Goal: Task Accomplishment & Management: Use online tool/utility

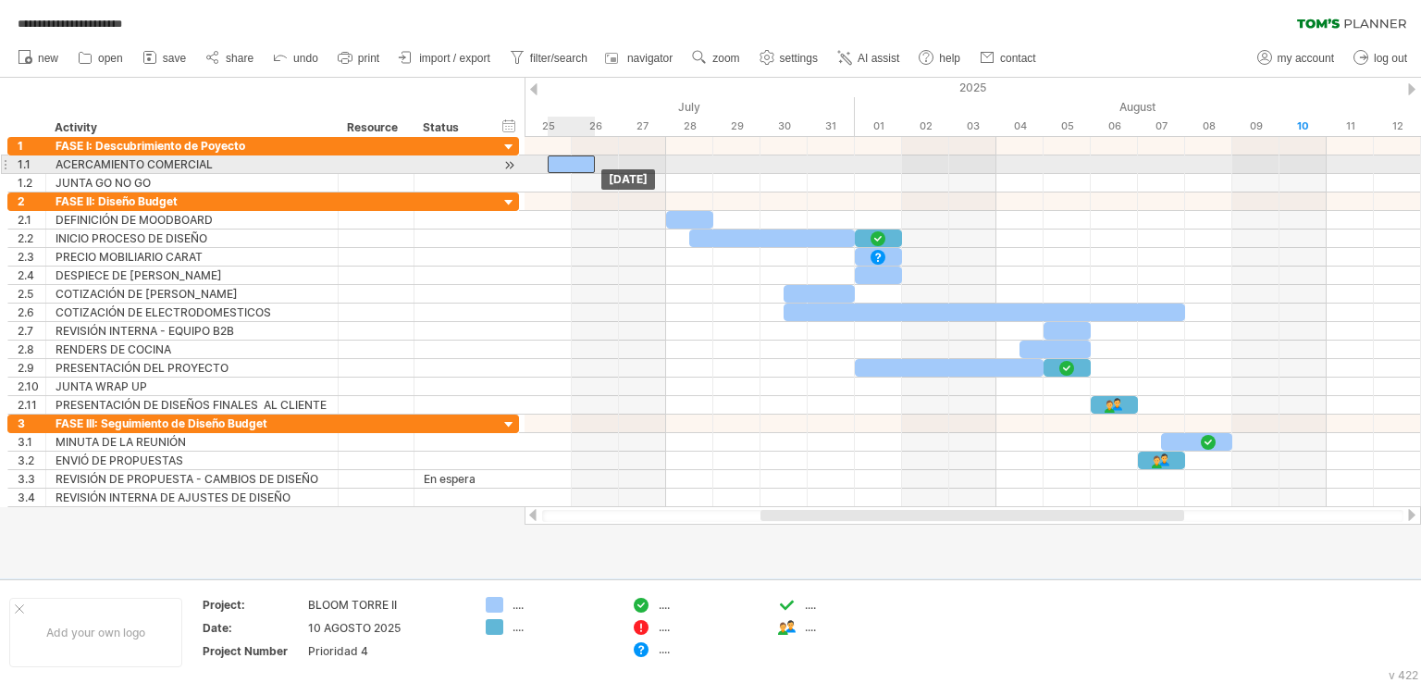
drag, startPoint x: 553, startPoint y: 165, endPoint x: 566, endPoint y: 160, distance: 13.8
click at [566, 160] on div at bounding box center [571, 164] width 47 height 18
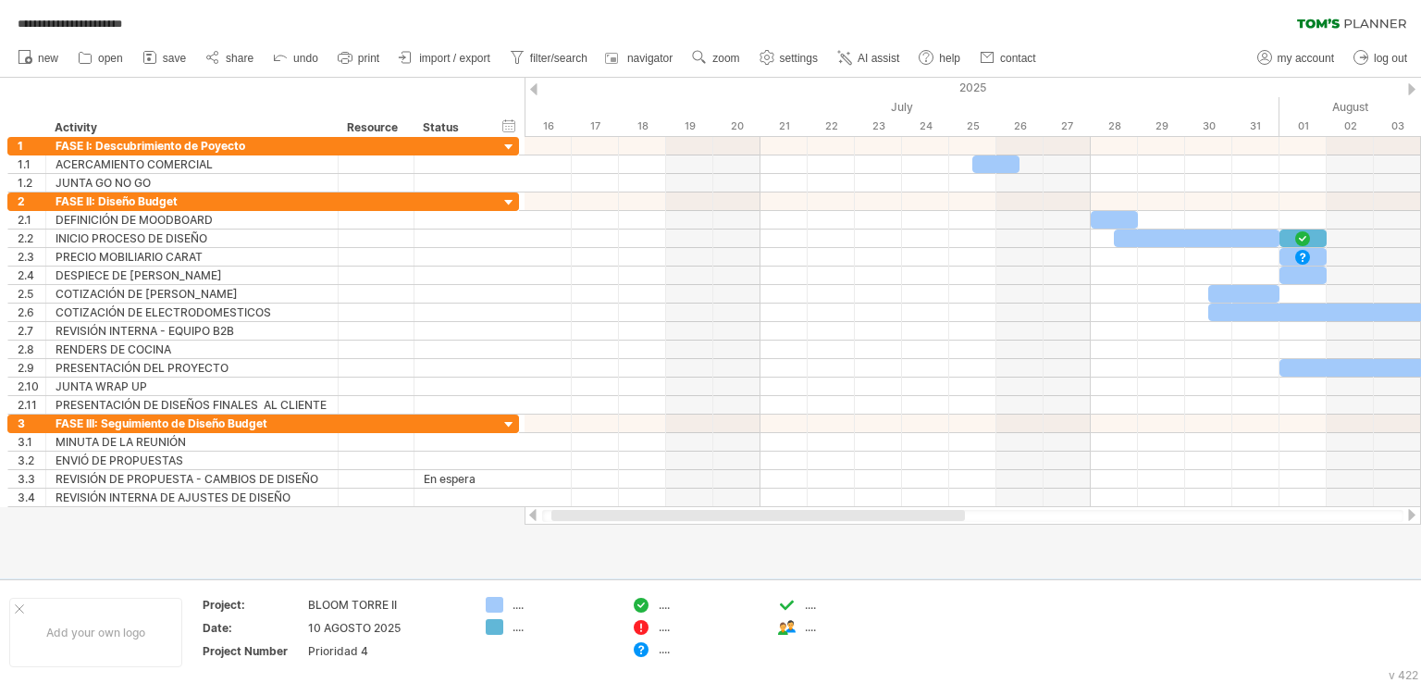
drag, startPoint x: 947, startPoint y: 519, endPoint x: 743, endPoint y: 523, distance: 203.6
click at [743, 523] on div at bounding box center [973, 515] width 897 height 19
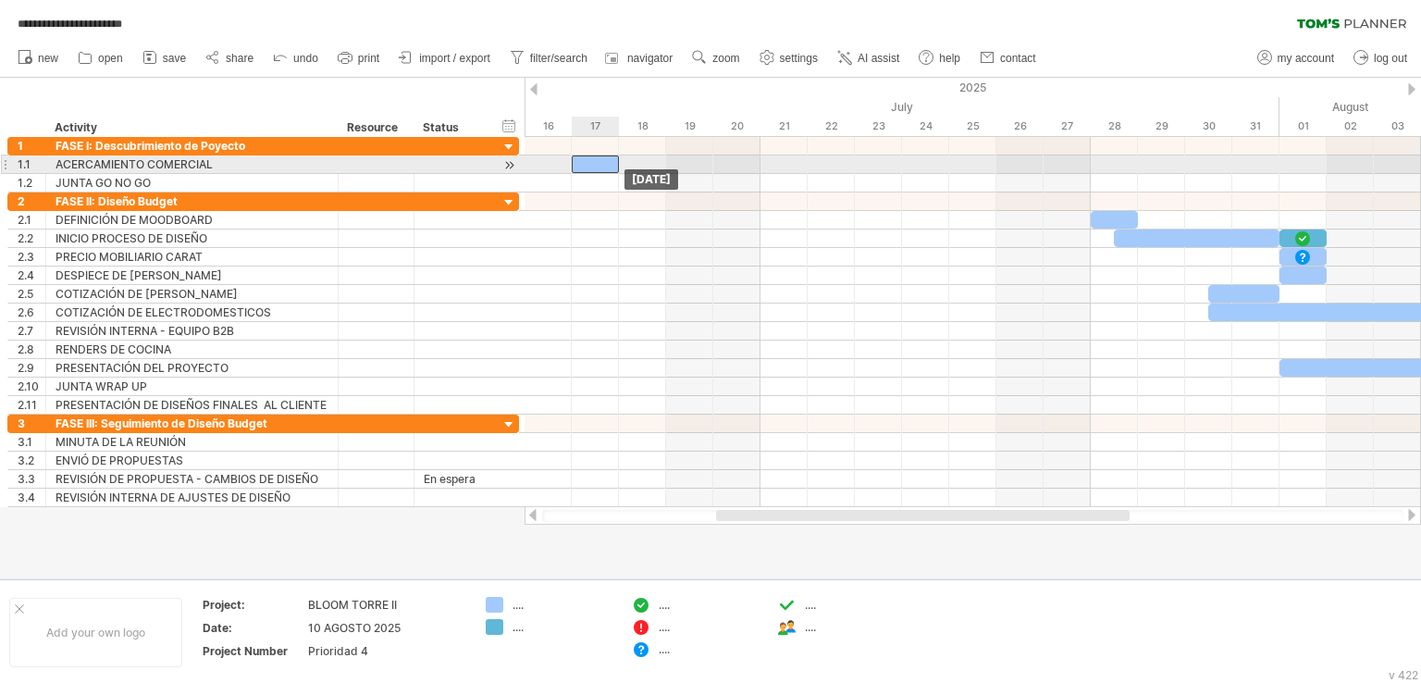
drag, startPoint x: 995, startPoint y: 165, endPoint x: 591, endPoint y: 161, distance: 403.5
click at [591, 161] on div at bounding box center [595, 164] width 47 height 18
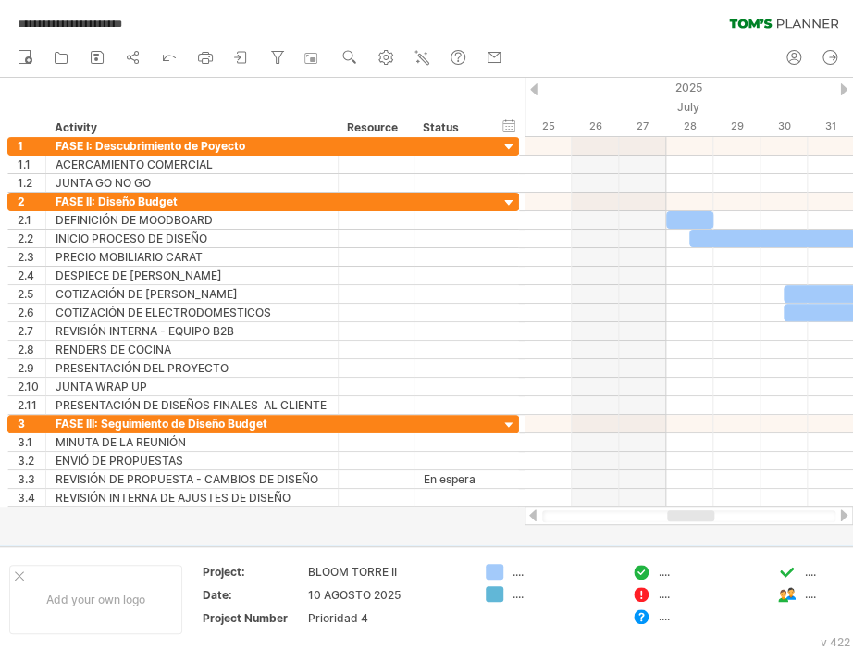
drag, startPoint x: 637, startPoint y: 513, endPoint x: 696, endPoint y: 517, distance: 59.4
click at [696, 517] on div at bounding box center [690, 515] width 47 height 11
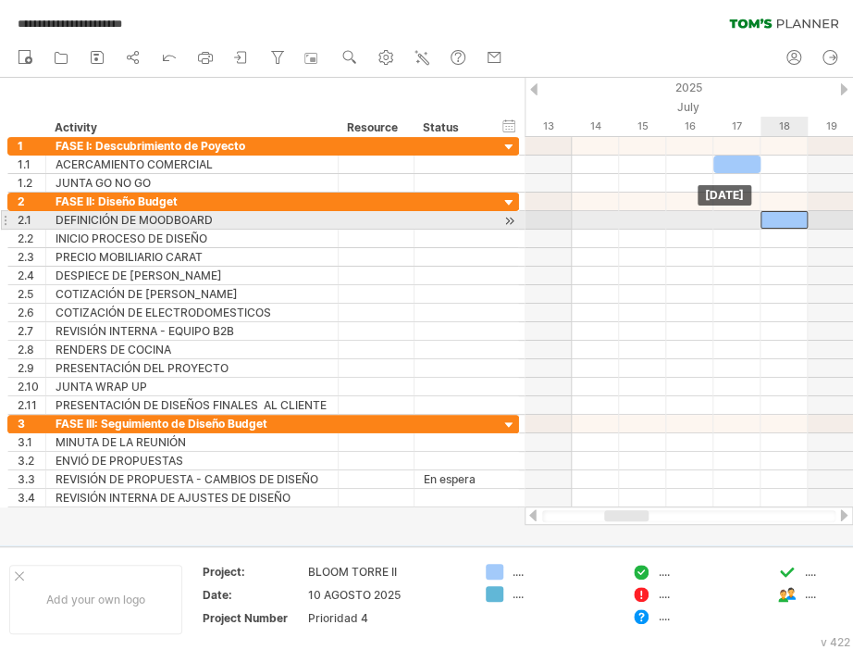
drag, startPoint x: 684, startPoint y: 220, endPoint x: 786, endPoint y: 213, distance: 102.1
click at [786, 213] on div at bounding box center [784, 220] width 47 height 18
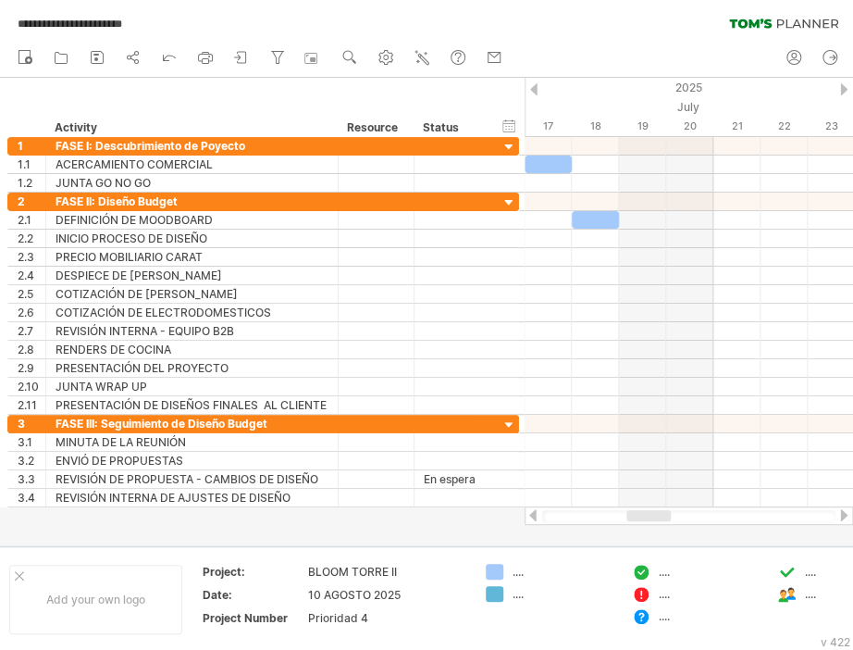
drag, startPoint x: 640, startPoint y: 515, endPoint x: 663, endPoint y: 515, distance: 22.2
click at [663, 515] on div at bounding box center [648, 515] width 44 height 11
click at [620, 511] on div at bounding box center [689, 515] width 328 height 19
drag, startPoint x: 634, startPoint y: 515, endPoint x: 668, endPoint y: 511, distance: 34.5
click at [668, 511] on div at bounding box center [677, 515] width 43 height 11
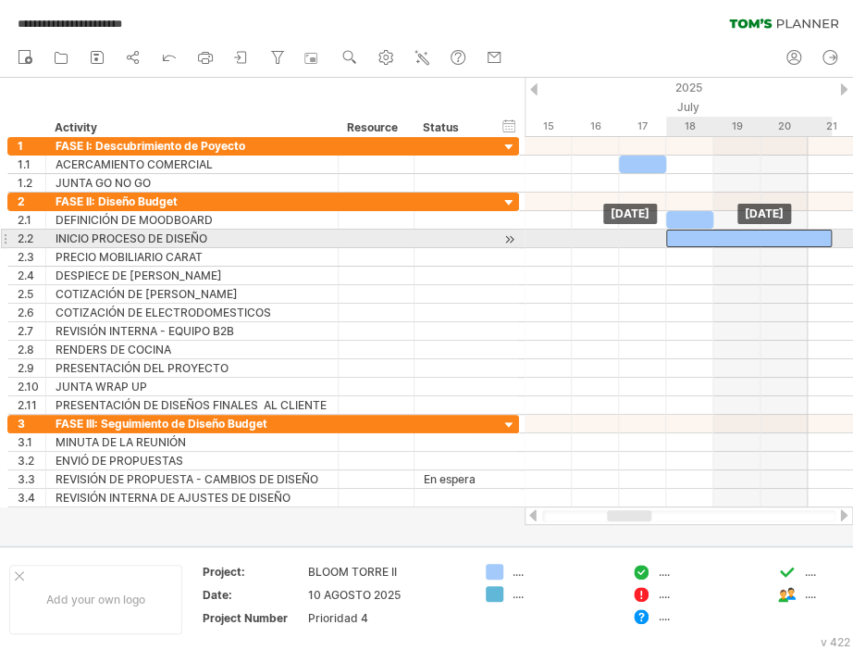
drag, startPoint x: 766, startPoint y: 234, endPoint x: 698, endPoint y: 231, distance: 68.5
click at [698, 231] on div at bounding box center [749, 238] width 166 height 18
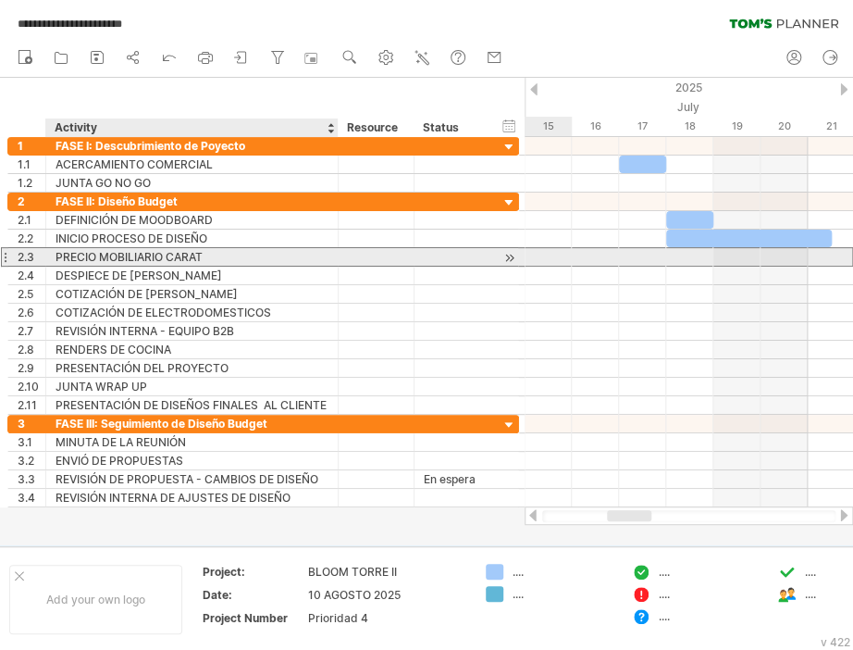
click at [173, 254] on div "PRECIO MOBILIARIO CARAT" at bounding box center [192, 257] width 273 height 18
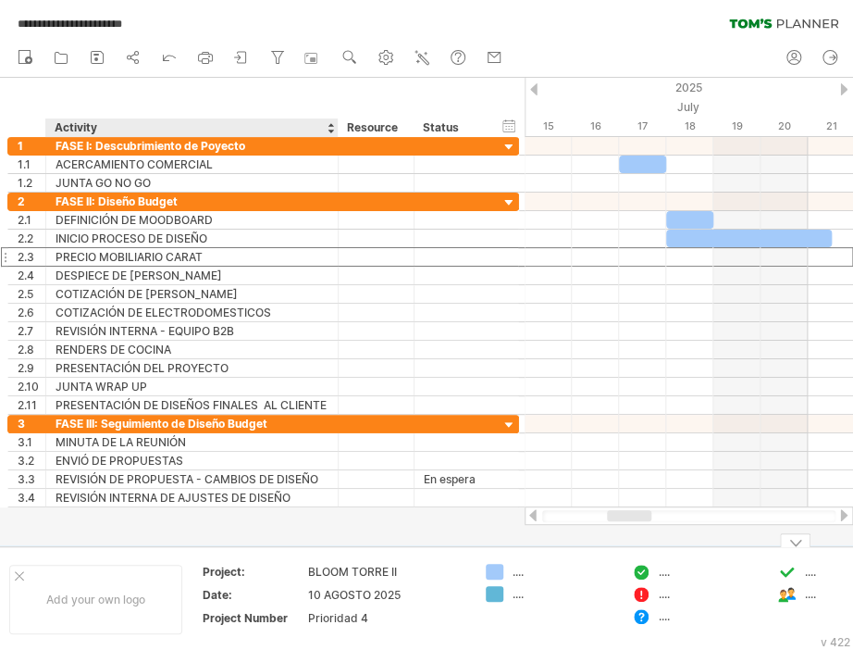
click at [193, 628] on td "Project: BLOOM TORRE II Date: 10 AGOSTO 2025 Project Number Prioridad 4" at bounding box center [334, 599] width 285 height 71
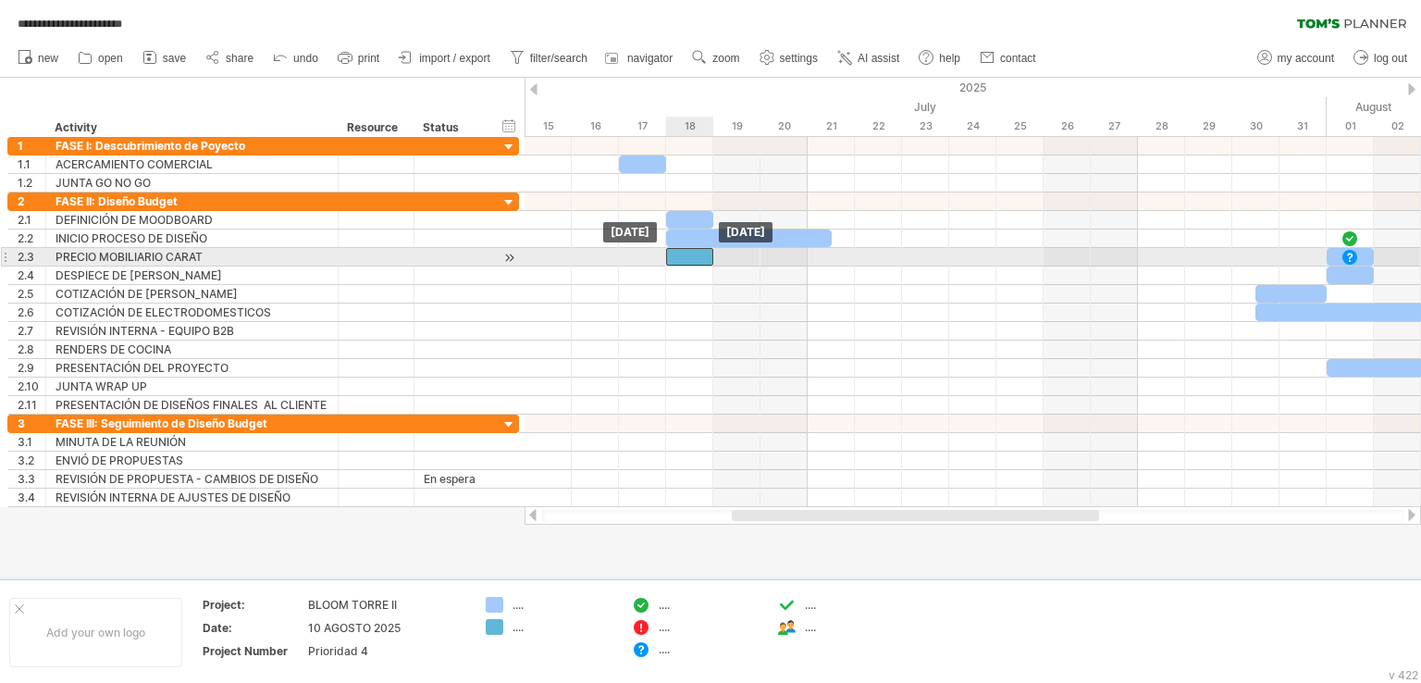
drag, startPoint x: 1339, startPoint y: 237, endPoint x: 679, endPoint y: 250, distance: 659.9
drag, startPoint x: 1349, startPoint y: 236, endPoint x: 695, endPoint y: 256, distance: 654.5
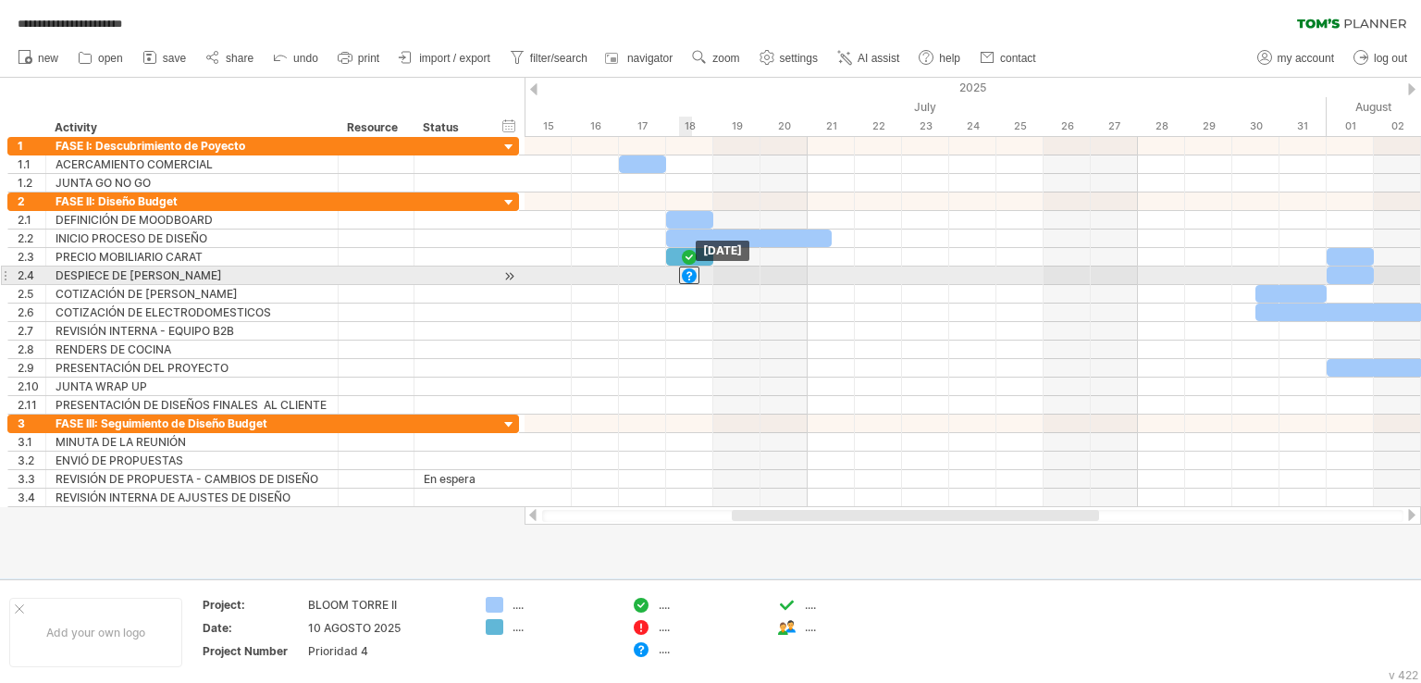
drag, startPoint x: 1340, startPoint y: 258, endPoint x: 675, endPoint y: 285, distance: 665.9
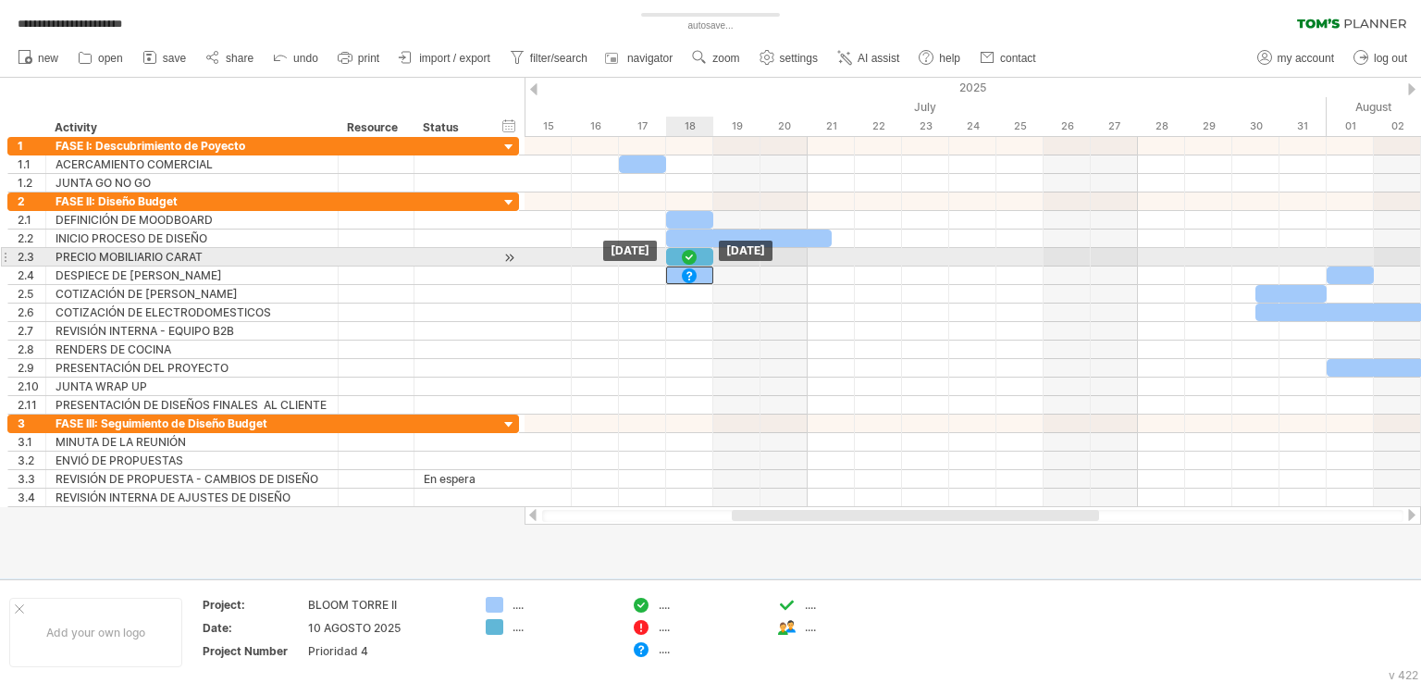
drag, startPoint x: 1362, startPoint y: 249, endPoint x: 700, endPoint y: 266, distance: 662.8
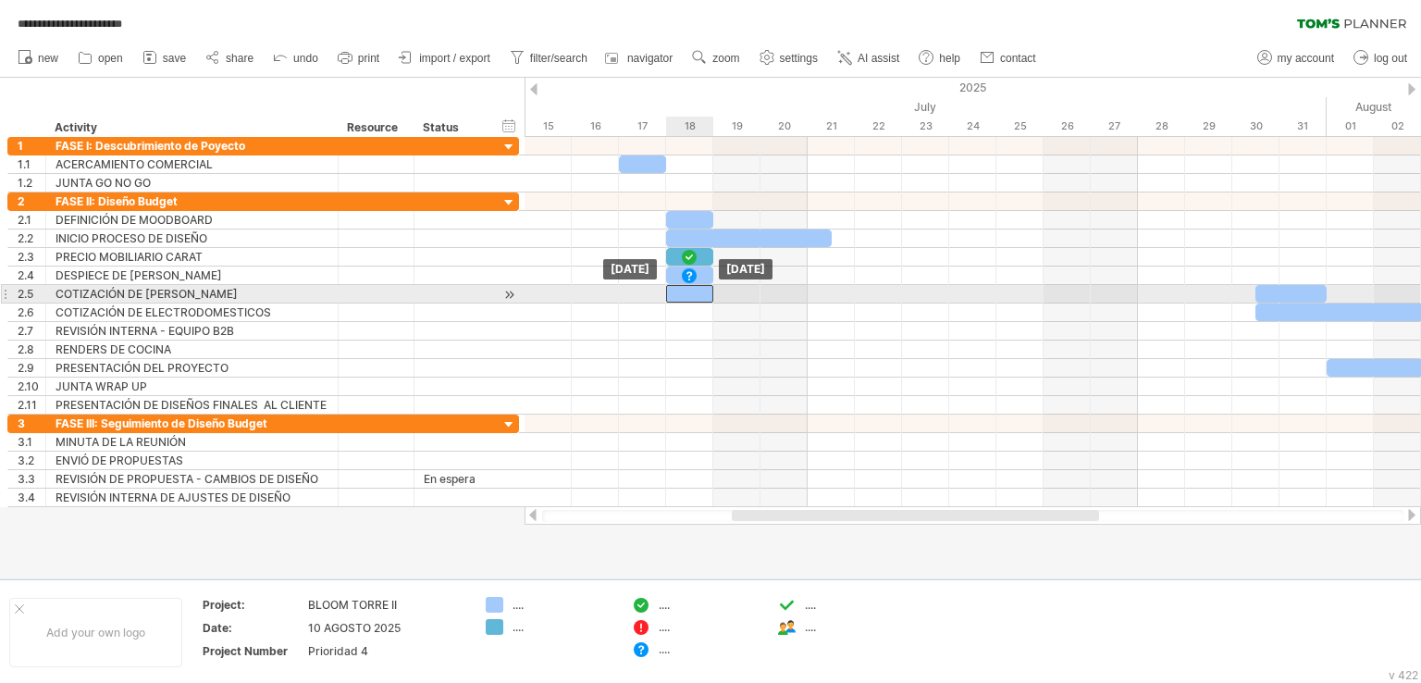
drag, startPoint x: 1352, startPoint y: 275, endPoint x: 694, endPoint y: 295, distance: 658.2
drag, startPoint x: 700, startPoint y: 294, endPoint x: 651, endPoint y: 290, distance: 48.3
click at [651, 290] on div at bounding box center [642, 294] width 47 height 18
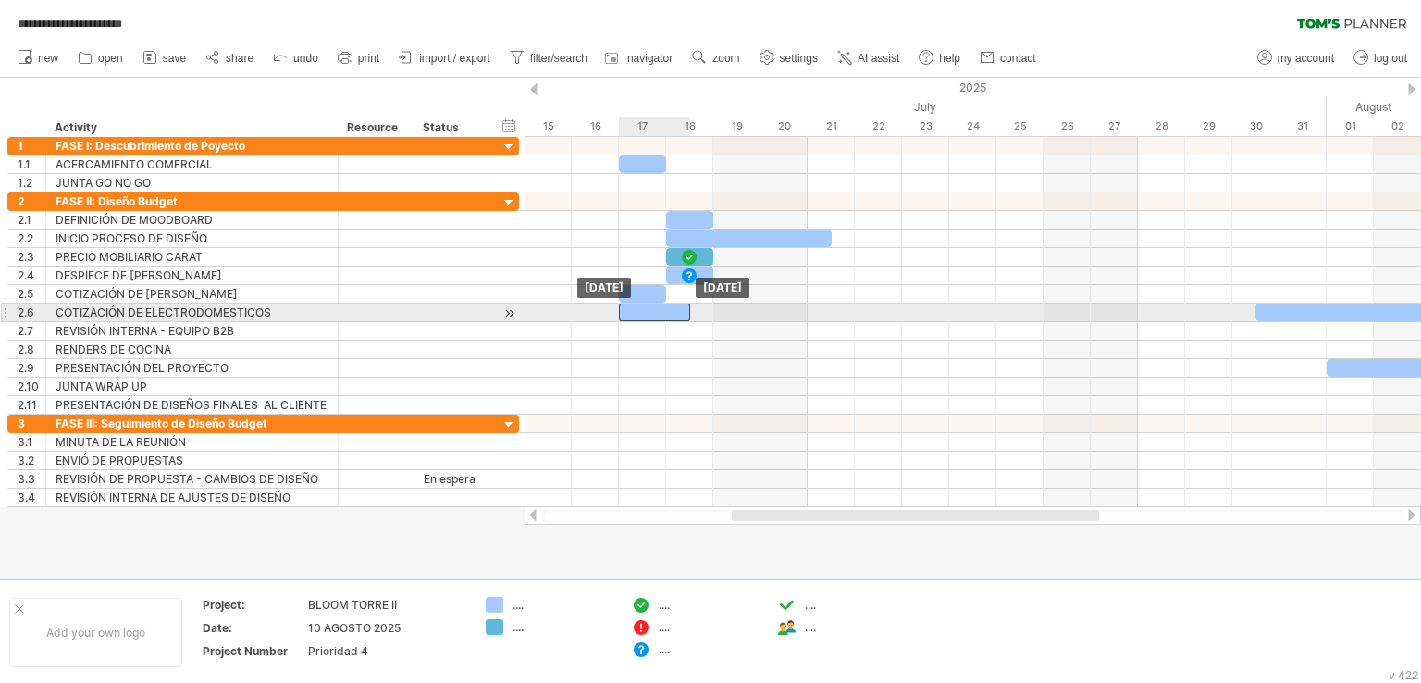
drag, startPoint x: 1288, startPoint y: 296, endPoint x: 653, endPoint y: 313, distance: 635.0
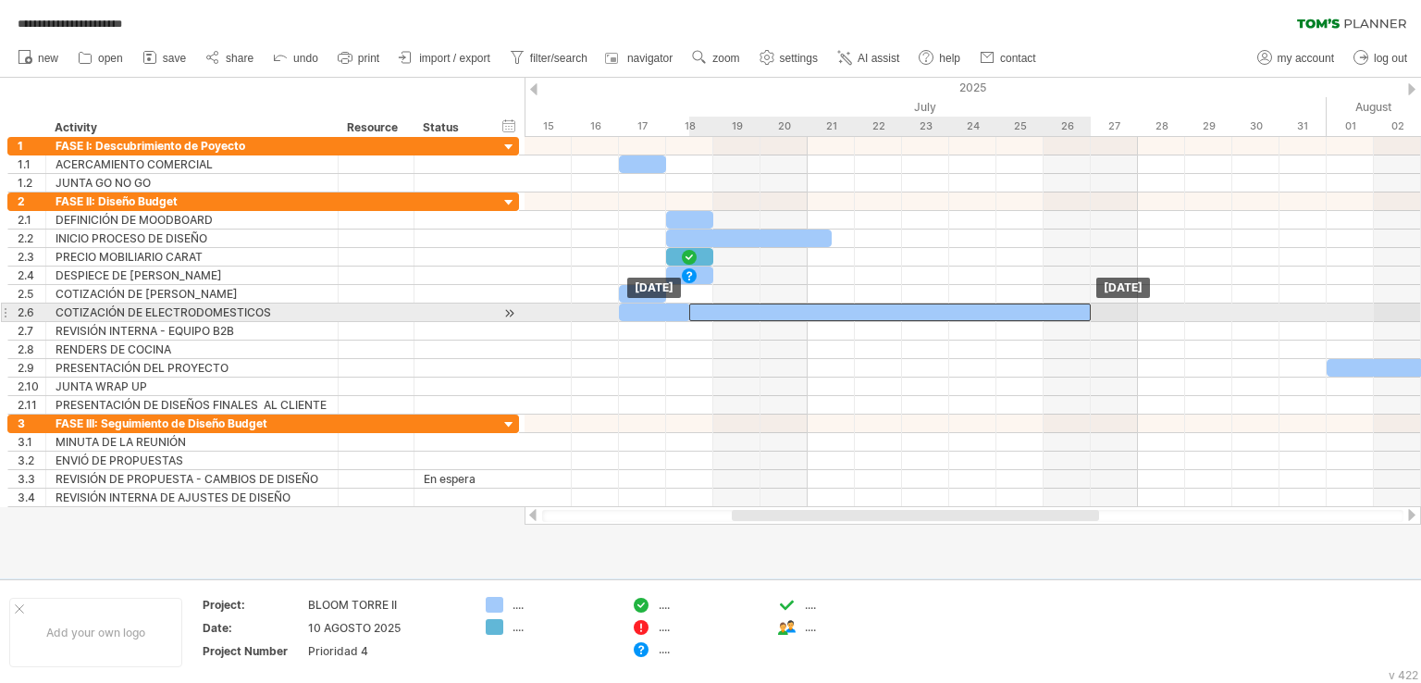
drag, startPoint x: 1295, startPoint y: 315, endPoint x: 729, endPoint y: 309, distance: 566.3
click at [729, 309] on div at bounding box center [890, 313] width 402 height 18
drag, startPoint x: 1079, startPoint y: 309, endPoint x: 1131, endPoint y: 307, distance: 51.9
click at [1131, 307] on div at bounding box center [938, 313] width 402 height 18
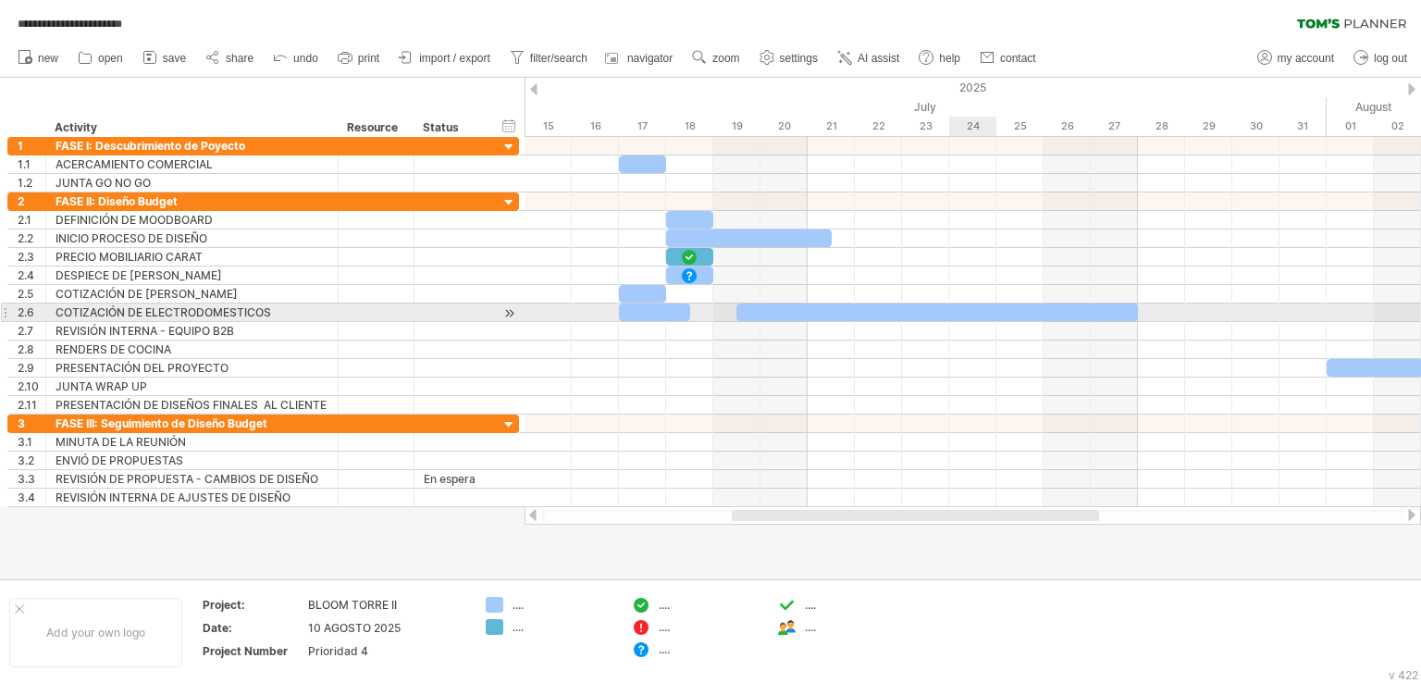
click at [994, 307] on div at bounding box center [938, 313] width 402 height 18
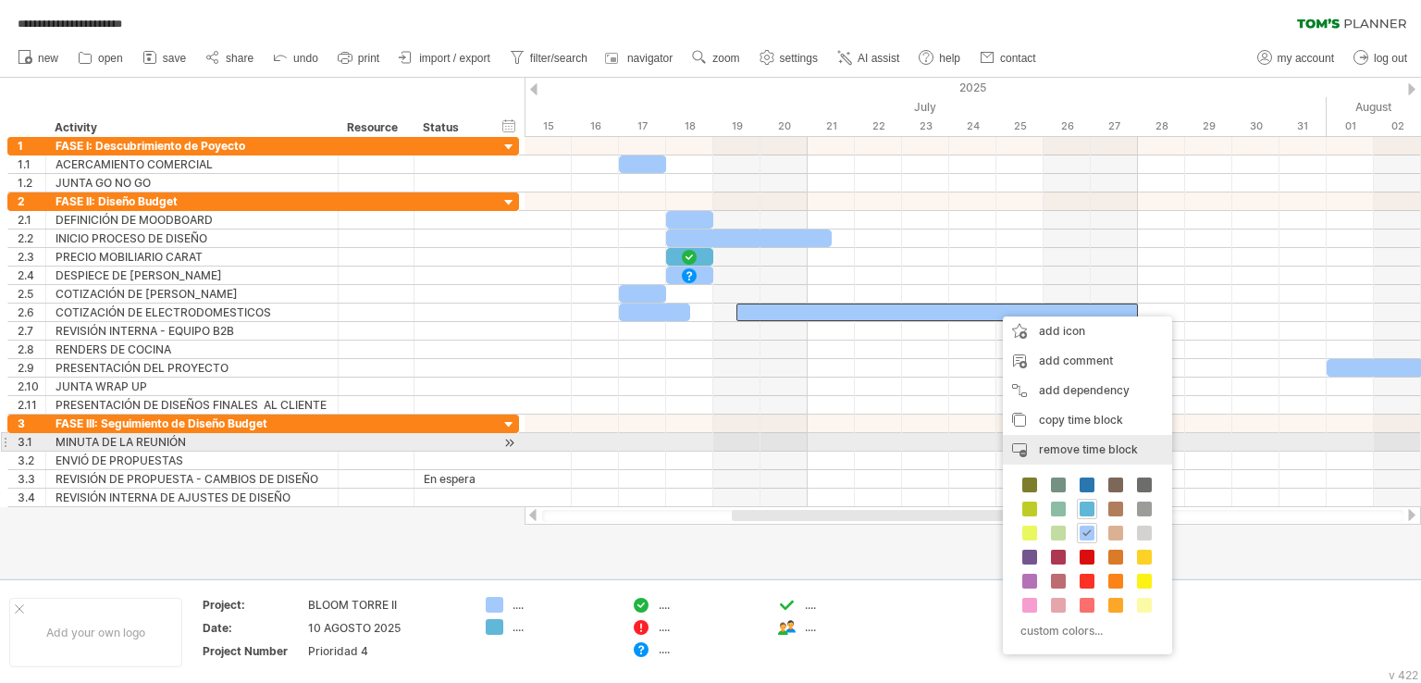
click at [1085, 443] on span "remove time block" at bounding box center [1088, 449] width 99 height 14
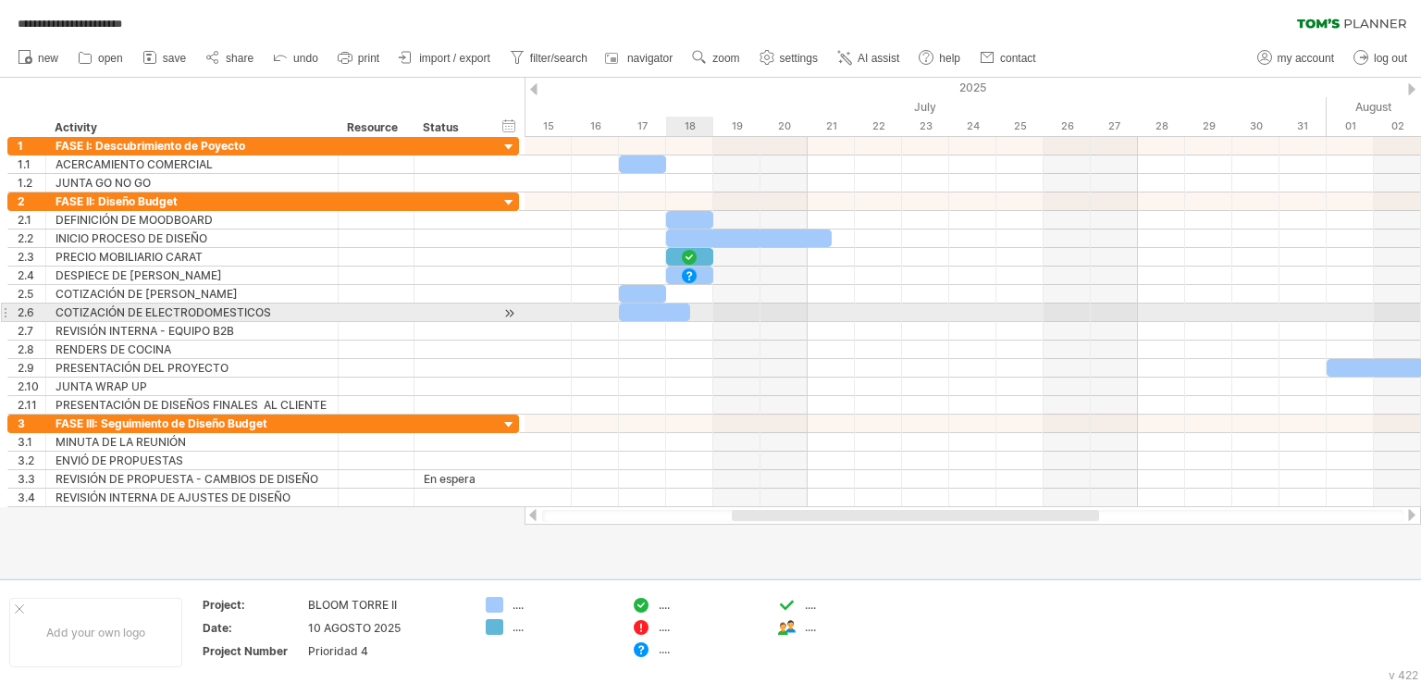
click at [681, 316] on div at bounding box center [654, 313] width 71 height 18
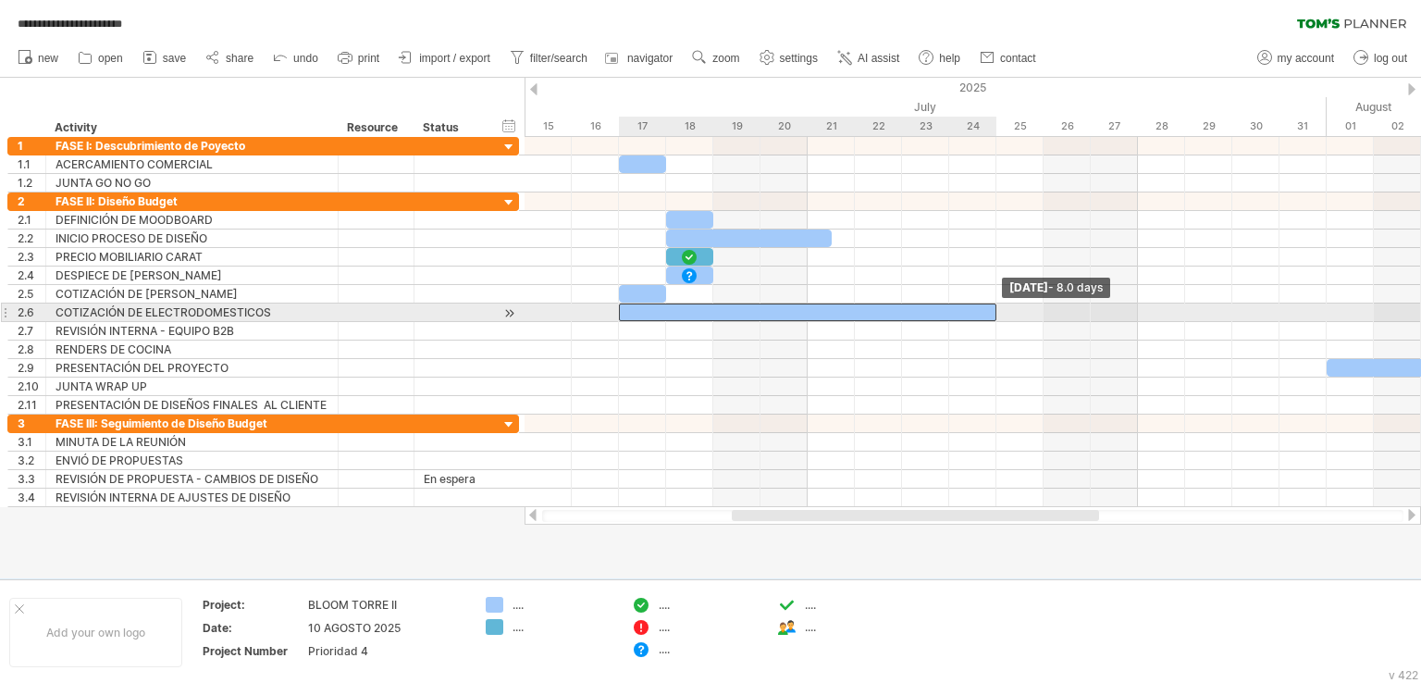
drag, startPoint x: 688, startPoint y: 312, endPoint x: 1003, endPoint y: 314, distance: 314.6
click at [1003, 314] on div "[DATE] - 8.0 days [DATE]" at bounding box center [973, 322] width 897 height 370
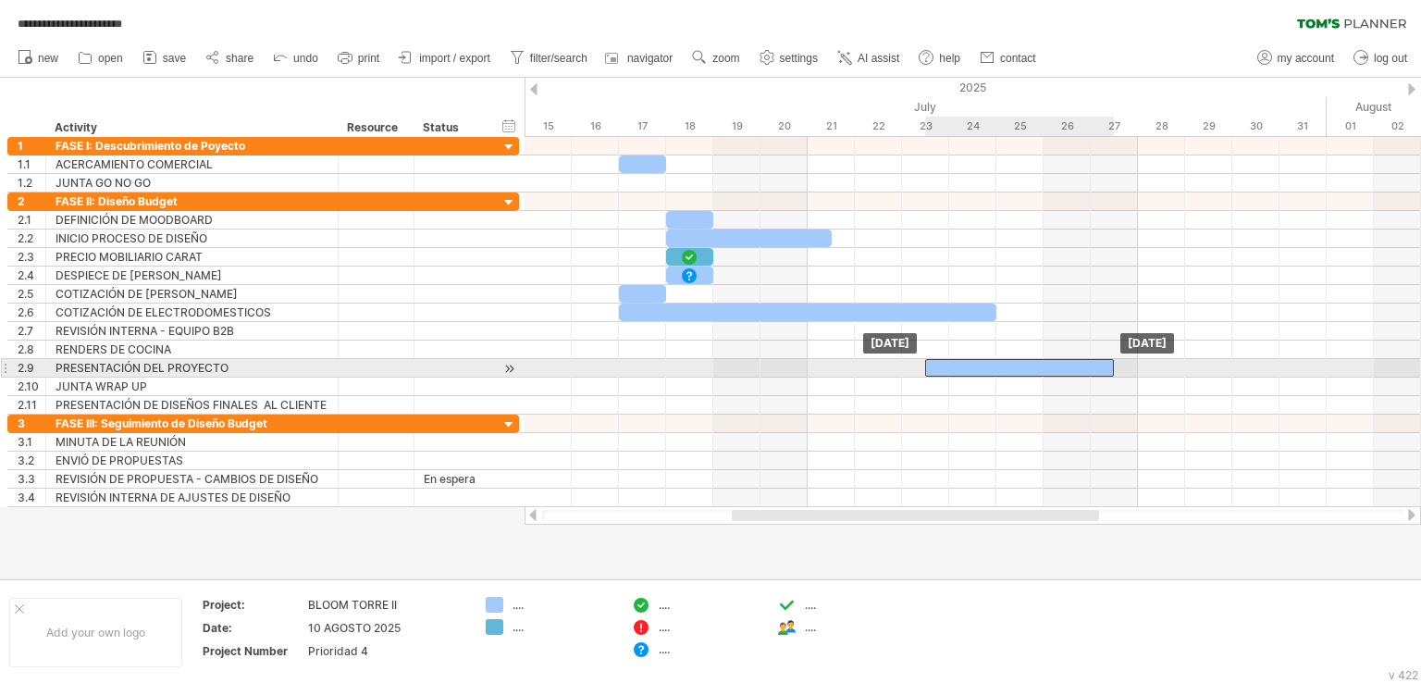
drag, startPoint x: 1351, startPoint y: 368, endPoint x: 928, endPoint y: 370, distance: 422.9
click at [928, 370] on div at bounding box center [1019, 368] width 189 height 18
click at [955, 360] on div at bounding box center [996, 368] width 189 height 18
click at [912, 364] on div at bounding box center [996, 368] width 189 height 18
click at [262, 367] on div "PRESENTACIÓN DEL PROYECTO" at bounding box center [192, 368] width 273 height 18
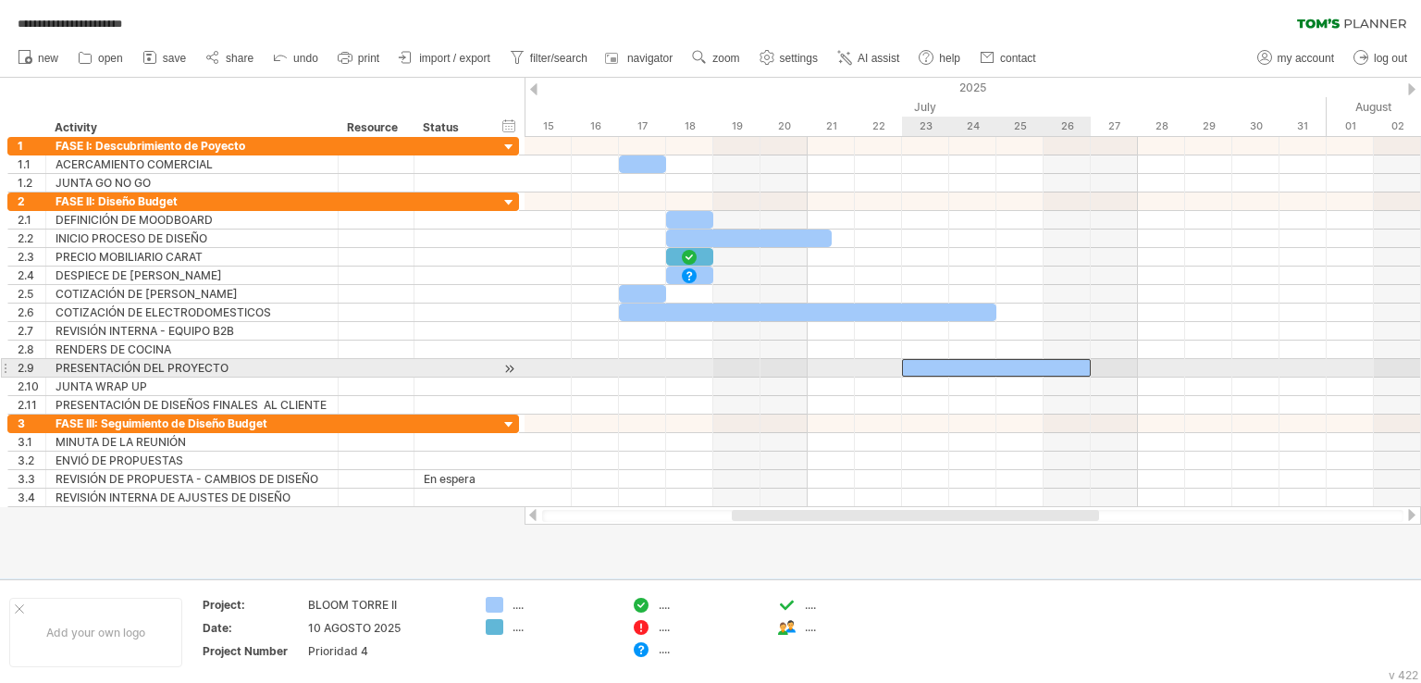
click at [935, 368] on div at bounding box center [996, 368] width 189 height 18
click at [1046, 361] on div at bounding box center [996, 368] width 189 height 18
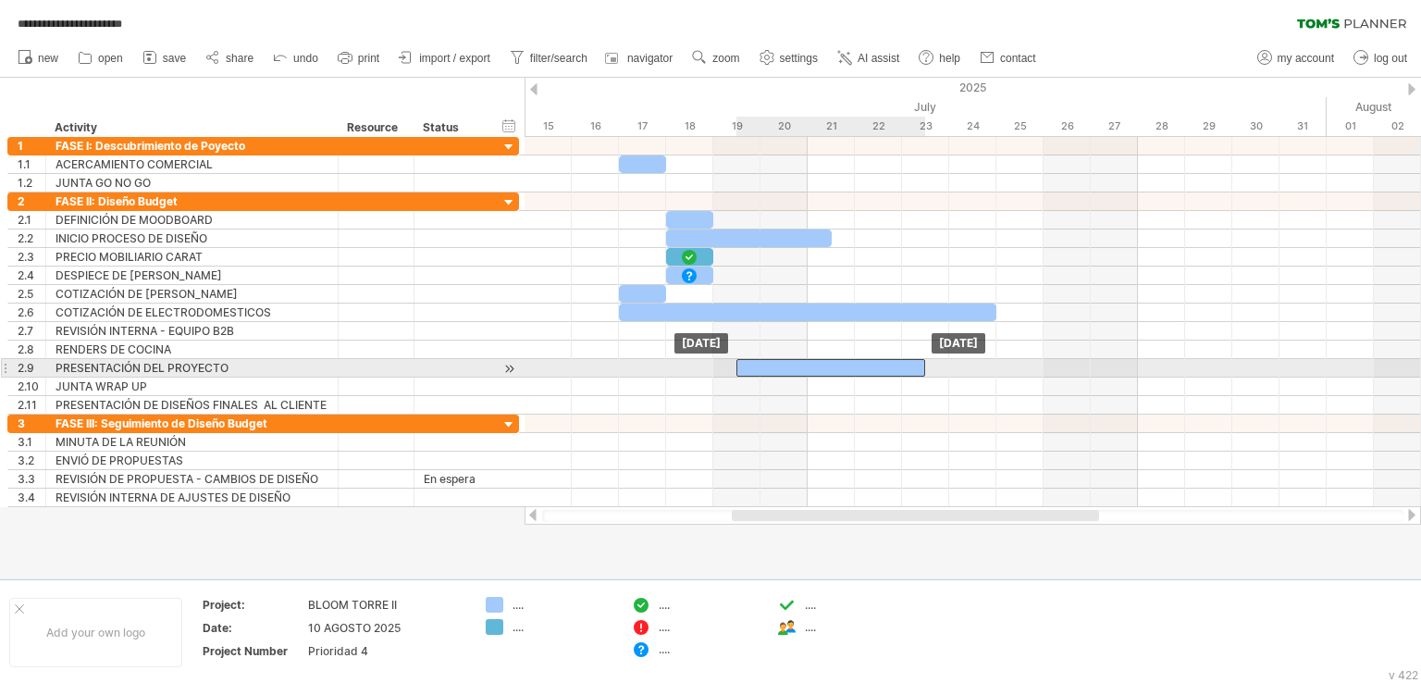
drag, startPoint x: 1085, startPoint y: 366, endPoint x: 924, endPoint y: 371, distance: 160.2
click at [924, 371] on div at bounding box center [831, 368] width 189 height 18
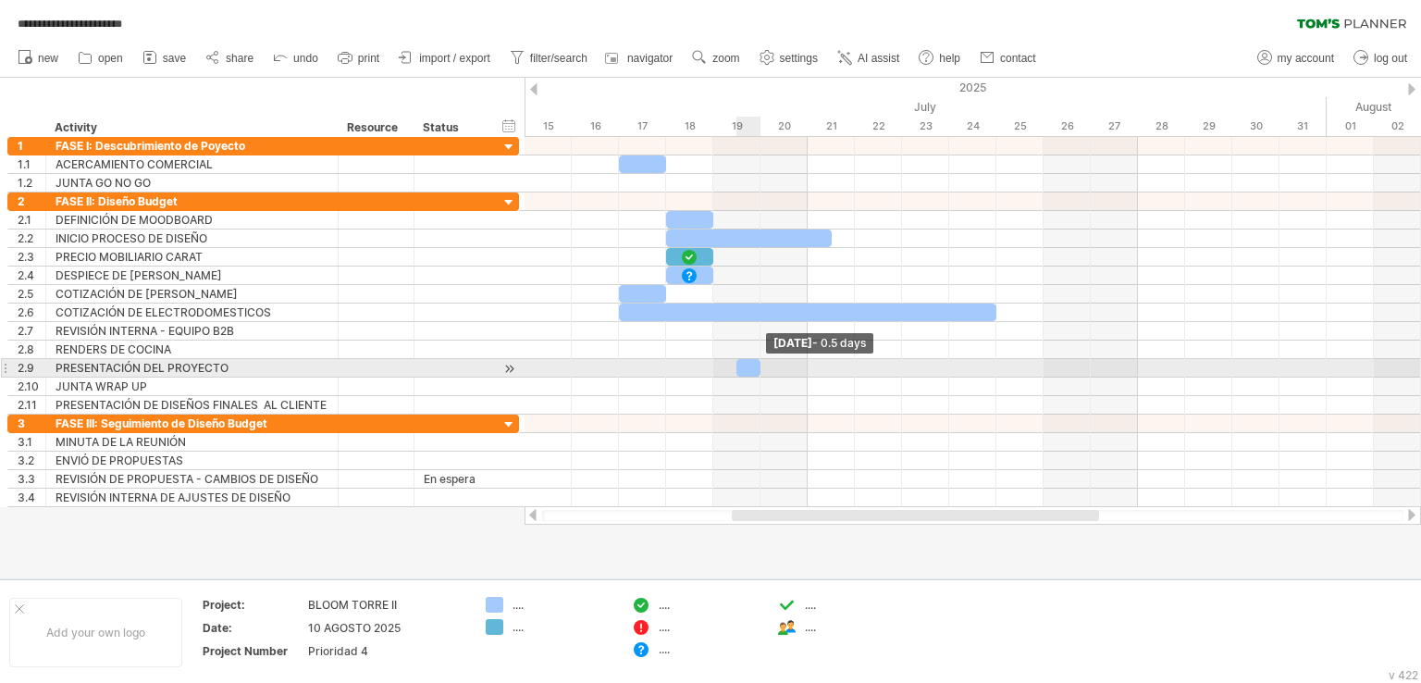
drag, startPoint x: 924, startPoint y: 366, endPoint x: 769, endPoint y: 364, distance: 155.5
click at [769, 364] on div "[DATE] - 0.5 days [DATE]" at bounding box center [973, 322] width 897 height 370
drag, startPoint x: 751, startPoint y: 367, endPoint x: 910, endPoint y: 365, distance: 158.3
click at [910, 365] on div at bounding box center [914, 368] width 24 height 18
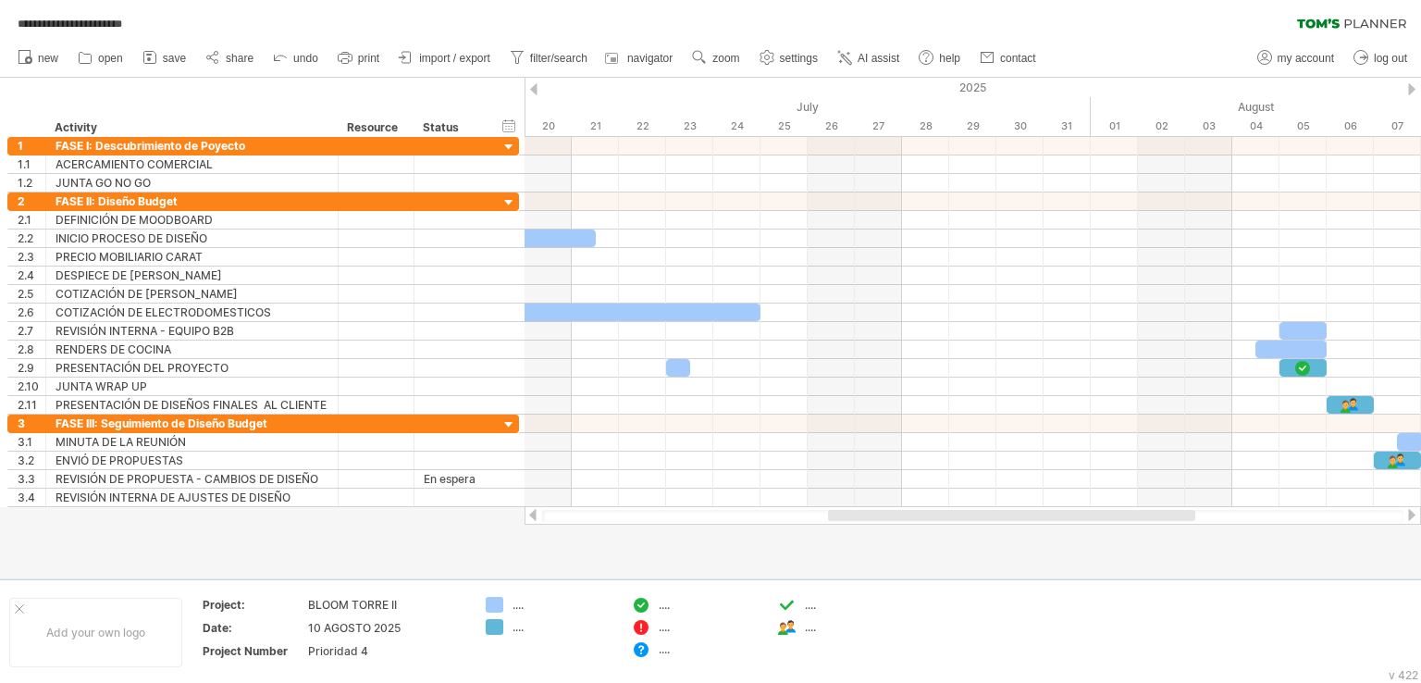
drag, startPoint x: 1091, startPoint y: 518, endPoint x: 1184, endPoint y: 513, distance: 92.7
click at [1184, 513] on div at bounding box center [1011, 515] width 367 height 11
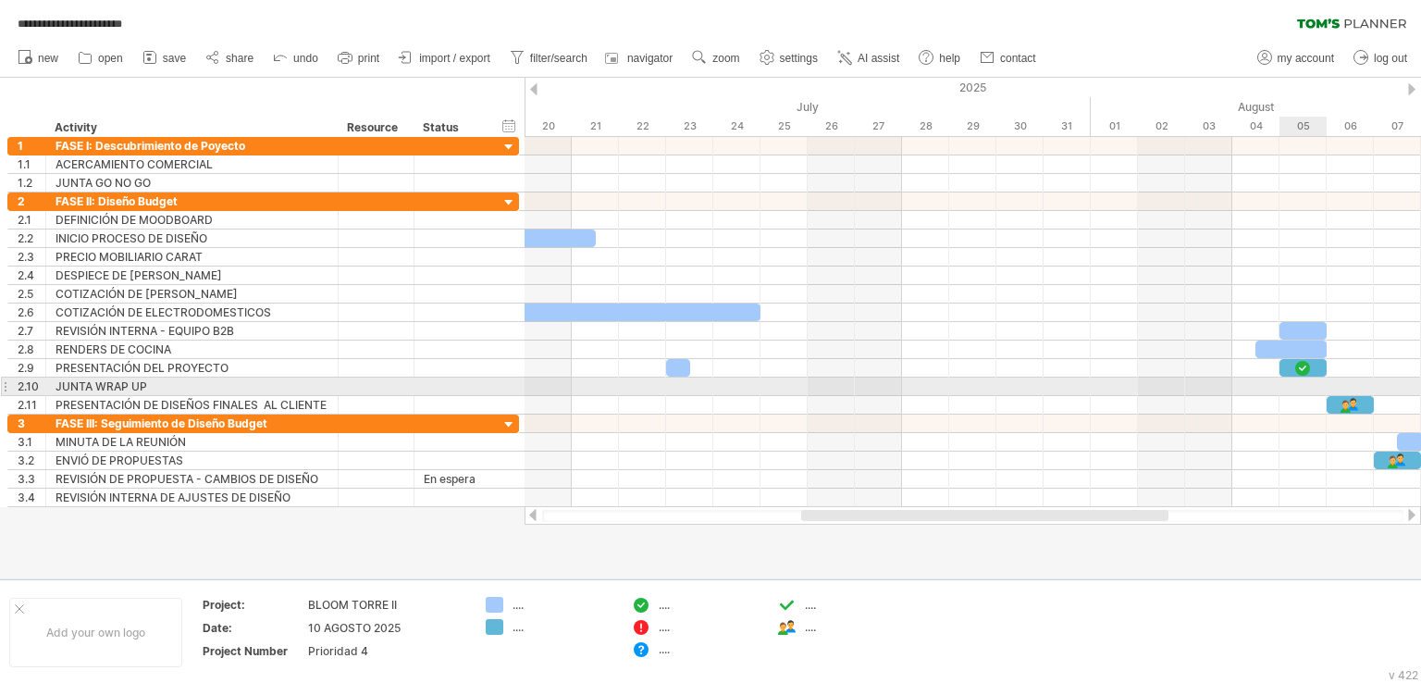
click at [1279, 385] on div at bounding box center [973, 387] width 897 height 19
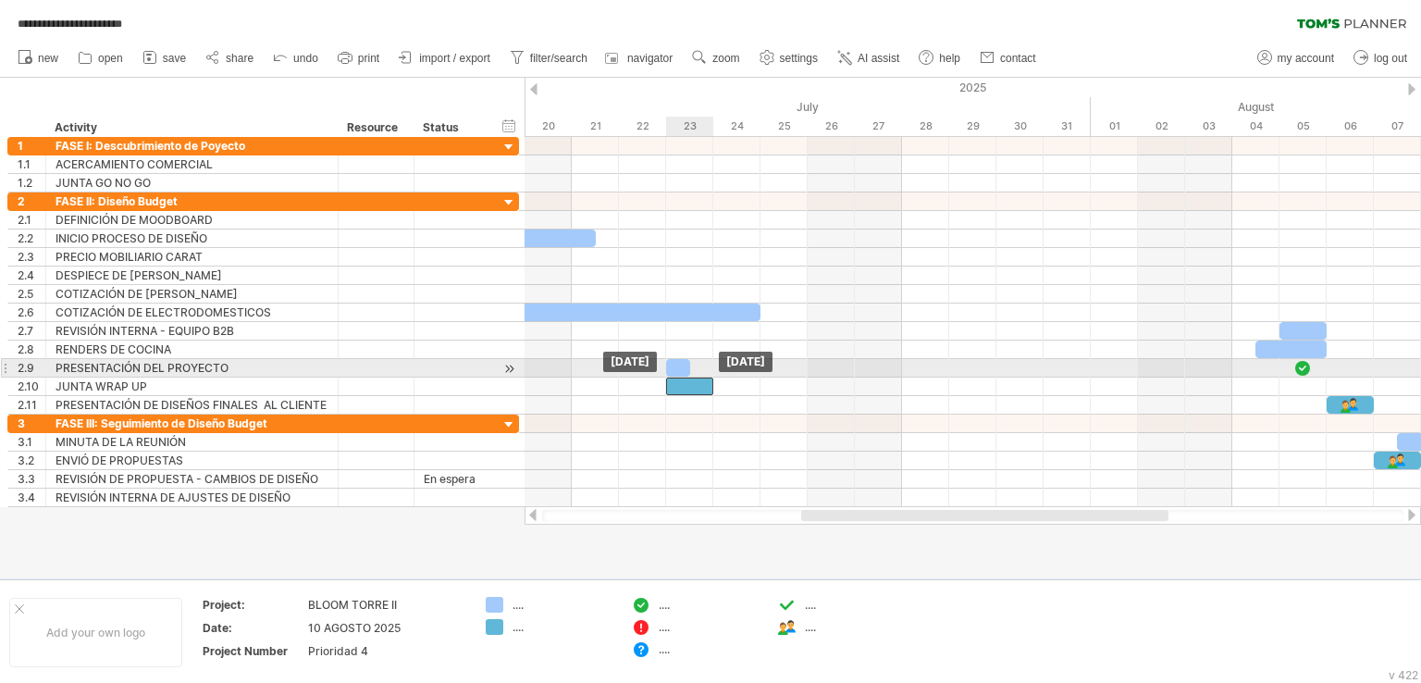
drag, startPoint x: 1290, startPoint y: 362, endPoint x: 677, endPoint y: 377, distance: 612.8
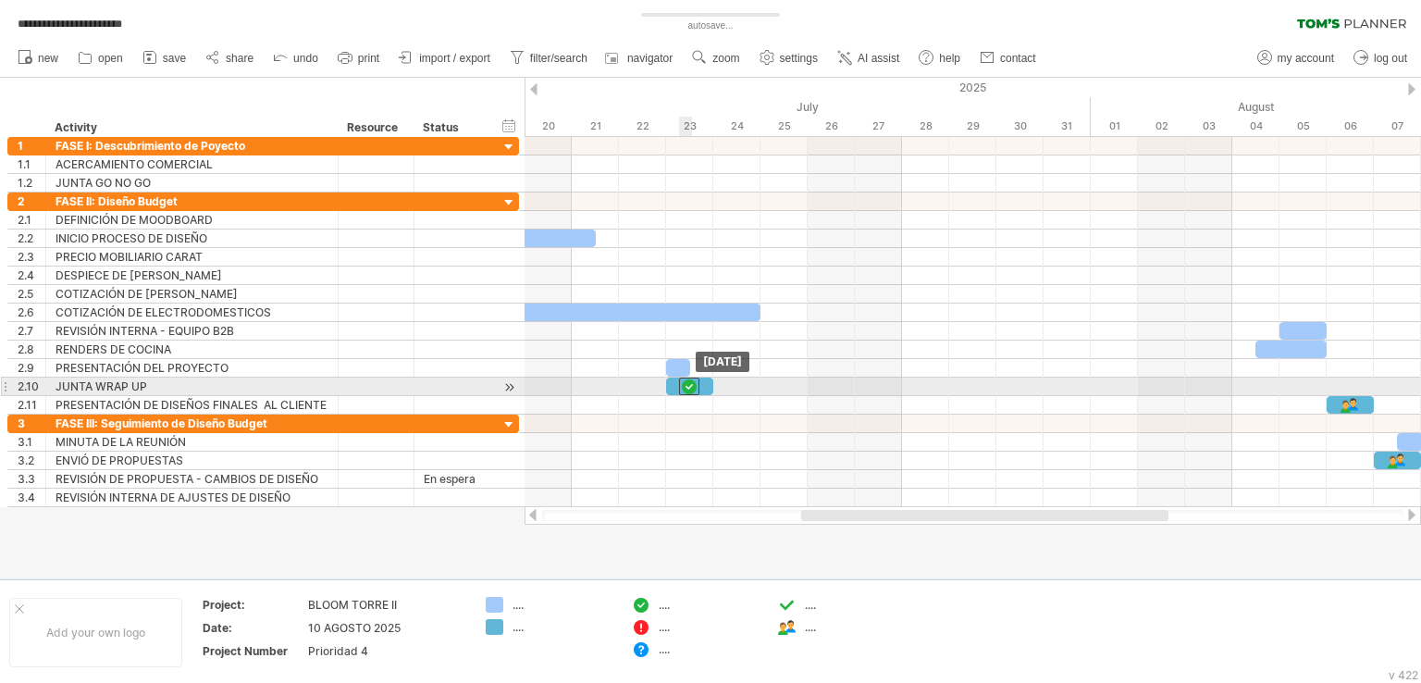
drag, startPoint x: 1300, startPoint y: 363, endPoint x: 688, endPoint y: 378, distance: 611.9
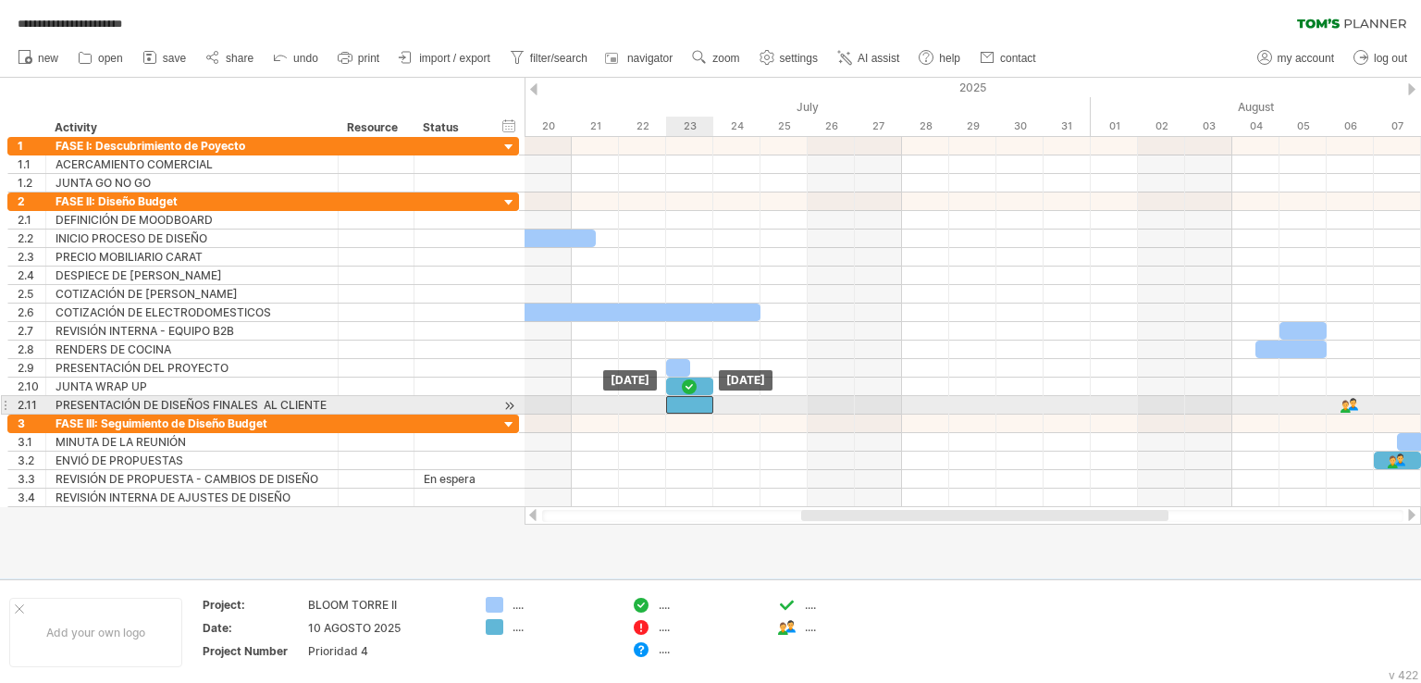
drag, startPoint x: 1361, startPoint y: 400, endPoint x: 697, endPoint y: 397, distance: 664.4
click at [697, 397] on div at bounding box center [689, 405] width 47 height 18
drag, startPoint x: 1346, startPoint y: 401, endPoint x: 681, endPoint y: 399, distance: 665.3
click at [681, 399] on div at bounding box center [689, 405] width 20 height 18
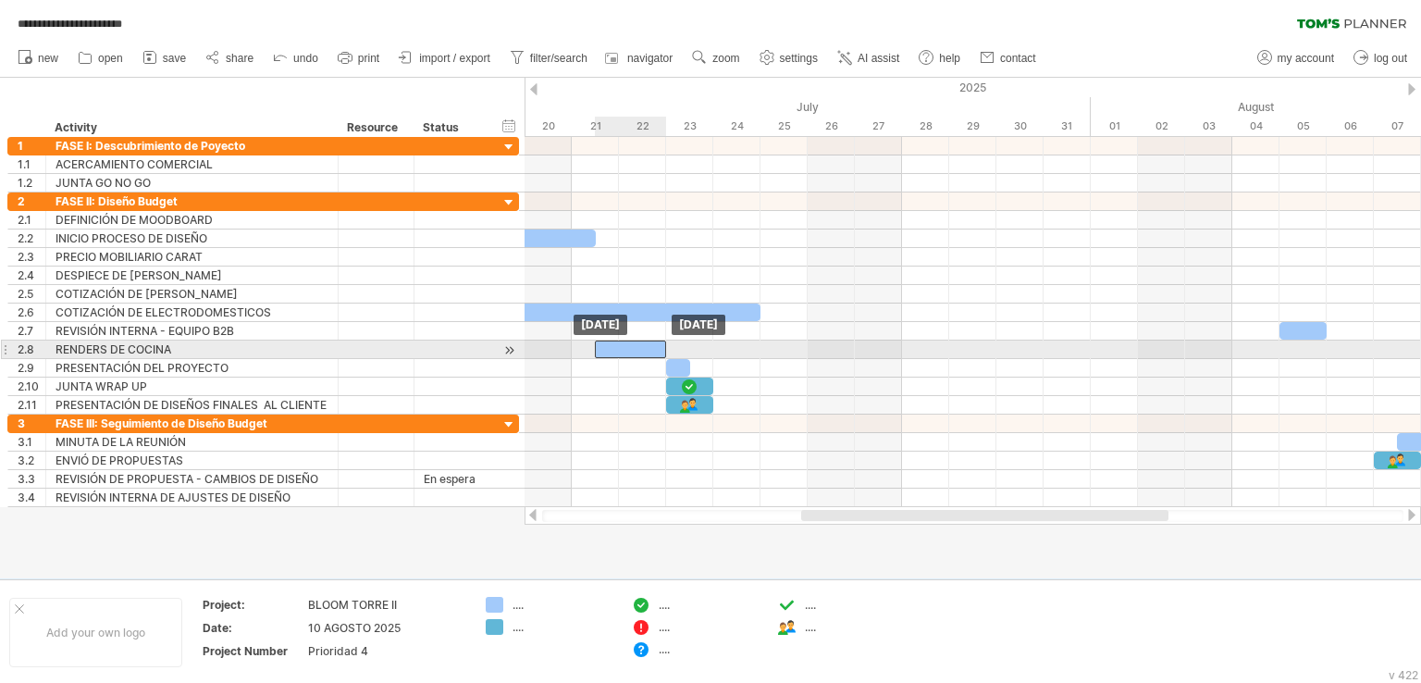
drag, startPoint x: 1304, startPoint y: 345, endPoint x: 644, endPoint y: 343, distance: 659.8
click at [644, 343] on div at bounding box center [630, 350] width 71 height 18
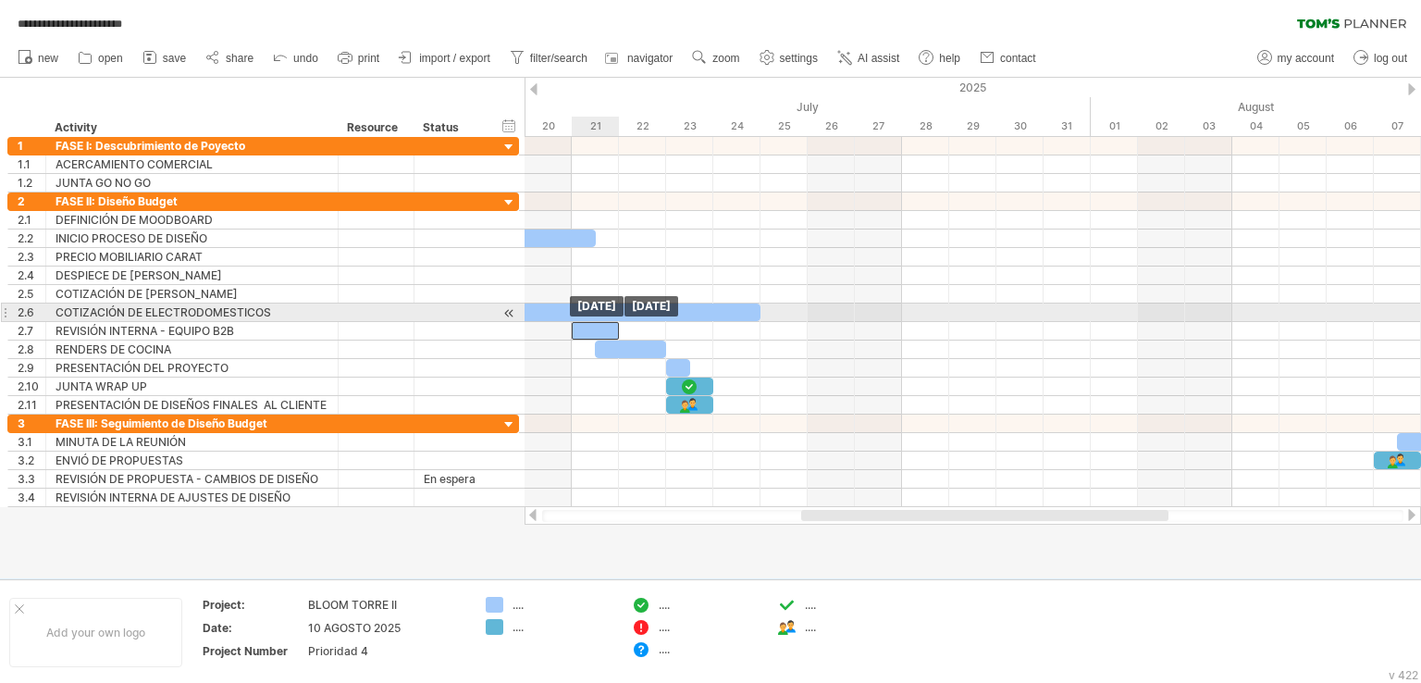
drag, startPoint x: 1307, startPoint y: 326, endPoint x: 606, endPoint y: 319, distance: 700.5
click at [606, 322] on div at bounding box center [595, 331] width 47 height 18
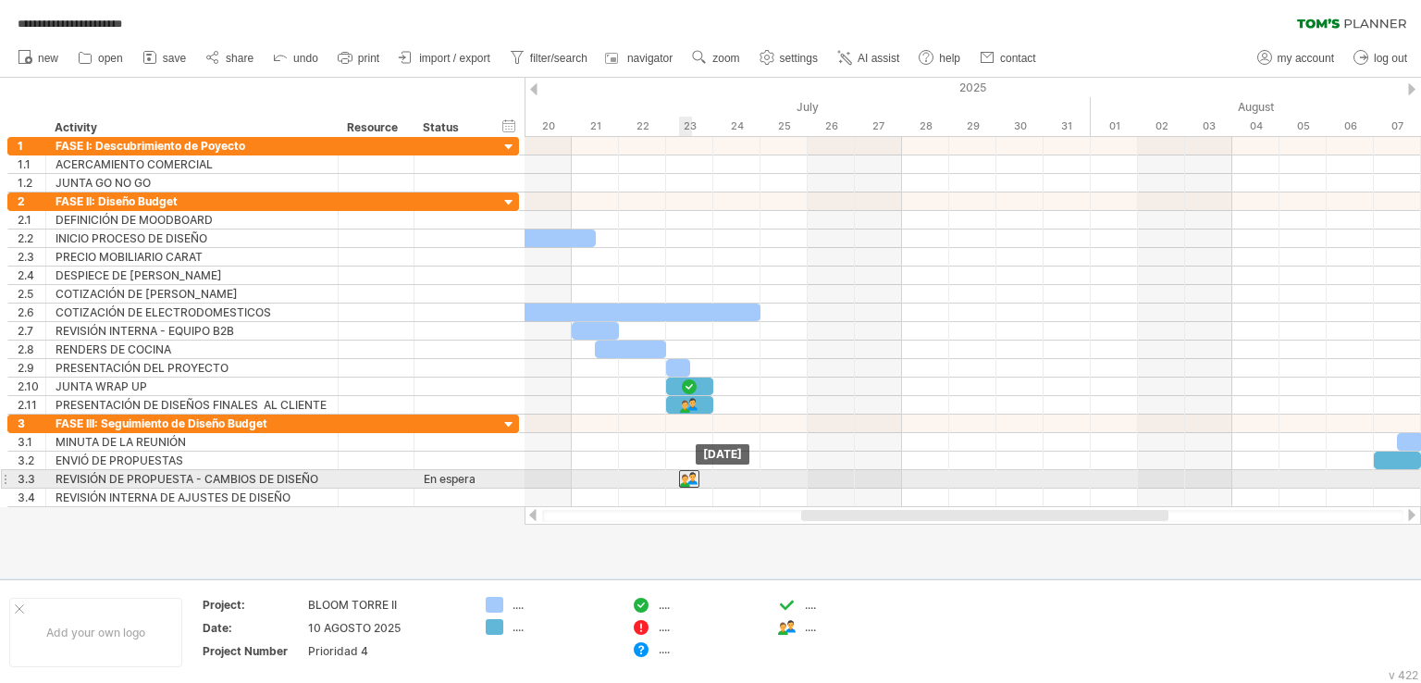
drag, startPoint x: 1389, startPoint y: 455, endPoint x: 689, endPoint y: 478, distance: 699.9
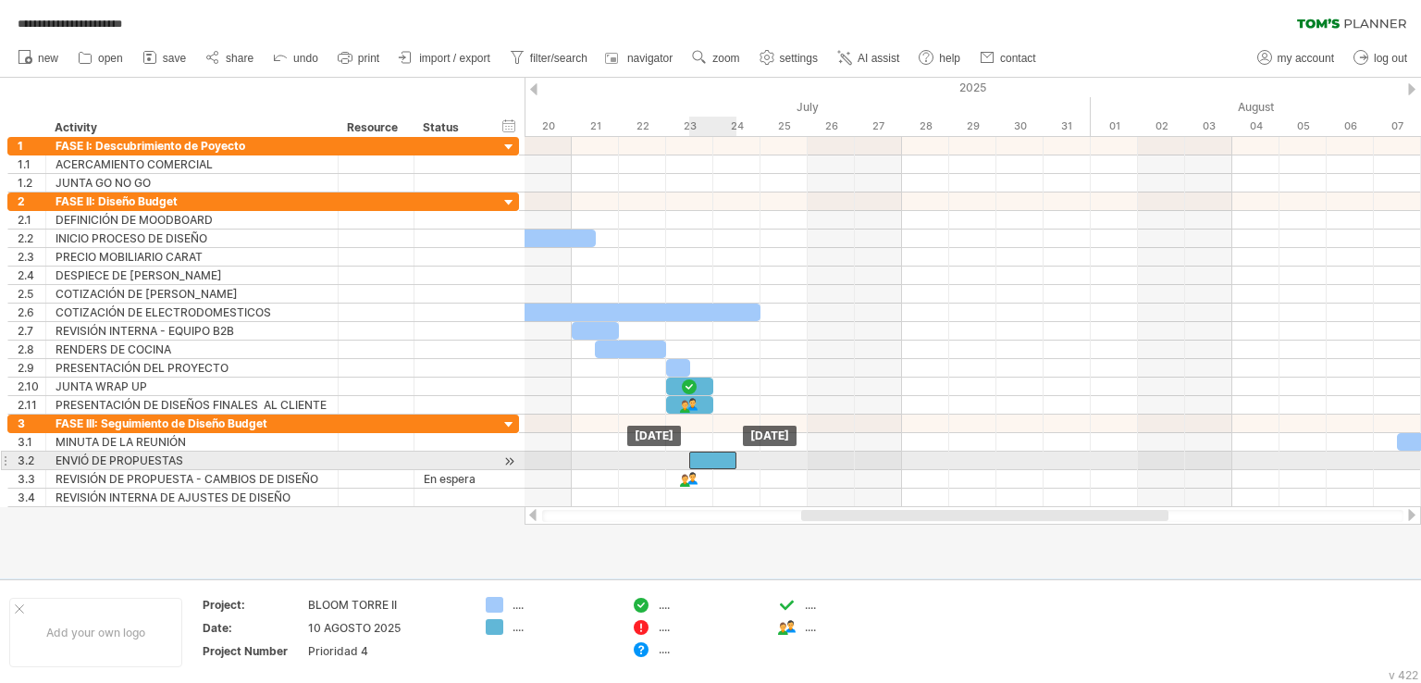
drag, startPoint x: 1391, startPoint y: 456, endPoint x: 710, endPoint y: 465, distance: 681.1
click at [710, 465] on div at bounding box center [712, 461] width 47 height 18
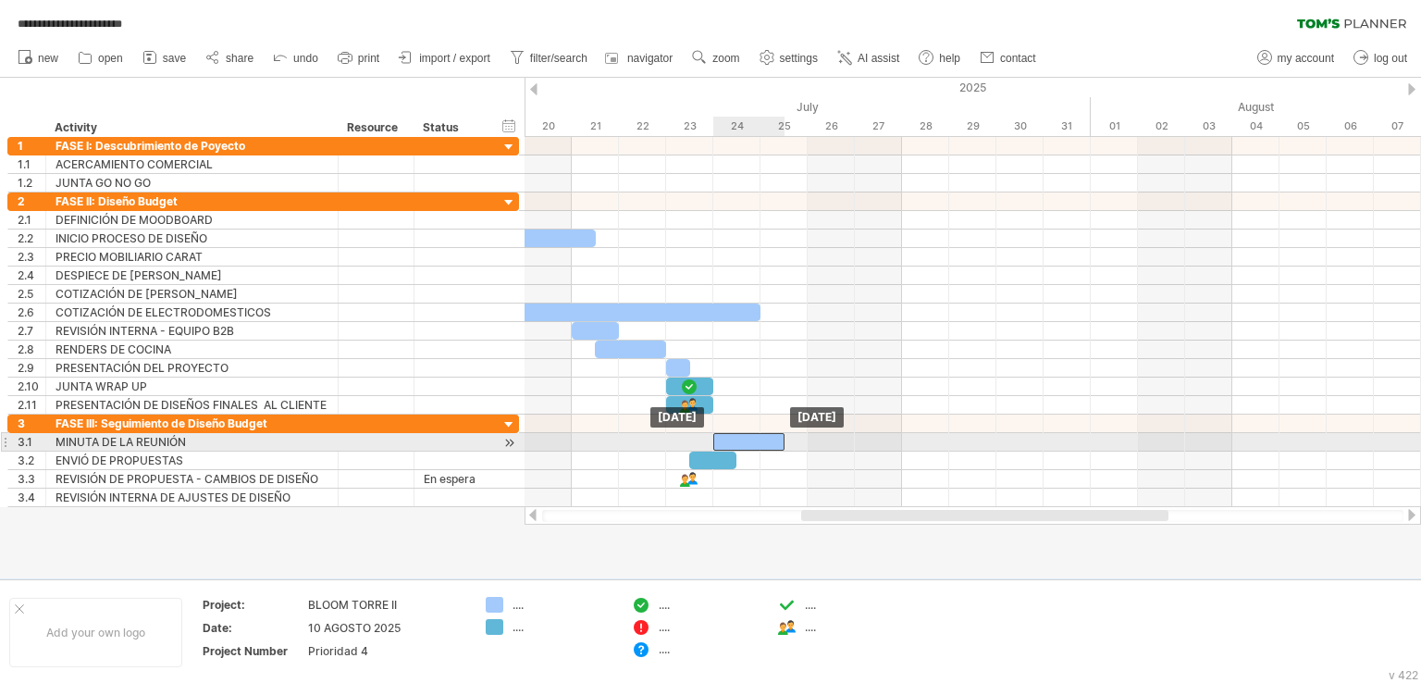
drag, startPoint x: 1414, startPoint y: 440, endPoint x: 714, endPoint y: 440, distance: 699.6
click at [714, 440] on div at bounding box center [748, 442] width 71 height 18
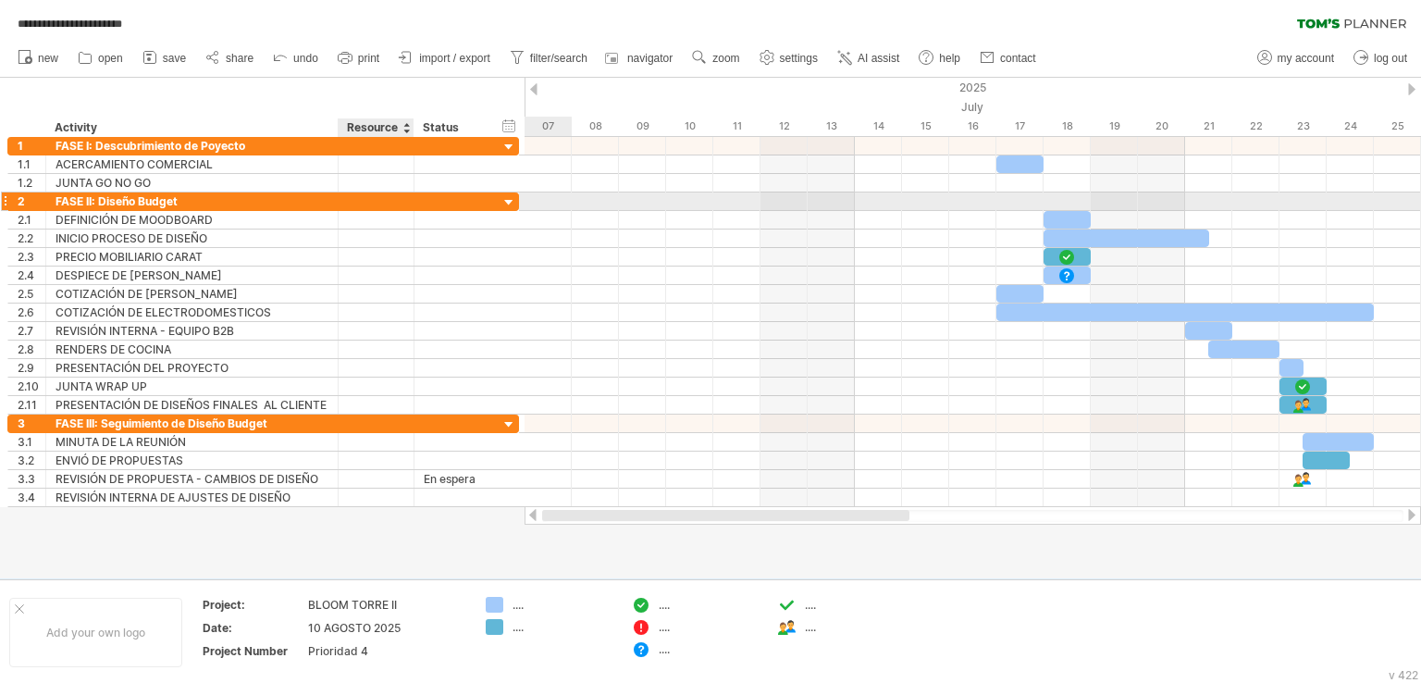
drag, startPoint x: 956, startPoint y: 512, endPoint x: 350, endPoint y: 205, distance: 679.5
click at [350, 205] on div "**********" at bounding box center [710, 341] width 1421 height 683
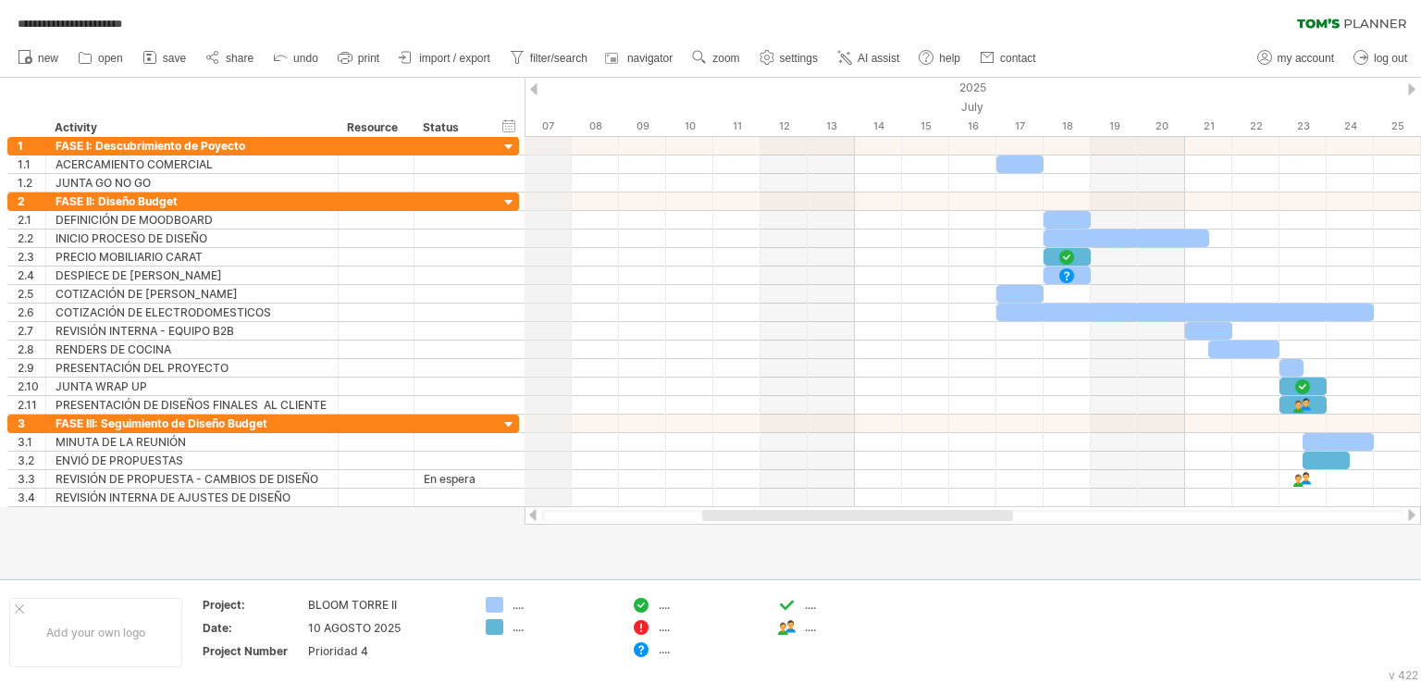
click at [535, 86] on div at bounding box center [533, 89] width 7 height 12
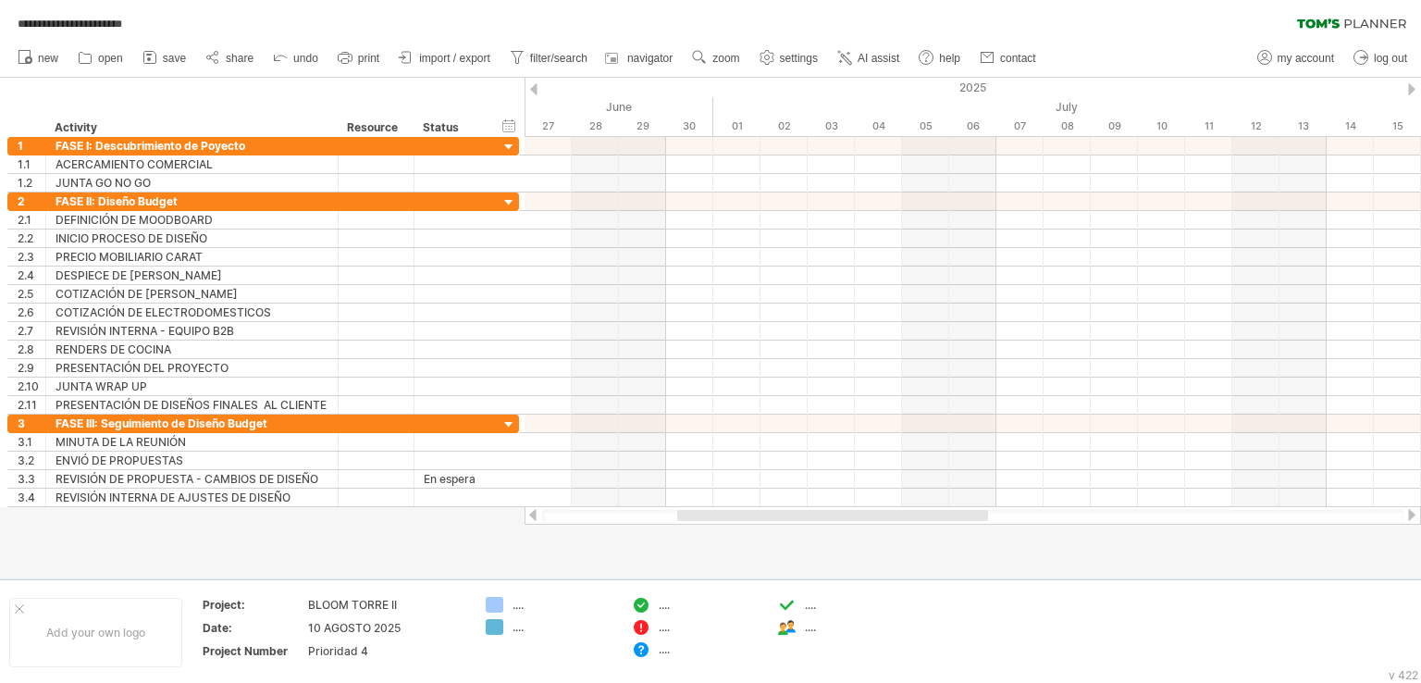
click at [1415, 93] on div at bounding box center [1411, 89] width 7 height 12
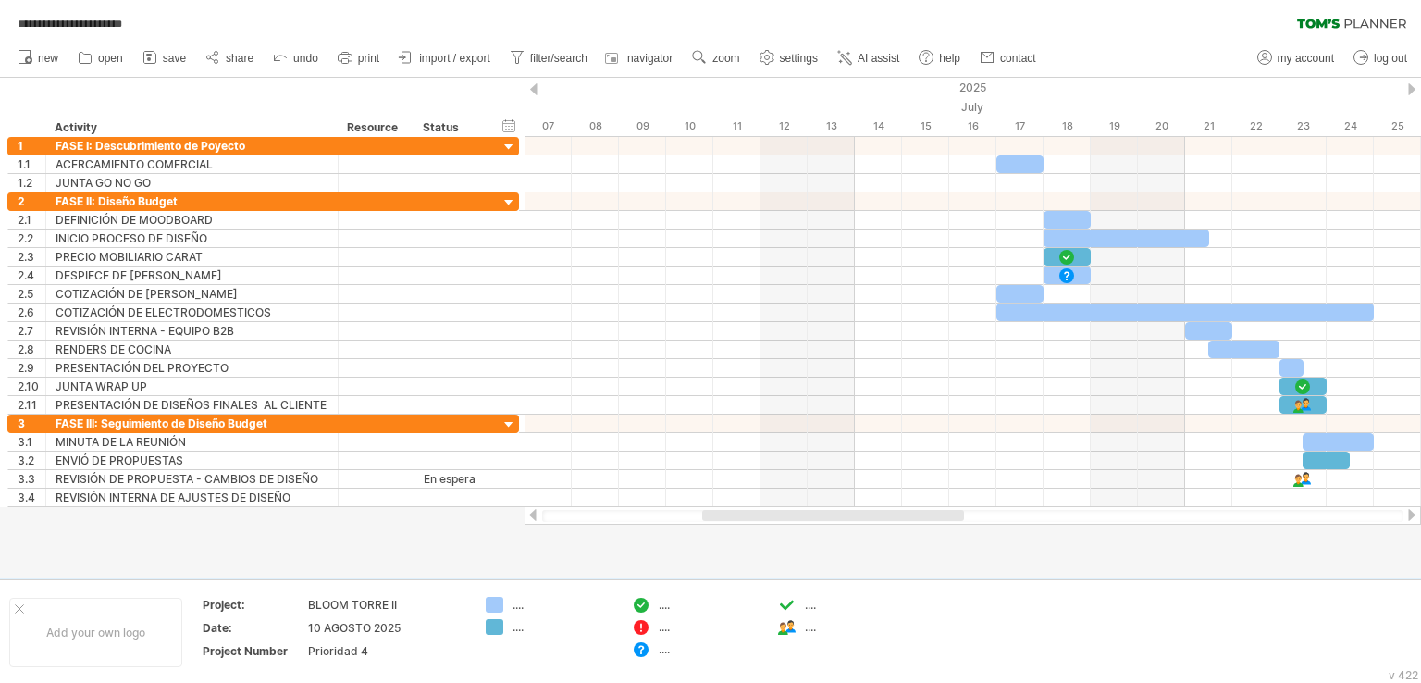
click at [1415, 93] on div at bounding box center [1411, 89] width 7 height 12
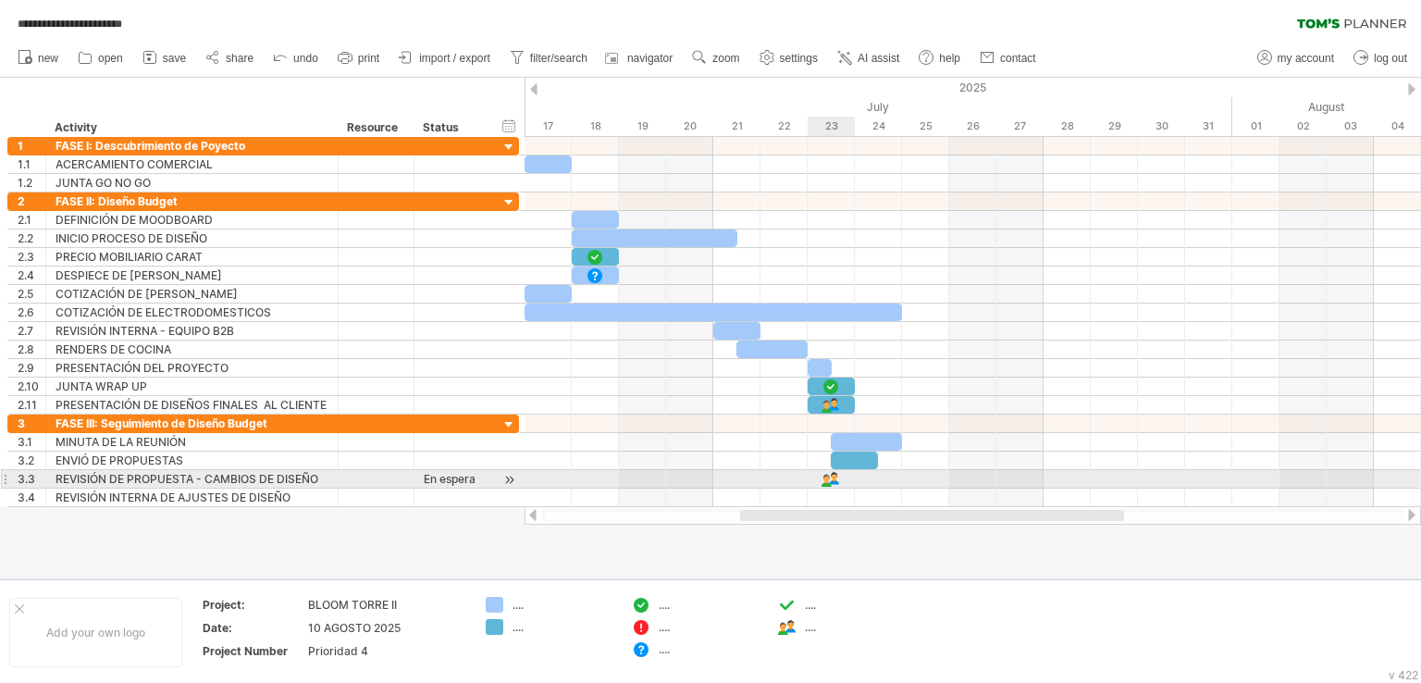
click at [833, 475] on div at bounding box center [831, 479] width 19 height 18
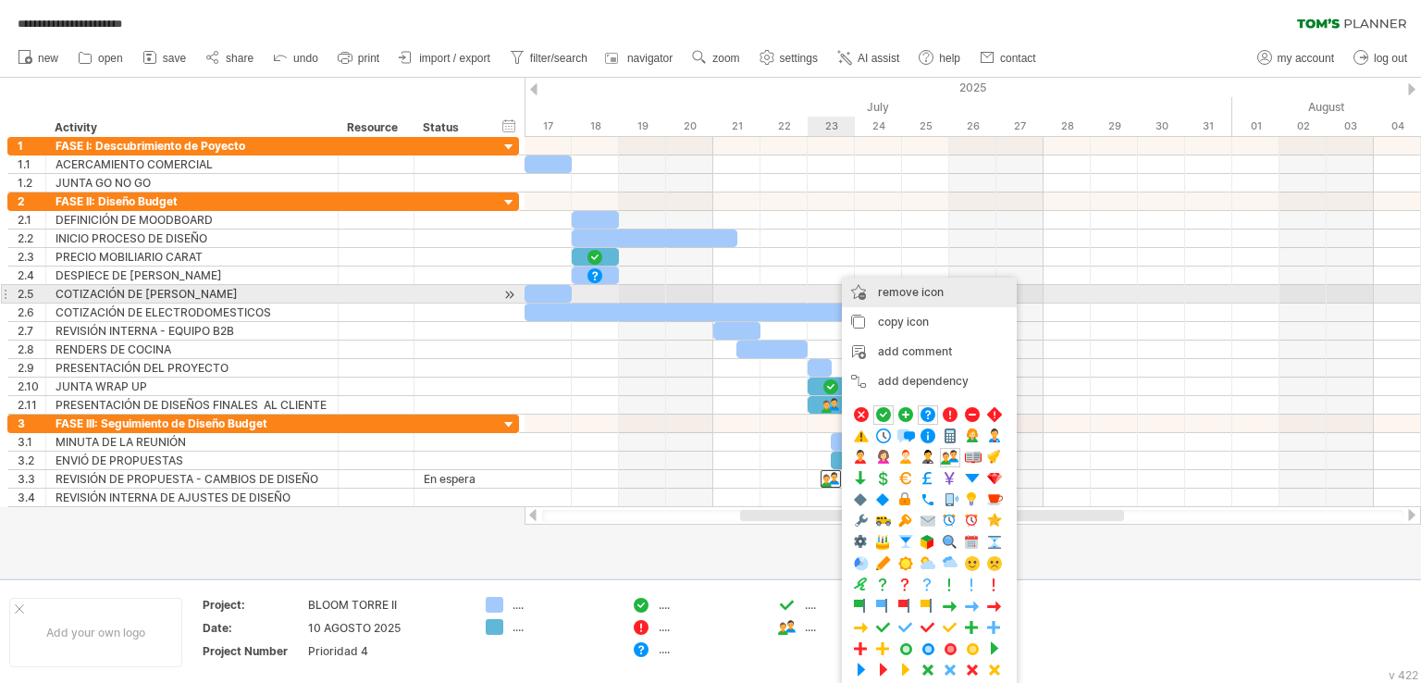
click at [940, 298] on span "remove icon" at bounding box center [911, 292] width 66 height 14
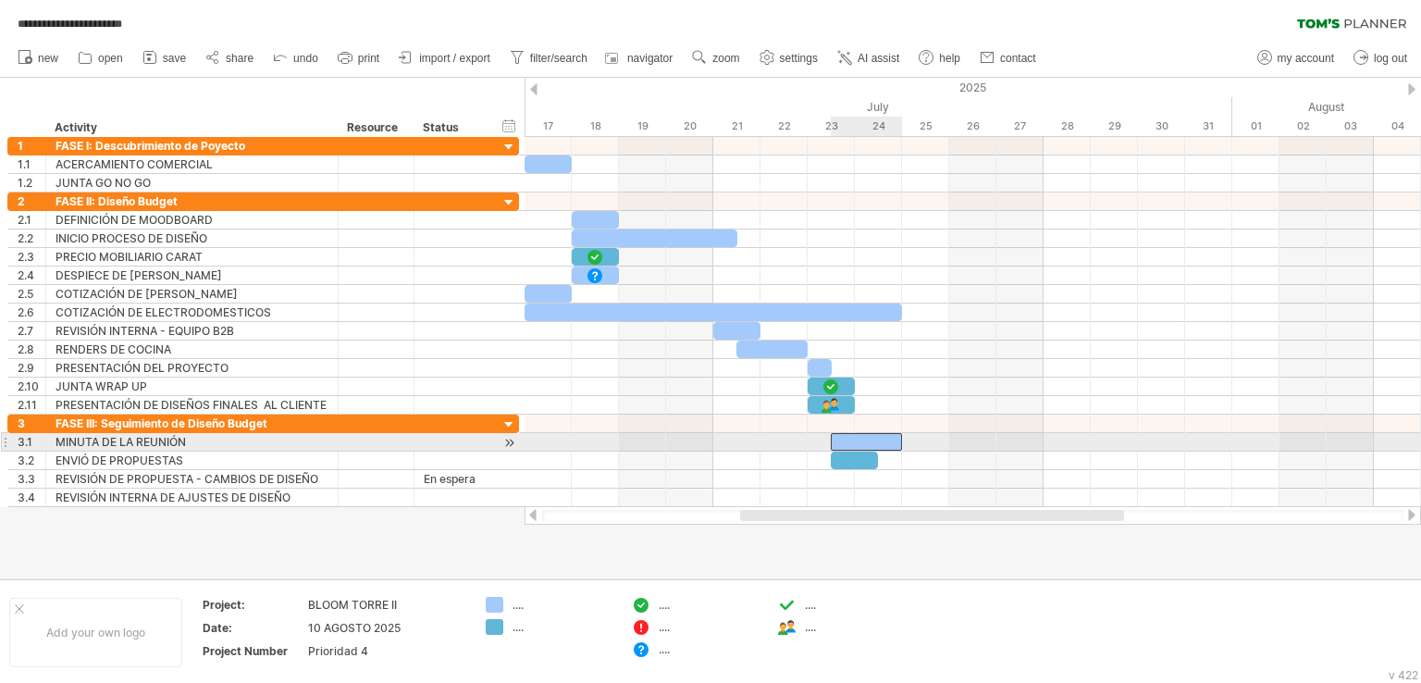
click at [857, 440] on div at bounding box center [866, 442] width 71 height 18
click at [851, 437] on div at bounding box center [866, 442] width 71 height 18
drag, startPoint x: 859, startPoint y: 434, endPoint x: 837, endPoint y: 441, distance: 23.4
click at [837, 441] on div at bounding box center [843, 442] width 71 height 18
drag, startPoint x: 877, startPoint y: 437, endPoint x: 852, endPoint y: 441, distance: 25.4
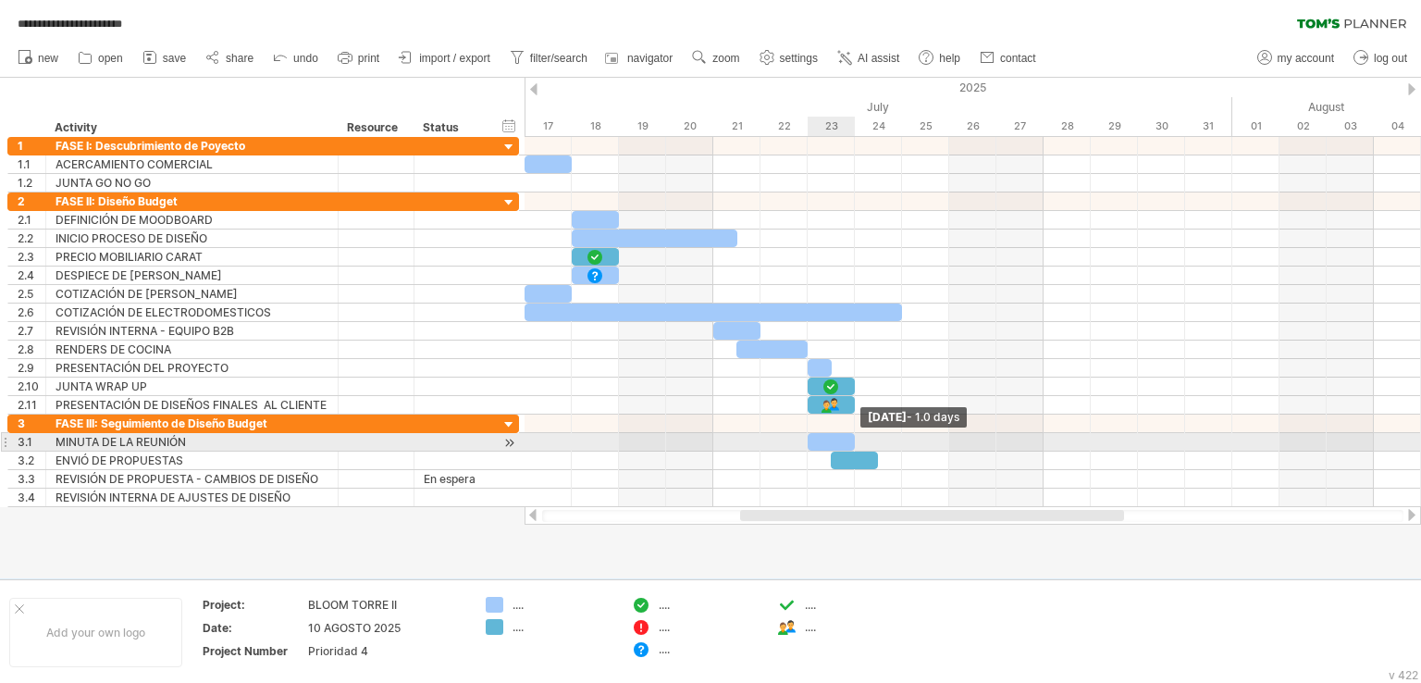
click at [852, 441] on span at bounding box center [854, 442] width 7 height 18
drag, startPoint x: 843, startPoint y: 454, endPoint x: 810, endPoint y: 451, distance: 33.5
click at [810, 452] on div at bounding box center [831, 461] width 47 height 18
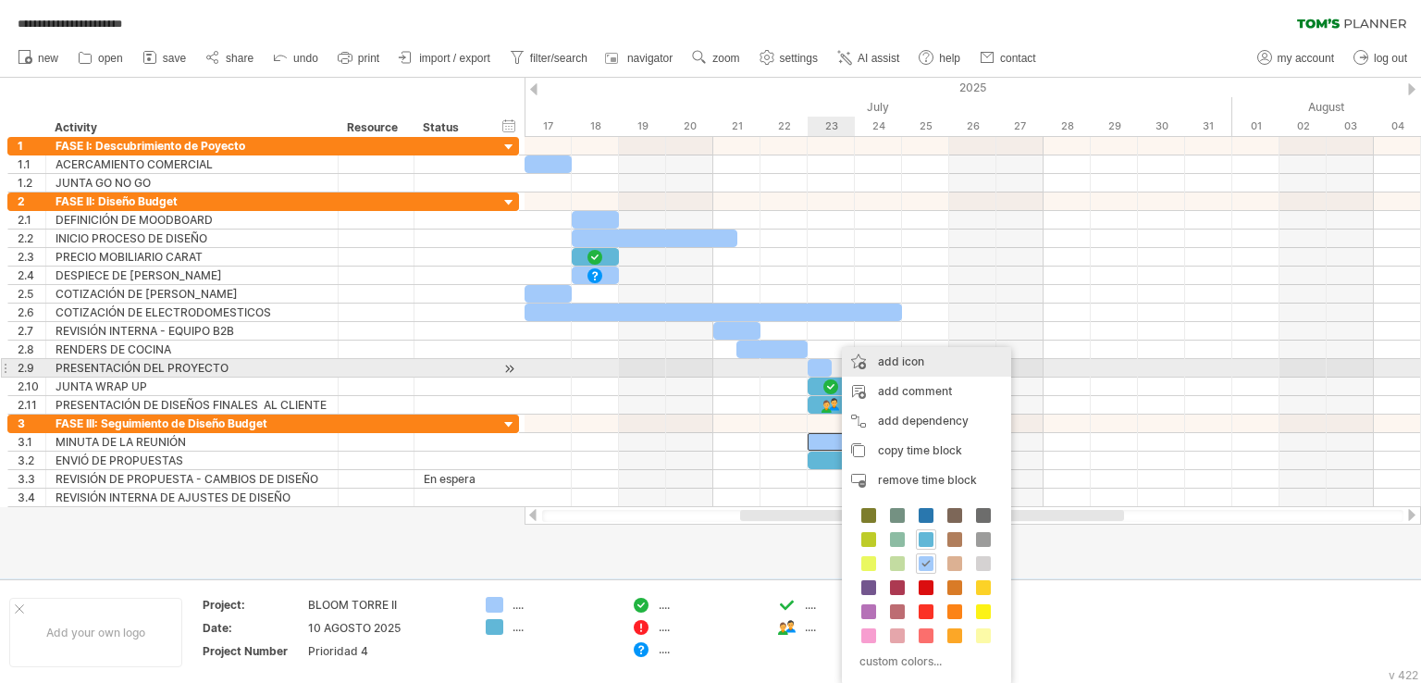
click at [899, 365] on div "add icon" at bounding box center [926, 362] width 169 height 30
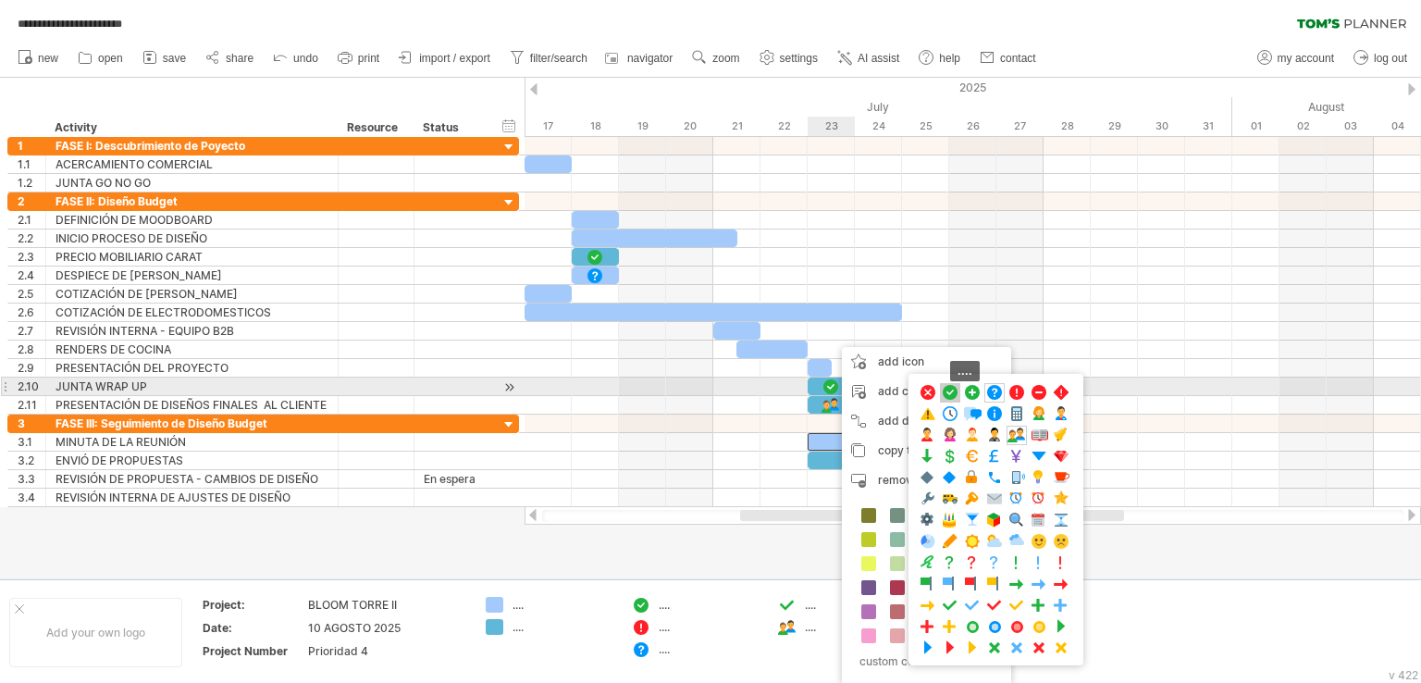
click at [948, 384] on span at bounding box center [950, 393] width 19 height 18
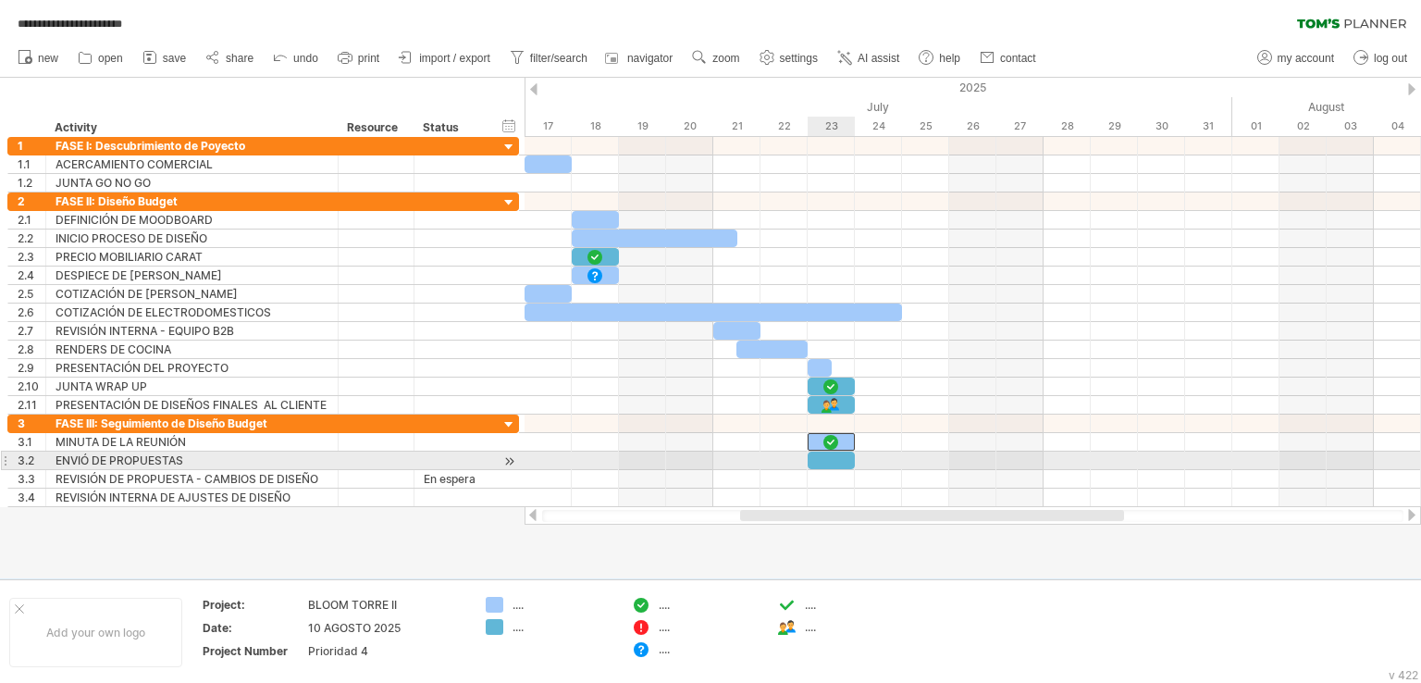
click at [833, 458] on div at bounding box center [831, 461] width 47 height 18
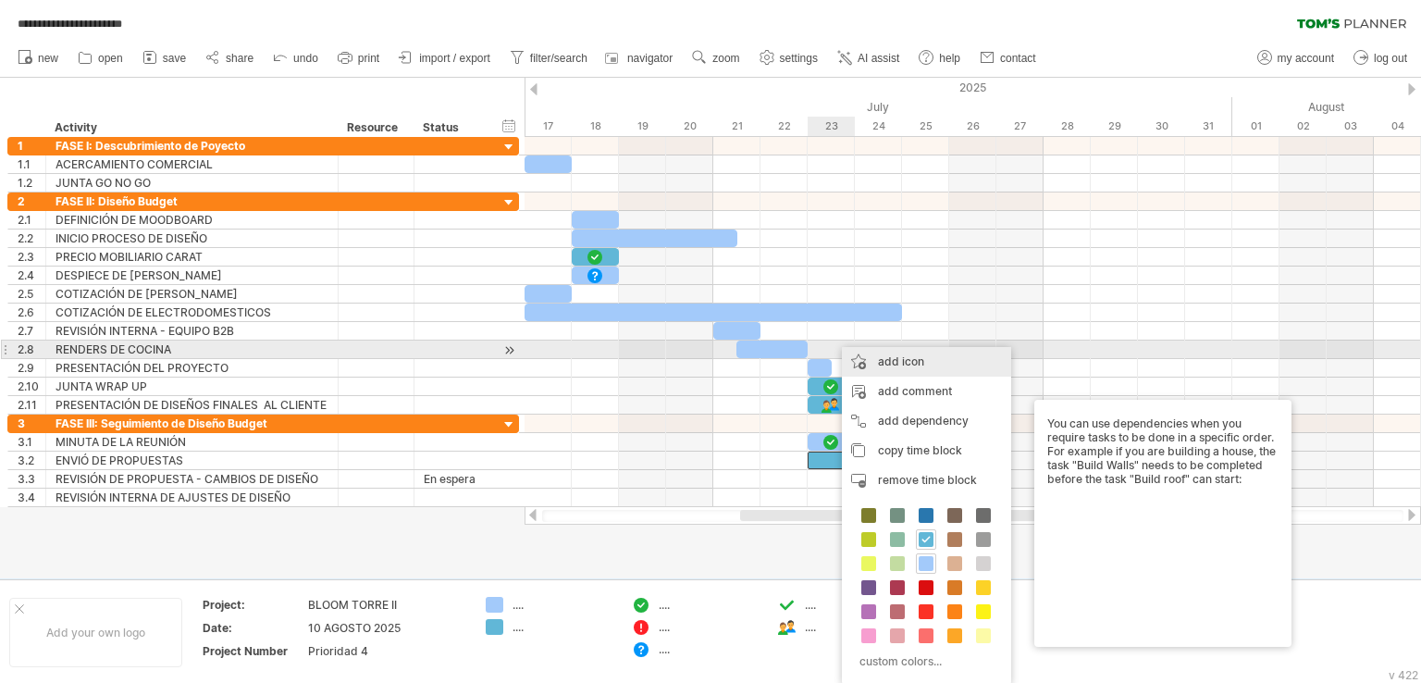
click at [898, 353] on div "add icon" at bounding box center [926, 362] width 169 height 30
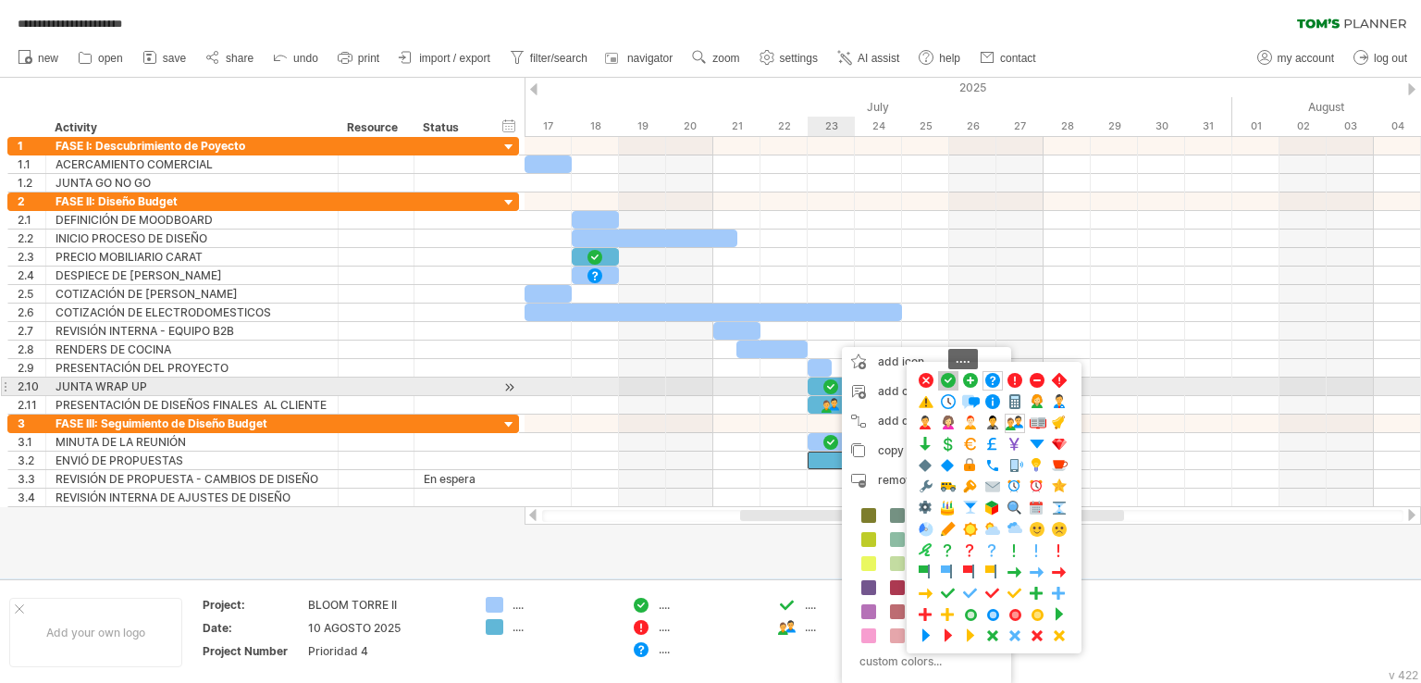
click at [954, 387] on span at bounding box center [948, 381] width 19 height 18
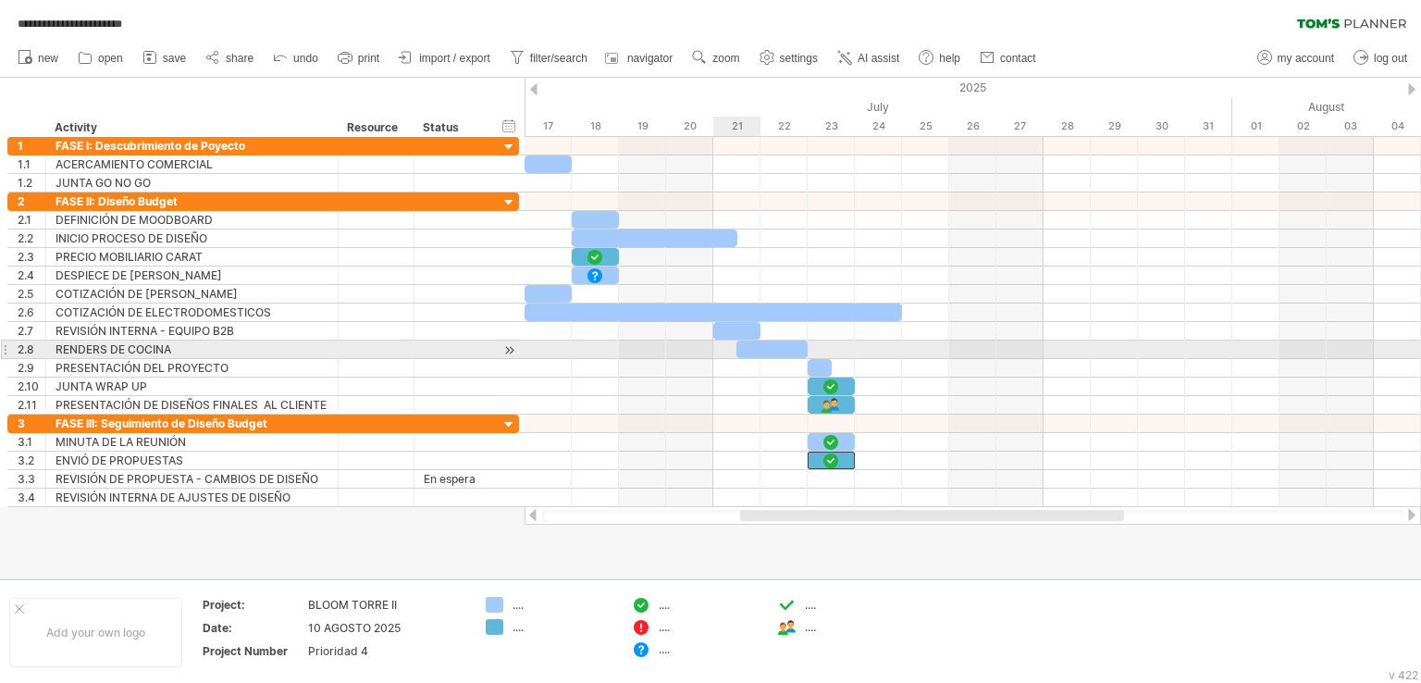
click at [754, 350] on div at bounding box center [772, 350] width 71 height 18
click at [755, 347] on div at bounding box center [772, 350] width 71 height 18
click at [743, 342] on div at bounding box center [772, 350] width 71 height 18
drag, startPoint x: 805, startPoint y: 343, endPoint x: 845, endPoint y: 350, distance: 40.3
click at [845, 350] on div at bounding box center [796, 350] width 118 height 18
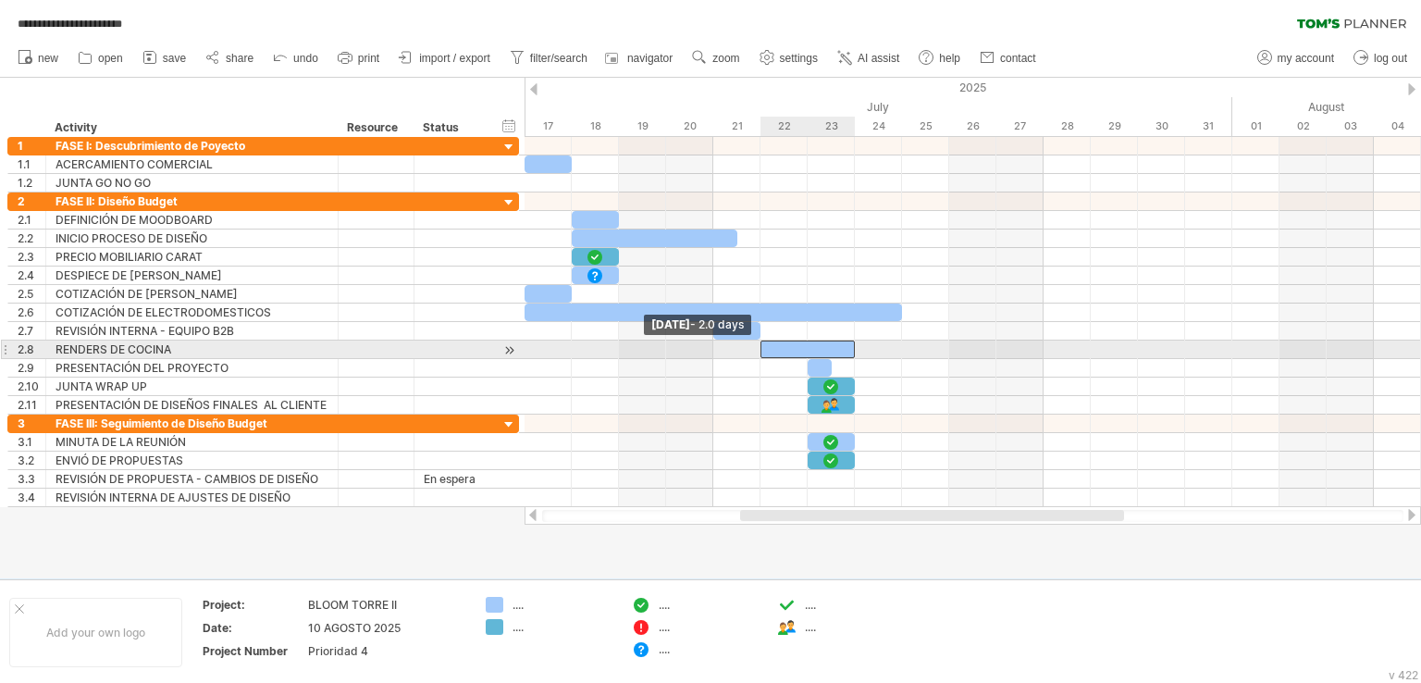
drag, startPoint x: 737, startPoint y: 346, endPoint x: 761, endPoint y: 349, distance: 24.2
click at [761, 349] on span at bounding box center [760, 350] width 7 height 18
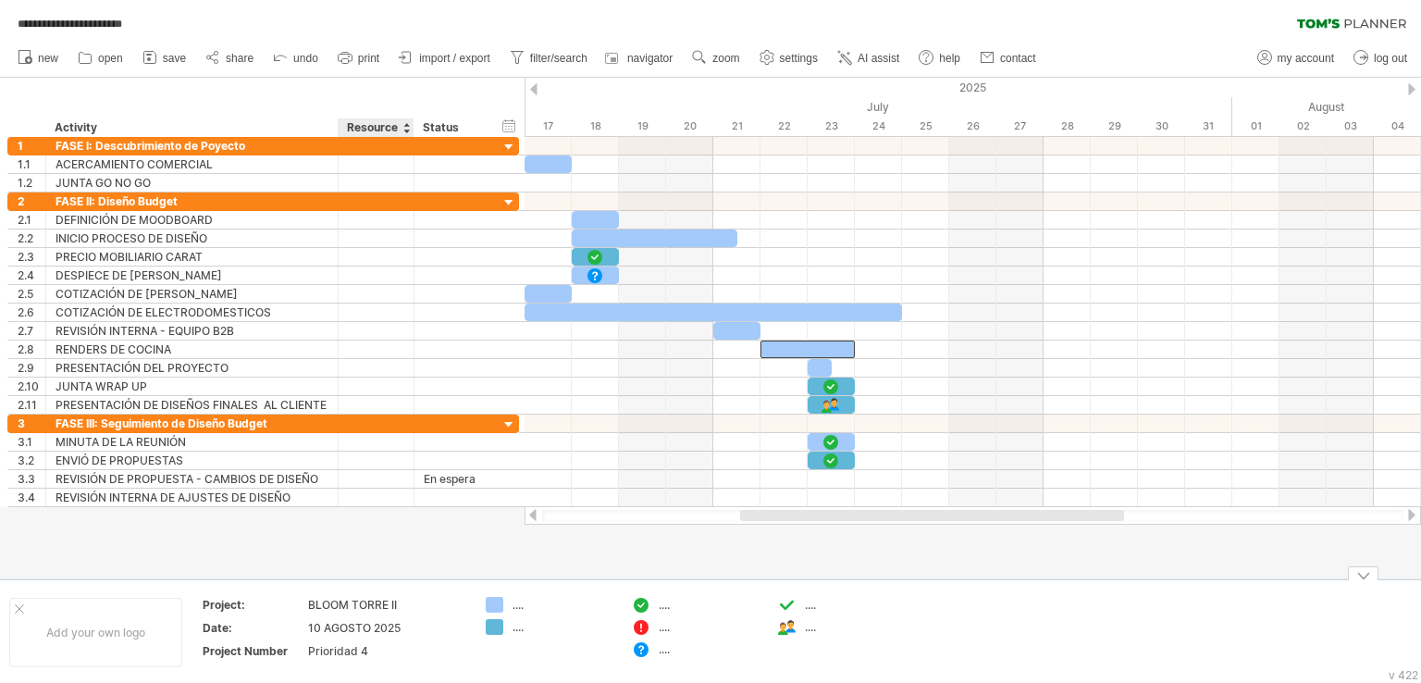
click at [373, 606] on div "BLOOM TORRE II" at bounding box center [385, 605] width 155 height 16
drag, startPoint x: 410, startPoint y: 599, endPoint x: 300, endPoint y: 587, distance: 110.8
click at [300, 587] on div "**********" at bounding box center [710, 631] width 1421 height 105
type input "*"
type input "******"
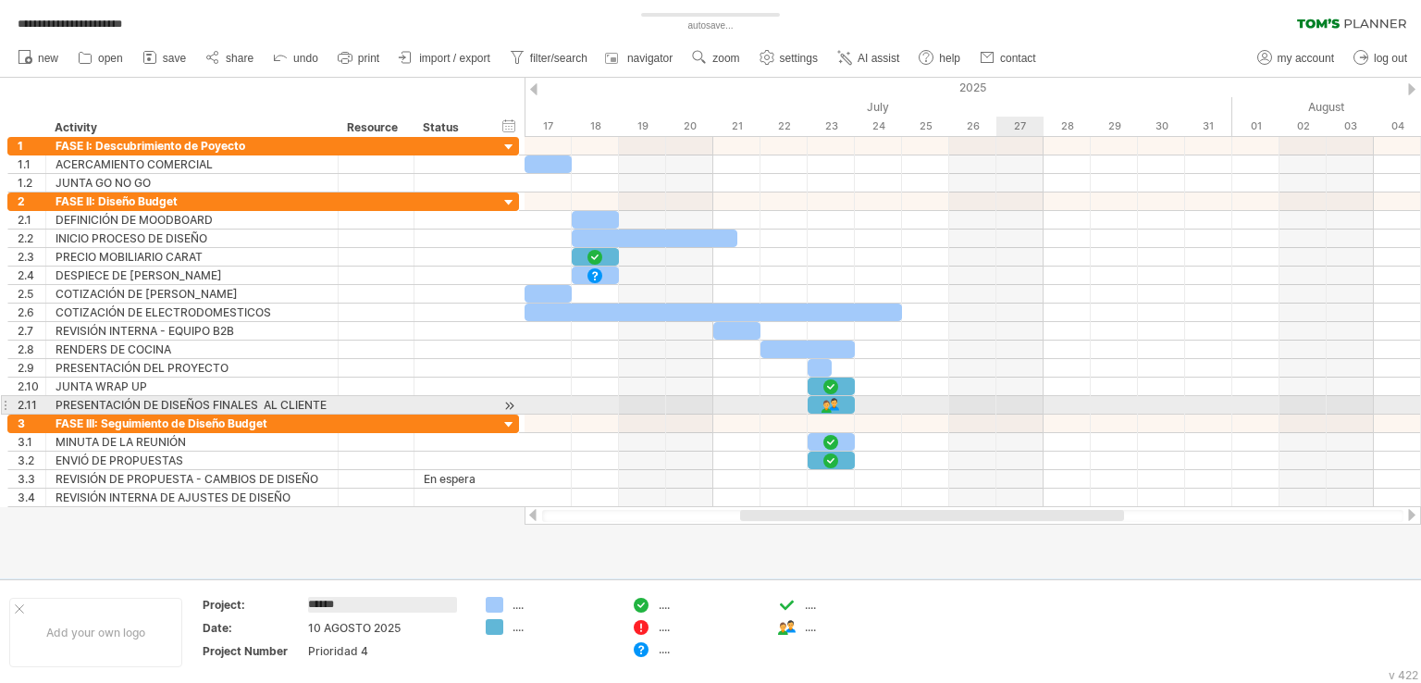
click at [1003, 406] on div at bounding box center [973, 405] width 897 height 19
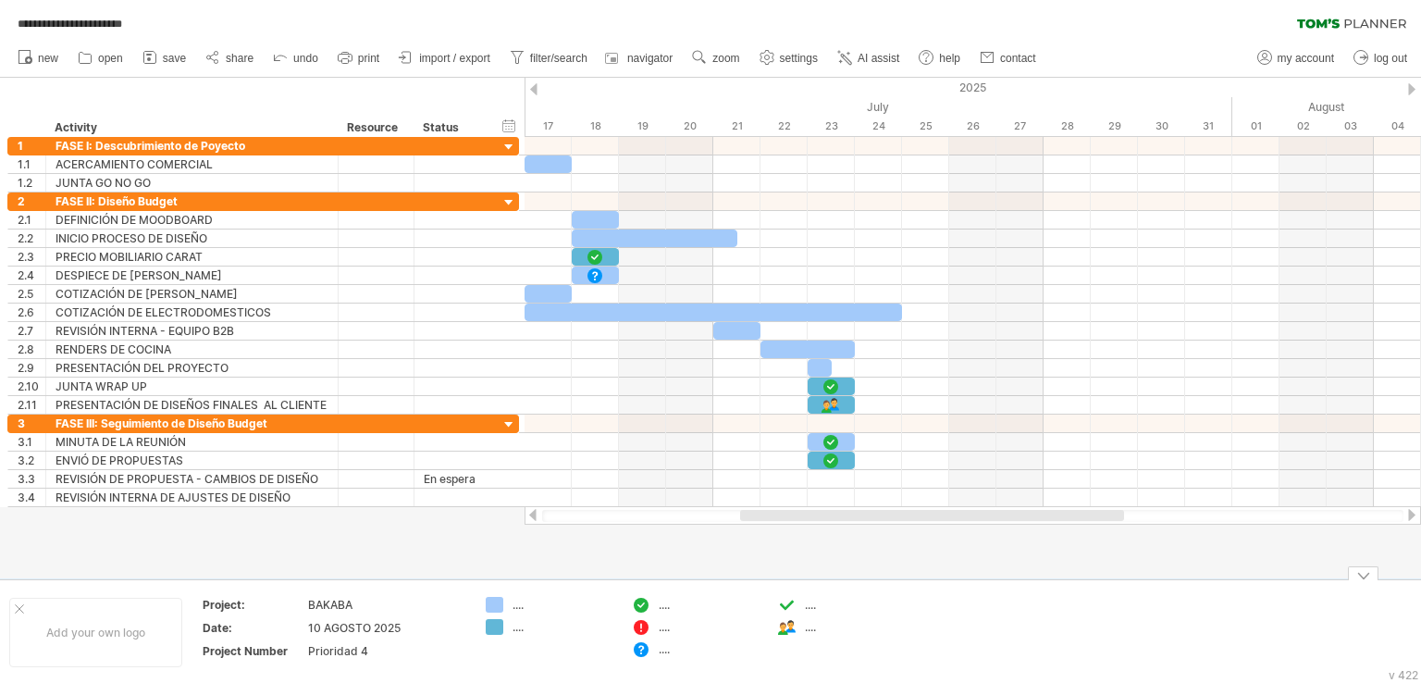
click at [517, 610] on div "...." at bounding box center [563, 605] width 101 height 16
type input "**********"
click at [525, 626] on div "...." at bounding box center [563, 627] width 101 height 16
type input "**********"
click at [664, 601] on div "...." at bounding box center [709, 605] width 101 height 16
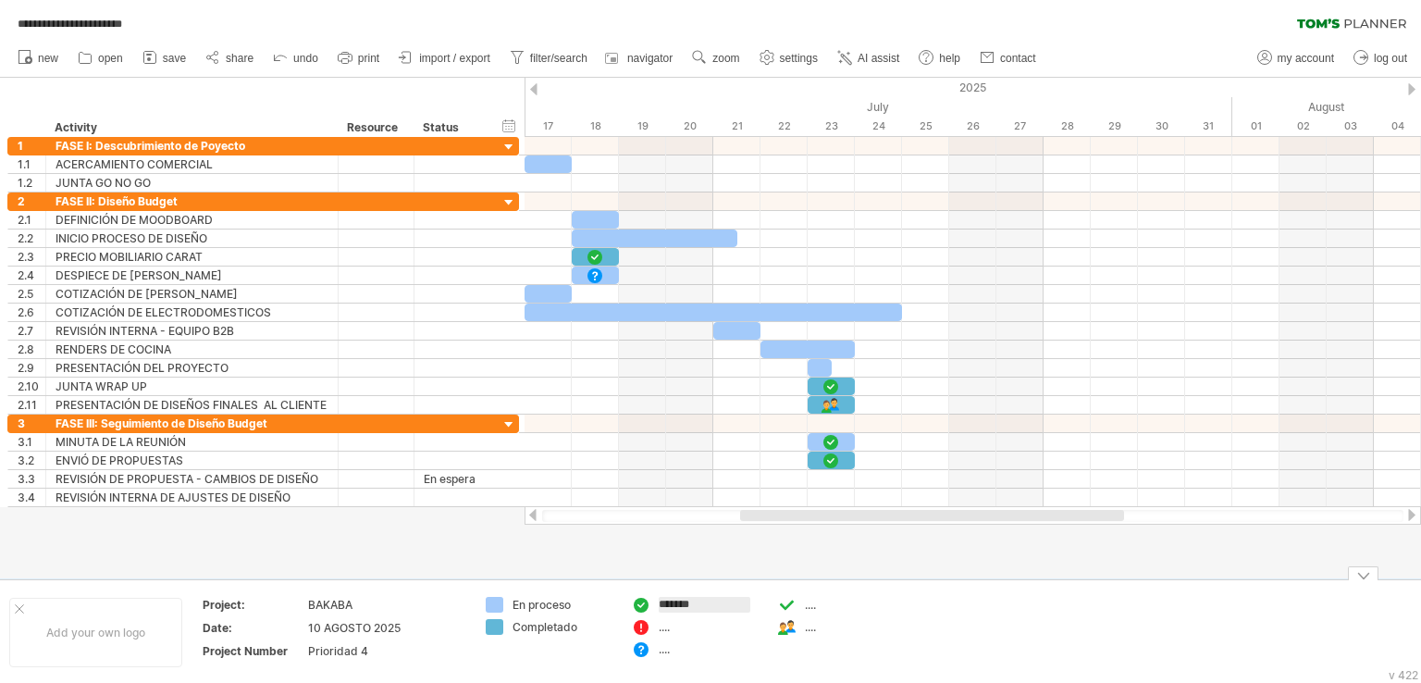
type input "********"
click at [666, 623] on div "...." at bounding box center [709, 627] width 101 height 16
click at [660, 626] on input "text" at bounding box center [705, 627] width 92 height 16
type input "*"
type input "******"
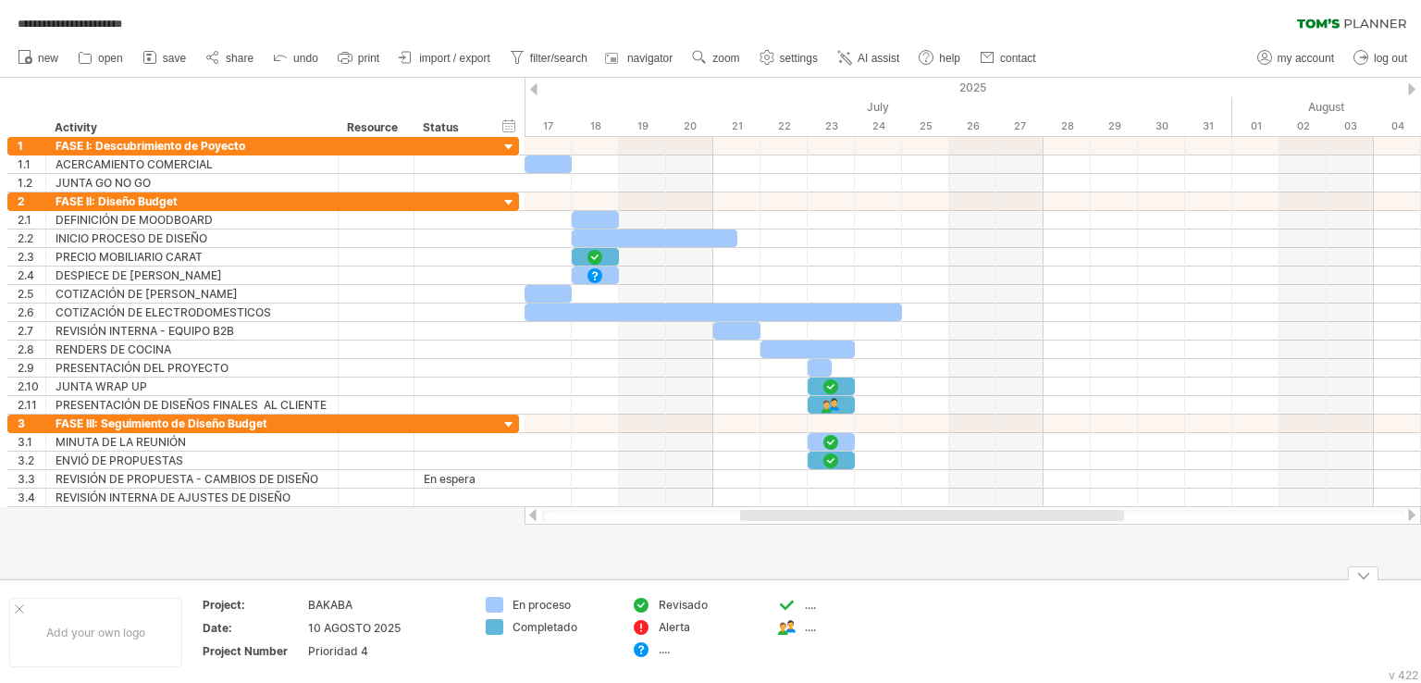
click at [666, 646] on div "...." at bounding box center [709, 649] width 101 height 16
type input "*"
type input "*********"
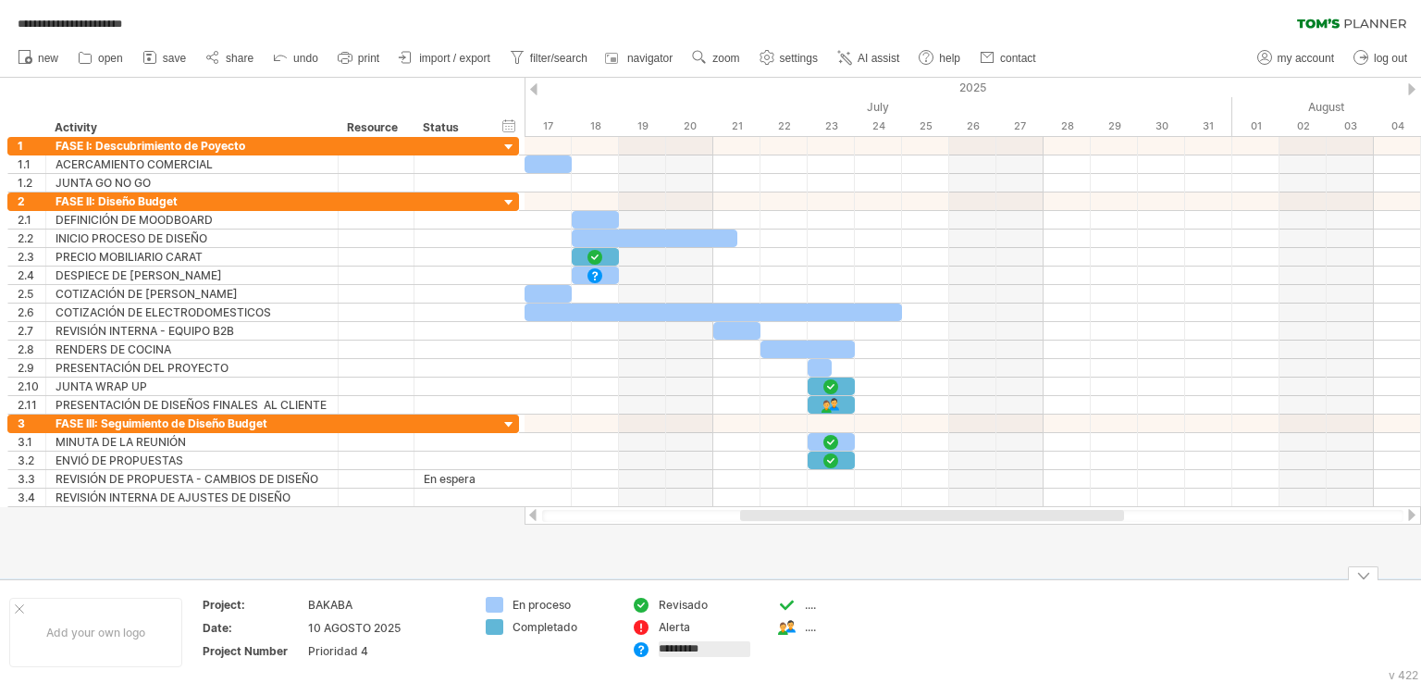
click at [815, 599] on div "...." at bounding box center [855, 605] width 101 height 16
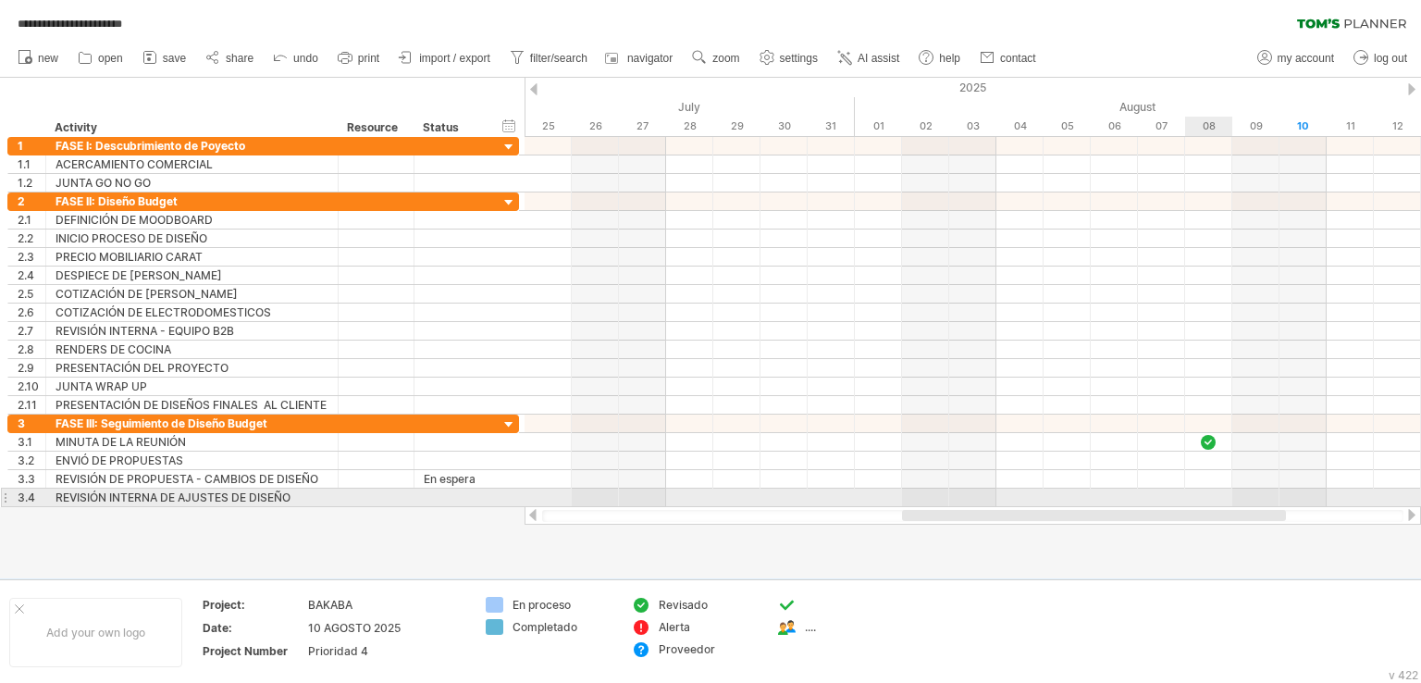
drag, startPoint x: 1050, startPoint y: 512, endPoint x: 1212, endPoint y: 497, distance: 162.6
click at [1212, 497] on div "**********" at bounding box center [710, 341] width 1421 height 683
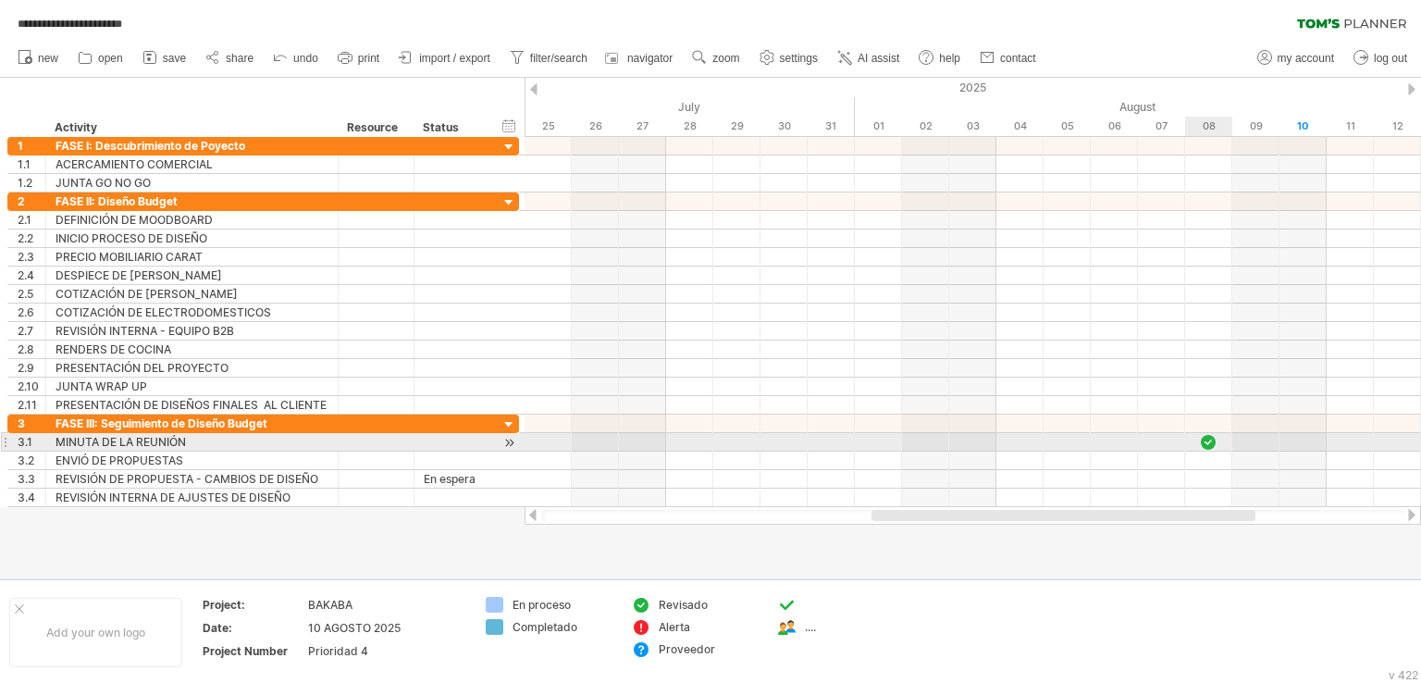
click at [1204, 436] on div at bounding box center [1208, 442] width 19 height 18
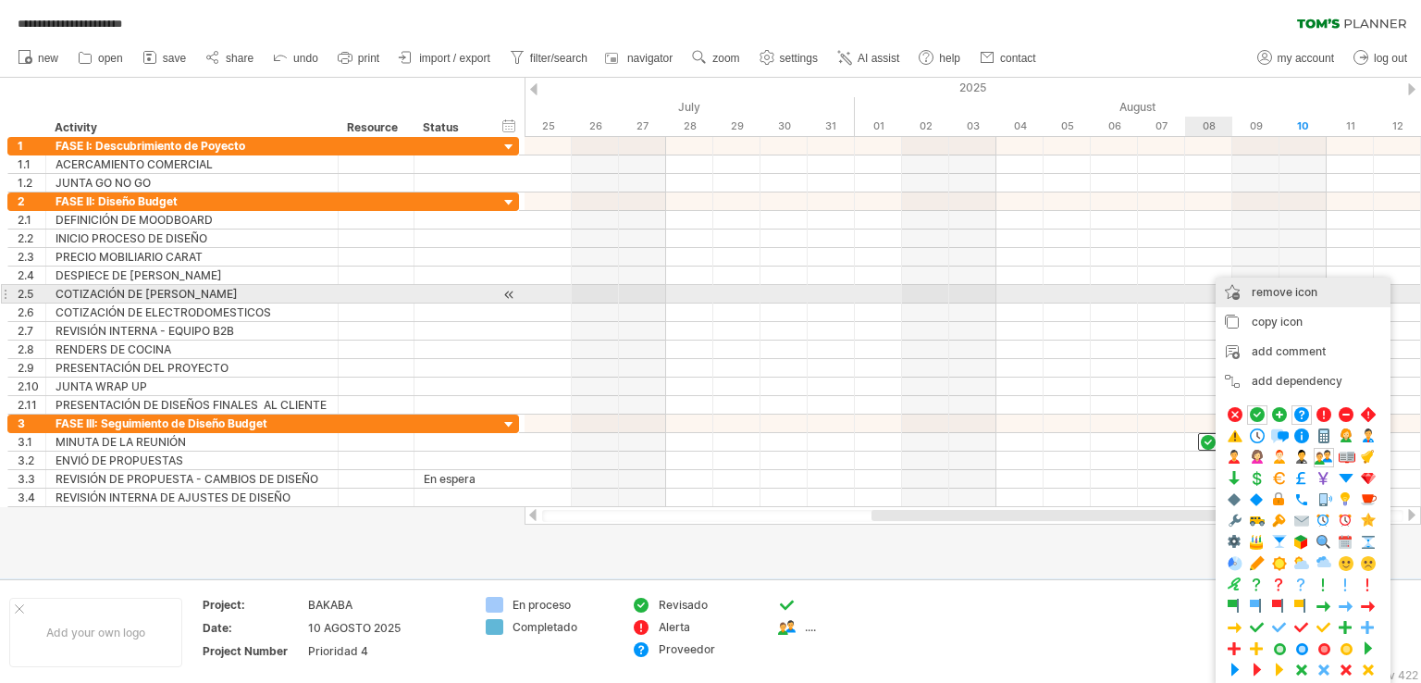
click at [1268, 292] on span "remove icon" at bounding box center [1285, 292] width 66 height 14
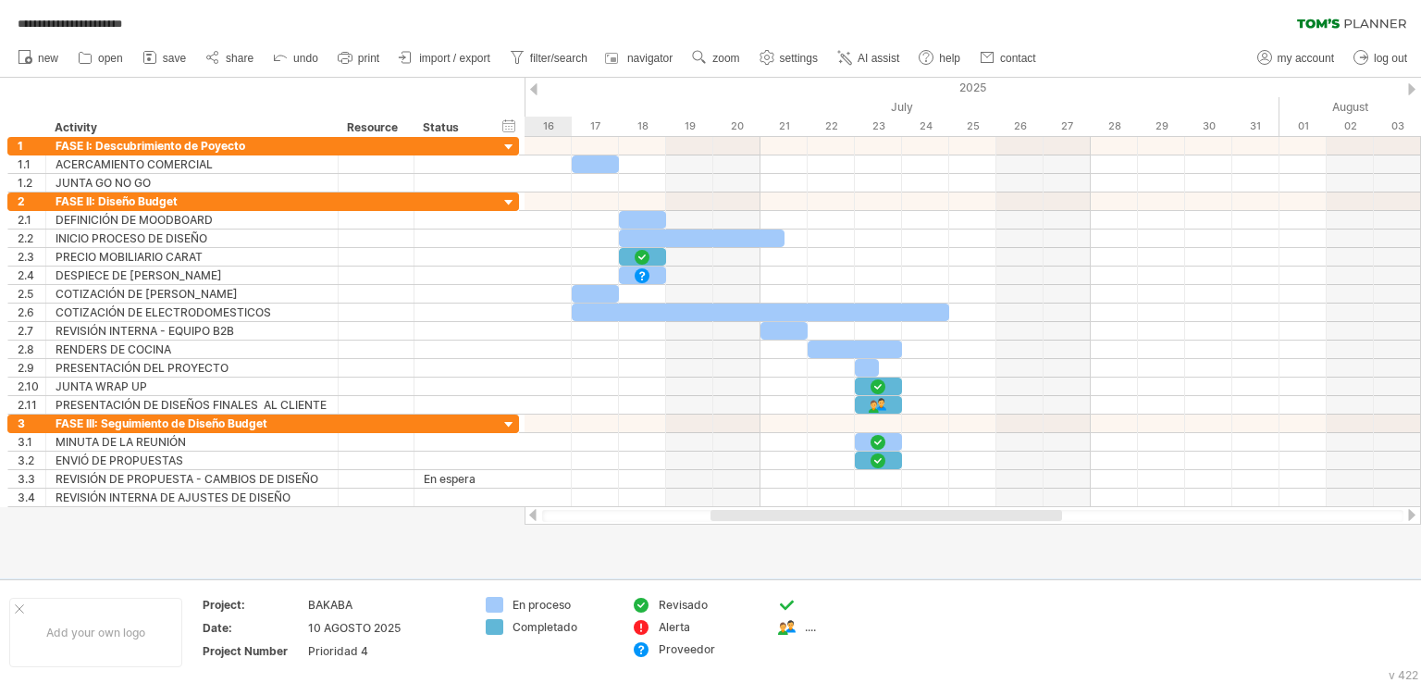
drag, startPoint x: 1207, startPoint y: 516, endPoint x: 1045, endPoint y: 541, distance: 163.9
click at [1045, 541] on div "**********" at bounding box center [710, 341] width 1421 height 683
click at [788, 597] on div at bounding box center [787, 606] width 19 height 18
click at [794, 601] on div at bounding box center [787, 606] width 19 height 18
click at [844, 615] on span "remove icon" at bounding box center [870, 608] width 66 height 14
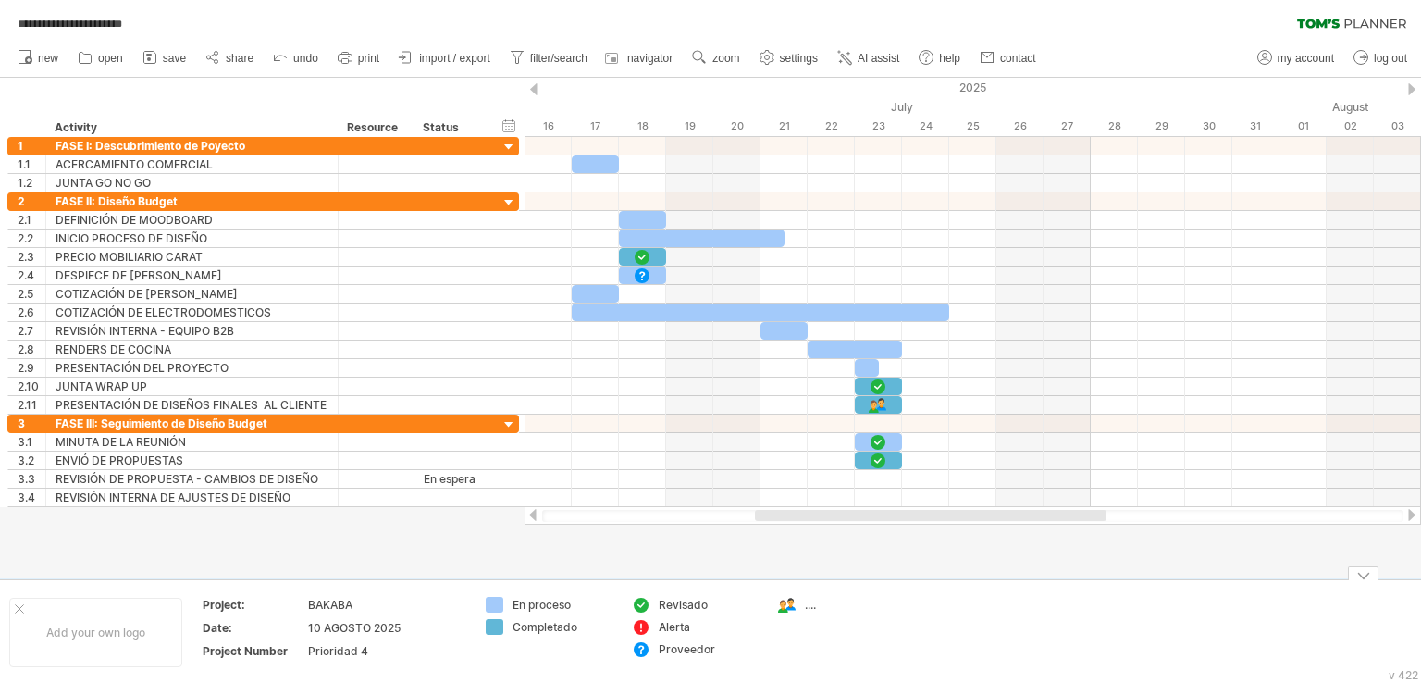
click at [810, 603] on div "...." at bounding box center [855, 605] width 101 height 16
click at [810, 603] on input "text" at bounding box center [851, 605] width 92 height 16
type input "*"
type input "**********"
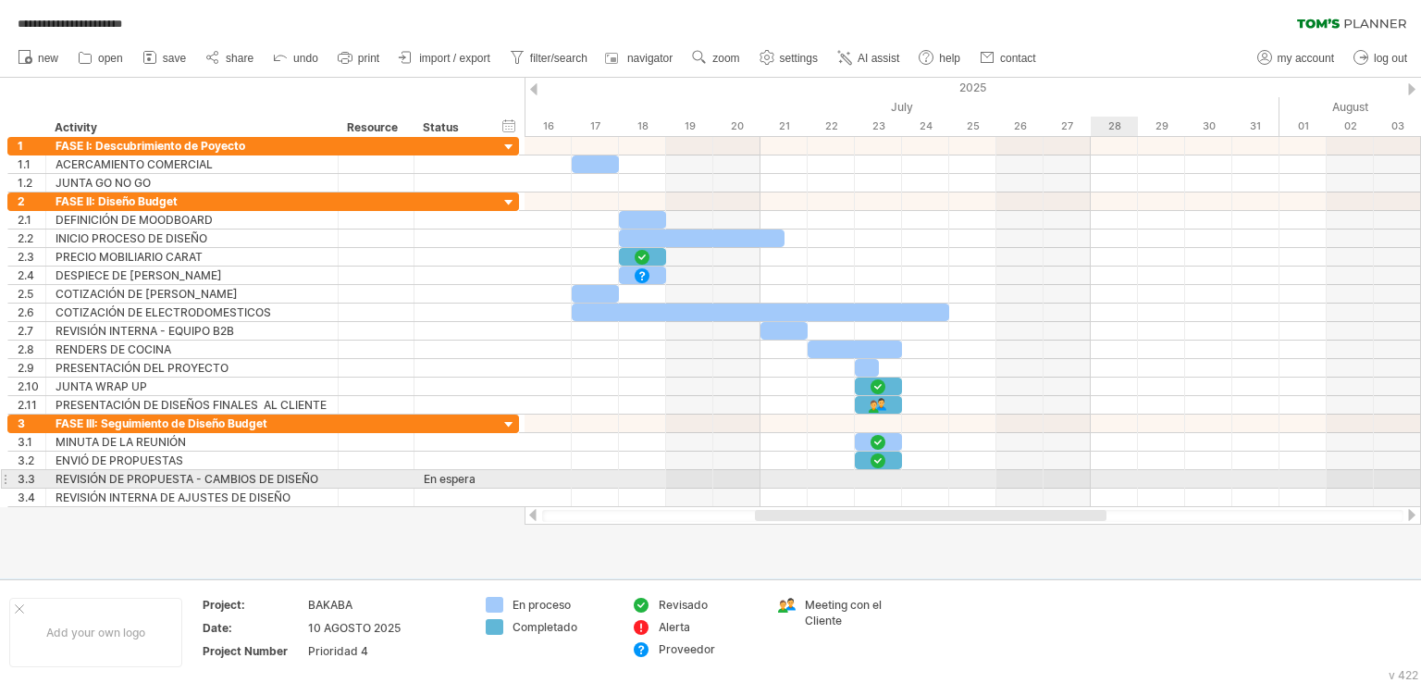
click at [1092, 489] on div at bounding box center [973, 498] width 897 height 19
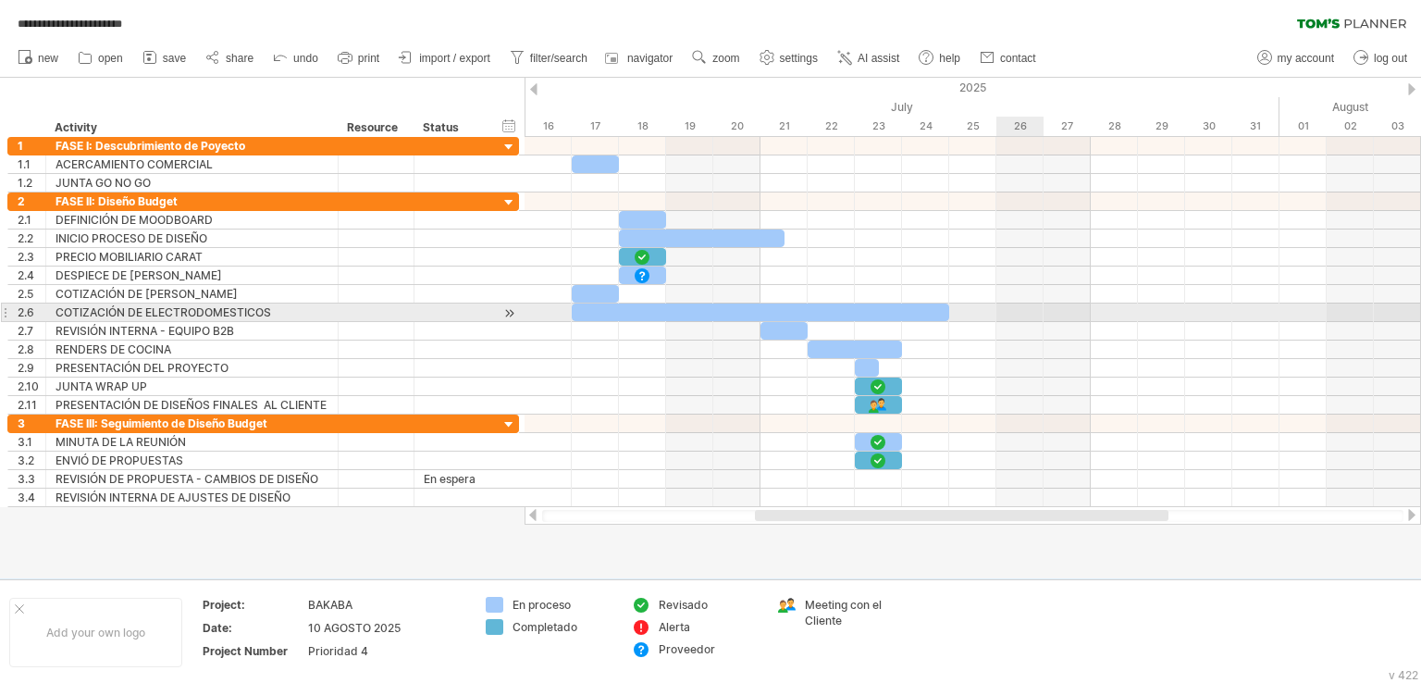
click at [1026, 318] on div at bounding box center [973, 313] width 897 height 19
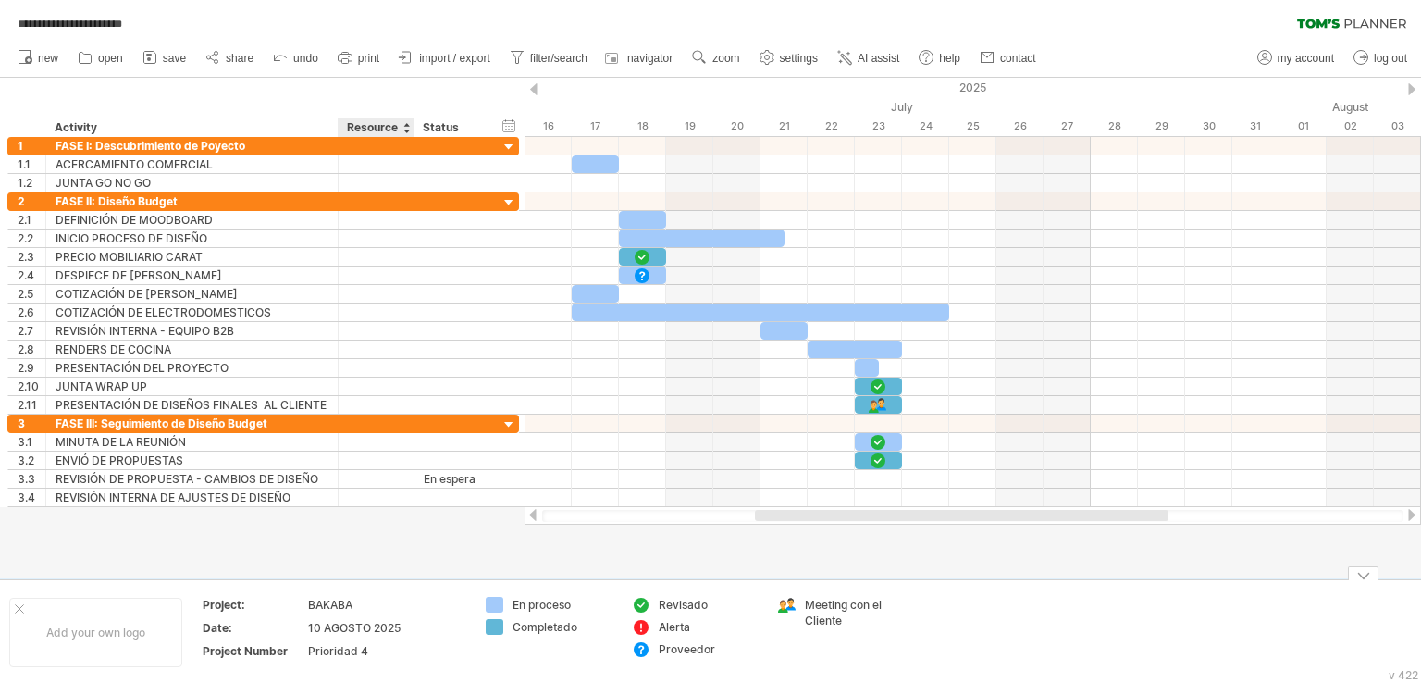
click at [368, 640] on table "Project: BAKABA Date: 10 AGOSTO 2025 Project Number Prioridad 4" at bounding box center [334, 631] width 266 height 71
click at [366, 648] on div "Prioridad 4" at bounding box center [385, 651] width 155 height 16
click at [366, 648] on input "**********" at bounding box center [382, 651] width 149 height 16
type input "**********"
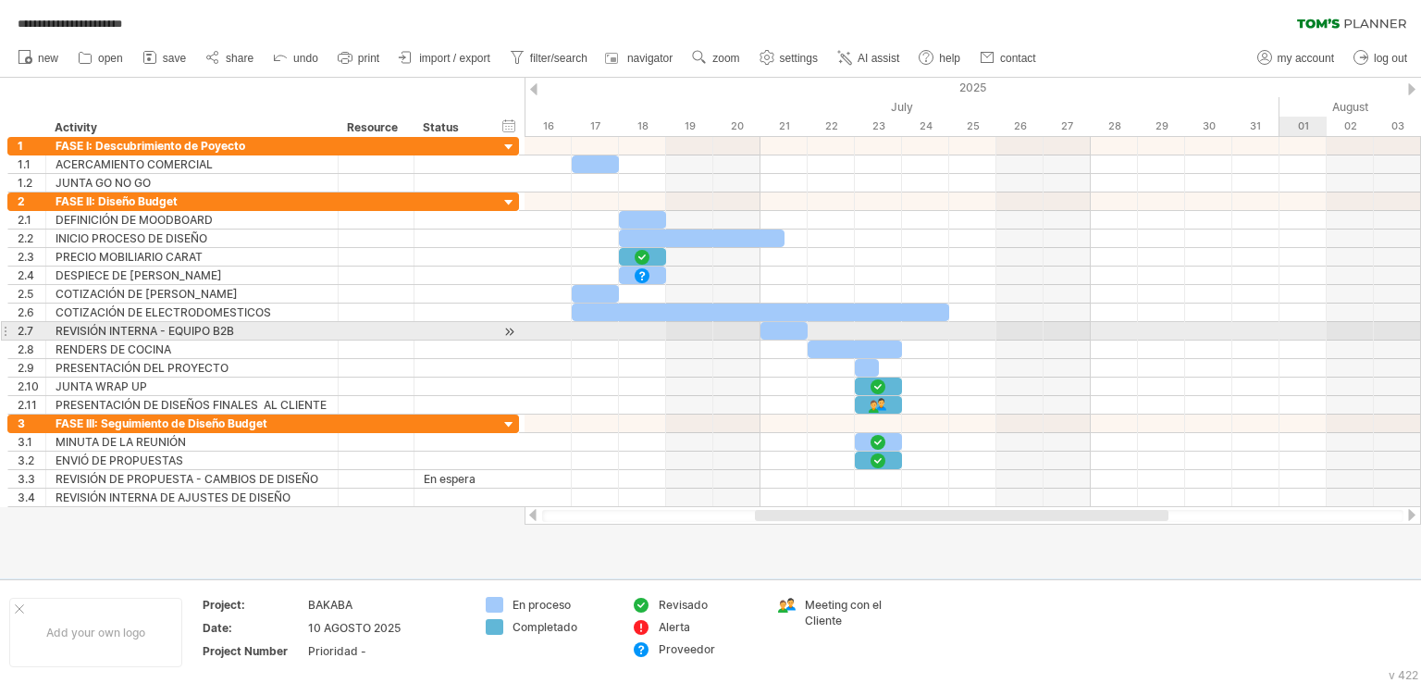
drag, startPoint x: 1324, startPoint y: 324, endPoint x: 1312, endPoint y: 326, distance: 12.2
click at [1324, 324] on div at bounding box center [973, 331] width 897 height 19
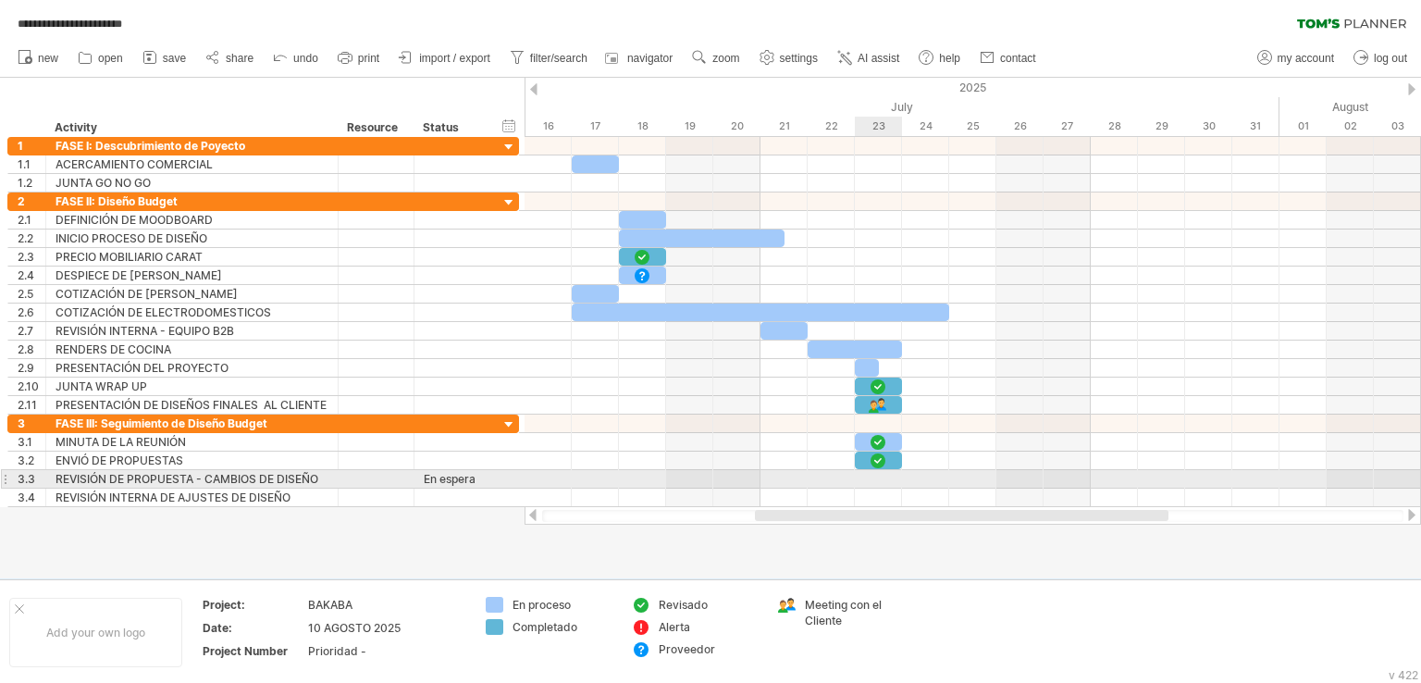
click at [878, 473] on div at bounding box center [973, 479] width 897 height 19
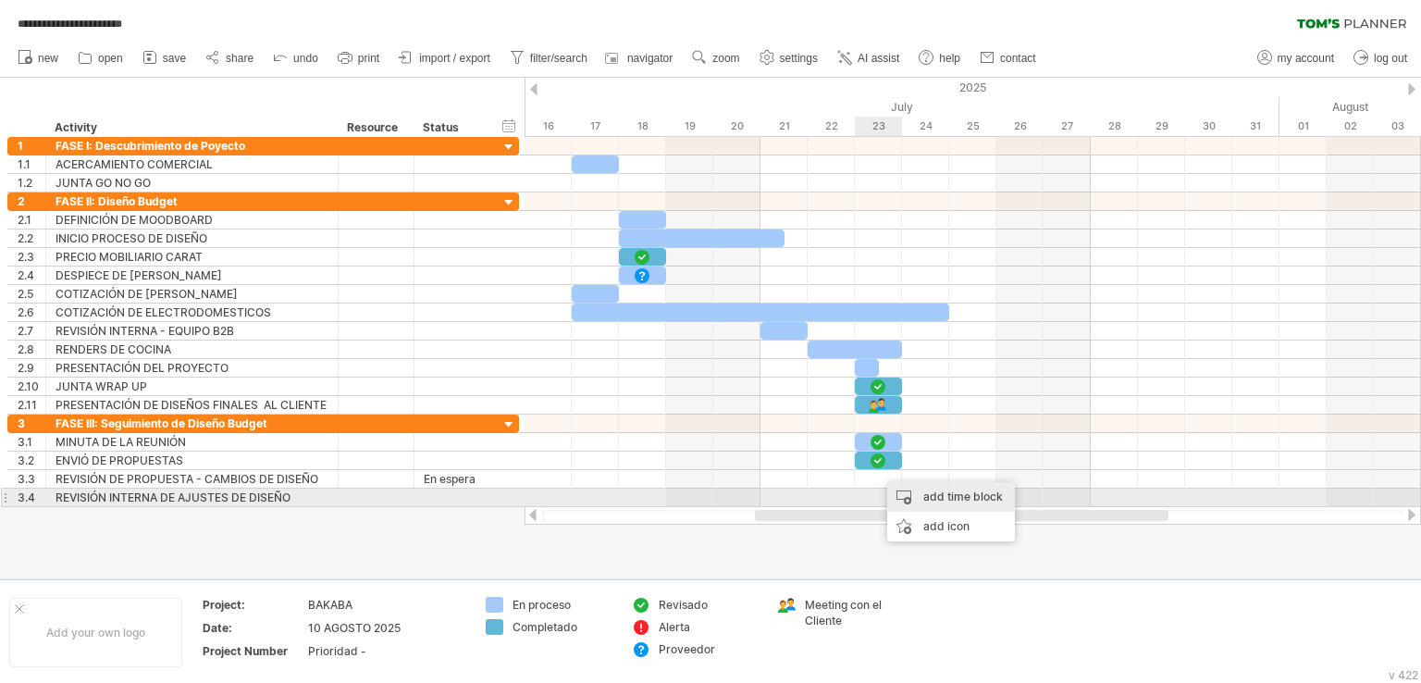
click at [948, 497] on div "add time block" at bounding box center [951, 497] width 128 height 30
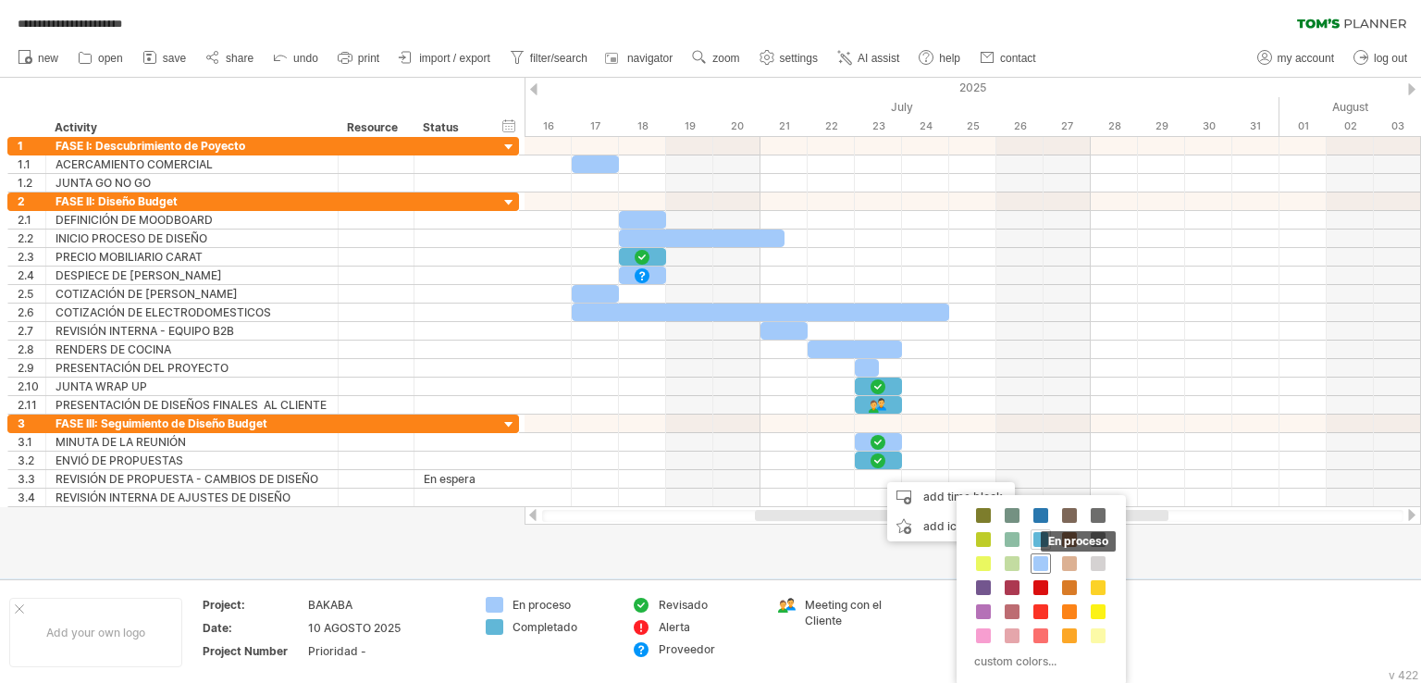
click at [1042, 558] on span at bounding box center [1041, 563] width 15 height 15
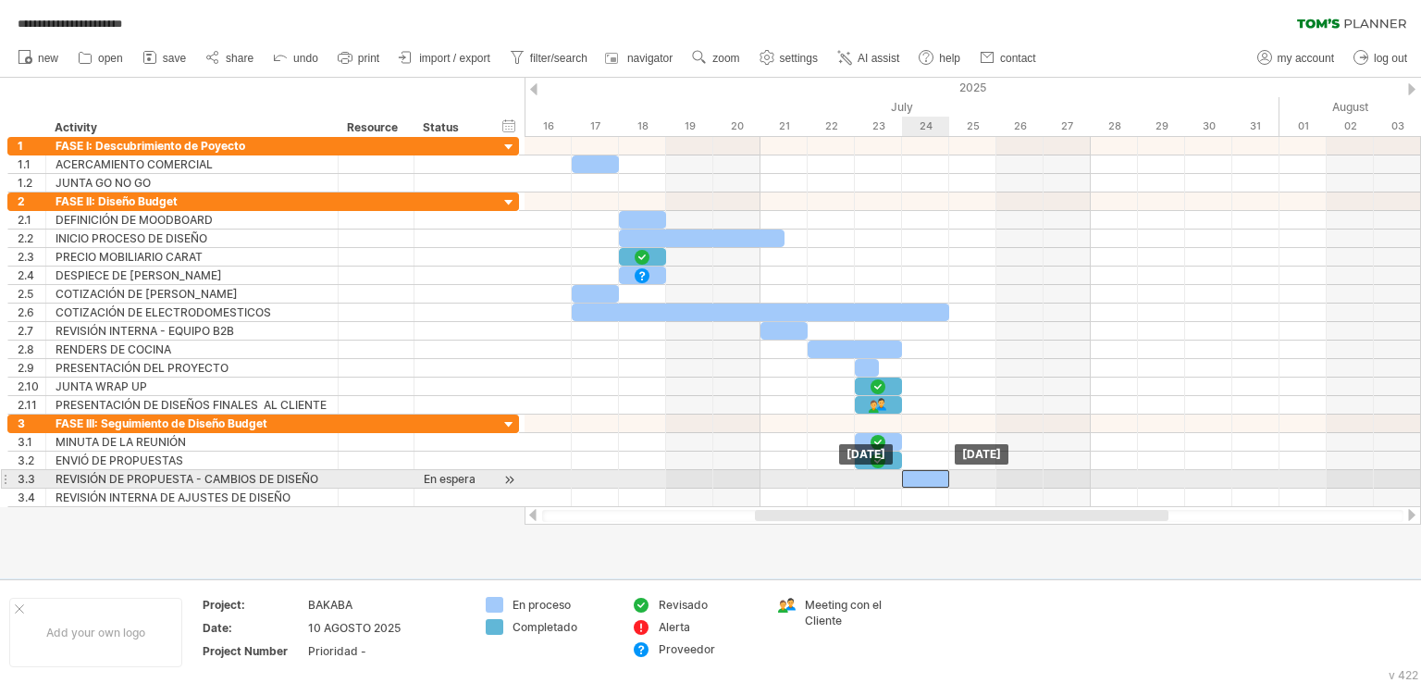
drag, startPoint x: 904, startPoint y: 475, endPoint x: 934, endPoint y: 475, distance: 29.6
click at [934, 475] on div at bounding box center [925, 479] width 47 height 18
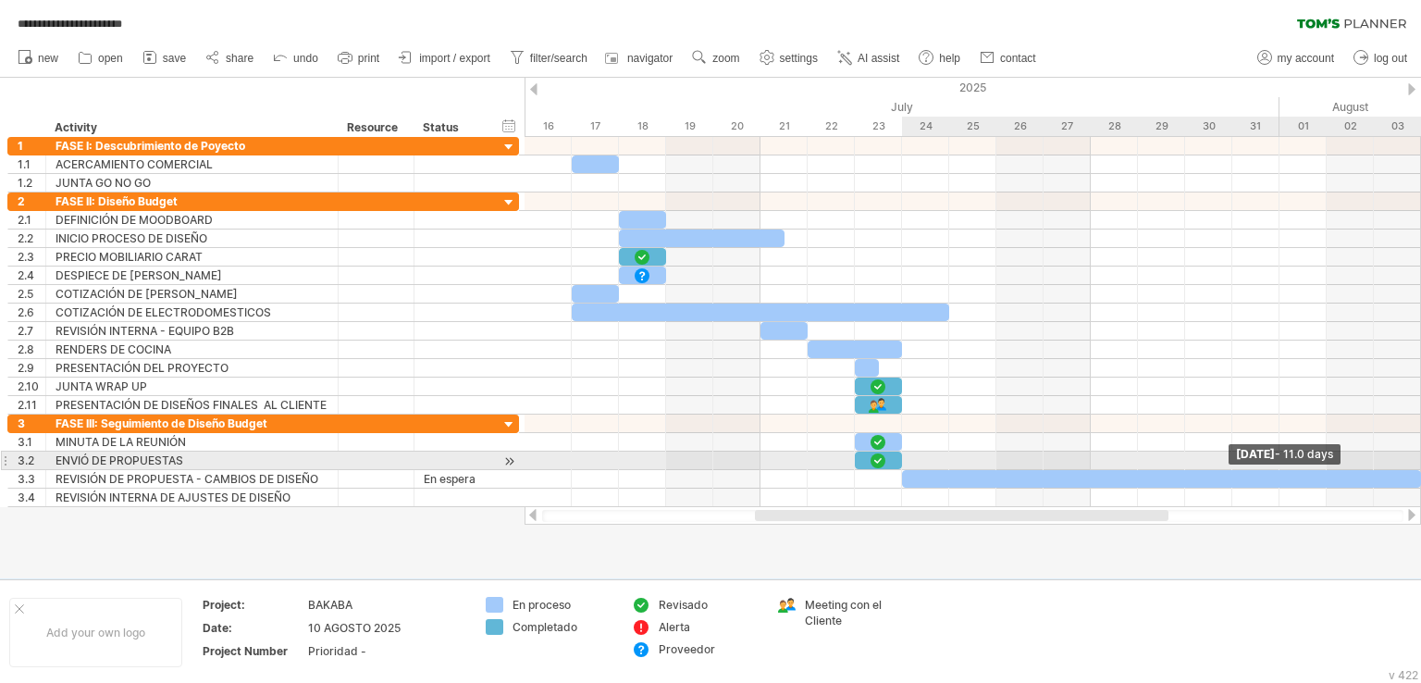
drag, startPoint x: 949, startPoint y: 475, endPoint x: 1418, endPoint y: 463, distance: 468.4
click at [1418, 463] on div "[DATE] - 11.0 days [DATE]" at bounding box center [973, 322] width 897 height 370
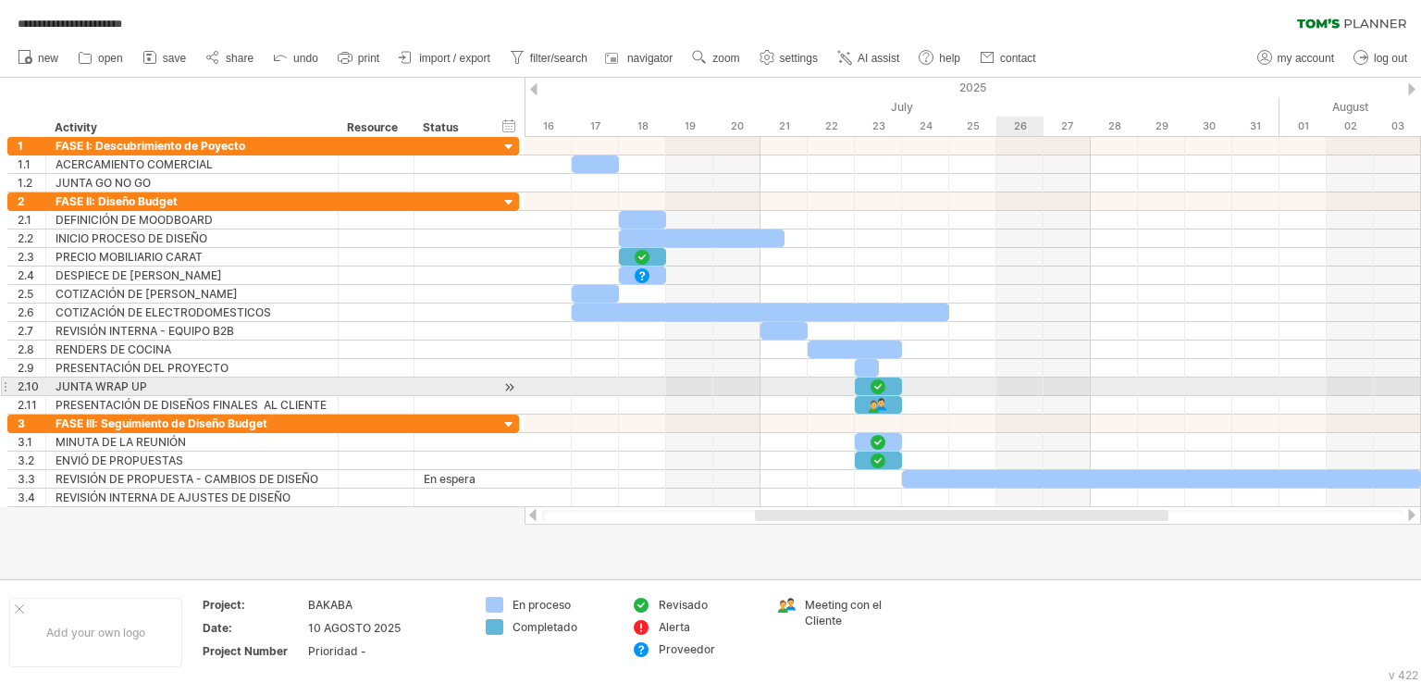
click at [1005, 386] on div at bounding box center [973, 387] width 897 height 19
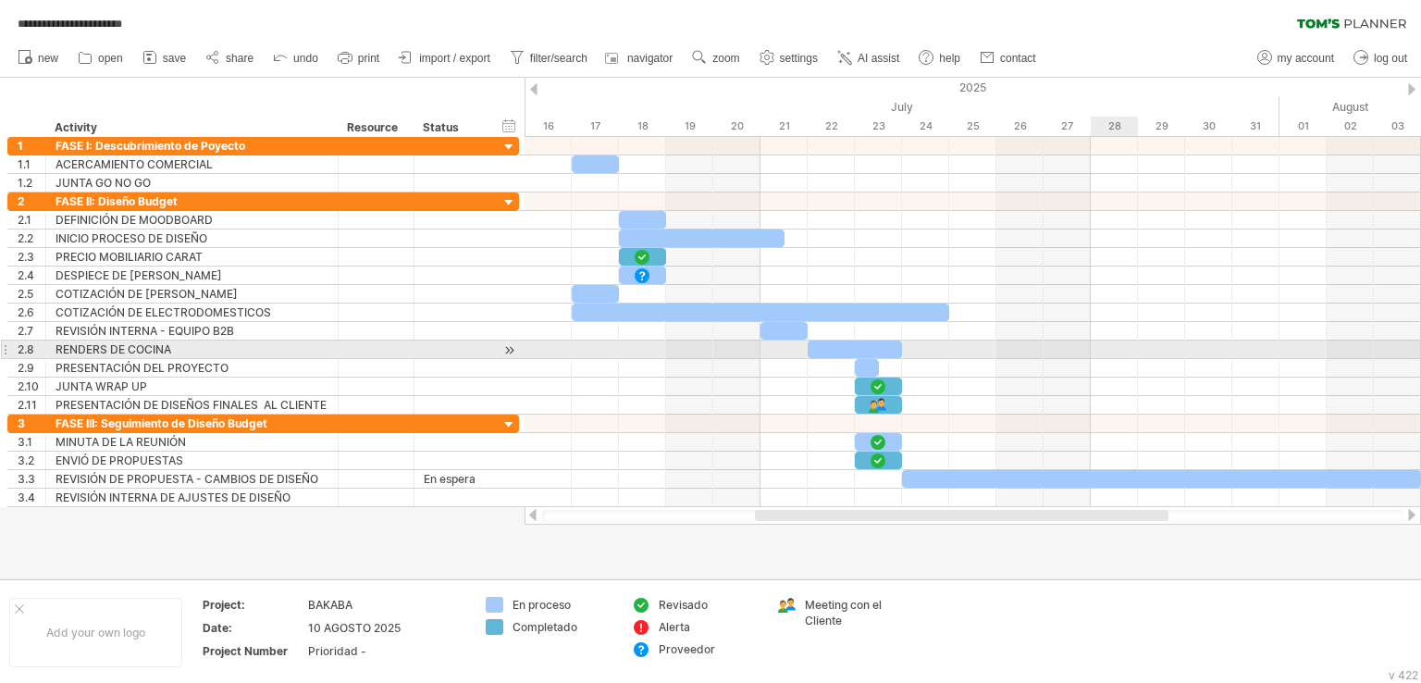
click at [1118, 349] on div at bounding box center [973, 350] width 897 height 19
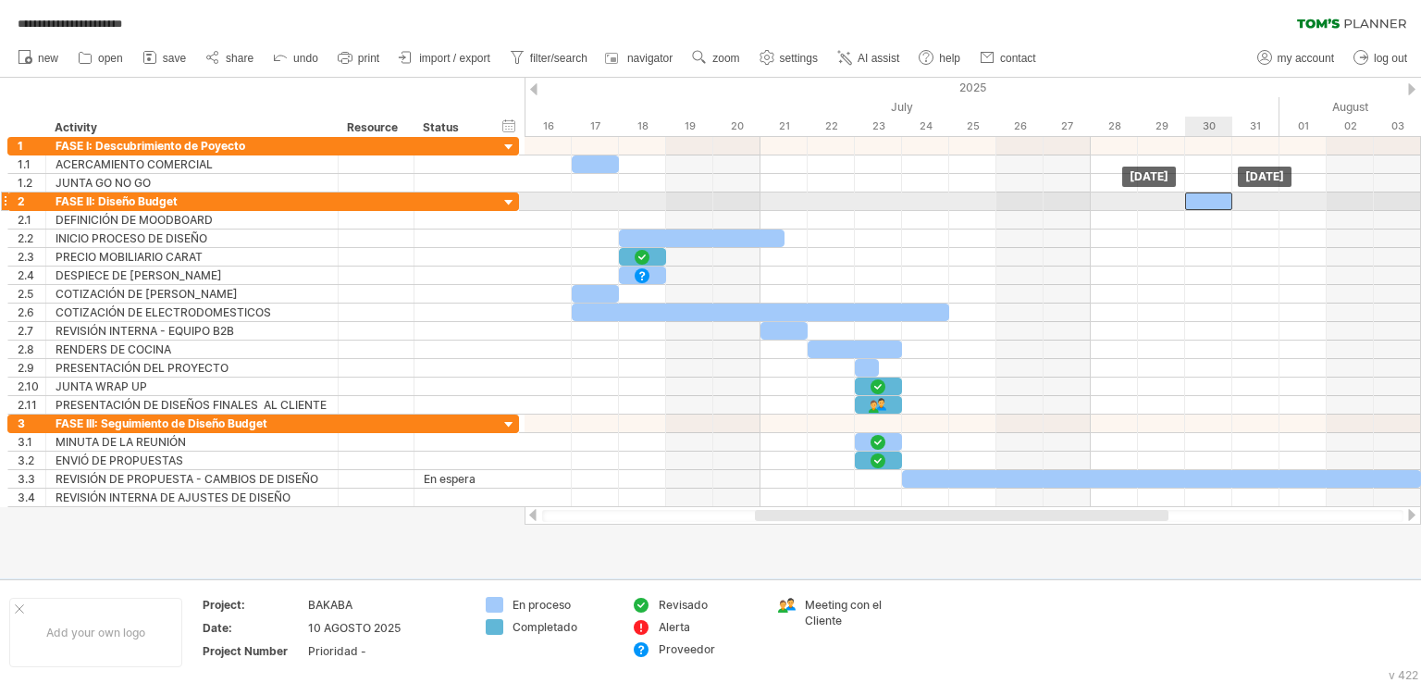
drag, startPoint x: 640, startPoint y: 217, endPoint x: 1209, endPoint y: 203, distance: 568.3
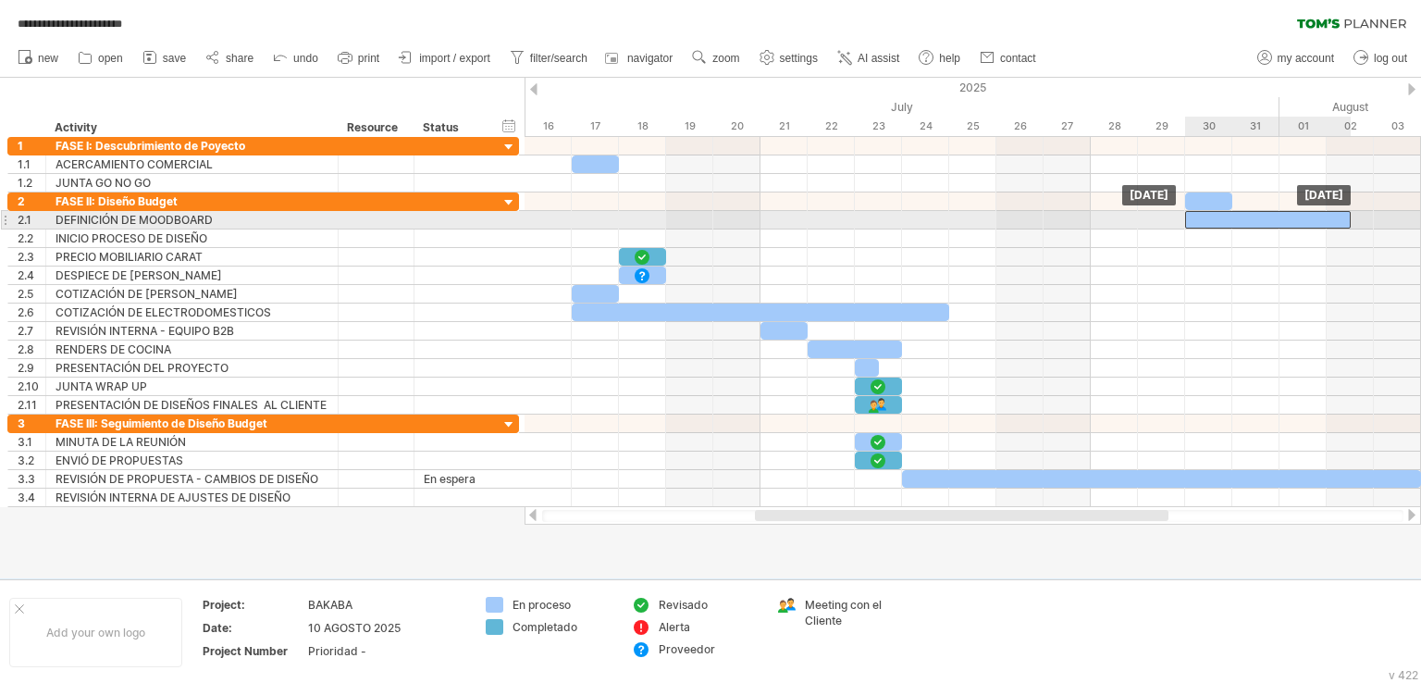
drag, startPoint x: 637, startPoint y: 236, endPoint x: 1196, endPoint y: 213, distance: 559.4
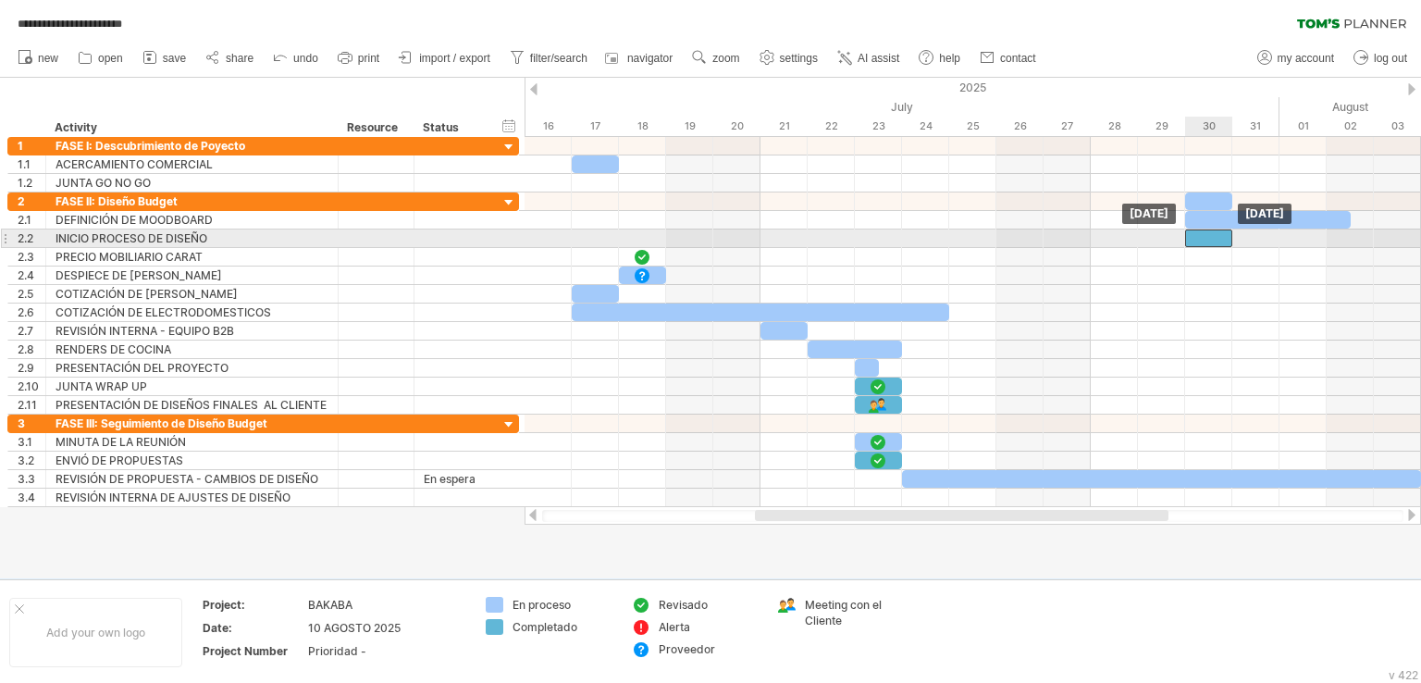
drag, startPoint x: 626, startPoint y: 252, endPoint x: 1194, endPoint y: 234, distance: 567.5
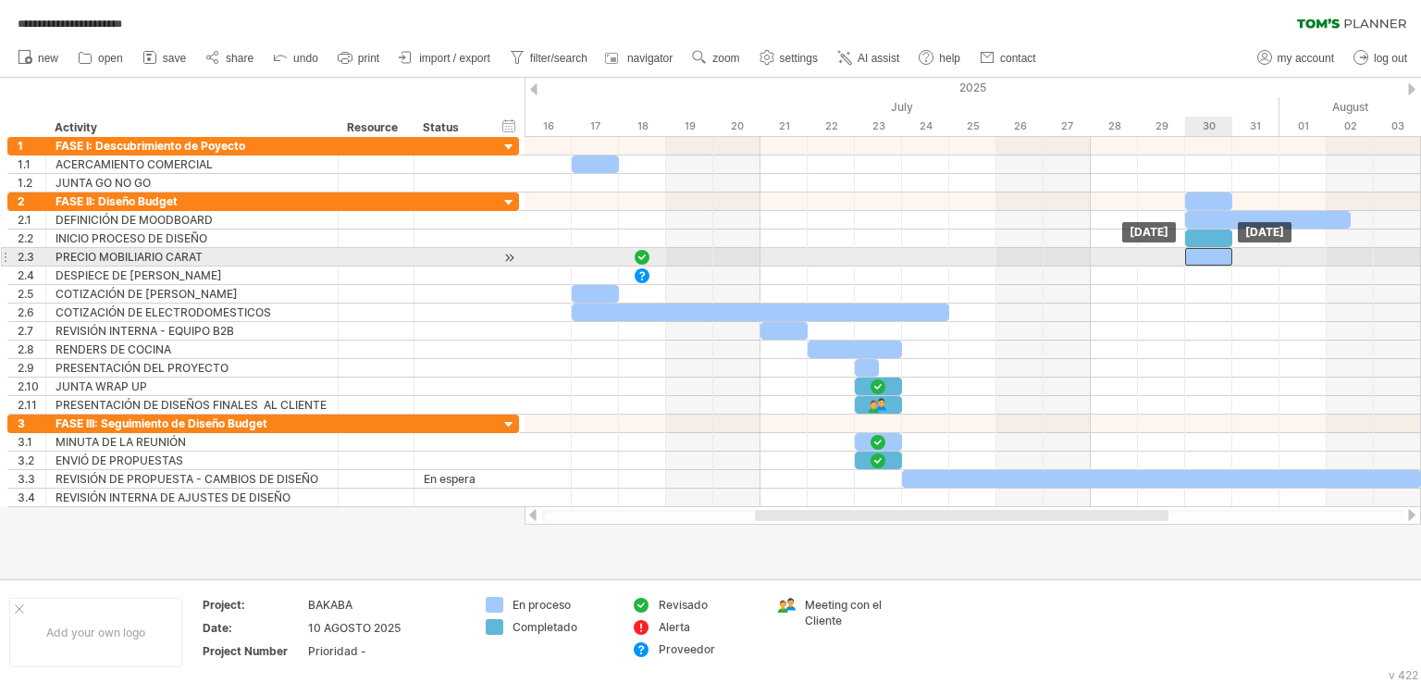
drag, startPoint x: 628, startPoint y: 278, endPoint x: 1196, endPoint y: 257, distance: 567.6
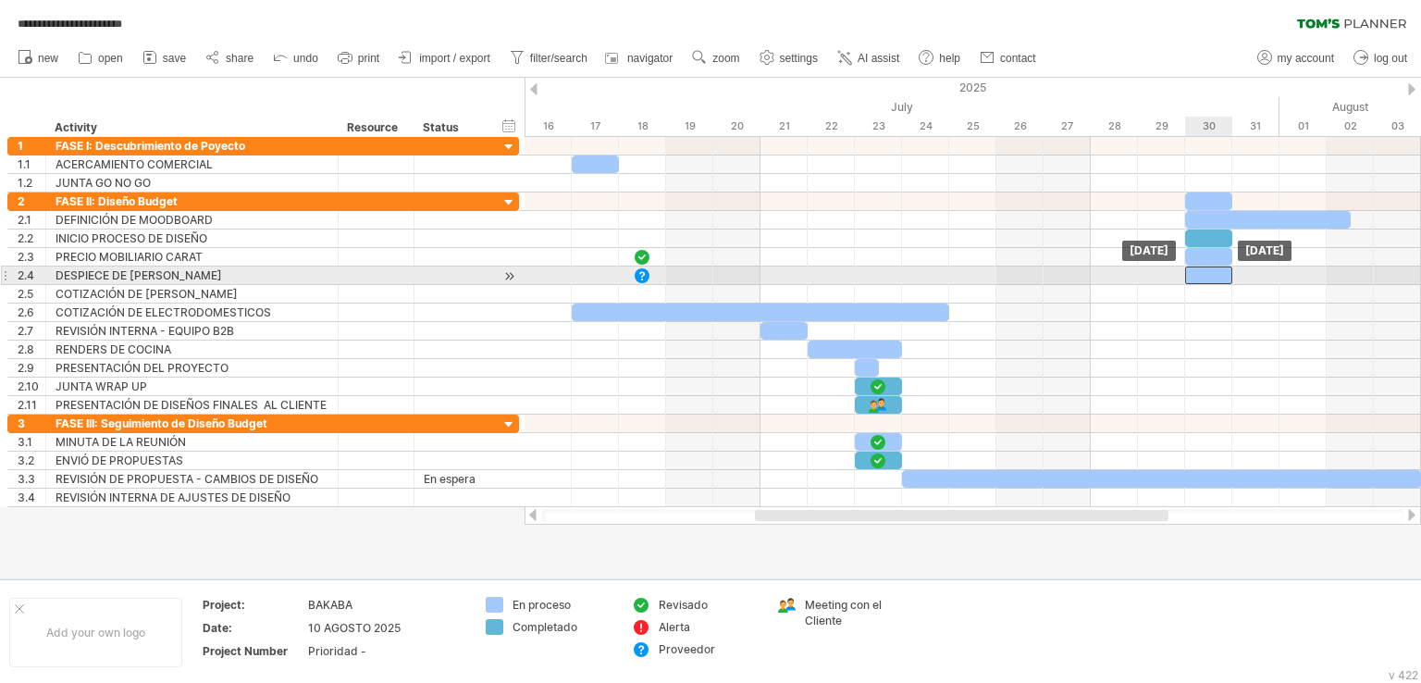
drag, startPoint x: 596, startPoint y: 290, endPoint x: 1209, endPoint y: 271, distance: 612.9
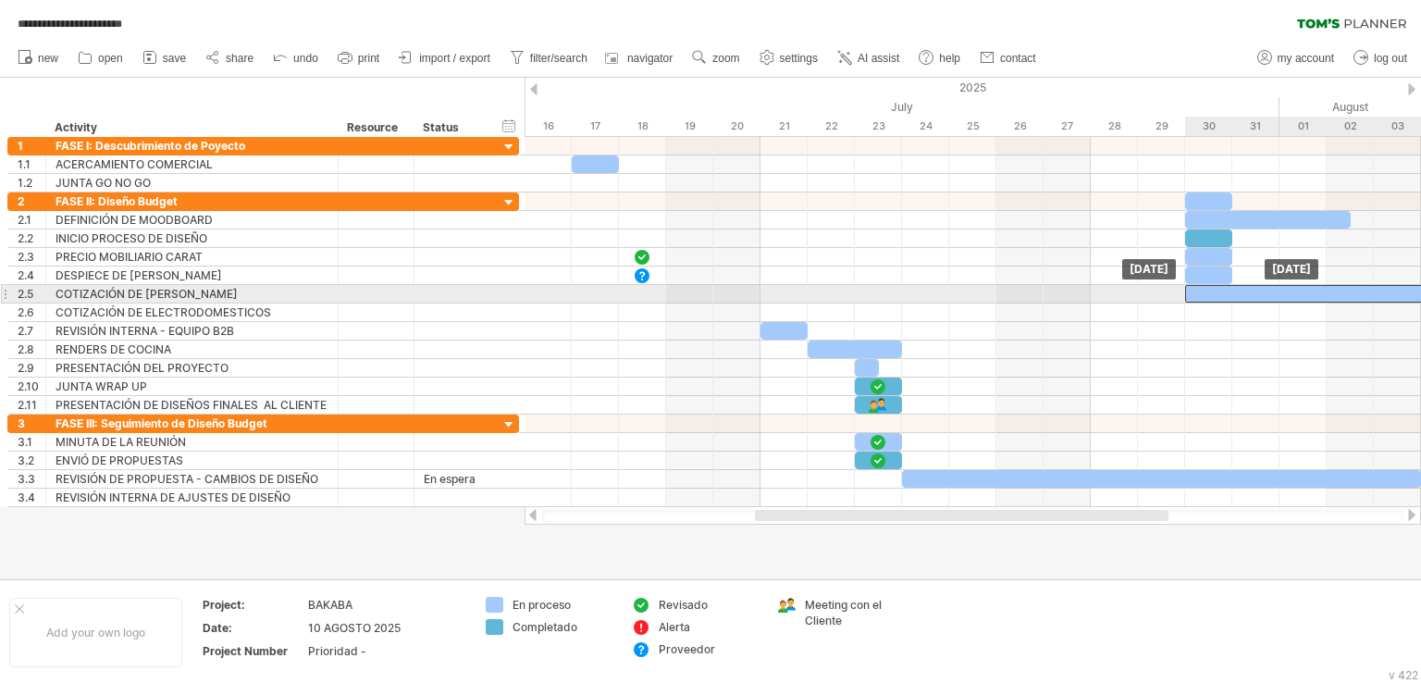
drag, startPoint x: 589, startPoint y: 310, endPoint x: 1206, endPoint y: 298, distance: 617.3
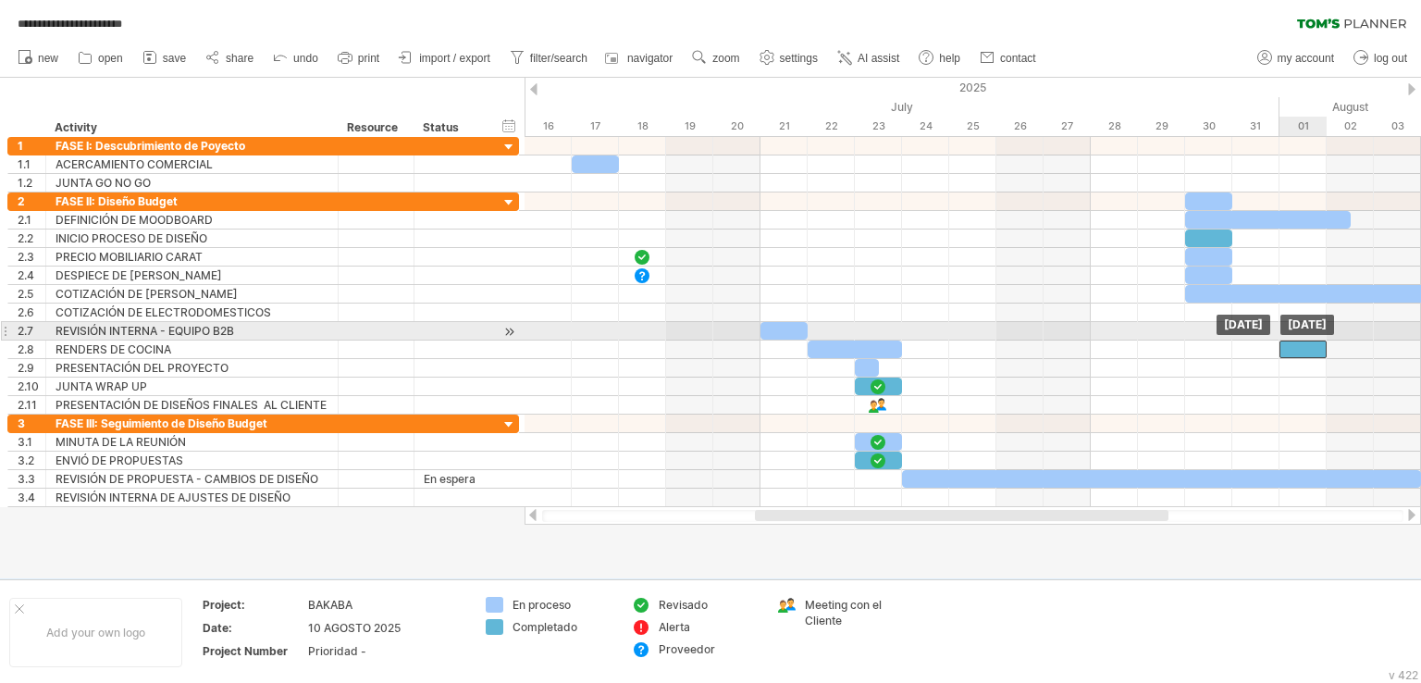
drag, startPoint x: 864, startPoint y: 401, endPoint x: 1281, endPoint y: 337, distance: 421.3
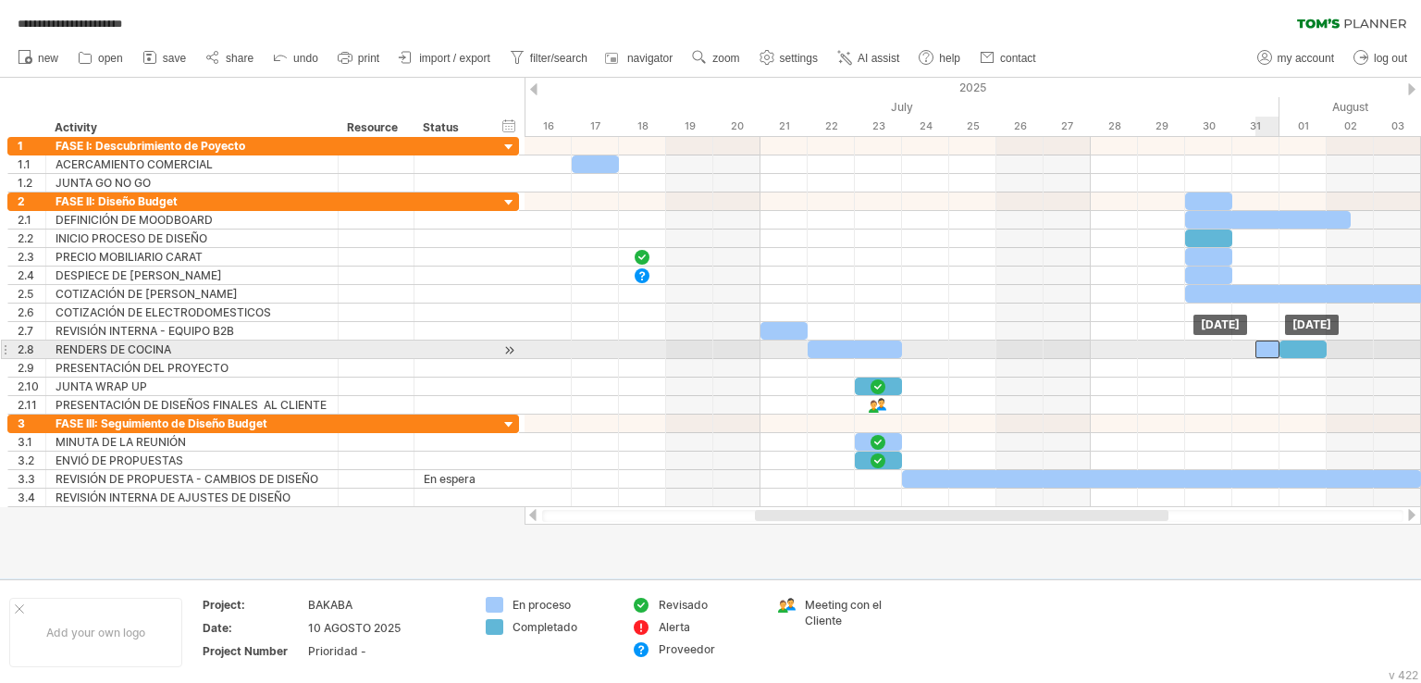
drag, startPoint x: 862, startPoint y: 367, endPoint x: 1266, endPoint y: 352, distance: 403.8
click at [1302, 345] on div at bounding box center [1303, 350] width 47 height 18
drag, startPoint x: 1302, startPoint y: 345, endPoint x: 1403, endPoint y: 347, distance: 100.9
click at [1403, 347] on div at bounding box center [1397, 350] width 47 height 18
click at [1295, 345] on div at bounding box center [973, 350] width 897 height 19
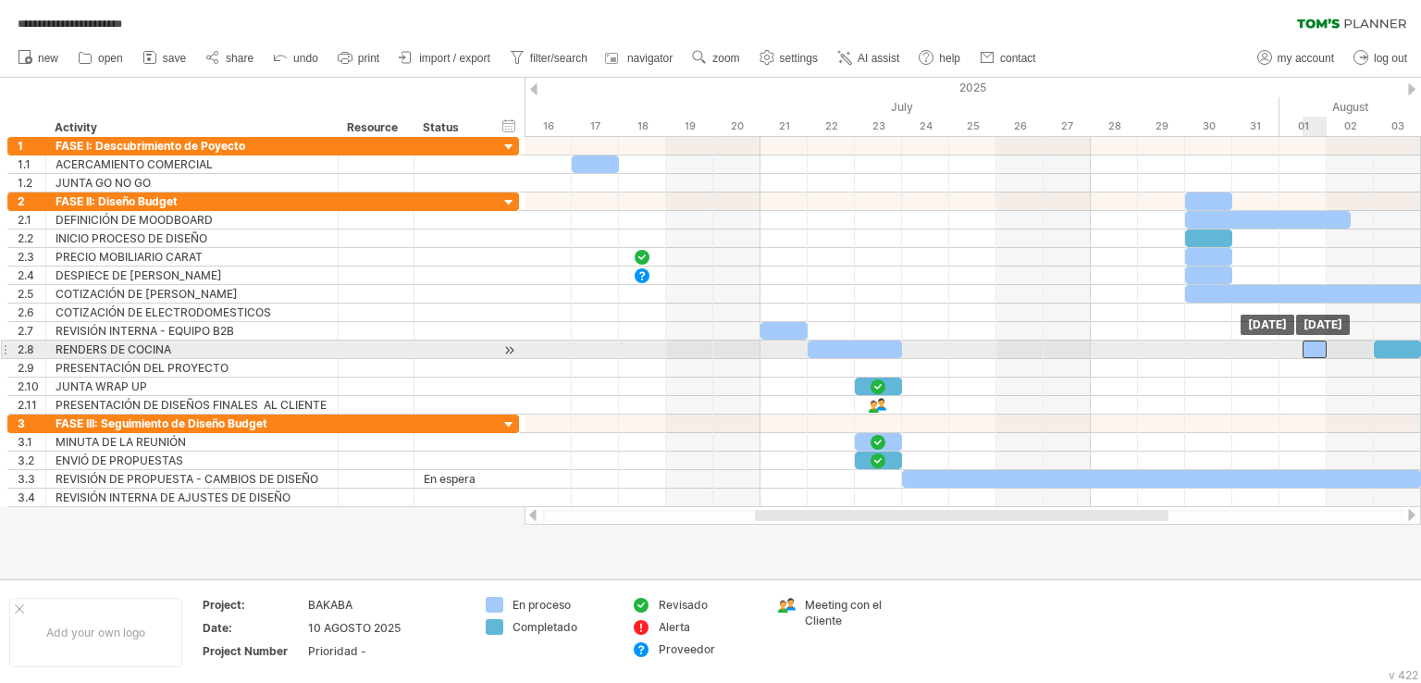
drag, startPoint x: 1269, startPoint y: 350, endPoint x: 1308, endPoint y: 353, distance: 39.0
click at [1308, 353] on div at bounding box center [1315, 350] width 24 height 18
drag, startPoint x: 1322, startPoint y: 347, endPoint x: 1366, endPoint y: 344, distance: 43.6
click at [1366, 344] on div at bounding box center [1338, 350] width 71 height 18
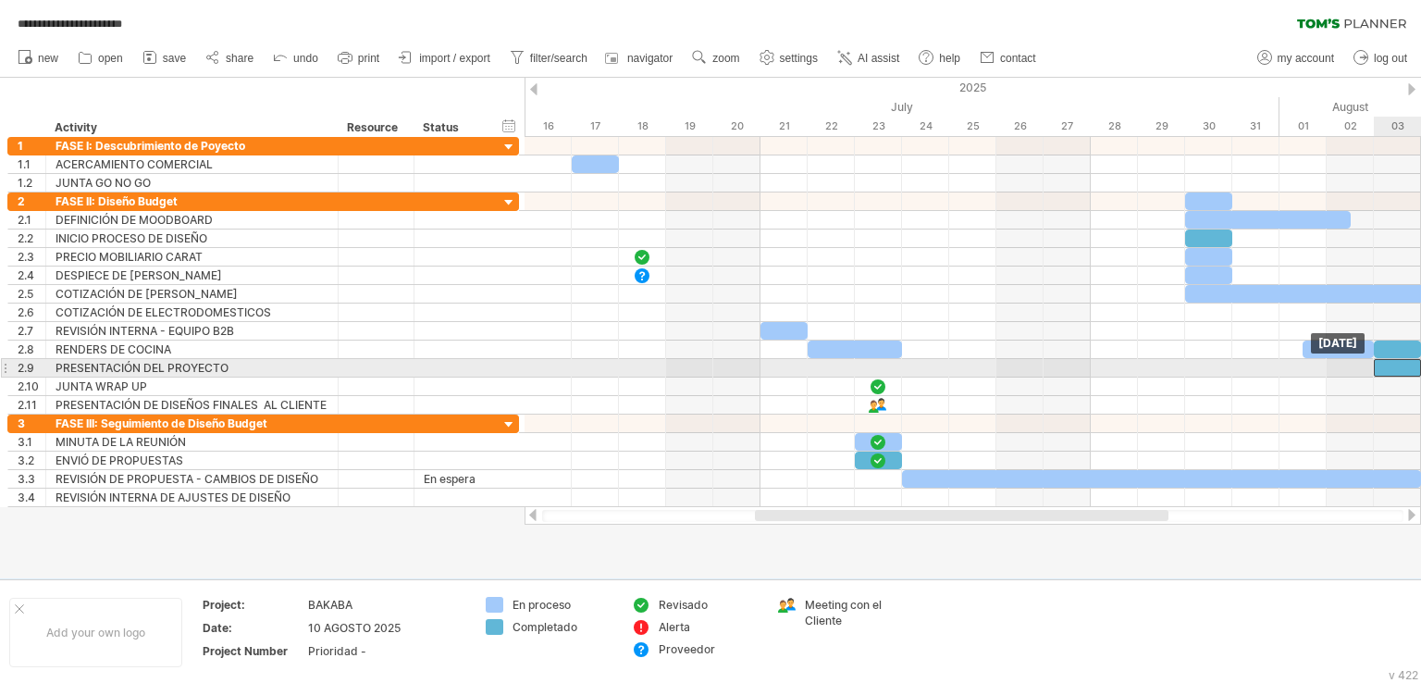
drag, startPoint x: 861, startPoint y: 385, endPoint x: 1384, endPoint y: 367, distance: 523.1
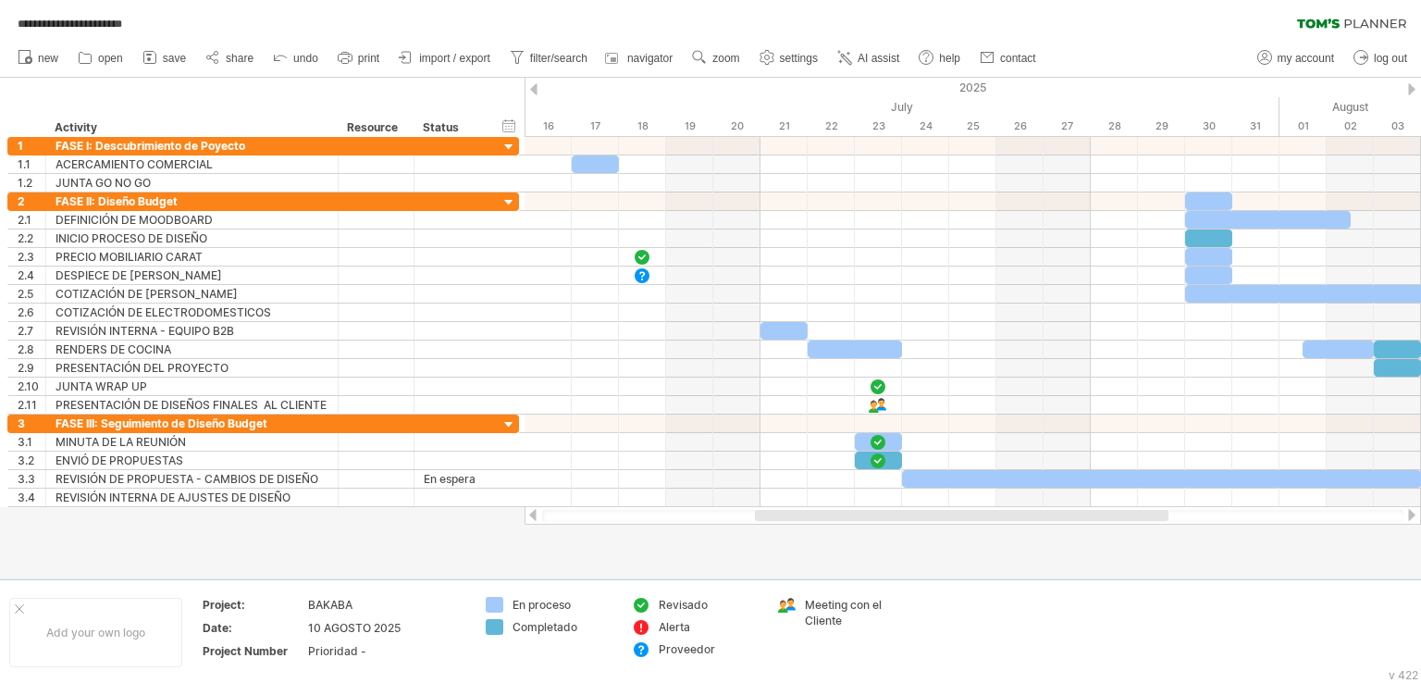
click at [1414, 518] on div at bounding box center [1412, 515] width 15 height 12
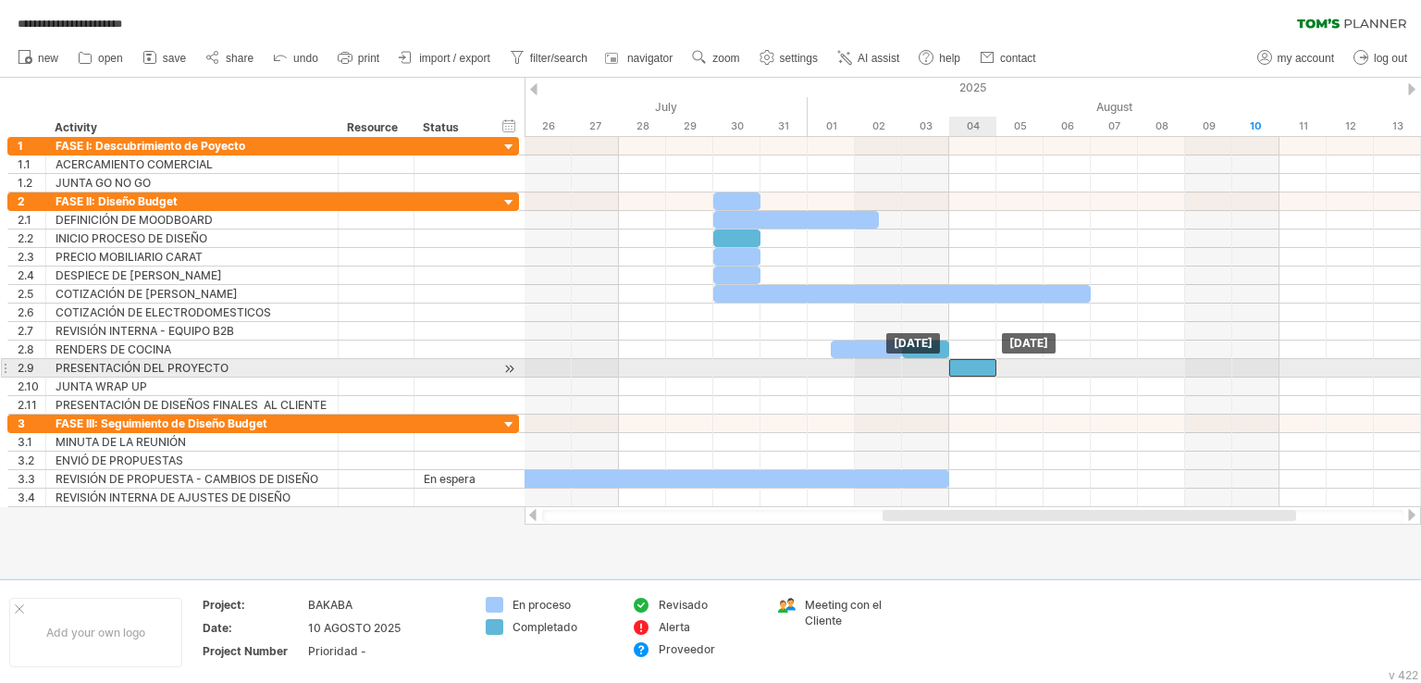
drag, startPoint x: 917, startPoint y: 366, endPoint x: 959, endPoint y: 364, distance: 41.7
click at [959, 364] on div at bounding box center [972, 368] width 47 height 18
click at [233, 365] on div "PRESENTACIÓN DEL PROYECTO" at bounding box center [192, 368] width 273 height 18
drag, startPoint x: 233, startPoint y: 365, endPoint x: 167, endPoint y: 360, distance: 66.8
click at [166, 359] on input "**********" at bounding box center [192, 368] width 273 height 18
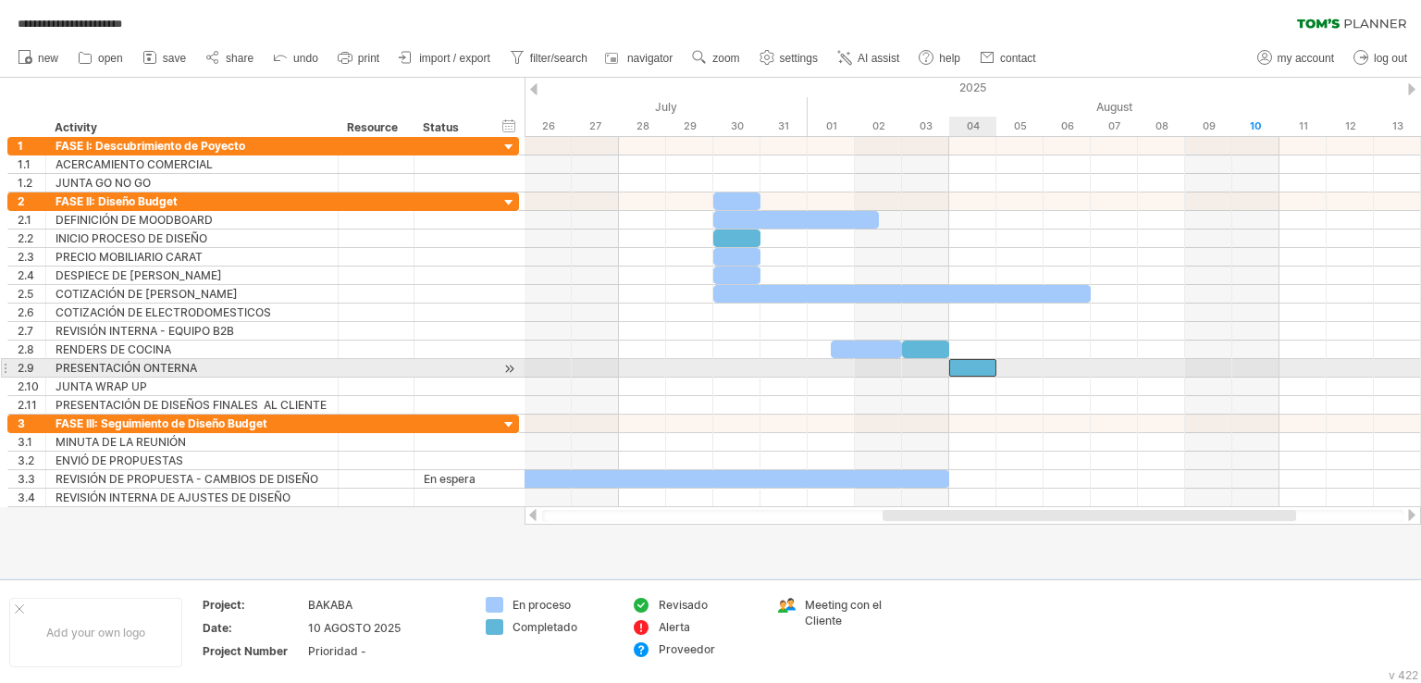
click at [975, 365] on div at bounding box center [972, 368] width 47 height 18
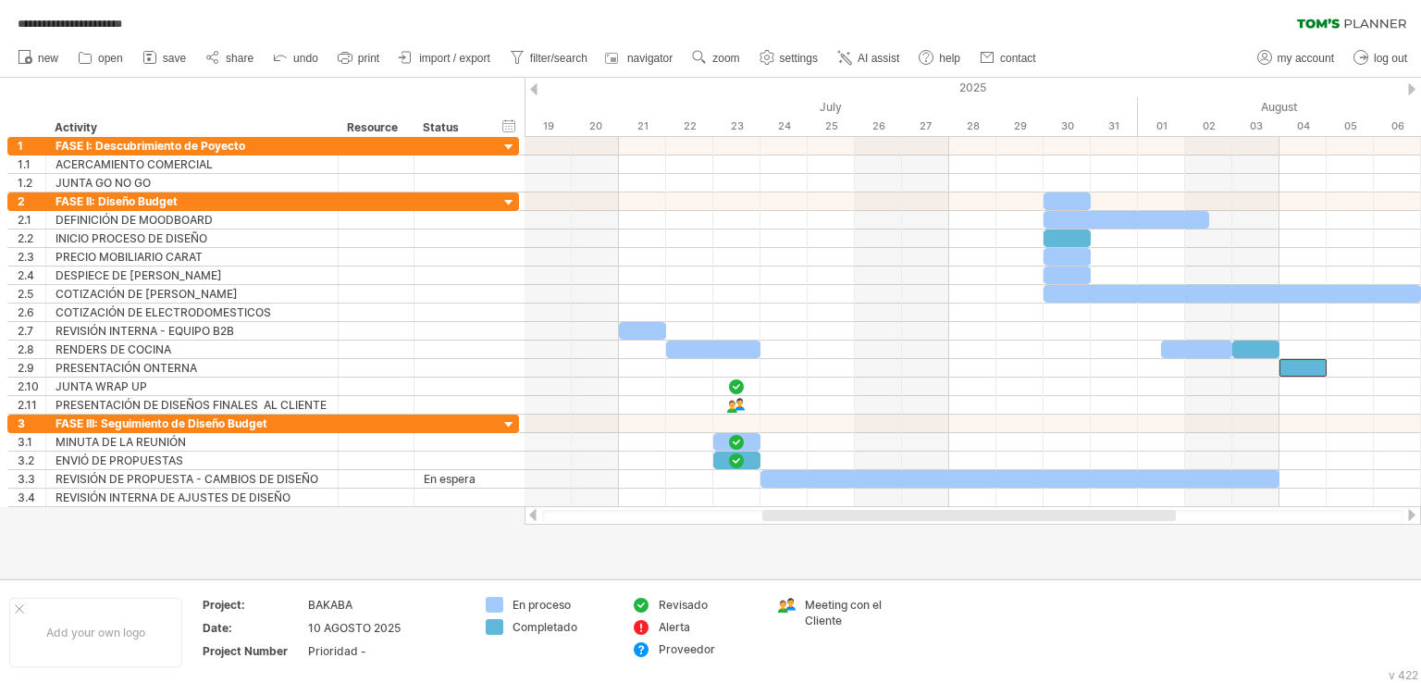
drag, startPoint x: 970, startPoint y: 509, endPoint x: 849, endPoint y: 515, distance: 120.5
click at [849, 515] on div at bounding box center [969, 515] width 414 height 11
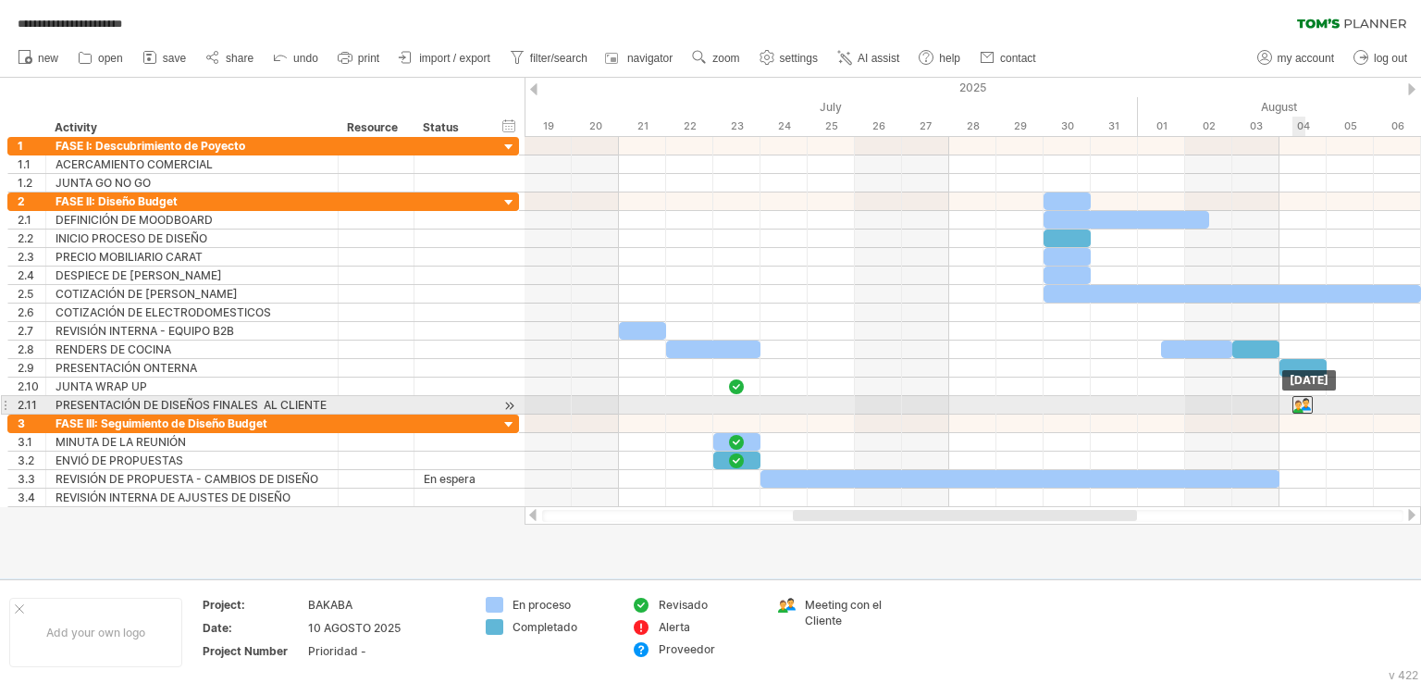
drag, startPoint x: 734, startPoint y: 401, endPoint x: 1300, endPoint y: 401, distance: 566.3
click at [1300, 401] on div at bounding box center [1303, 405] width 20 height 18
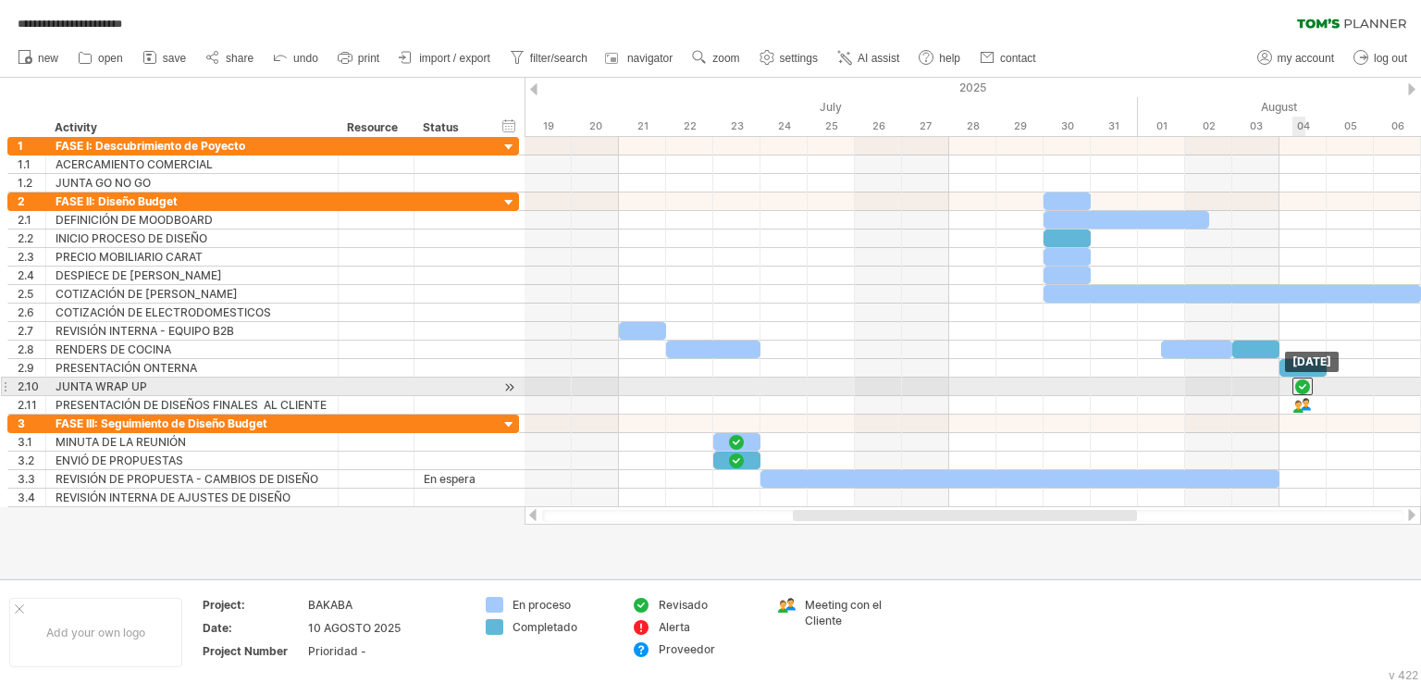
drag, startPoint x: 736, startPoint y: 385, endPoint x: 1300, endPoint y: 382, distance: 564.5
click at [1300, 382] on div at bounding box center [1303, 387] width 20 height 18
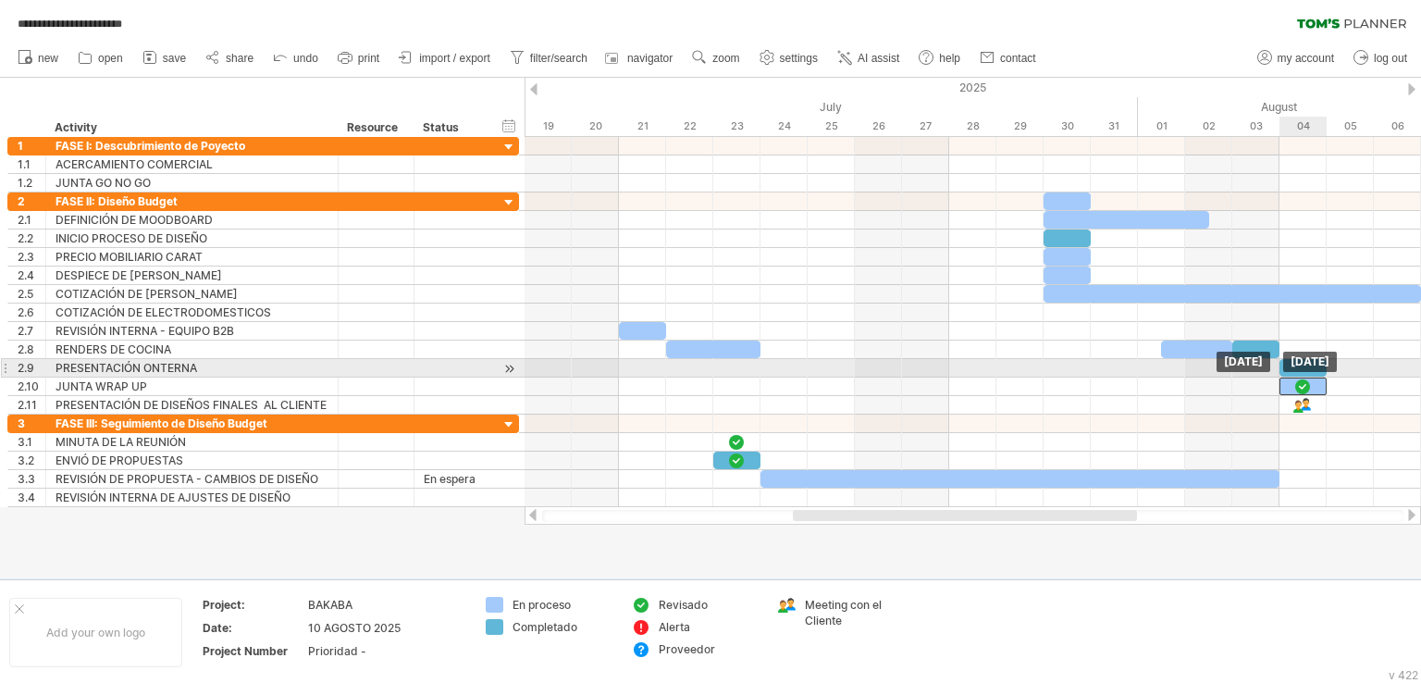
drag, startPoint x: 722, startPoint y: 434, endPoint x: 1181, endPoint y: 391, distance: 460.9
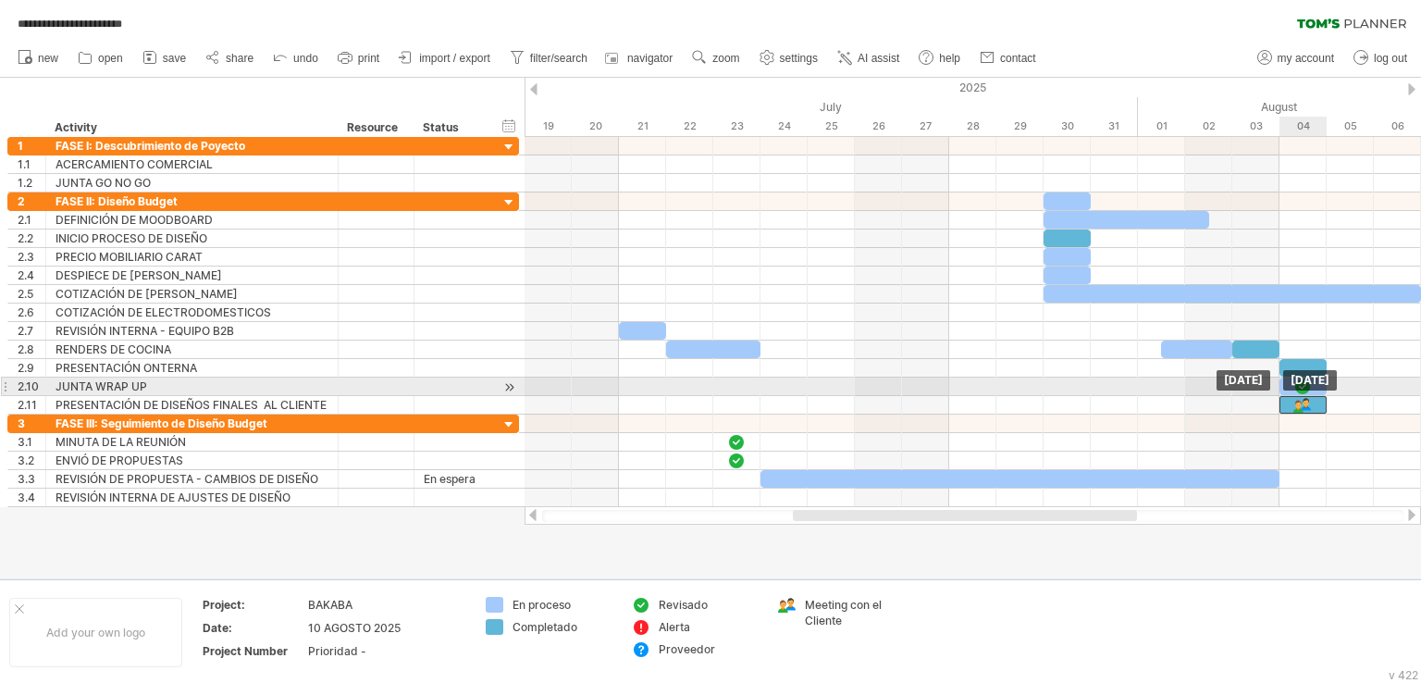
drag, startPoint x: 725, startPoint y: 455, endPoint x: 1262, endPoint y: 413, distance: 538.4
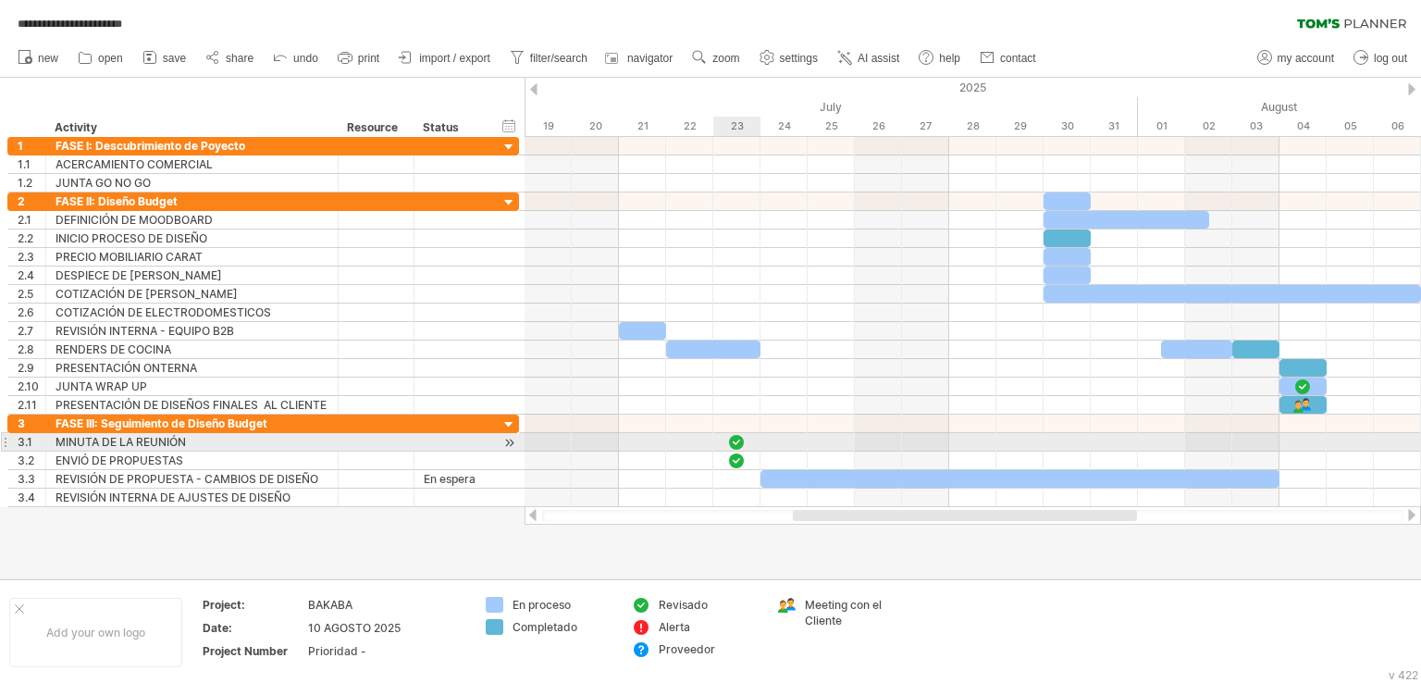
click at [737, 439] on div at bounding box center [736, 442] width 19 height 18
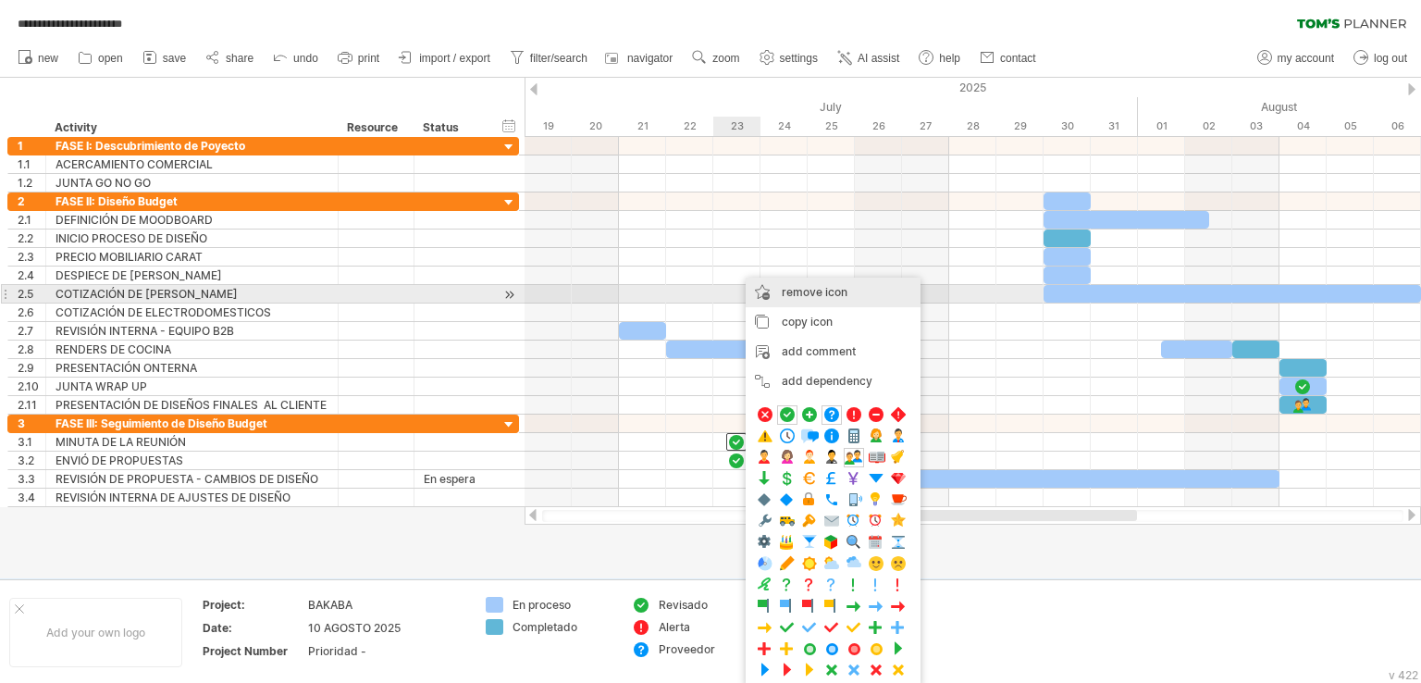
click at [812, 301] on div "remove icon remove selected items" at bounding box center [833, 293] width 175 height 30
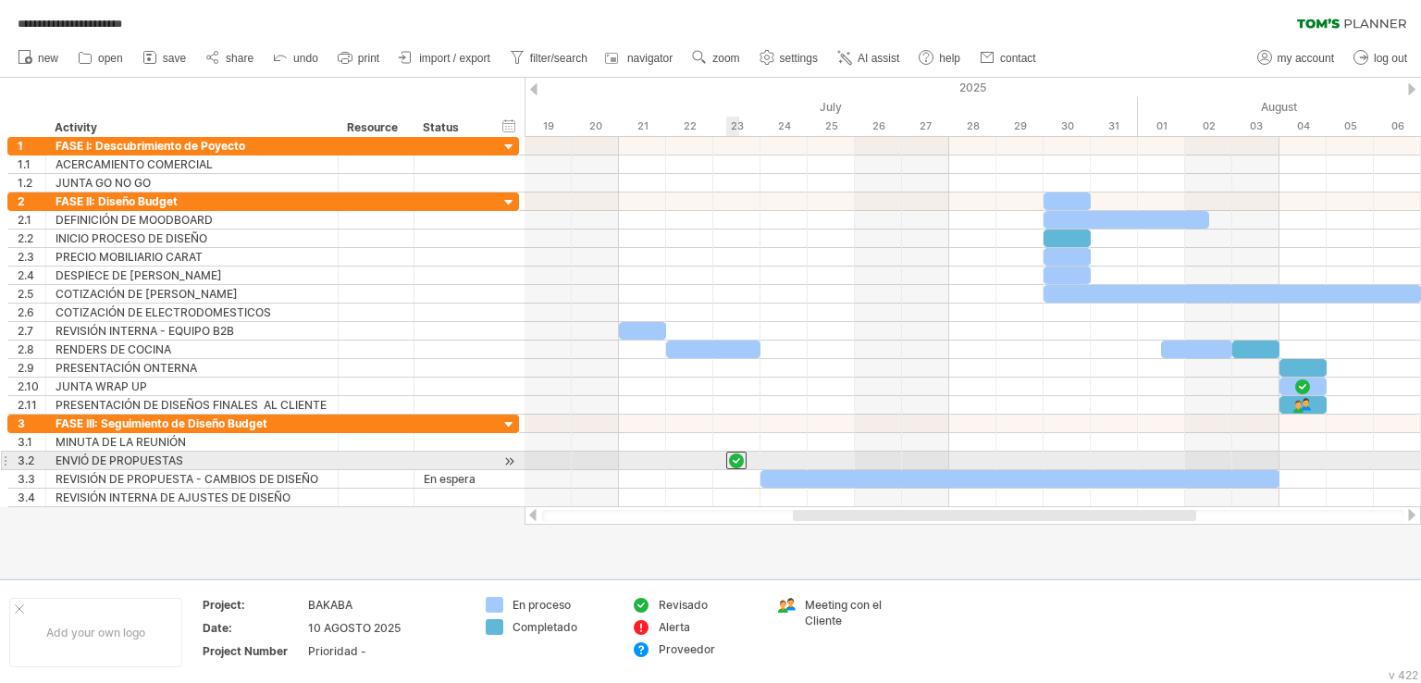
click at [739, 456] on div at bounding box center [736, 461] width 20 height 18
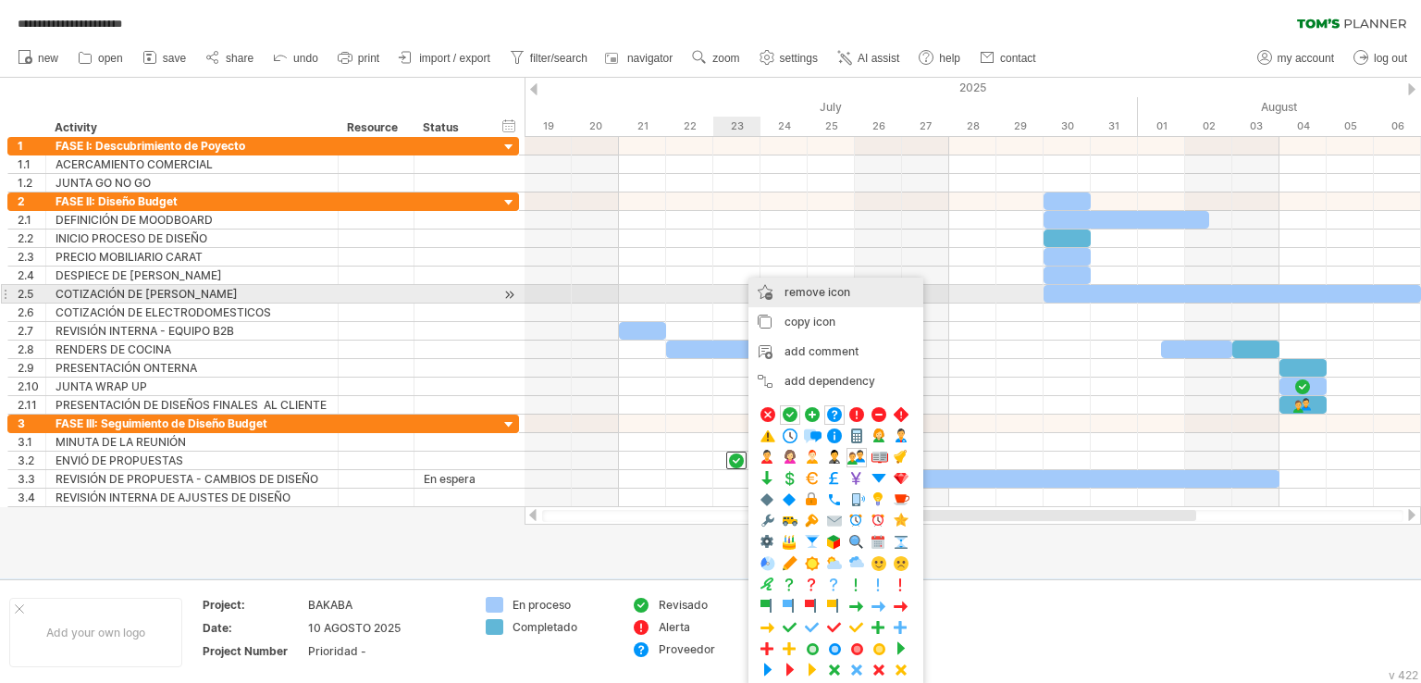
click at [823, 302] on div "remove icon remove selected items" at bounding box center [836, 293] width 175 height 30
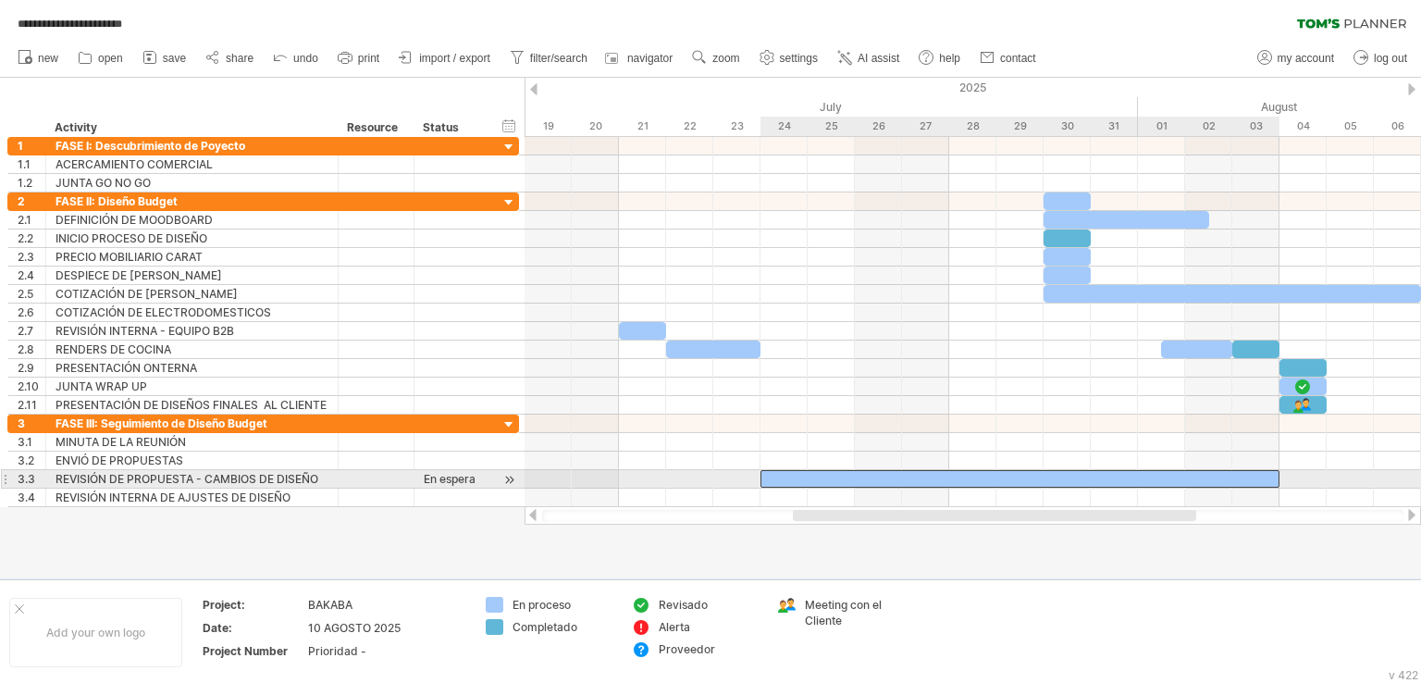
click at [850, 470] on div at bounding box center [1020, 479] width 519 height 18
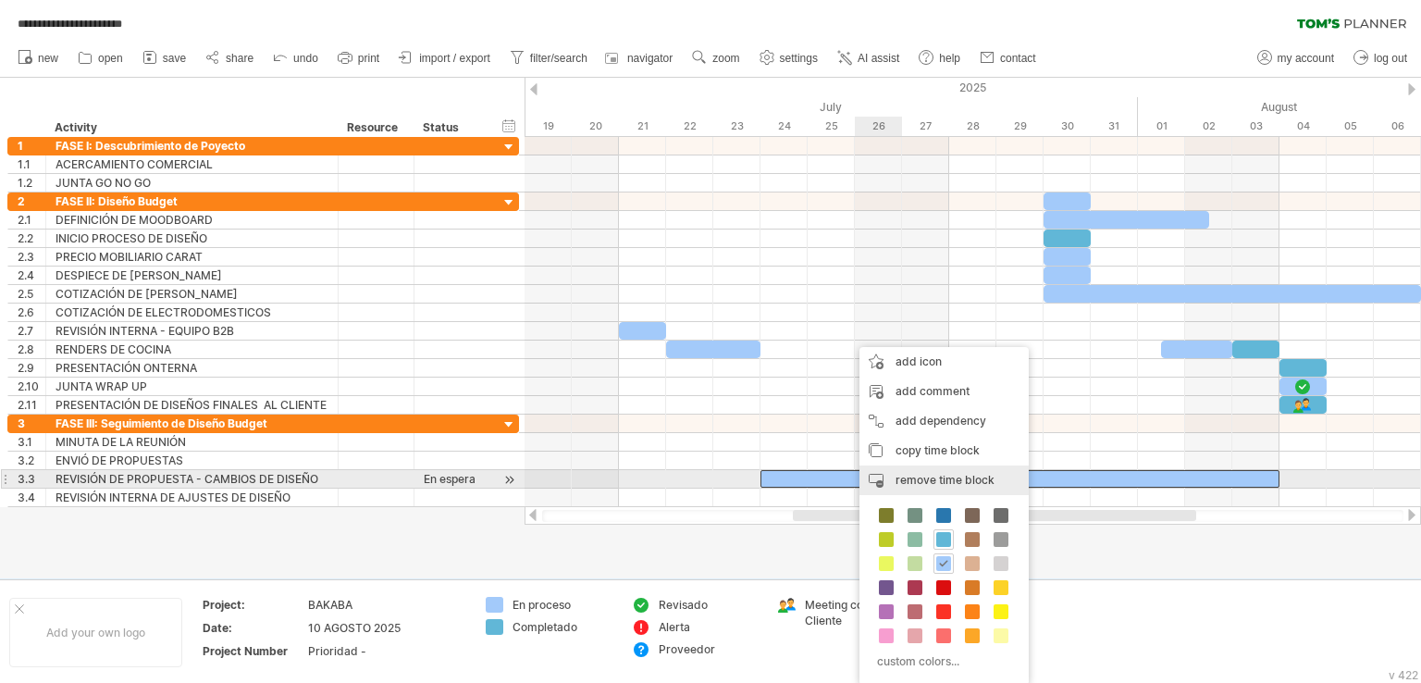
click at [971, 473] on span "remove time block" at bounding box center [945, 480] width 99 height 14
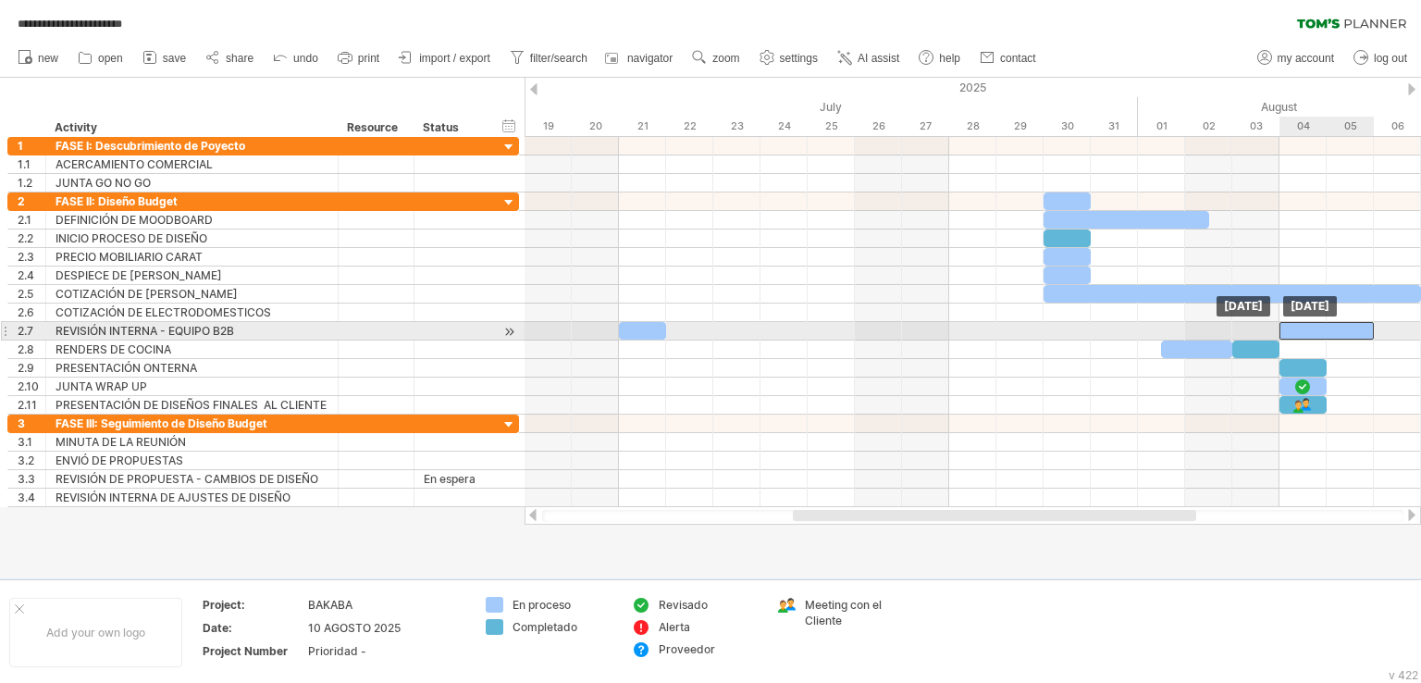
drag, startPoint x: 698, startPoint y: 349, endPoint x: 1307, endPoint y: 327, distance: 609.3
click at [1370, 328] on div at bounding box center [1327, 331] width 94 height 18
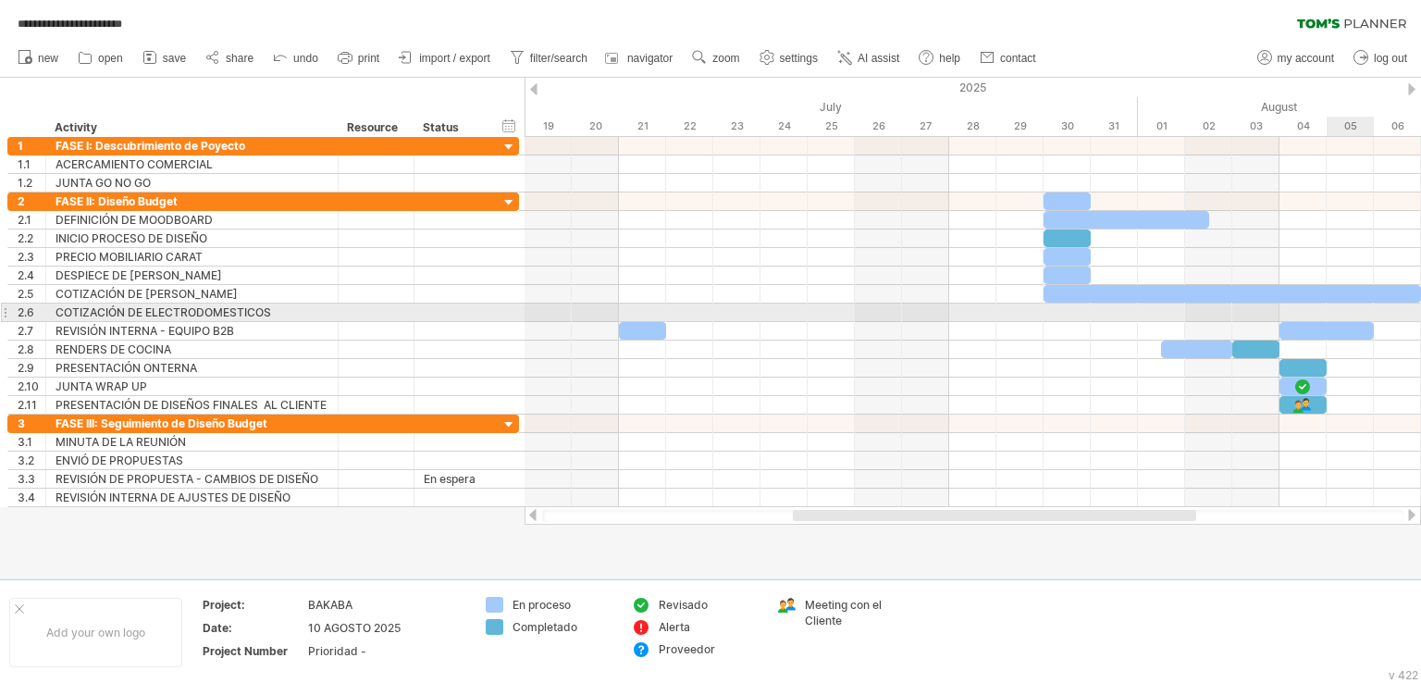
click at [1351, 316] on div at bounding box center [973, 313] width 897 height 19
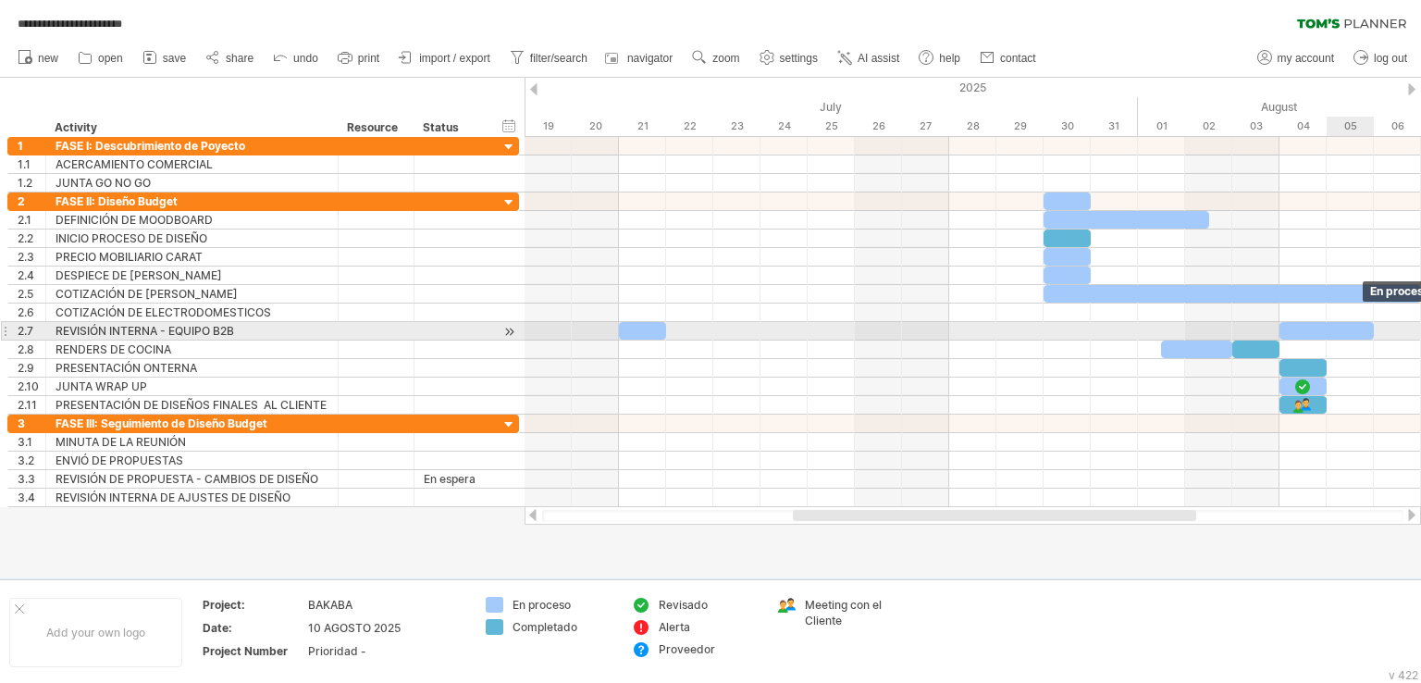
click at [1369, 326] on div at bounding box center [1327, 331] width 94 height 18
drag, startPoint x: 1375, startPoint y: 327, endPoint x: 1325, endPoint y: 324, distance: 50.0
click at [1325, 324] on span at bounding box center [1326, 331] width 7 height 18
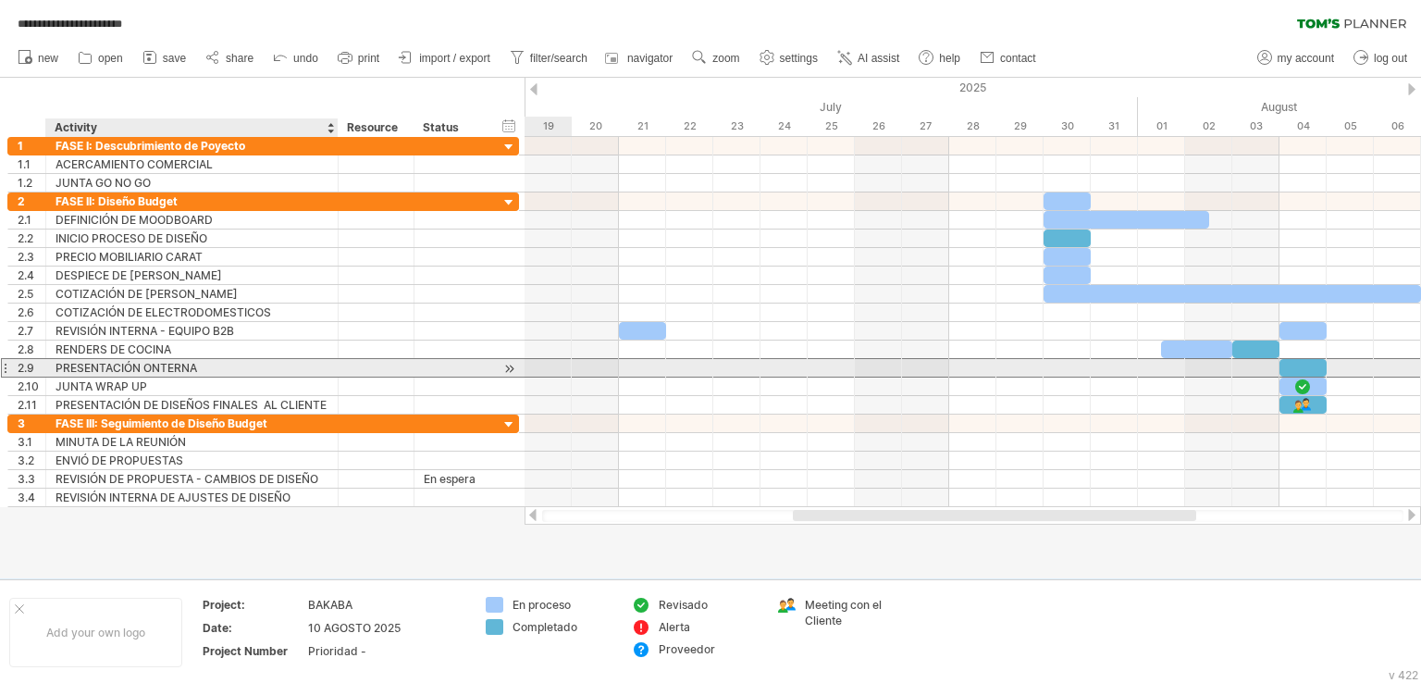
click at [204, 363] on div "PRESENTACIÓN ONTERNA" at bounding box center [192, 368] width 273 height 18
drag, startPoint x: 199, startPoint y: 363, endPoint x: 150, endPoint y: 367, distance: 49.3
click at [150, 367] on input "**********" at bounding box center [192, 368] width 273 height 18
click at [206, 367] on div "PRESENTACIÓN ONTERNA" at bounding box center [192, 368] width 273 height 18
click at [206, 367] on input "**********" at bounding box center [192, 368] width 273 height 18
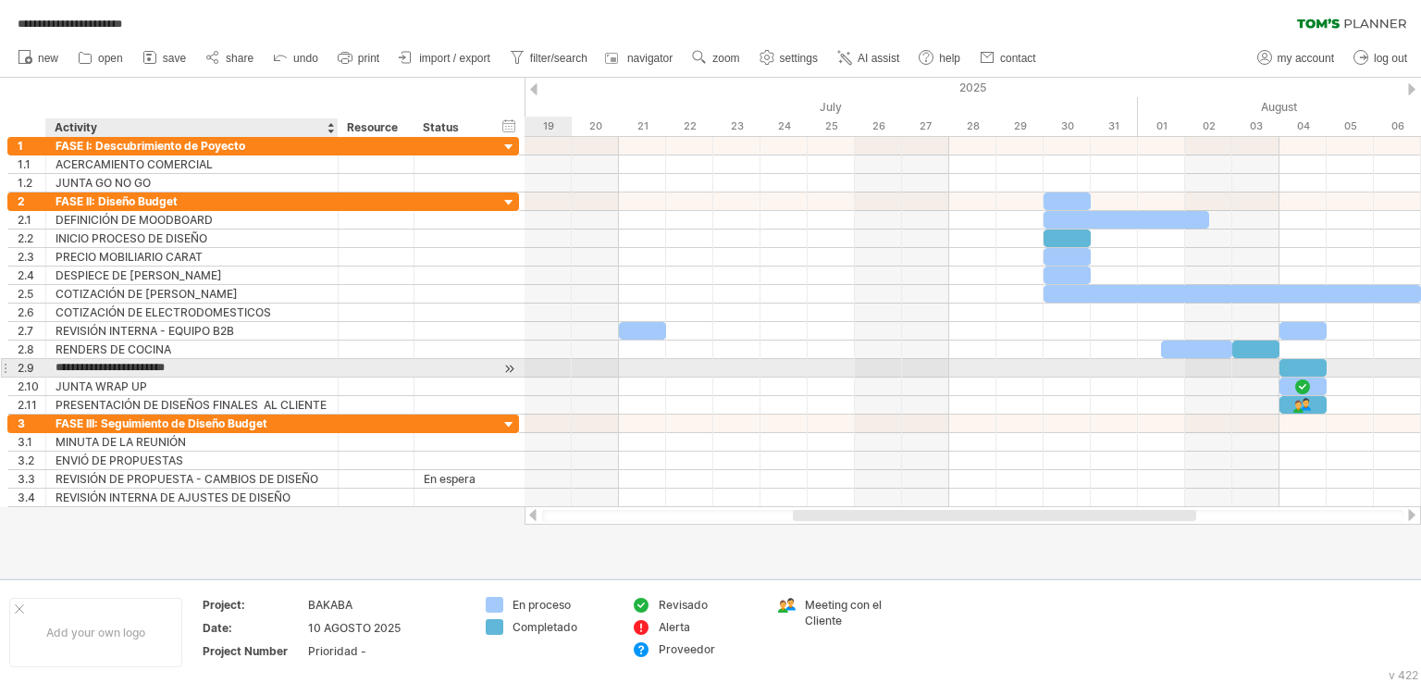
type input "**********"
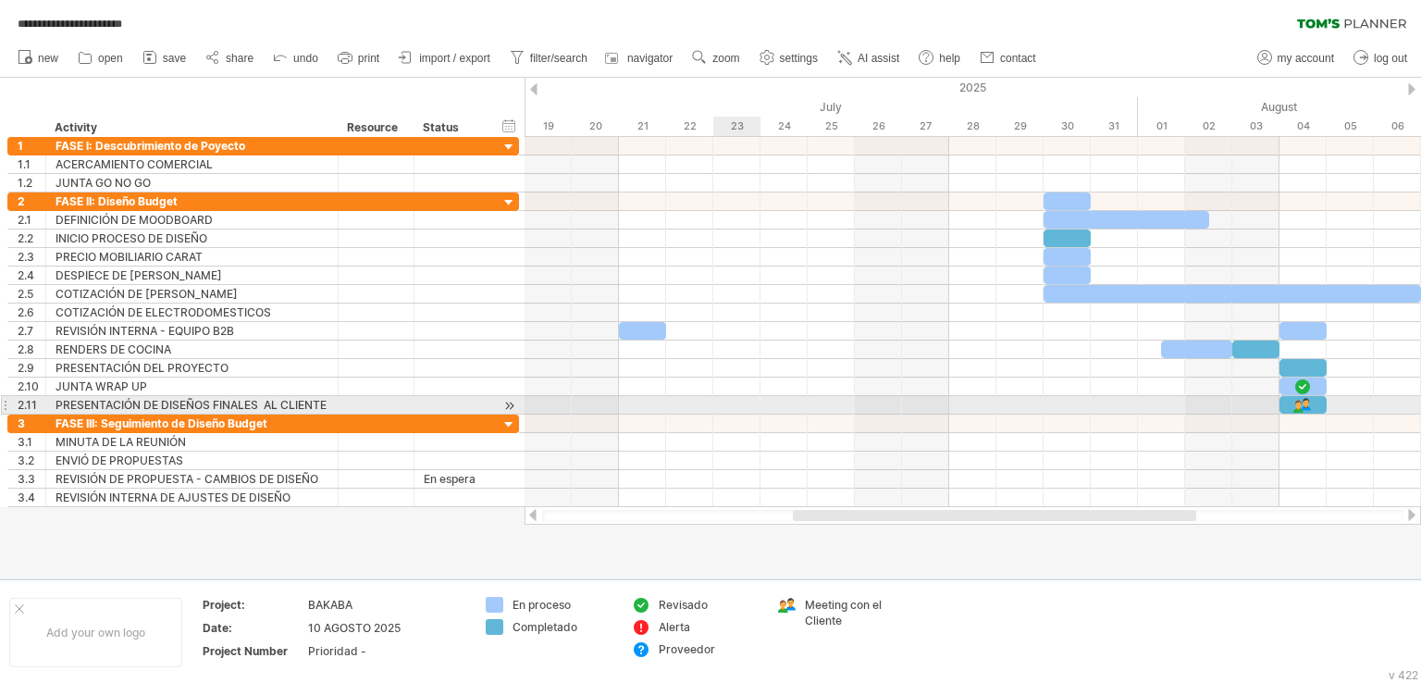
click at [753, 410] on div at bounding box center [973, 405] width 897 height 19
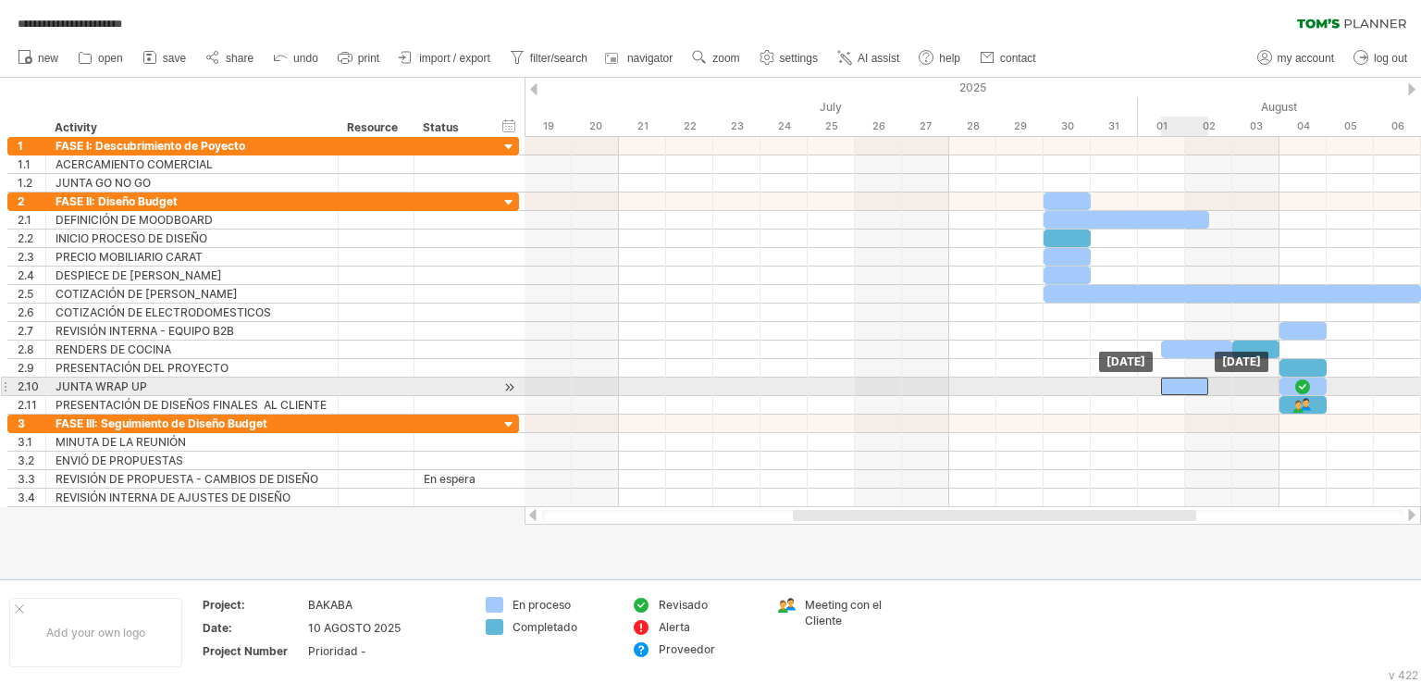
drag, startPoint x: 642, startPoint y: 331, endPoint x: 1188, endPoint y: 390, distance: 549.1
drag, startPoint x: 1209, startPoint y: 382, endPoint x: 1278, endPoint y: 382, distance: 69.4
click at [1278, 382] on span at bounding box center [1279, 387] width 7 height 18
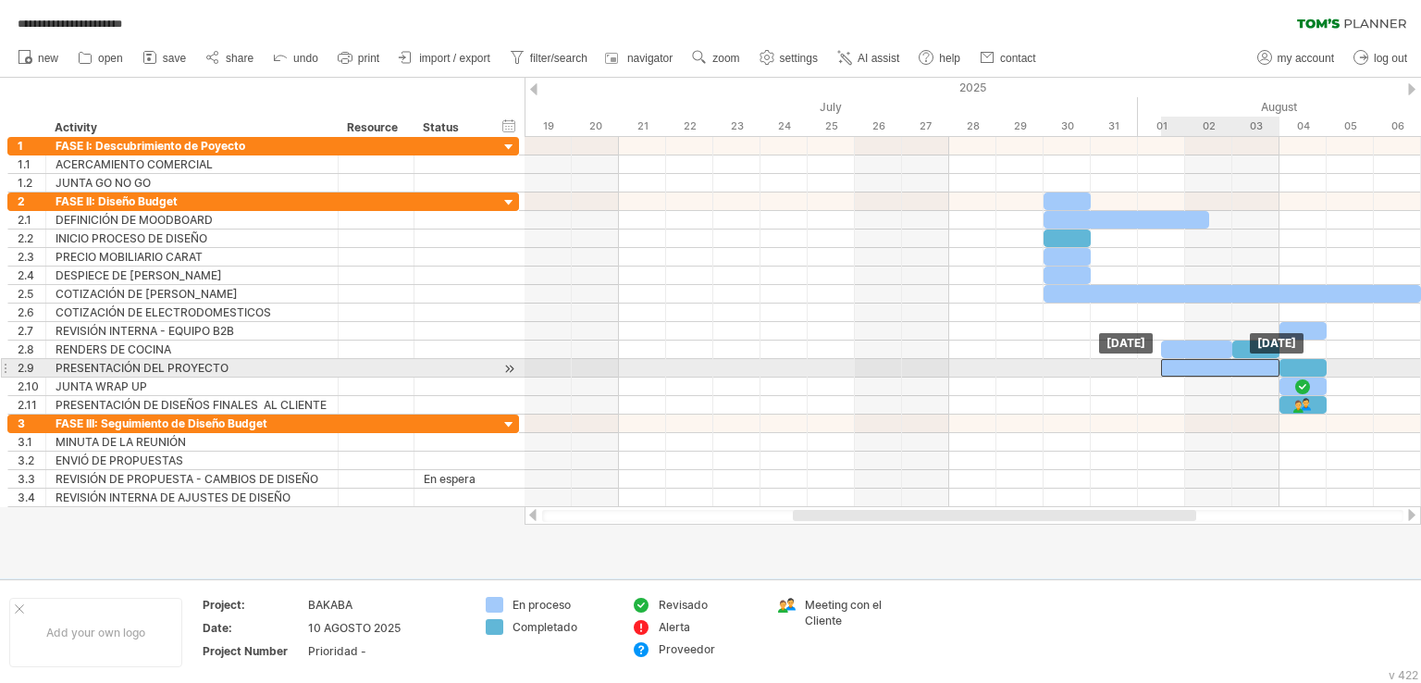
drag, startPoint x: 1241, startPoint y: 379, endPoint x: 1247, endPoint y: 361, distance: 19.6
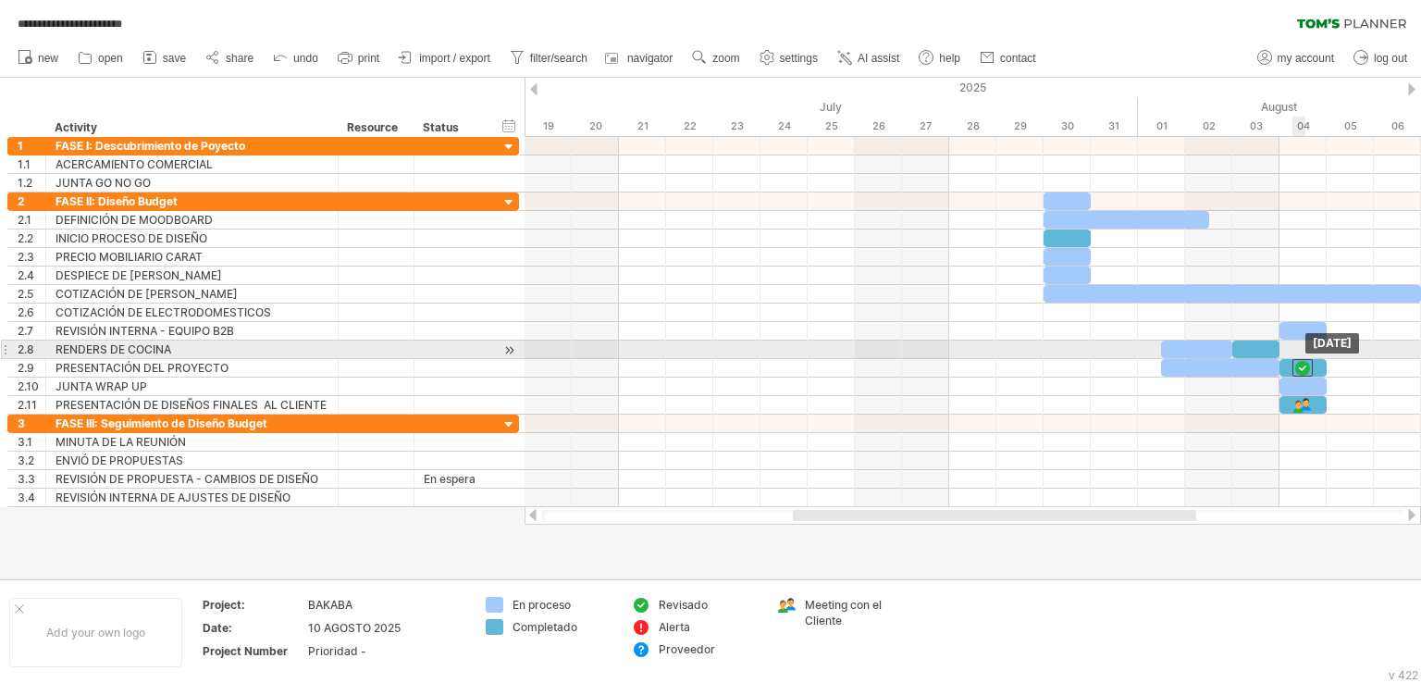
drag, startPoint x: 1307, startPoint y: 381, endPoint x: 1310, endPoint y: 357, distance: 24.3
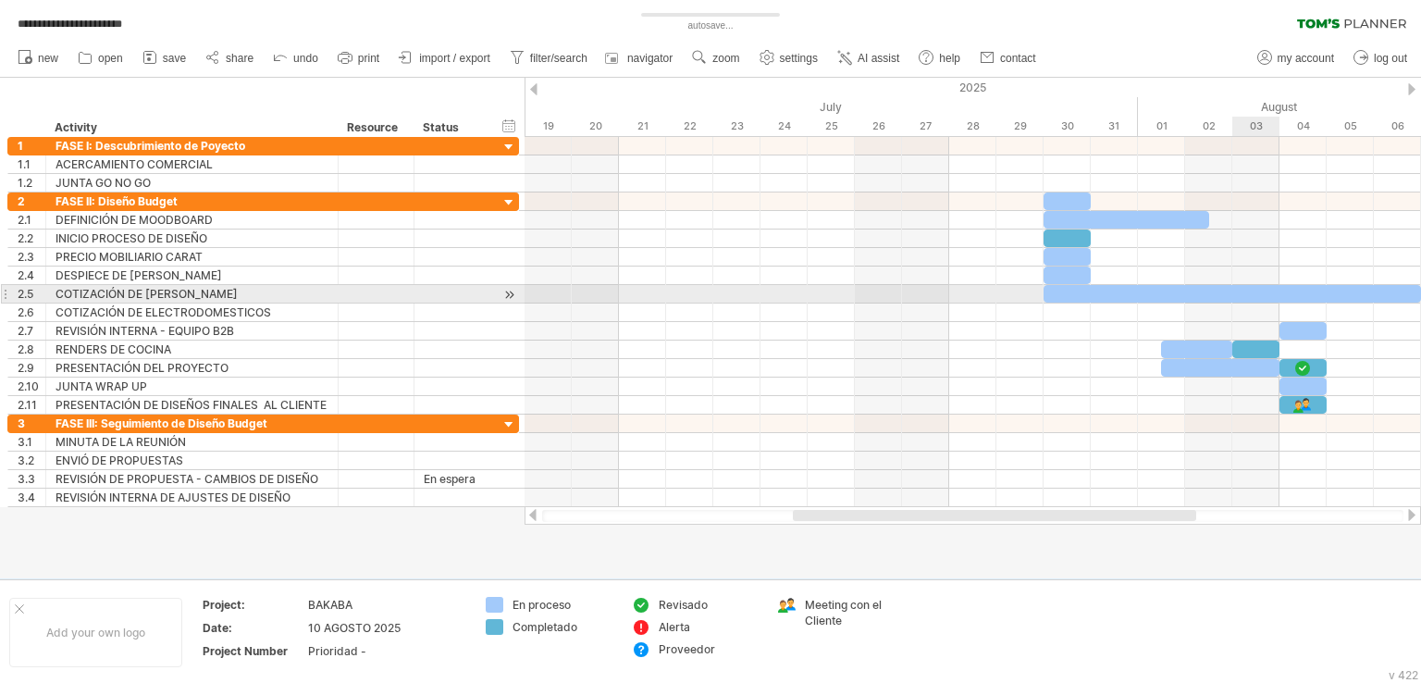
click at [1268, 292] on div at bounding box center [1233, 294] width 378 height 18
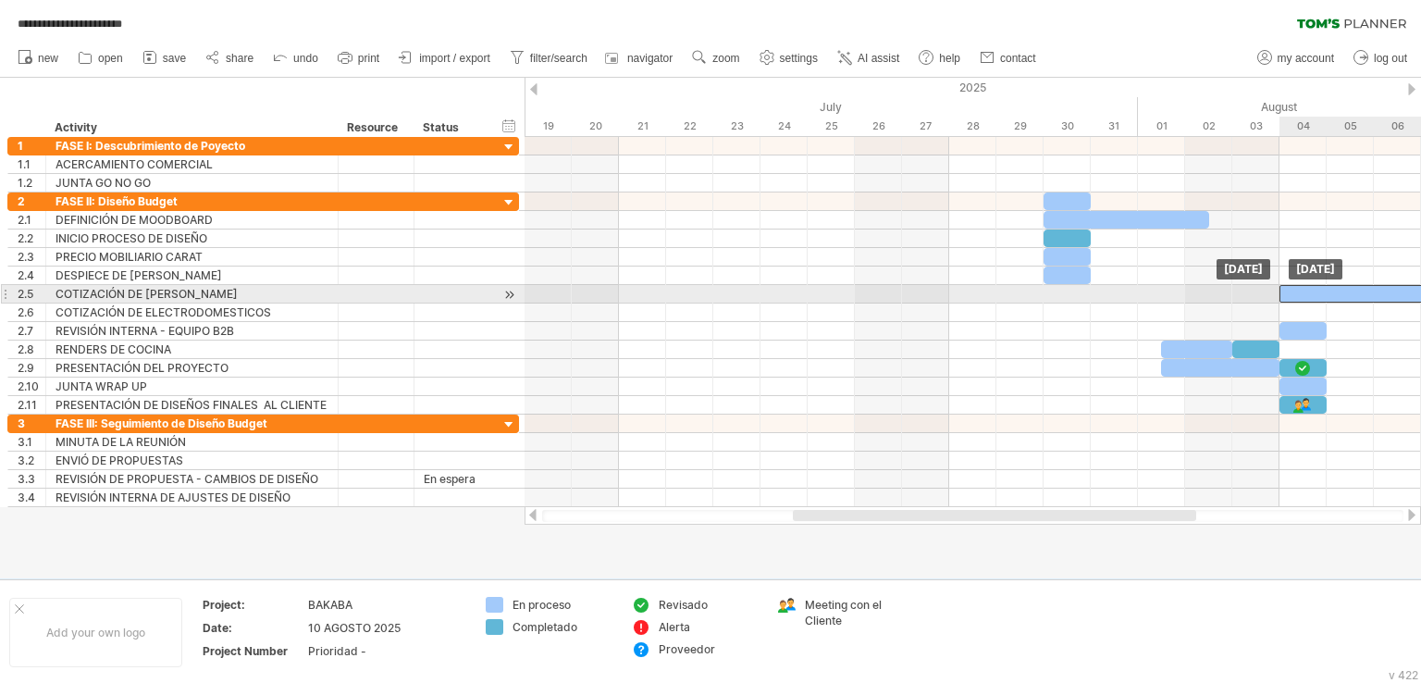
drag, startPoint x: 1073, startPoint y: 292, endPoint x: 1303, endPoint y: 299, distance: 229.6
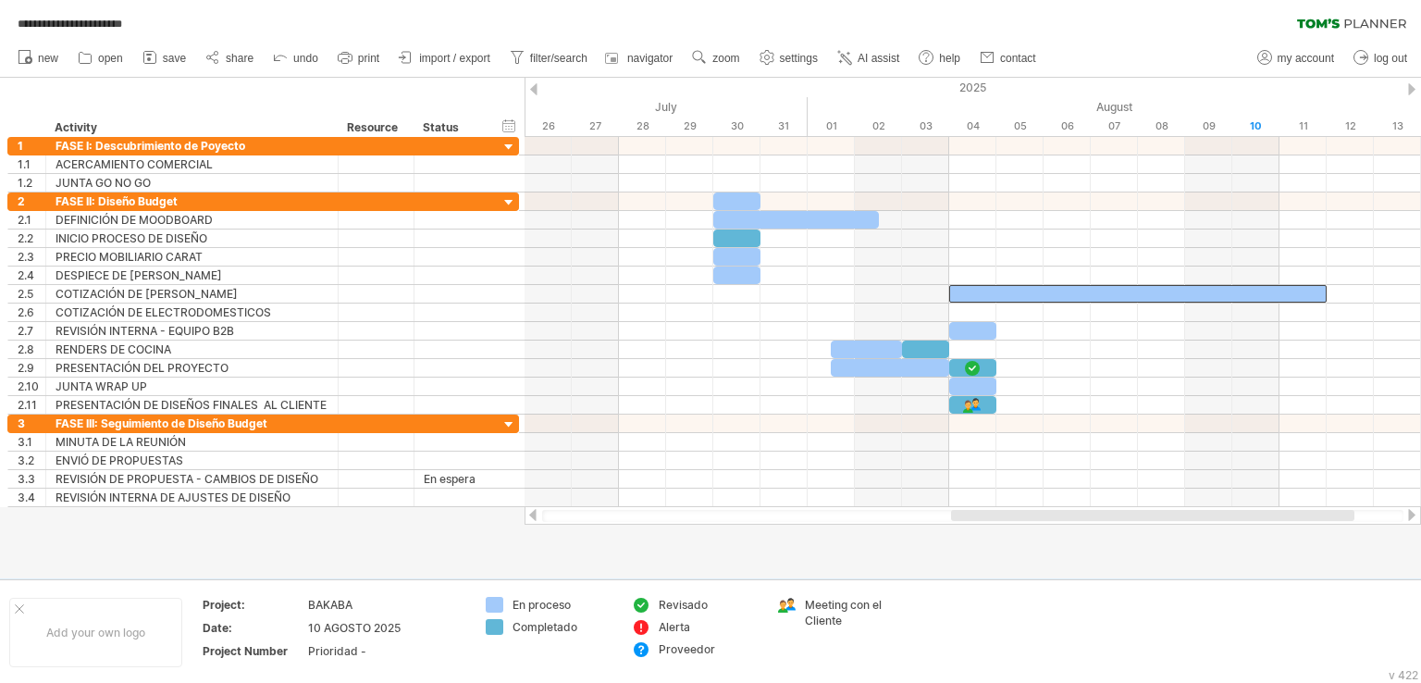
drag, startPoint x: 1149, startPoint y: 519, endPoint x: 1310, endPoint y: 510, distance: 161.3
click at [1309, 514] on div at bounding box center [1152, 515] width 403 height 11
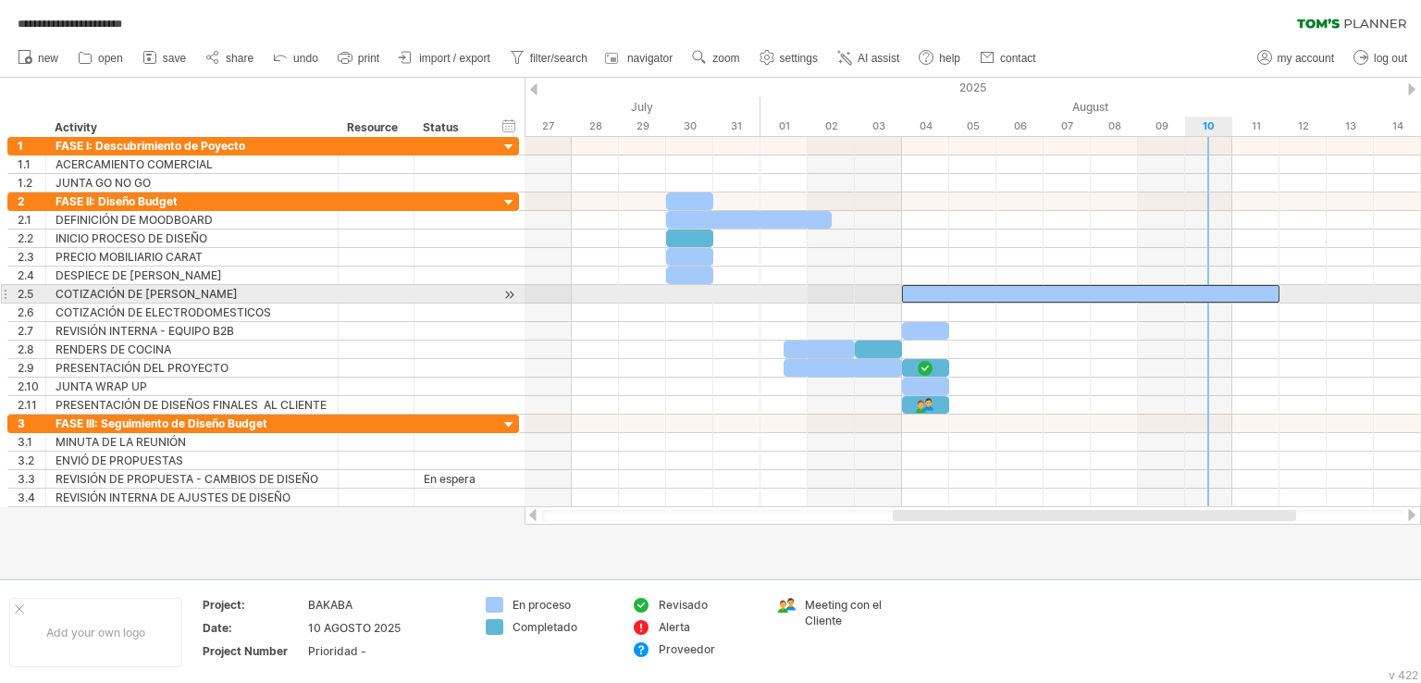
click at [1227, 290] on div at bounding box center [1091, 294] width 378 height 18
click at [1271, 293] on div at bounding box center [1091, 294] width 378 height 18
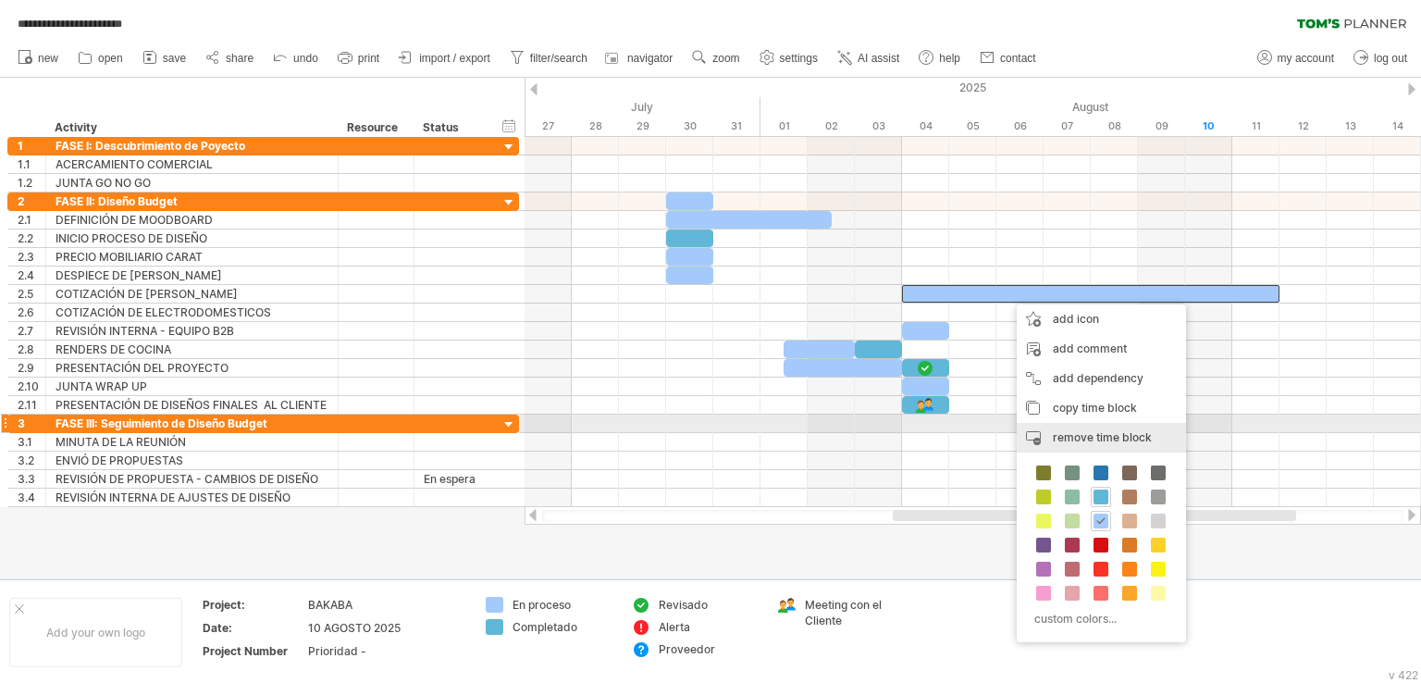
click at [1122, 433] on span "remove time block" at bounding box center [1102, 437] width 99 height 14
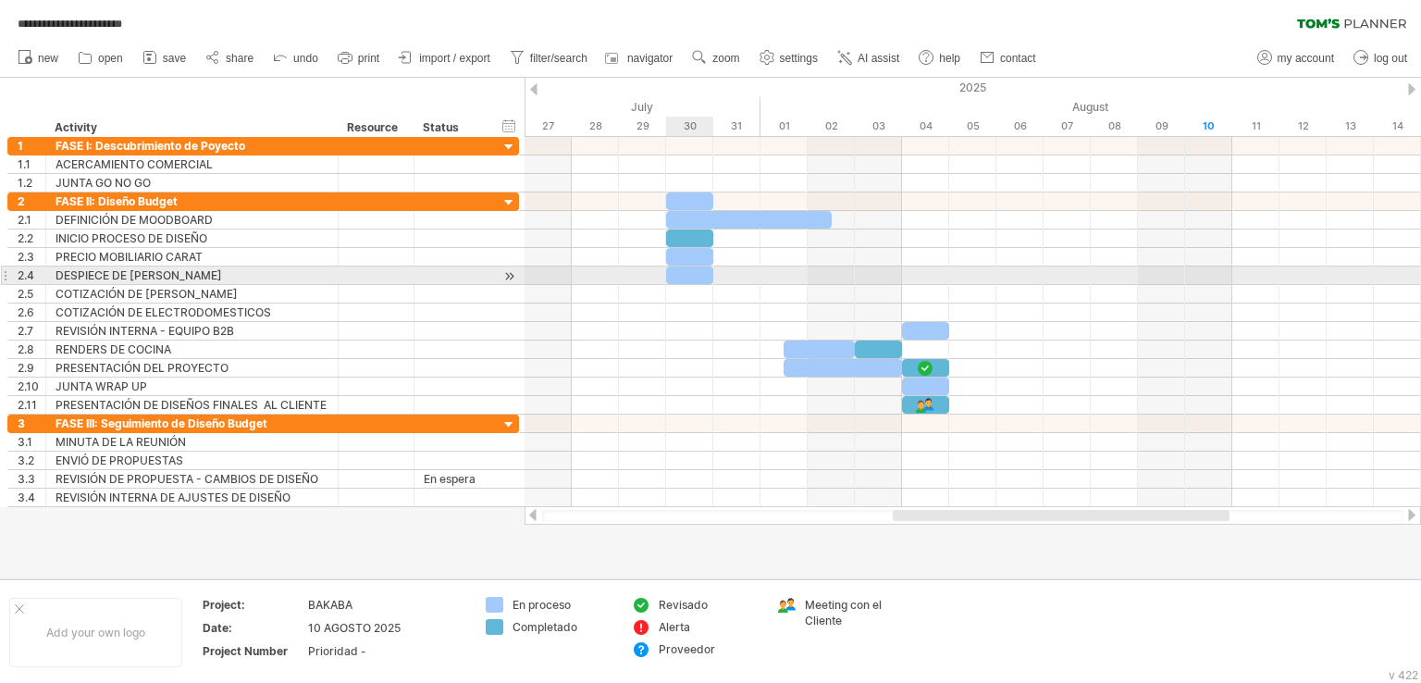
click at [696, 272] on div at bounding box center [689, 275] width 47 height 18
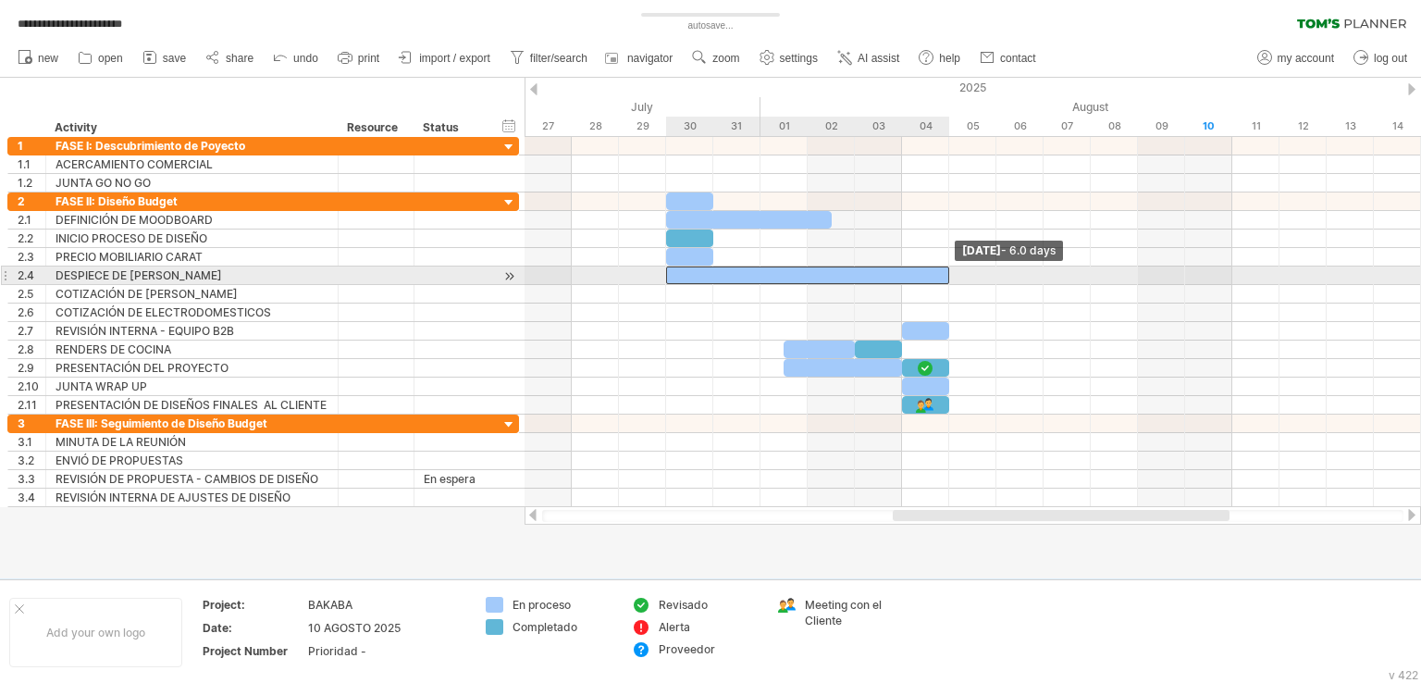
drag, startPoint x: 711, startPoint y: 277, endPoint x: 940, endPoint y: 285, distance: 229.6
click at [940, 285] on div "[DATE] - 6.0 days [DATE]" at bounding box center [973, 322] width 897 height 370
click at [676, 271] on div at bounding box center [807, 275] width 283 height 18
click at [669, 273] on span at bounding box center [666, 275] width 7 height 18
drag, startPoint x: 663, startPoint y: 276, endPoint x: 701, endPoint y: 275, distance: 38.0
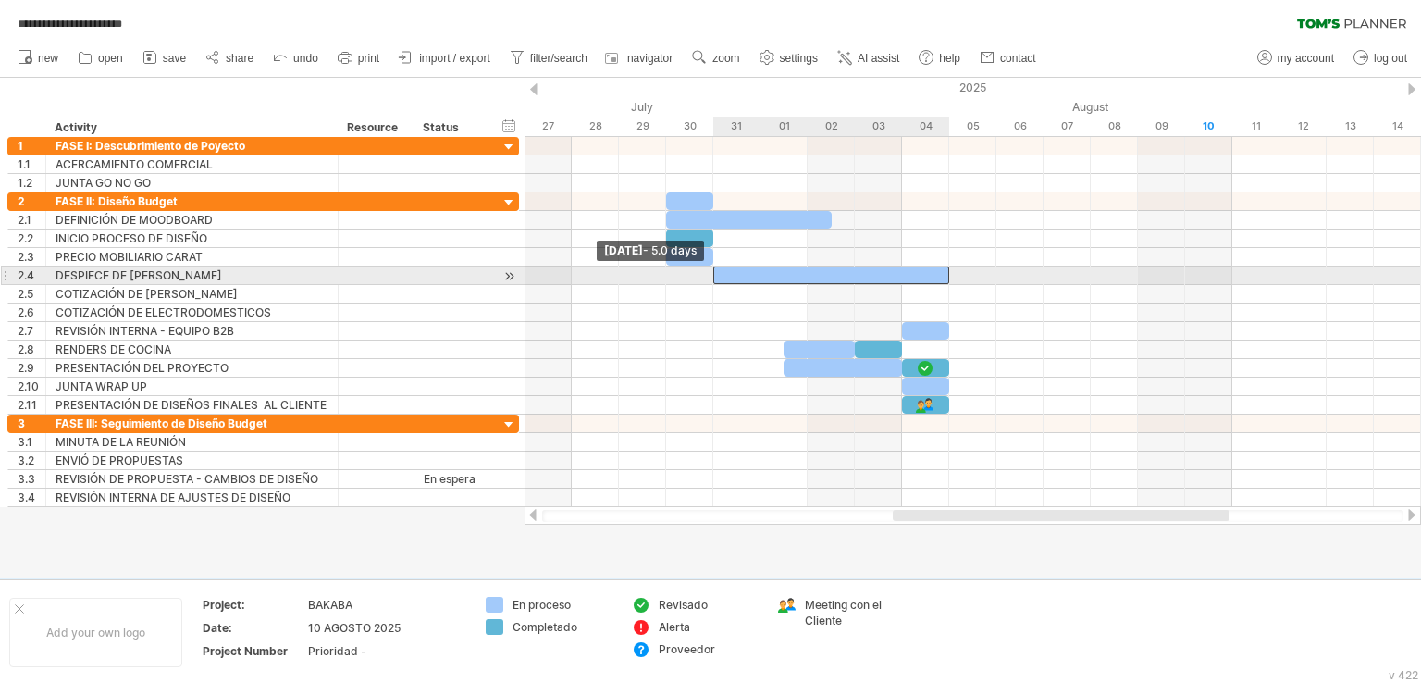
click at [701, 275] on div "[DATE] [DATE] - 5.0 days" at bounding box center [973, 322] width 897 height 370
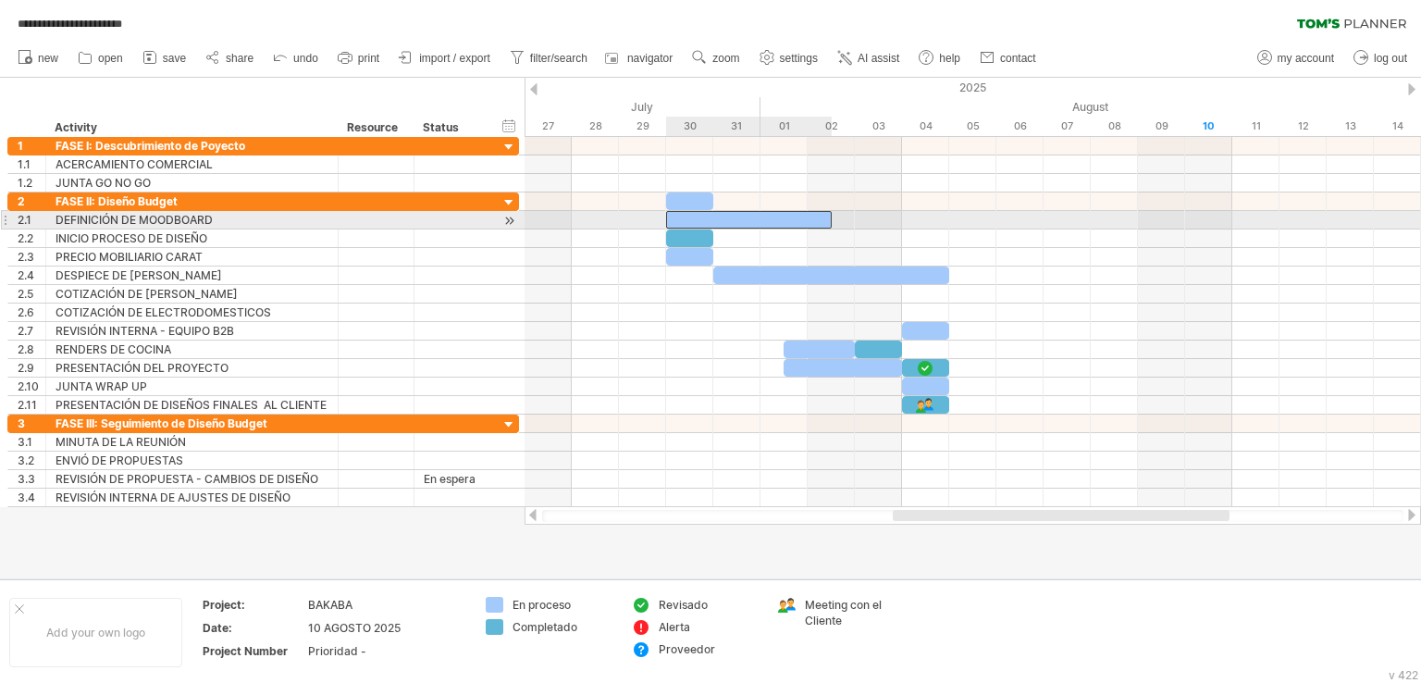
click at [810, 221] on div at bounding box center [749, 220] width 166 height 18
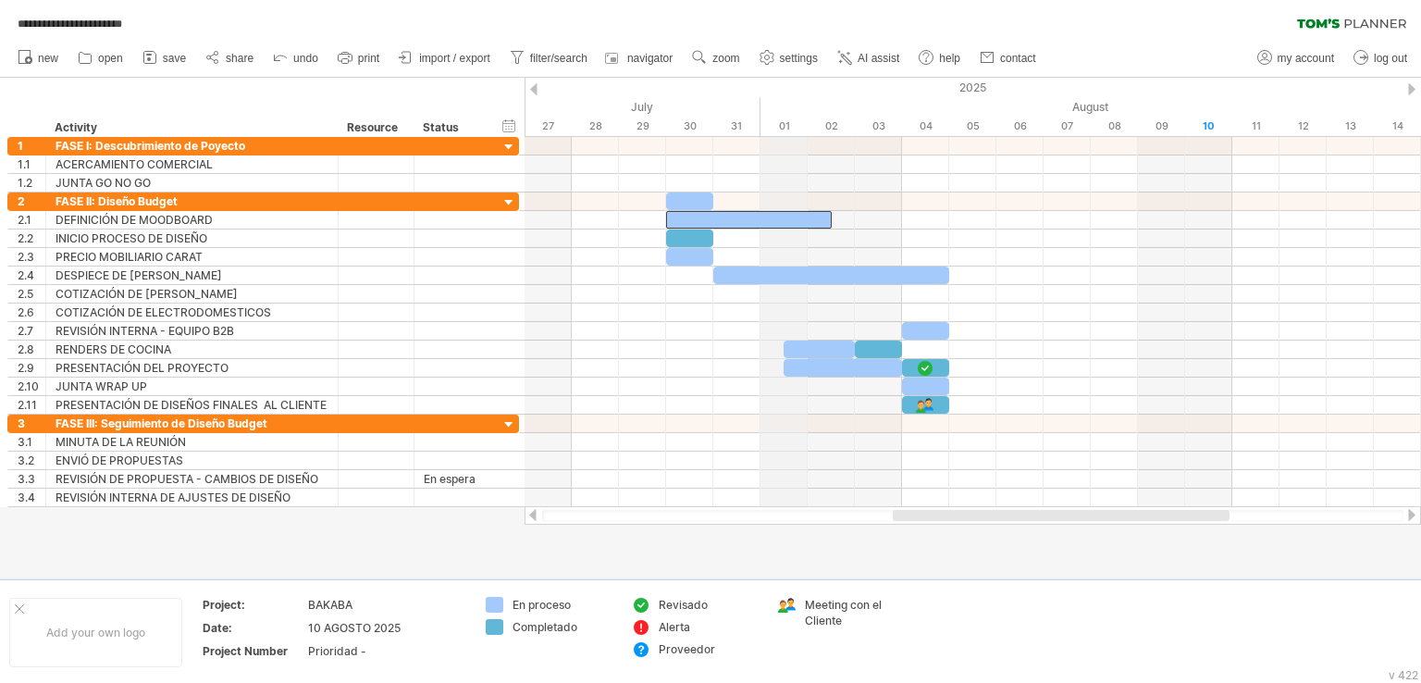
click at [787, 120] on div "01" at bounding box center [784, 126] width 47 height 19
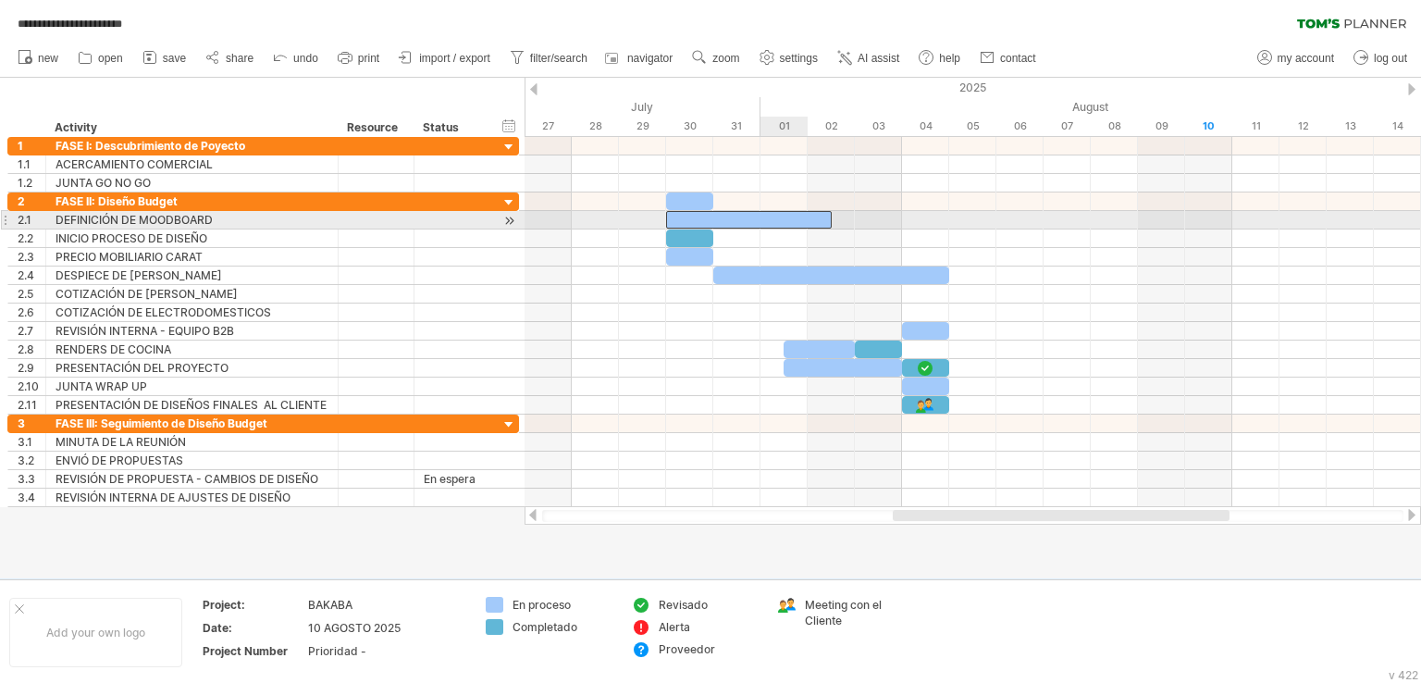
click at [790, 215] on div at bounding box center [749, 220] width 166 height 18
click at [828, 219] on span at bounding box center [831, 220] width 7 height 18
drag, startPoint x: 828, startPoint y: 219, endPoint x: 799, endPoint y: 220, distance: 29.6
click at [799, 220] on div at bounding box center [737, 220] width 142 height 18
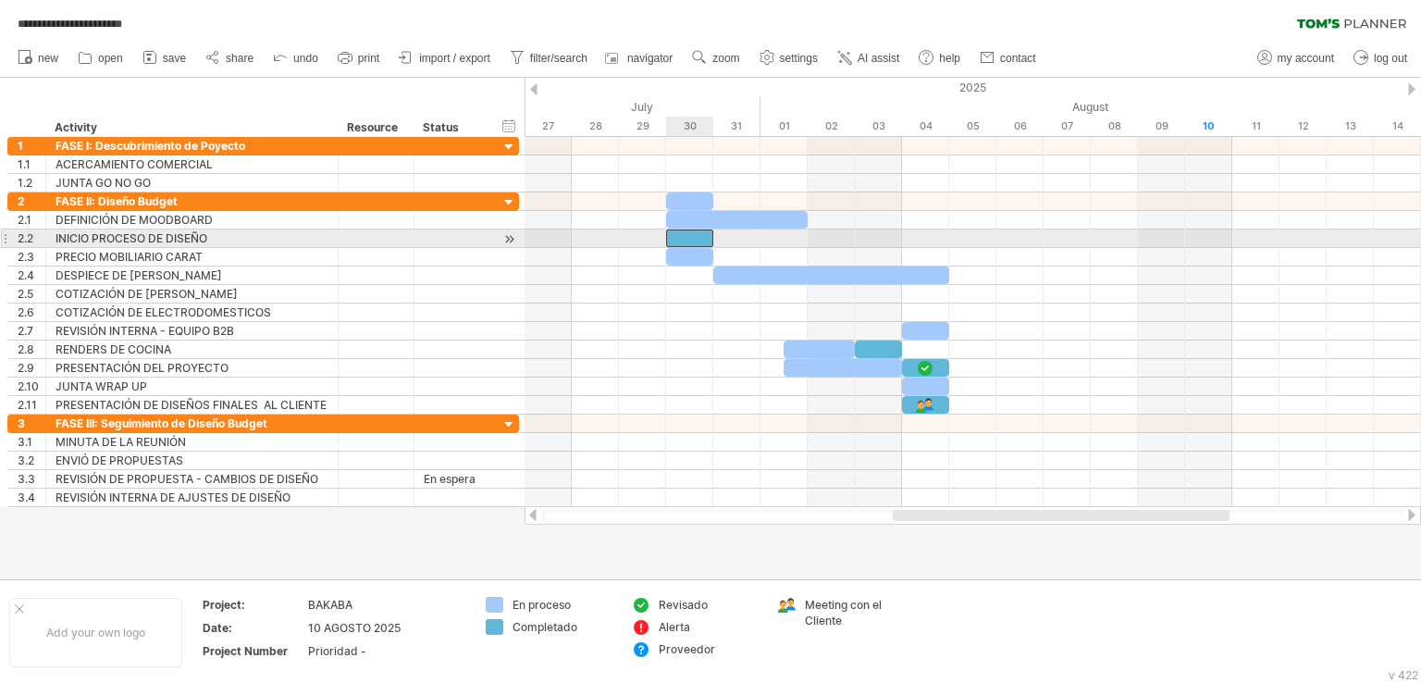
click at [703, 243] on div at bounding box center [689, 238] width 47 height 18
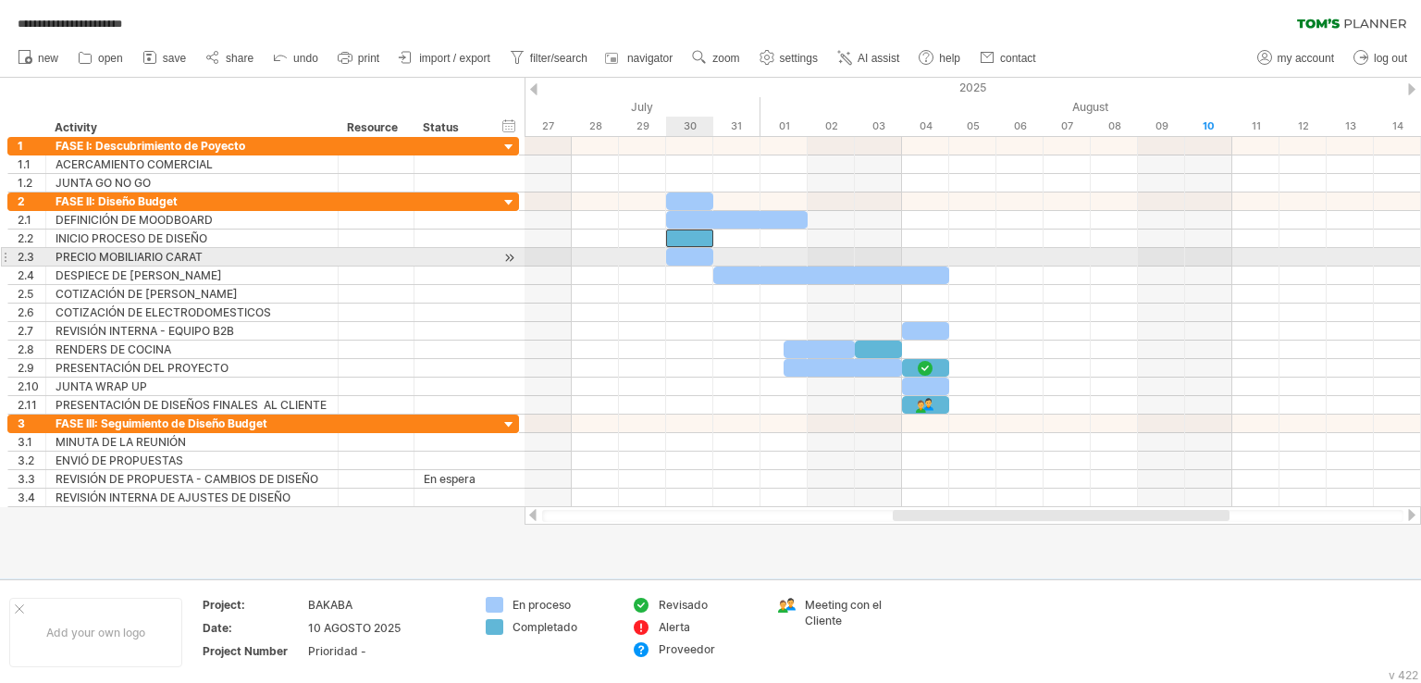
click at [701, 257] on div at bounding box center [689, 257] width 47 height 18
drag, startPoint x: 677, startPoint y: 253, endPoint x: 777, endPoint y: 251, distance: 100.0
click at [777, 251] on div at bounding box center [784, 257] width 47 height 18
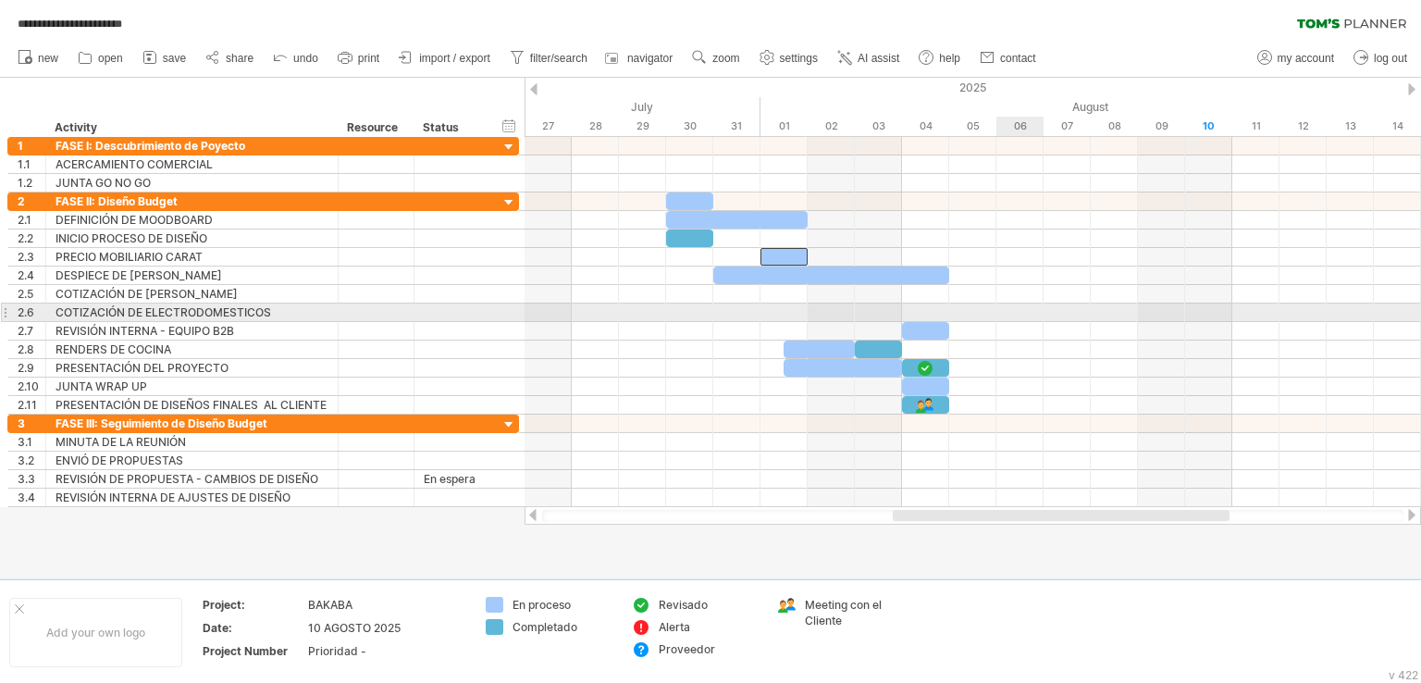
click at [1007, 310] on div at bounding box center [973, 313] width 897 height 19
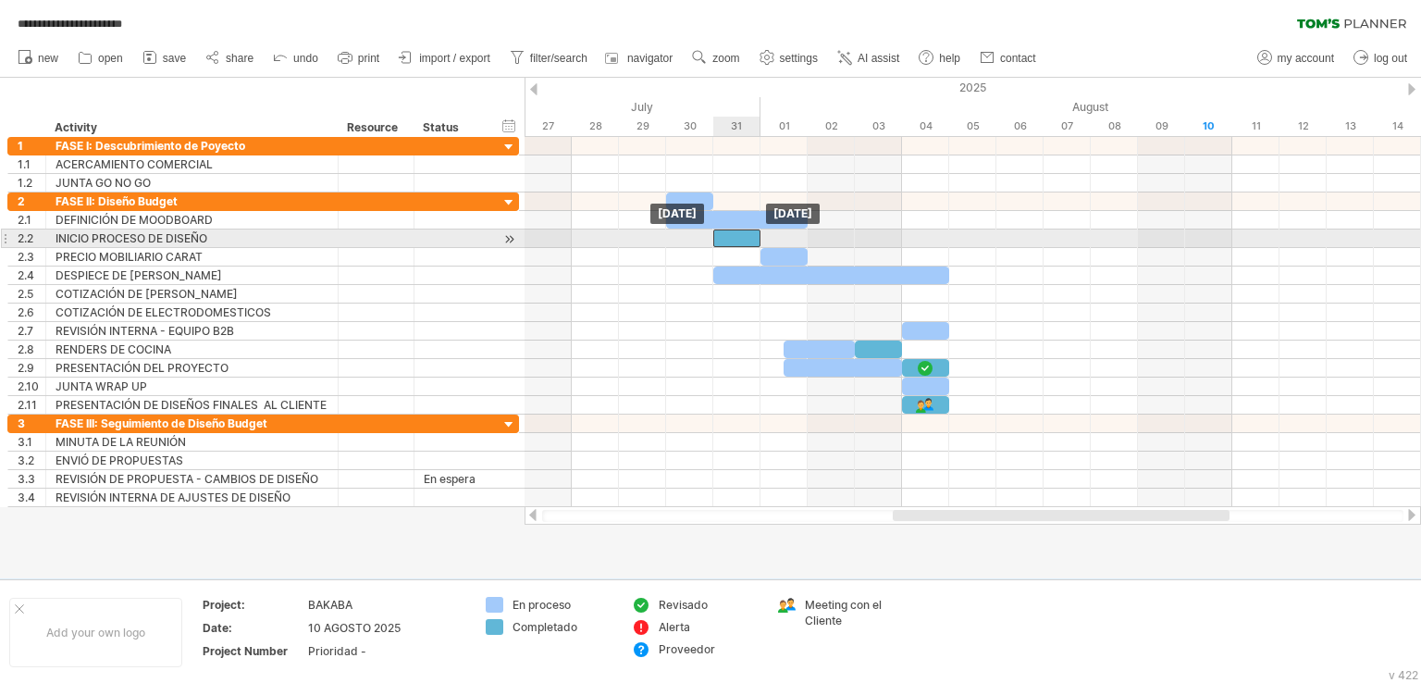
drag, startPoint x: 691, startPoint y: 242, endPoint x: 746, endPoint y: 243, distance: 54.6
click at [746, 243] on div at bounding box center [736, 238] width 47 height 18
drag, startPoint x: 761, startPoint y: 242, endPoint x: 802, endPoint y: 236, distance: 42.1
click at [802, 236] on div at bounding box center [760, 238] width 94 height 18
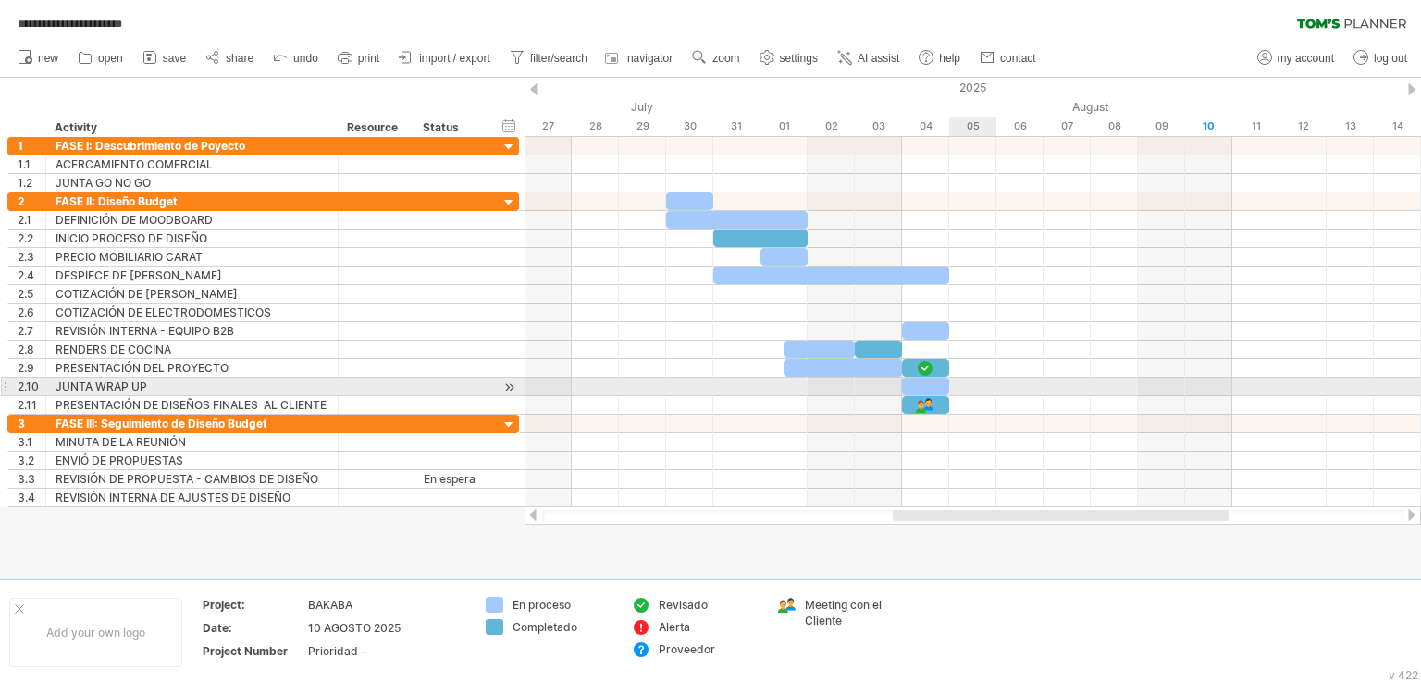
click at [989, 389] on div at bounding box center [973, 387] width 897 height 19
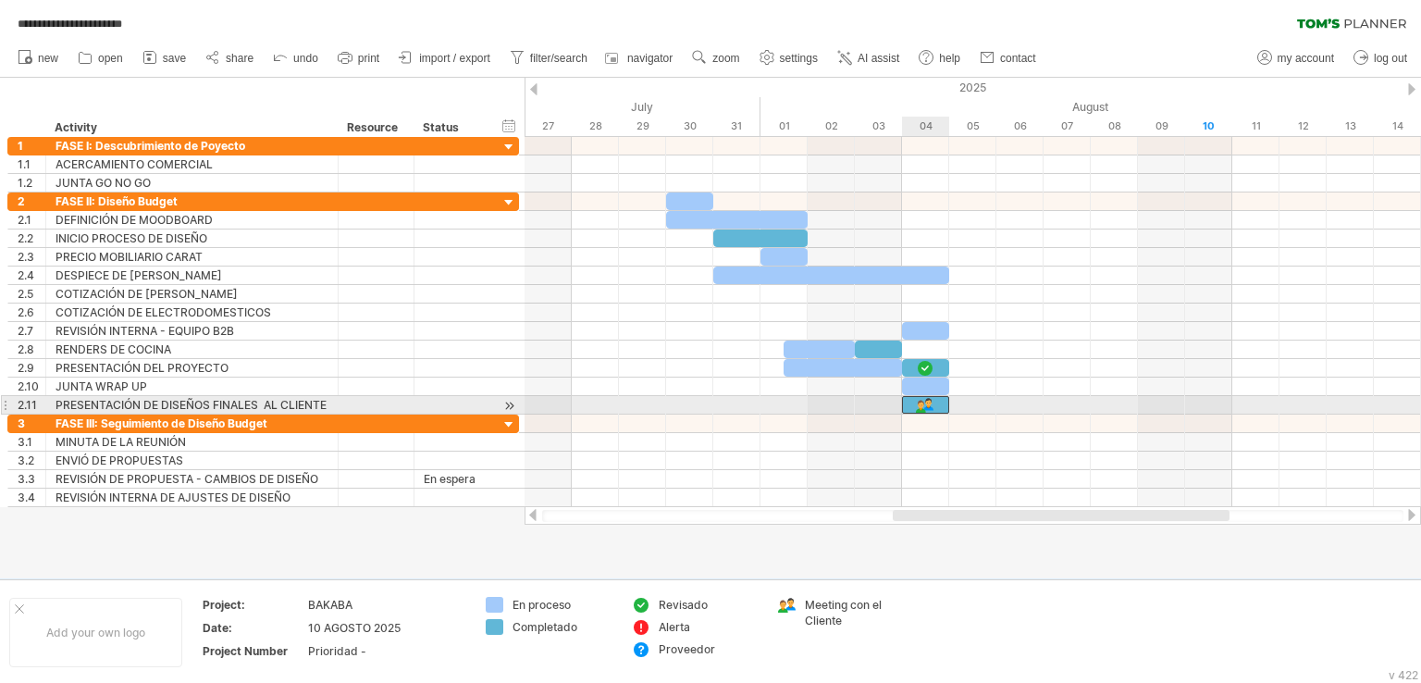
click at [938, 403] on div at bounding box center [925, 405] width 47 height 18
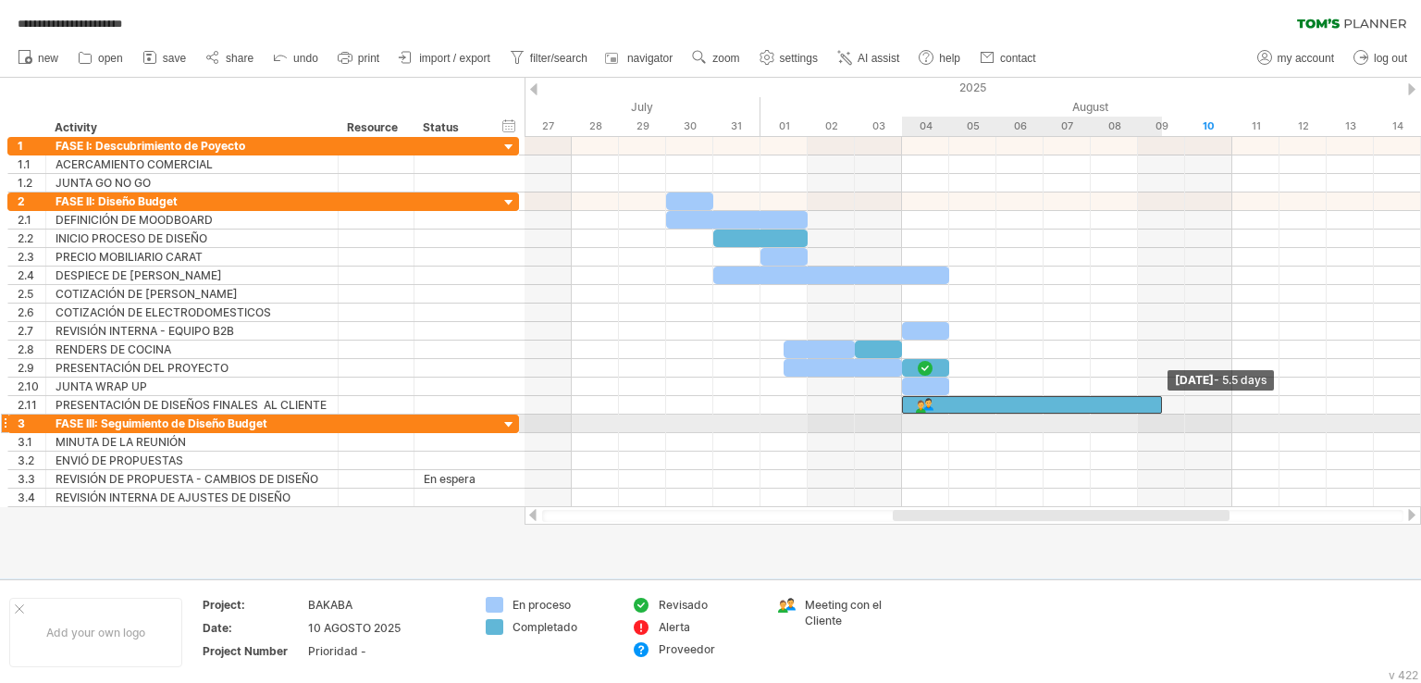
drag, startPoint x: 952, startPoint y: 404, endPoint x: 1166, endPoint y: 418, distance: 214.2
click at [1166, 418] on div "[DATE] - 5.5 days [DATE]" at bounding box center [973, 322] width 897 height 370
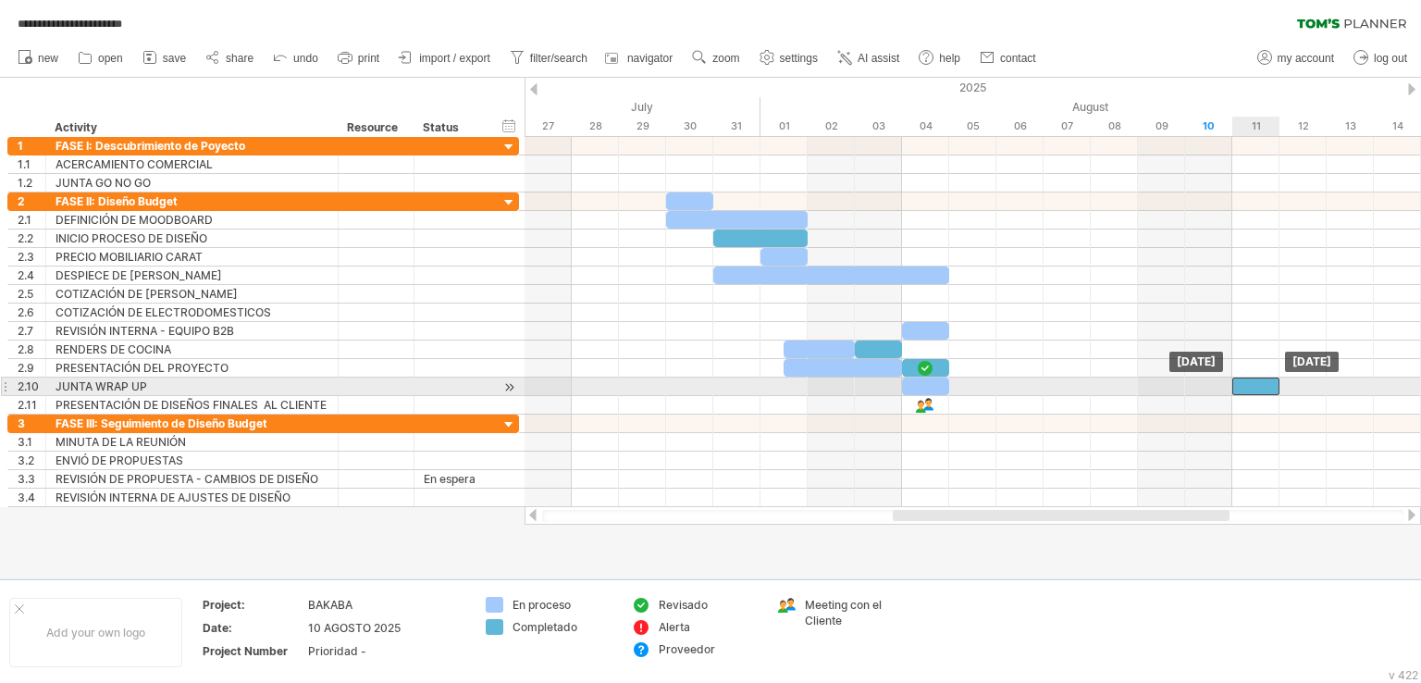
drag, startPoint x: 940, startPoint y: 408, endPoint x: 1270, endPoint y: 391, distance: 329.8
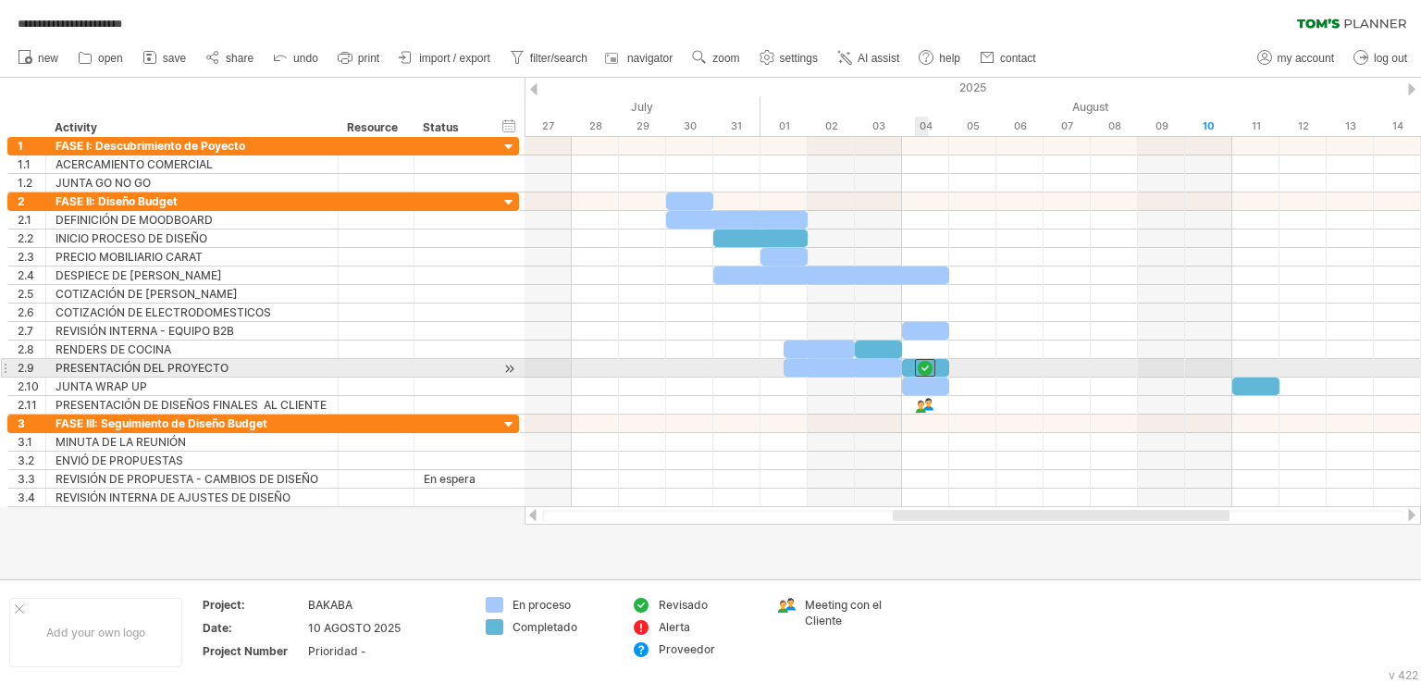
click at [929, 362] on div at bounding box center [925, 368] width 20 height 18
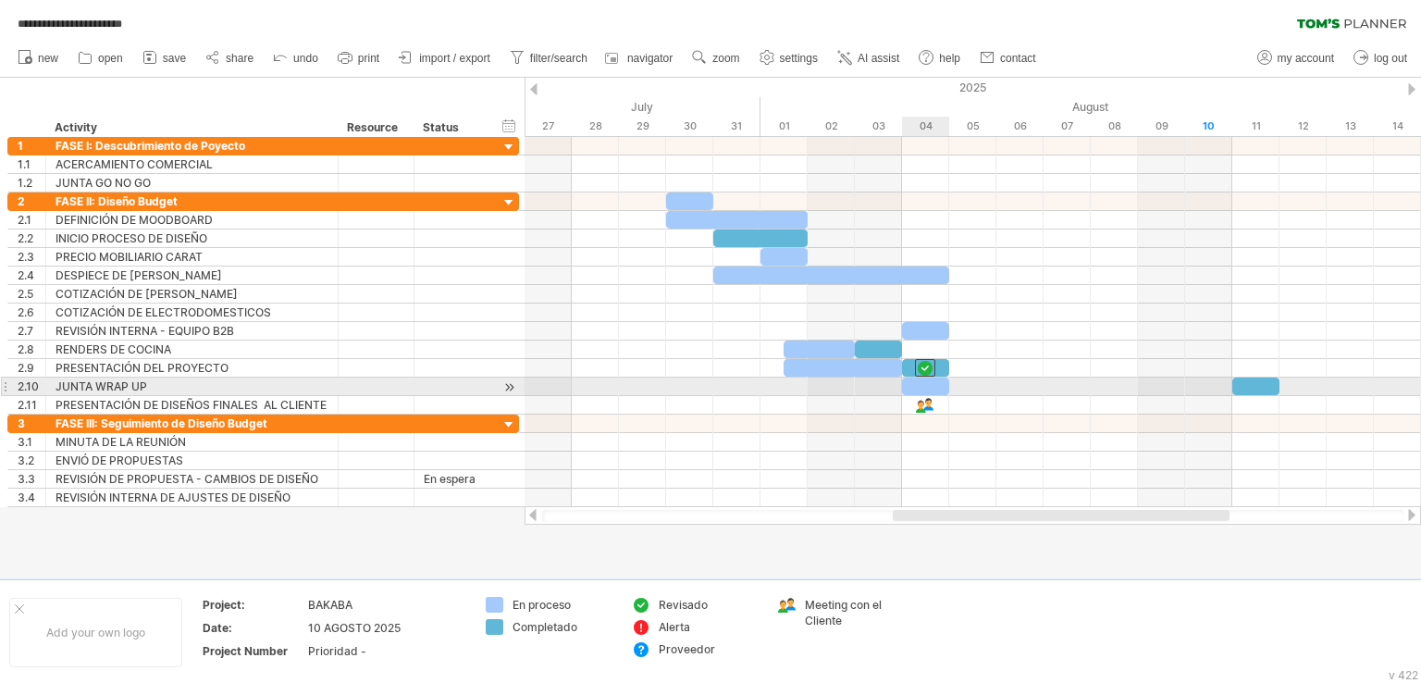
click at [929, 383] on div at bounding box center [925, 387] width 47 height 18
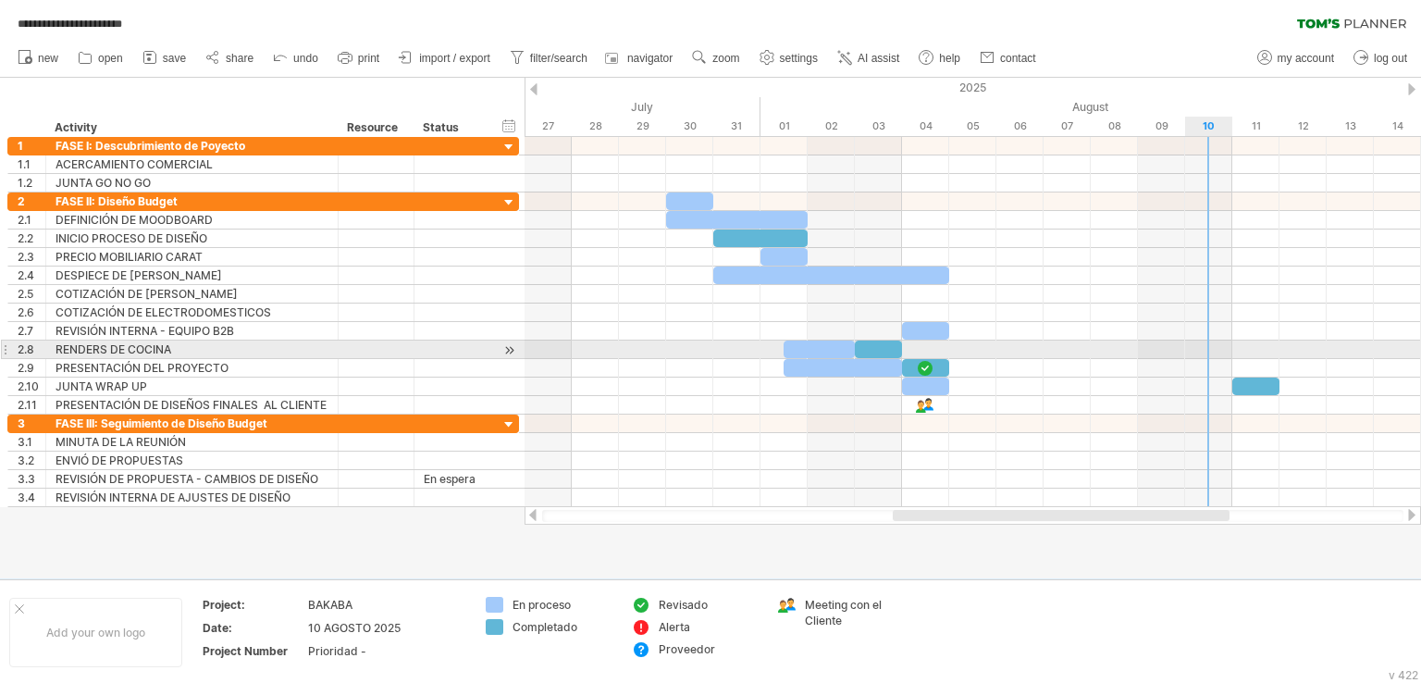
click at [1188, 359] on div at bounding box center [973, 368] width 897 height 19
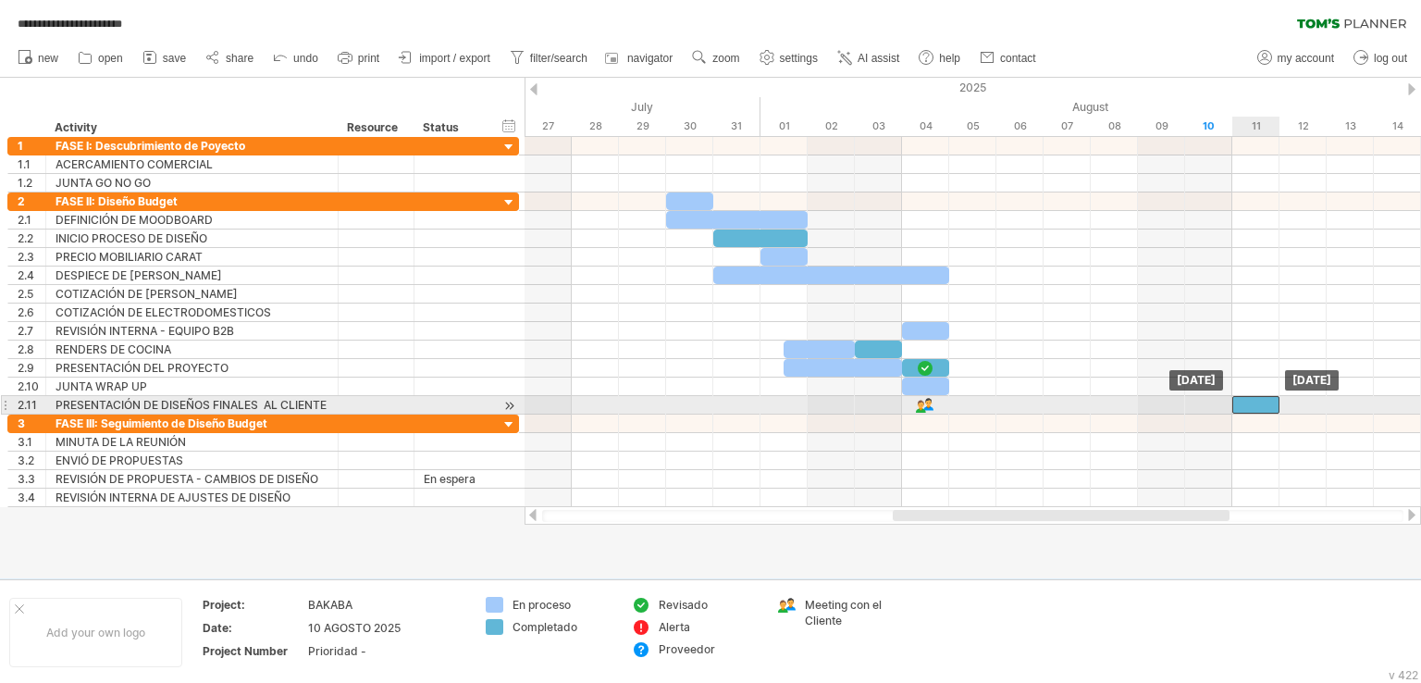
drag, startPoint x: 1251, startPoint y: 383, endPoint x: 1248, endPoint y: 408, distance: 25.1
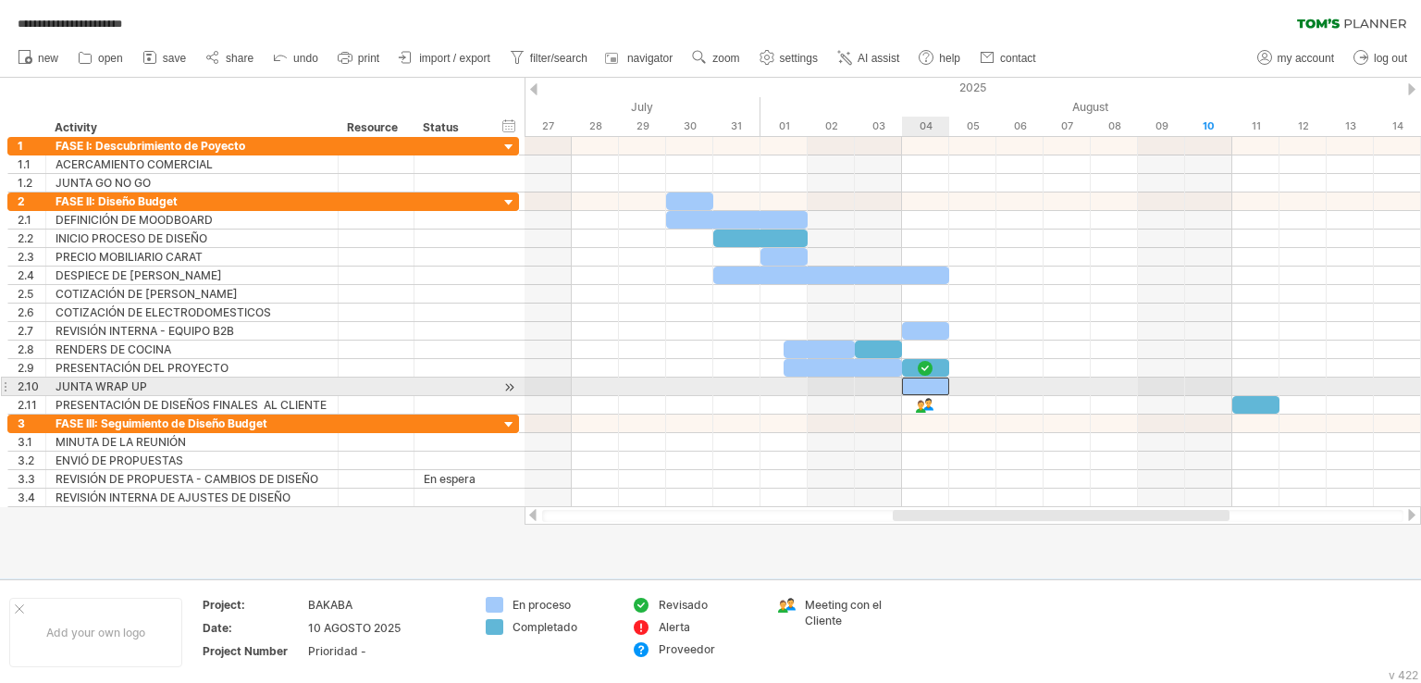
click at [928, 382] on div at bounding box center [925, 387] width 47 height 18
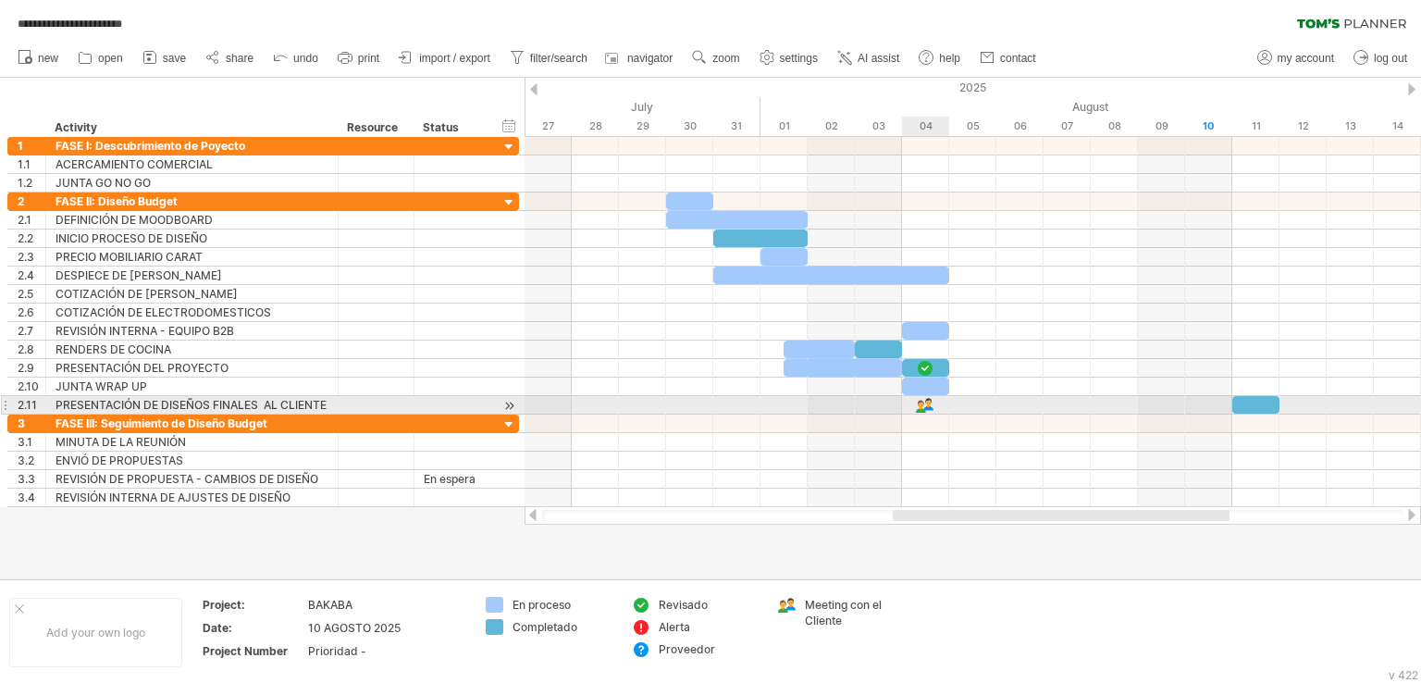
click at [940, 403] on div at bounding box center [973, 405] width 897 height 19
click at [925, 403] on div at bounding box center [925, 405] width 20 height 18
drag, startPoint x: 927, startPoint y: 403, endPoint x: 1261, endPoint y: 400, distance: 334.1
click at [1261, 400] on div at bounding box center [1256, 405] width 20 height 18
click at [915, 400] on div at bounding box center [973, 405] width 897 height 19
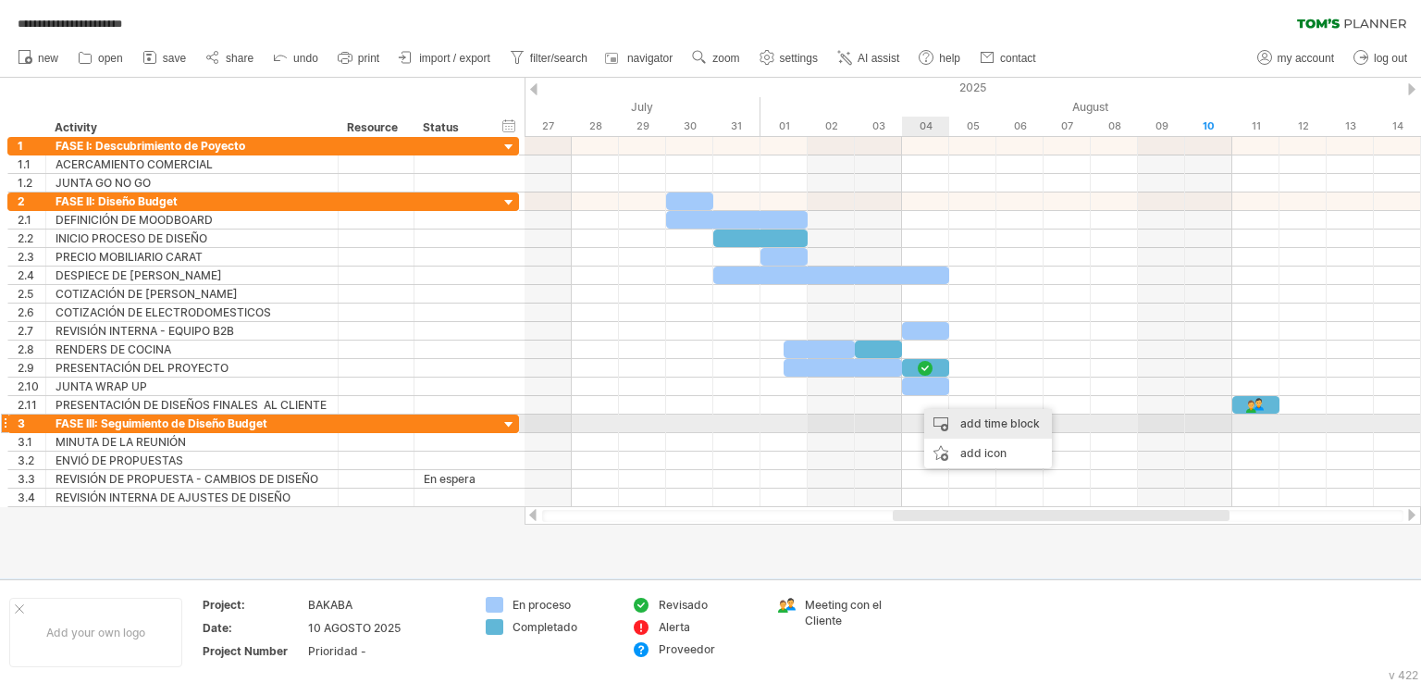
click at [962, 422] on div "add time block" at bounding box center [988, 424] width 128 height 30
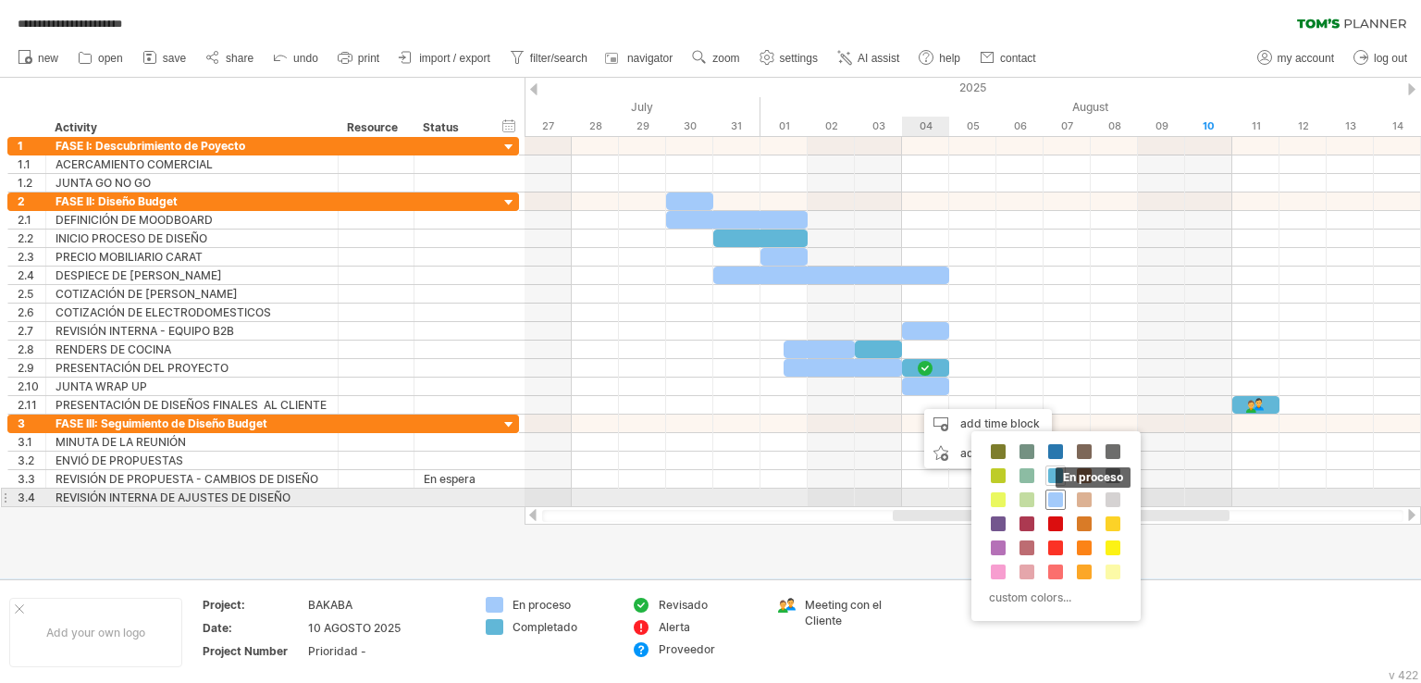
click at [1059, 493] on span at bounding box center [1055, 499] width 15 height 15
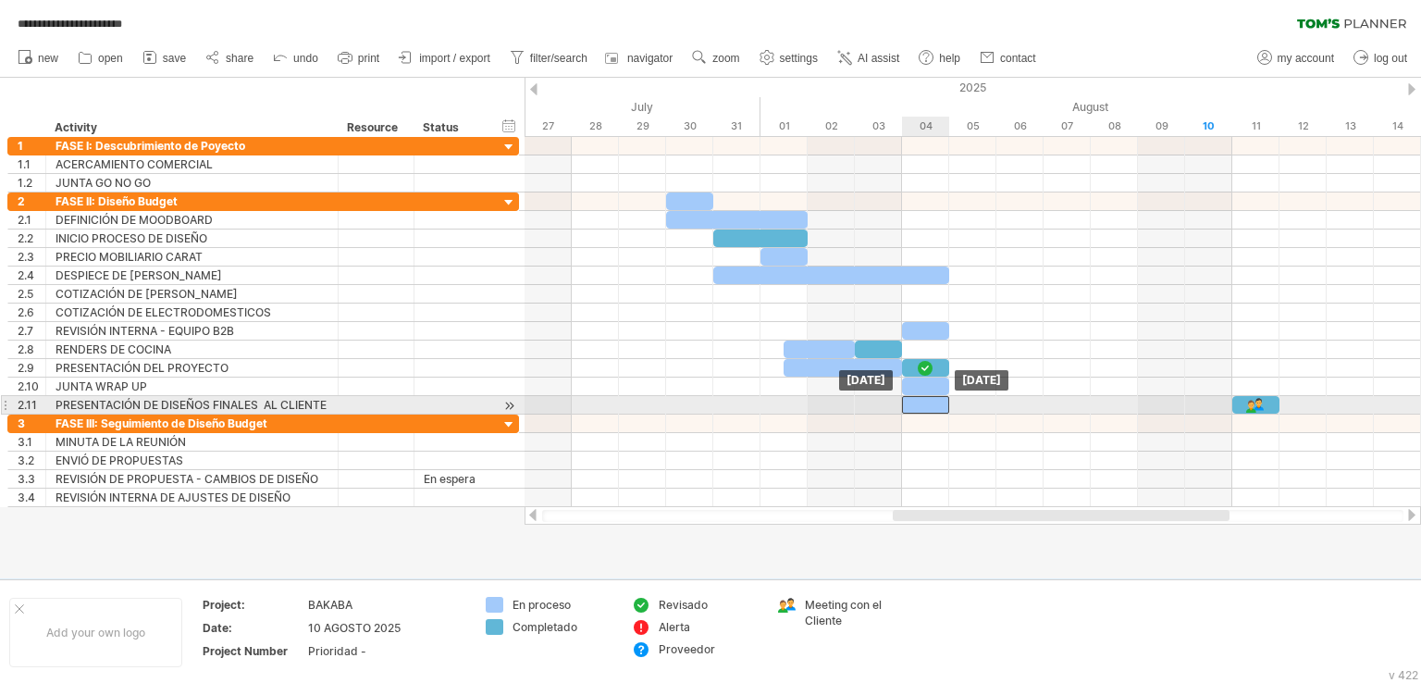
drag, startPoint x: 944, startPoint y: 397, endPoint x: 924, endPoint y: 397, distance: 19.4
click at [924, 397] on div at bounding box center [925, 405] width 47 height 18
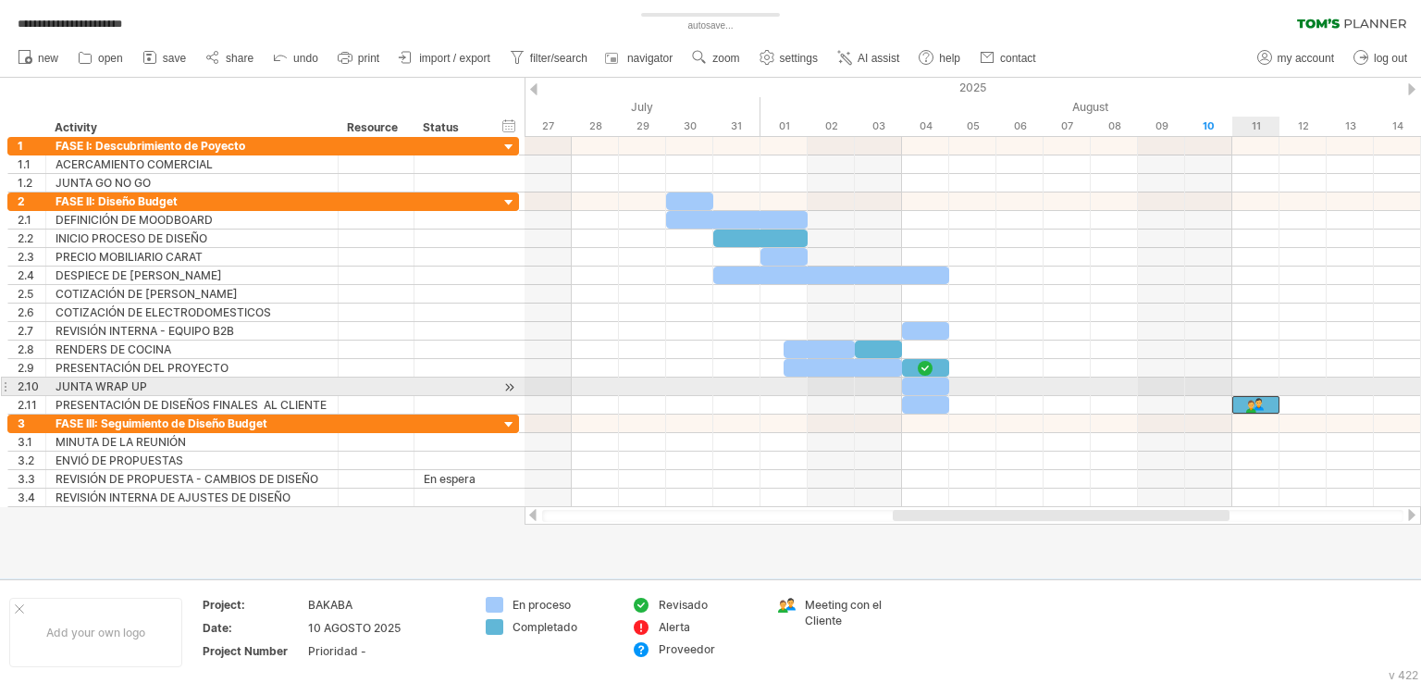
click at [1274, 396] on div at bounding box center [1256, 405] width 47 height 18
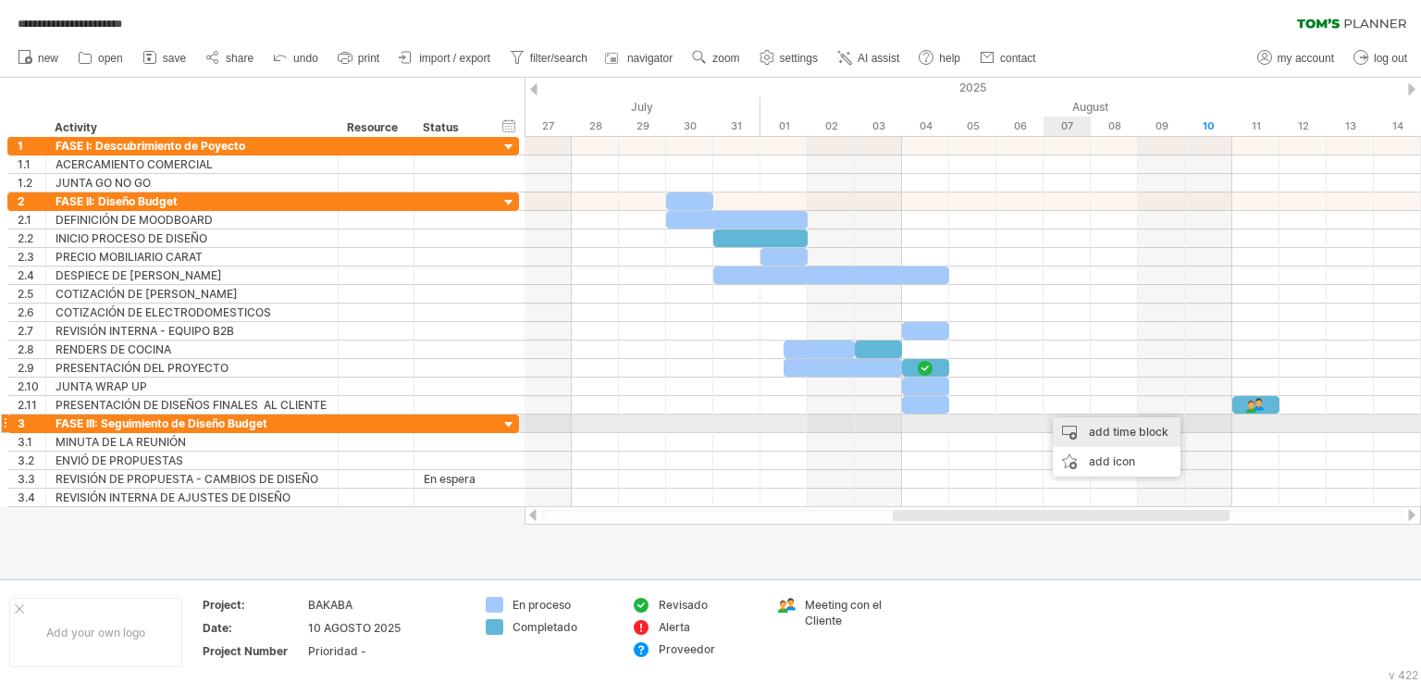
click at [1102, 431] on div "add time block" at bounding box center [1117, 432] width 128 height 30
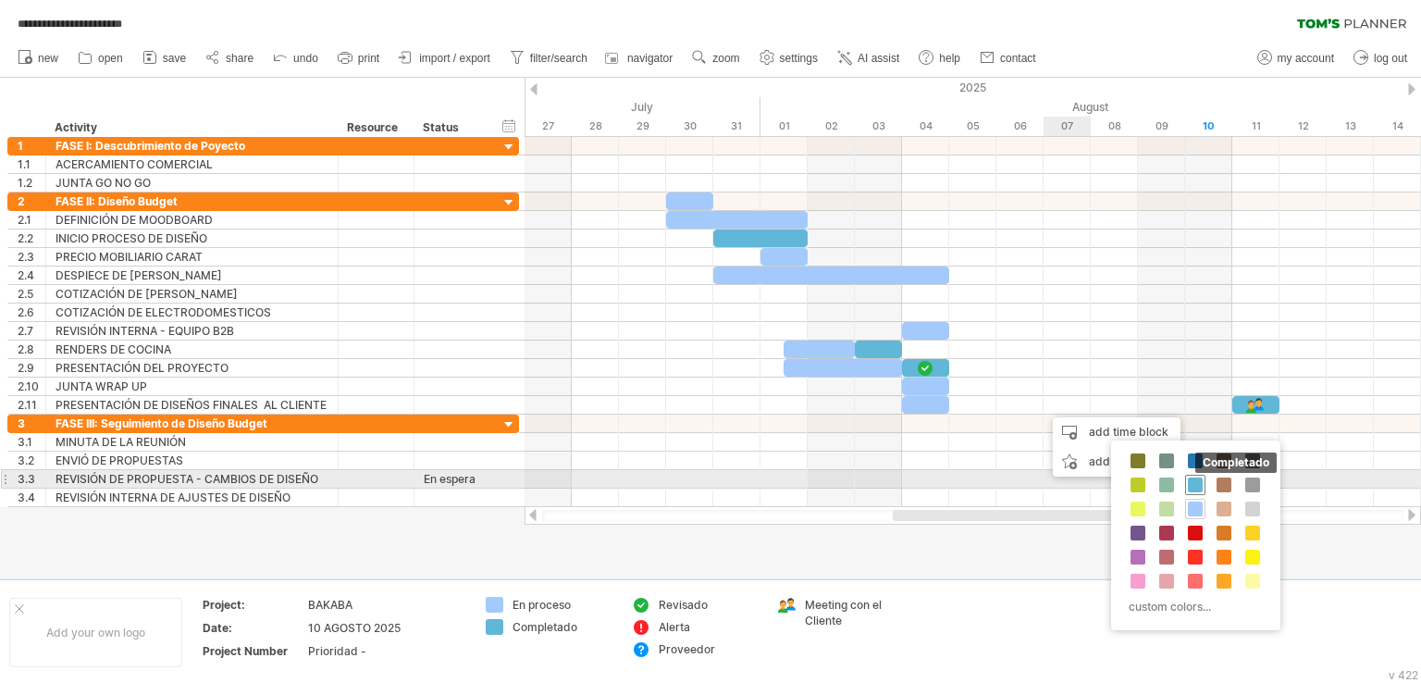
click at [1196, 478] on span at bounding box center [1195, 484] width 15 height 15
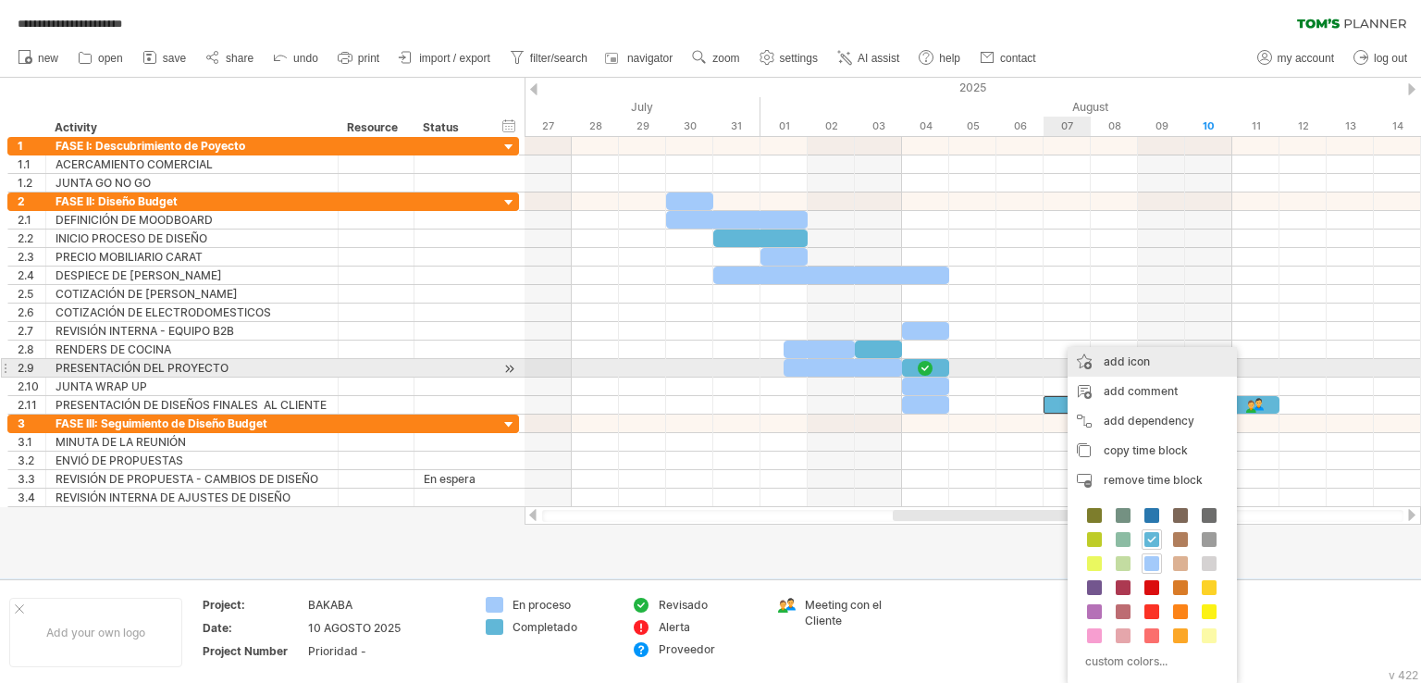
click at [1107, 371] on div "add icon" at bounding box center [1152, 362] width 169 height 30
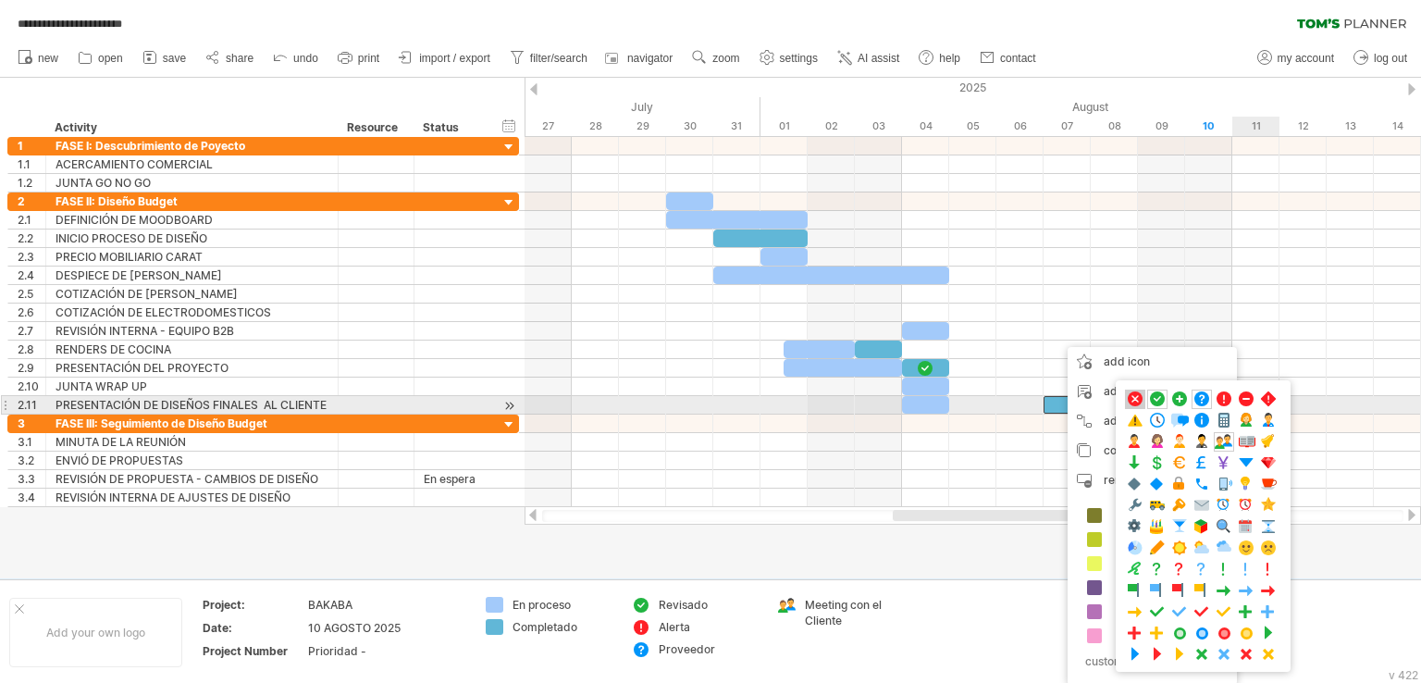
click at [1138, 399] on span at bounding box center [1135, 399] width 19 height 18
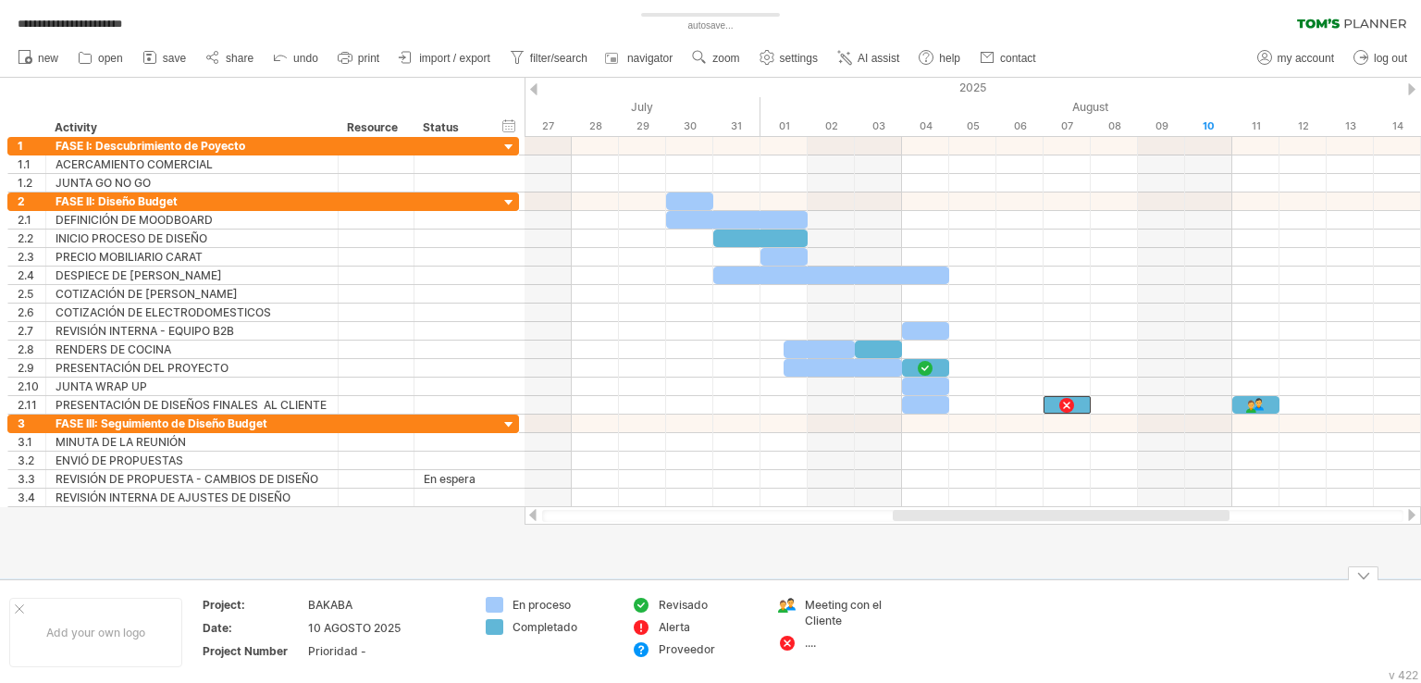
click at [802, 645] on div "...." at bounding box center [842, 643] width 128 height 16
drag, startPoint x: 793, startPoint y: 639, endPoint x: 659, endPoint y: 640, distance: 134.2
click at [813, 605] on div "...." at bounding box center [855, 605] width 101 height 16
type input "**********"
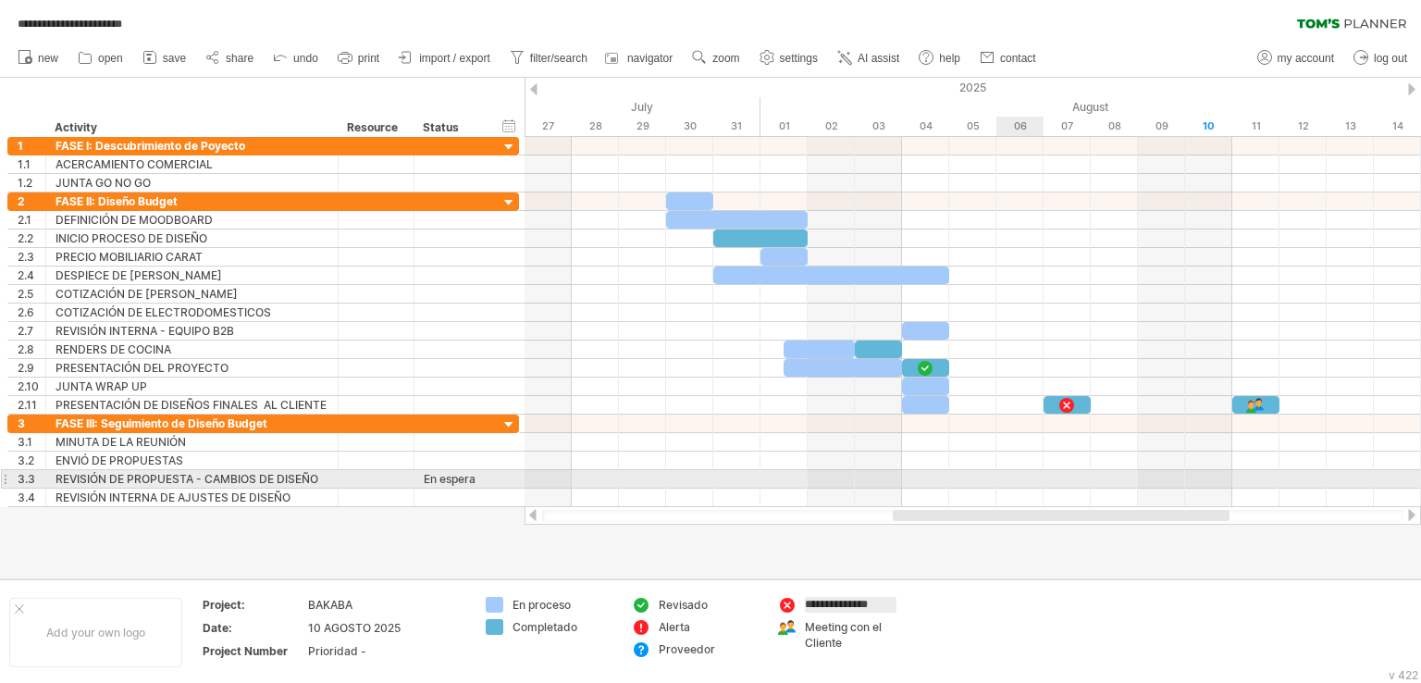
click at [995, 457] on div at bounding box center [973, 461] width 897 height 19
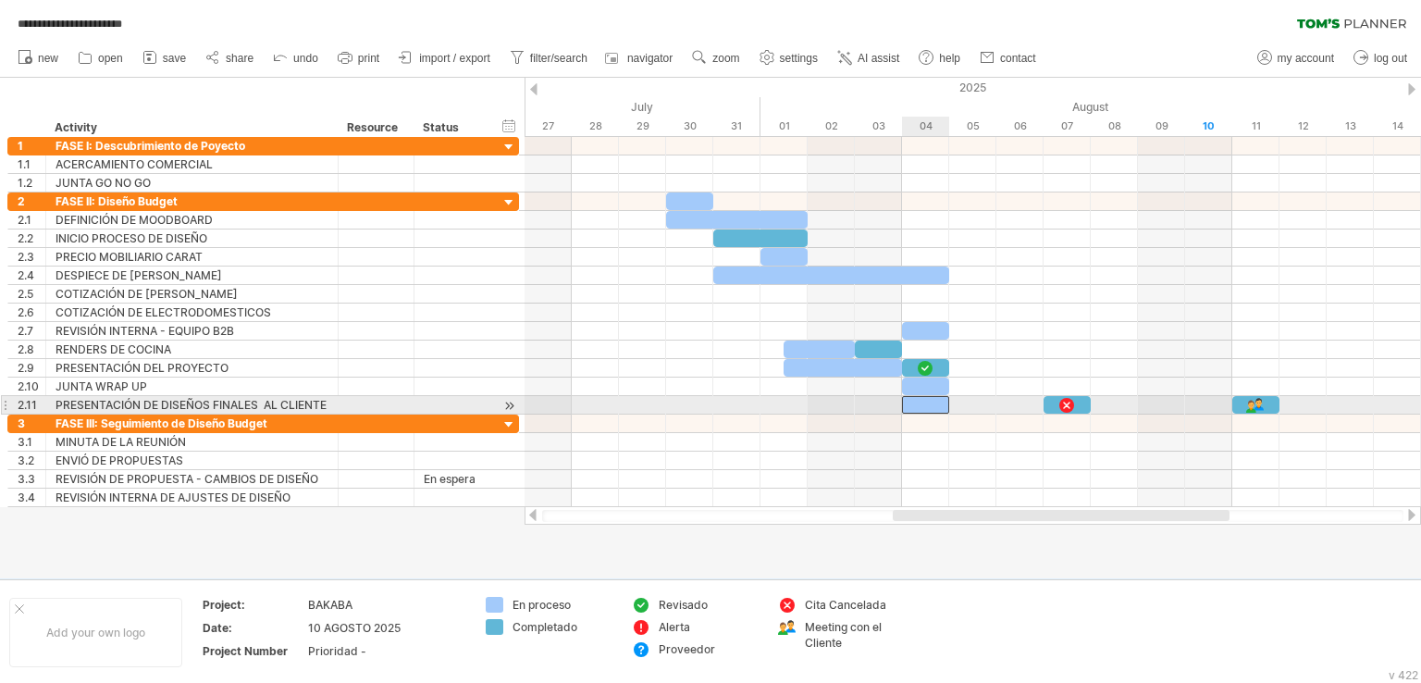
click at [940, 401] on div at bounding box center [925, 405] width 47 height 18
drag, startPoint x: 1082, startPoint y: 398, endPoint x: 1036, endPoint y: 399, distance: 45.4
click at [1036, 399] on div at bounding box center [1020, 405] width 47 height 18
drag, startPoint x: 1065, startPoint y: 404, endPoint x: 1025, endPoint y: 401, distance: 40.0
click at [1025, 401] on div at bounding box center [1020, 405] width 20 height 18
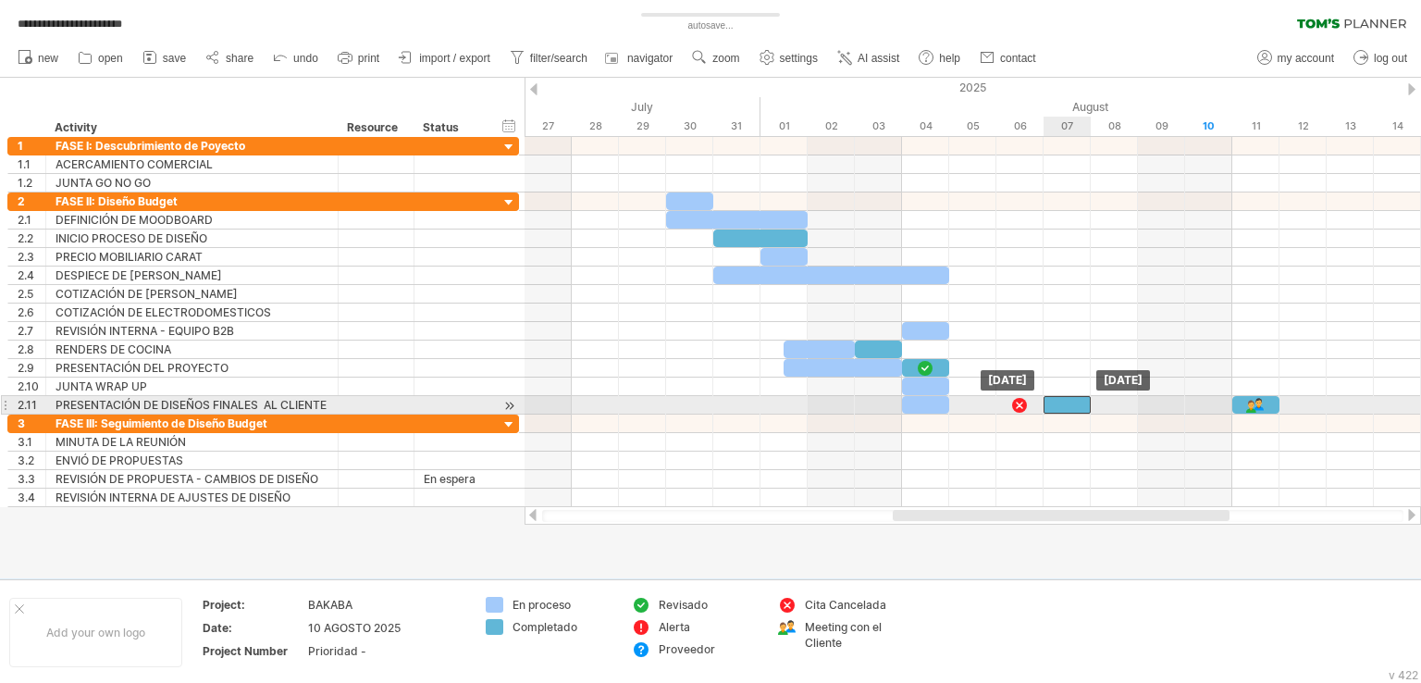
drag, startPoint x: 1033, startPoint y: 404, endPoint x: 1083, endPoint y: 404, distance: 50.0
click at [1083, 404] on div at bounding box center [1067, 405] width 47 height 18
drag, startPoint x: 1021, startPoint y: 402, endPoint x: 1070, endPoint y: 402, distance: 49.0
click at [1070, 402] on div at bounding box center [1067, 405] width 20 height 18
click at [947, 402] on span at bounding box center [949, 405] width 7 height 18
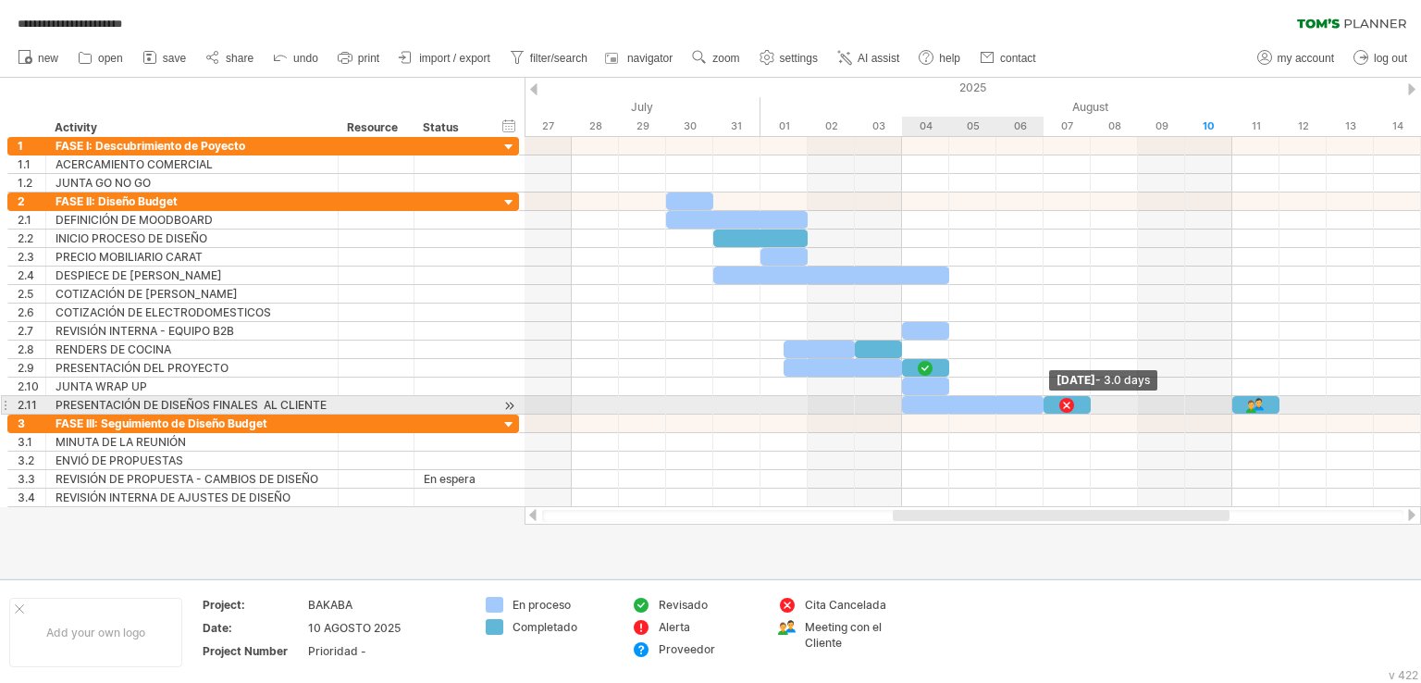
drag, startPoint x: 949, startPoint y: 405, endPoint x: 1044, endPoint y: 405, distance: 94.4
click at [1044, 405] on span at bounding box center [1043, 405] width 7 height 18
drag, startPoint x: 1040, startPoint y: 402, endPoint x: 1201, endPoint y: 400, distance: 161.0
click at [1201, 400] on div "[DATE] - 3.0 days [DATE] - 0.5 days" at bounding box center [973, 322] width 897 height 370
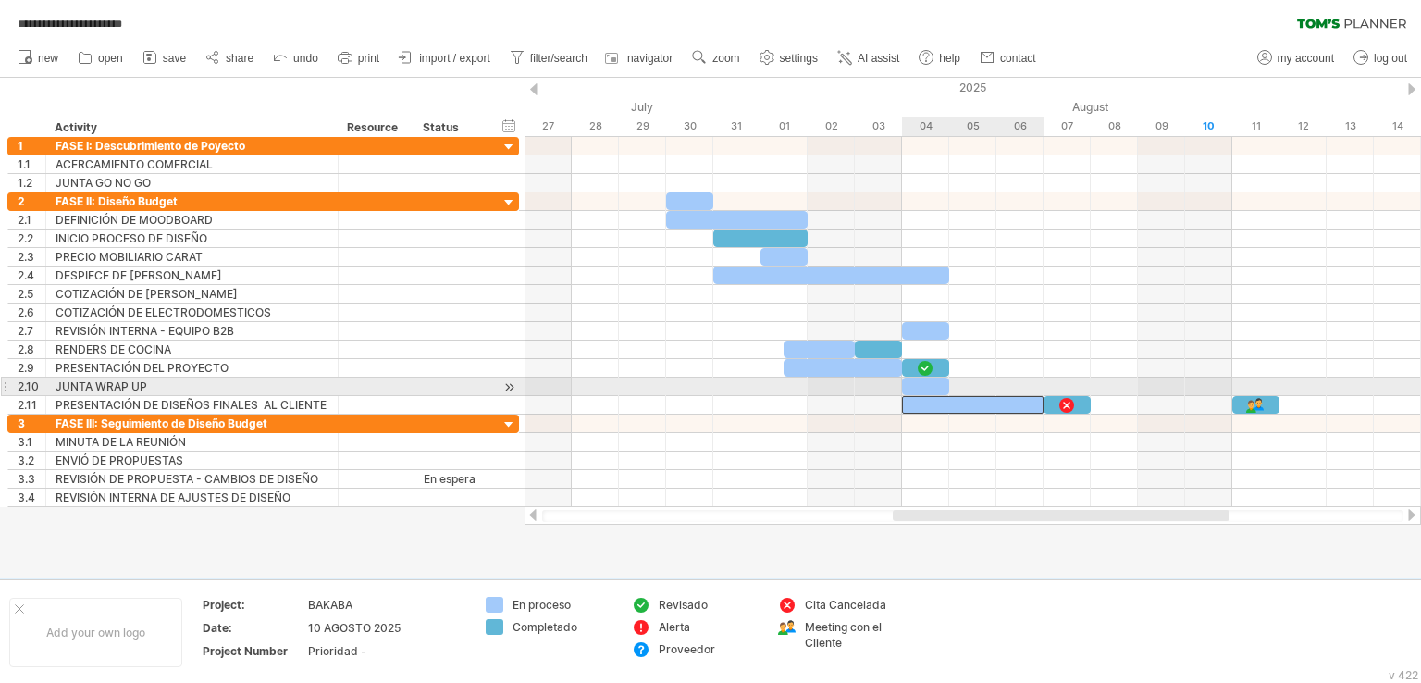
click at [999, 396] on div at bounding box center [973, 405] width 142 height 18
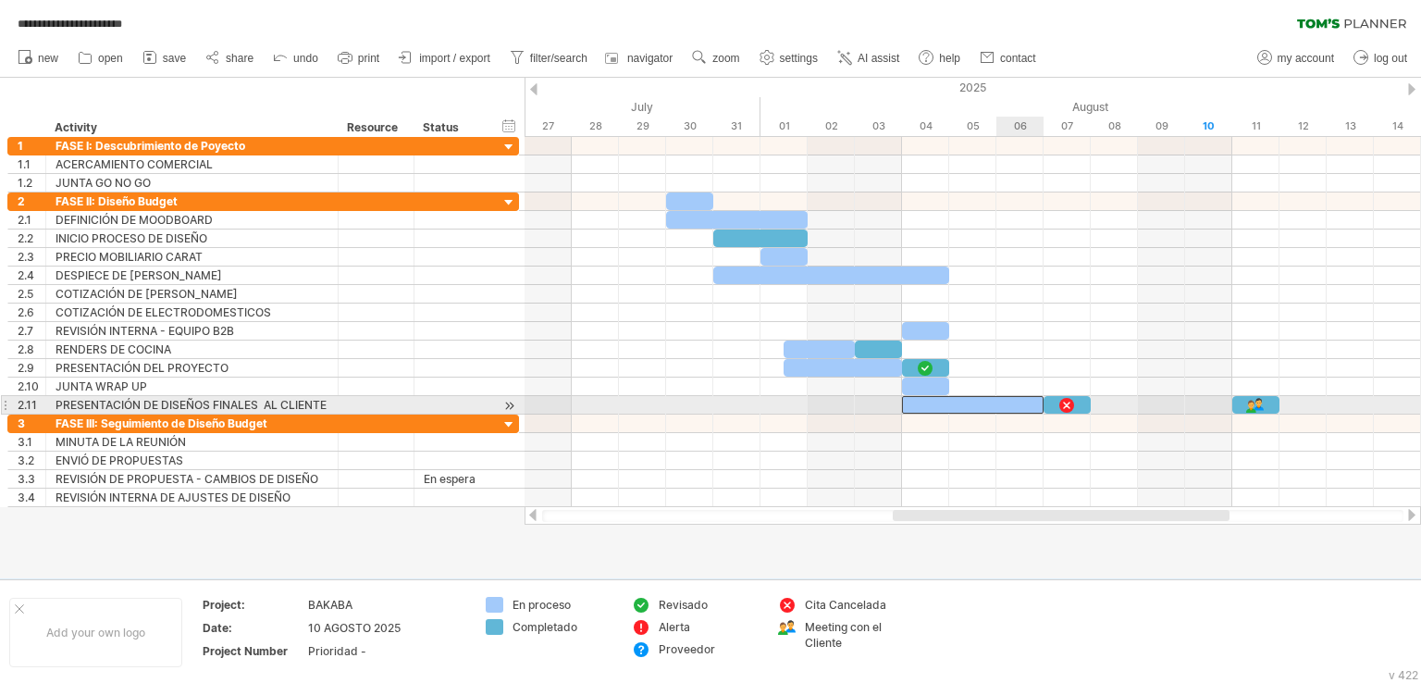
click at [1032, 403] on div at bounding box center [973, 405] width 142 height 18
click at [1025, 403] on div at bounding box center [973, 405] width 142 height 18
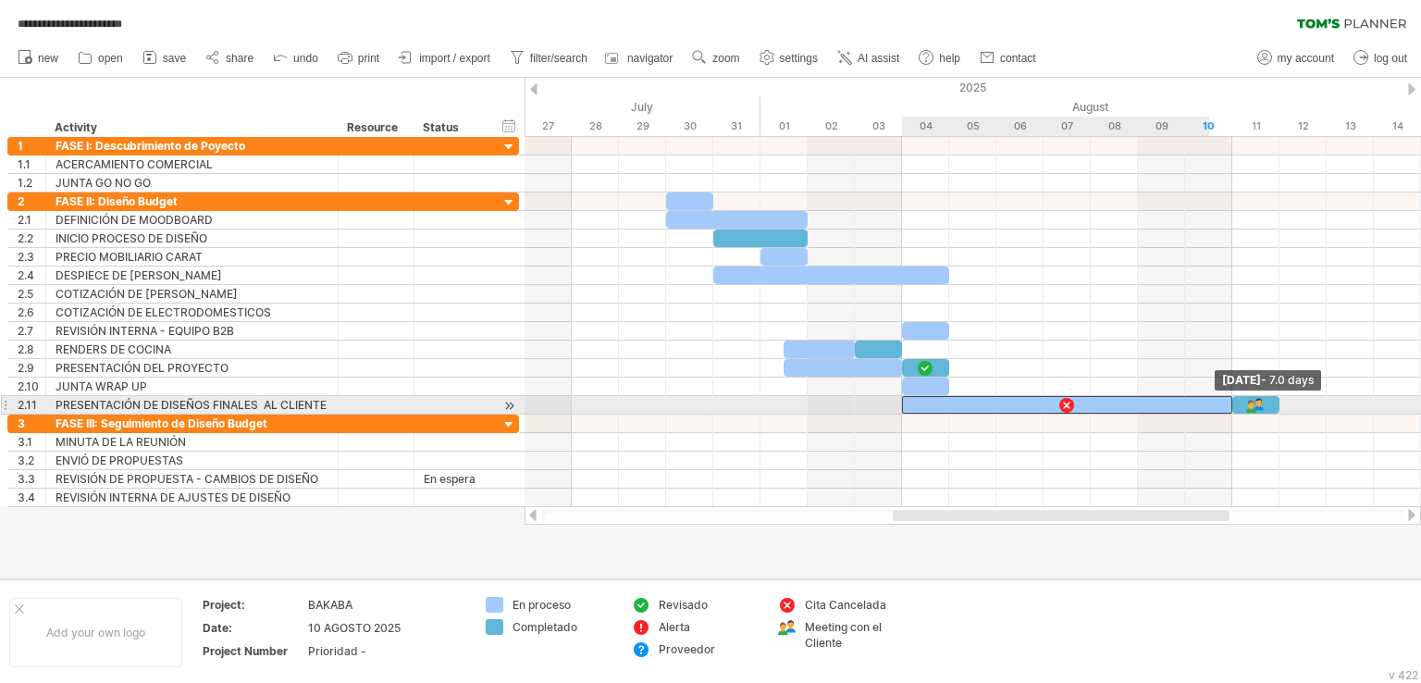
drag, startPoint x: 1042, startPoint y: 403, endPoint x: 1221, endPoint y: 407, distance: 178.6
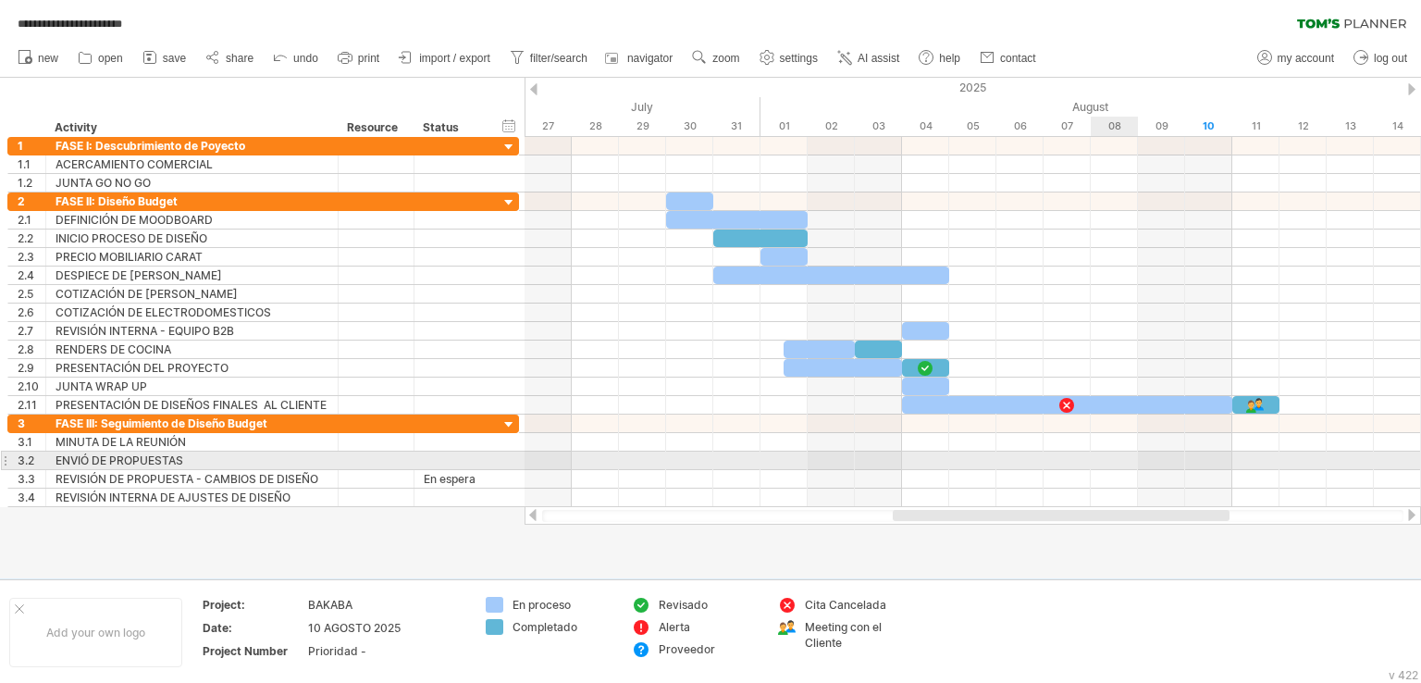
click at [1120, 452] on div at bounding box center [973, 461] width 897 height 19
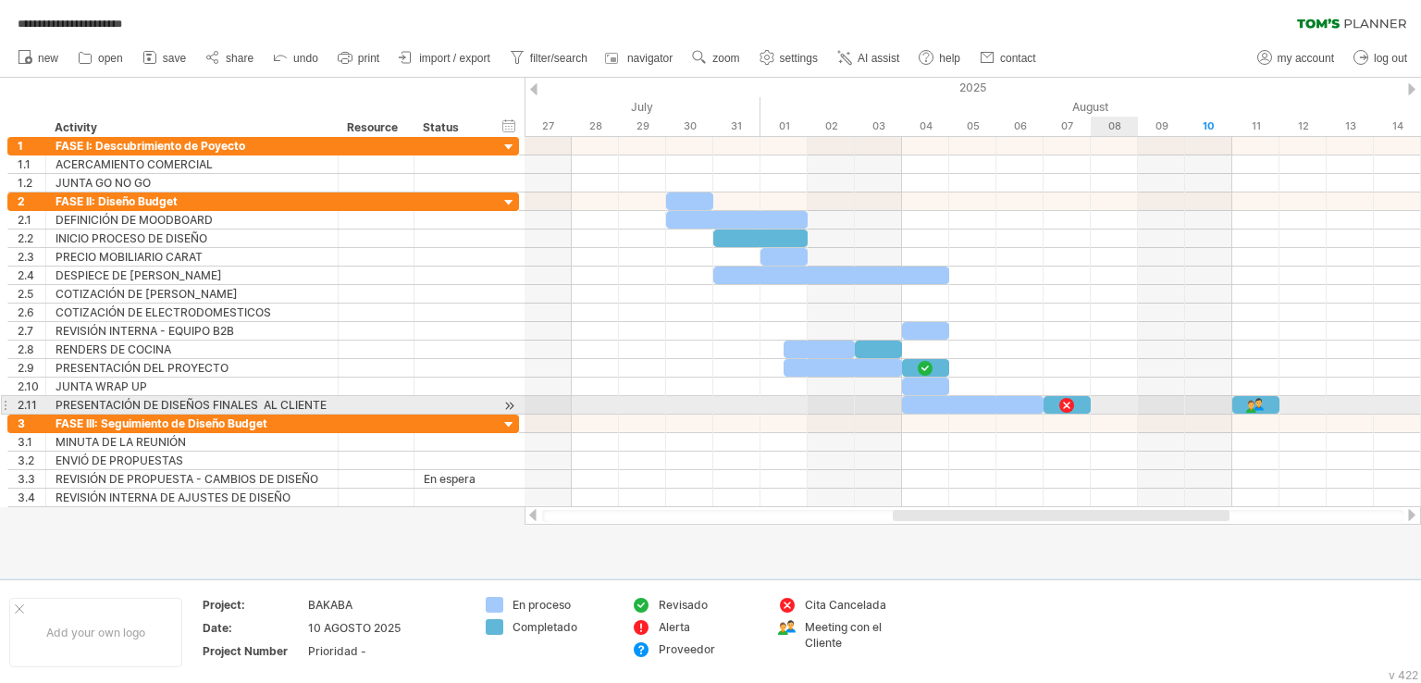
click at [1108, 400] on div at bounding box center [973, 405] width 897 height 19
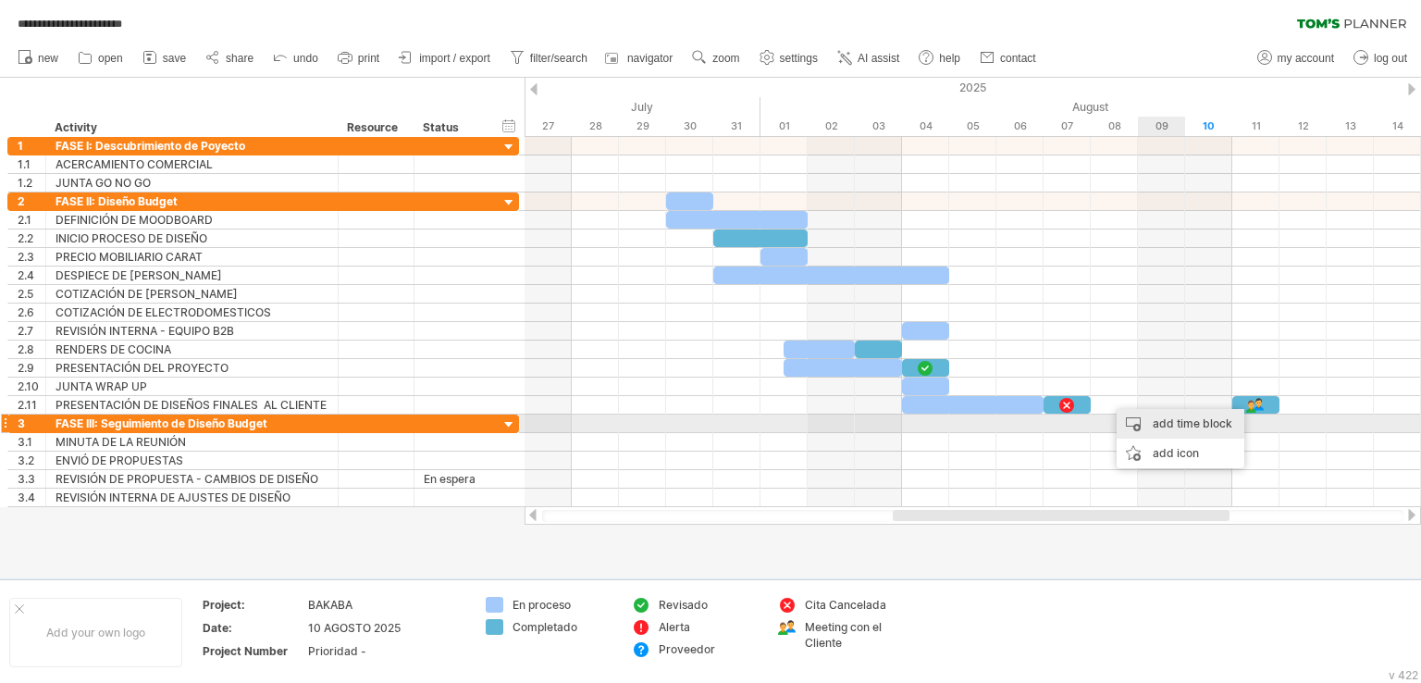
click at [1166, 423] on div "add time block" at bounding box center [1181, 424] width 128 height 30
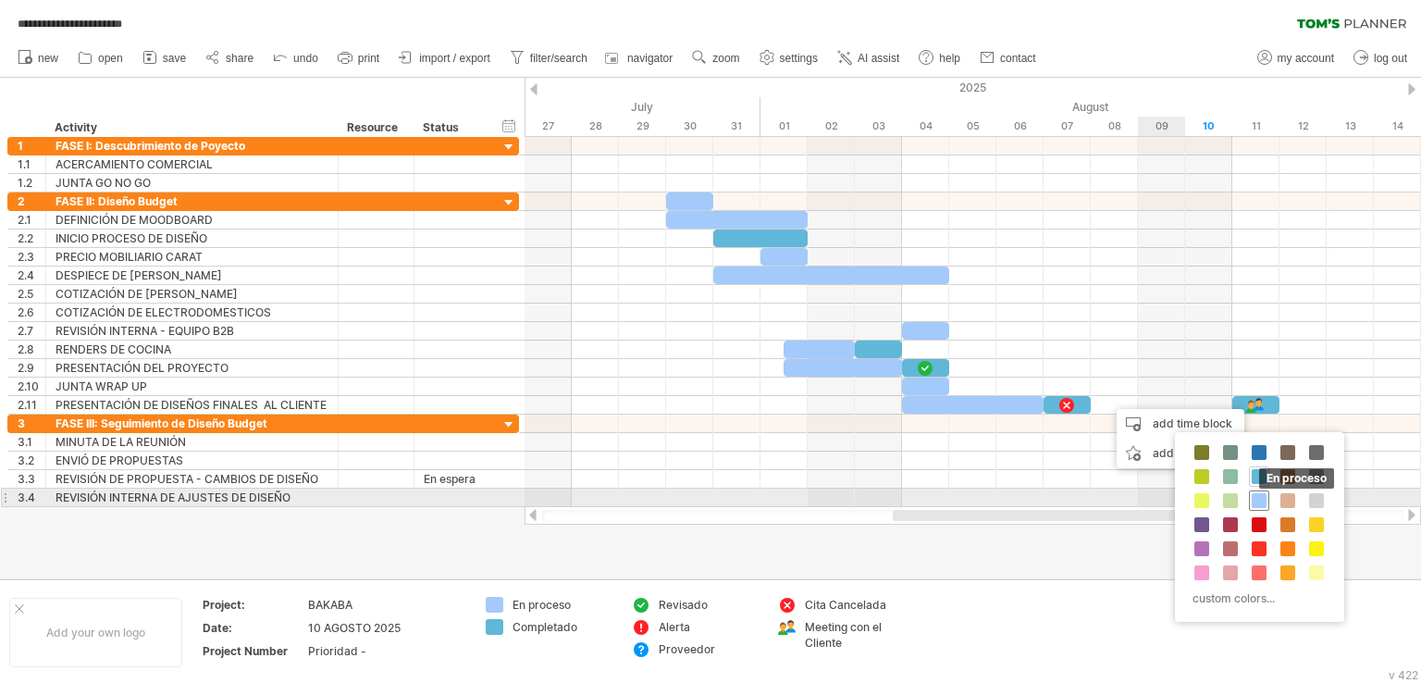
click at [1258, 501] on span at bounding box center [1259, 500] width 15 height 15
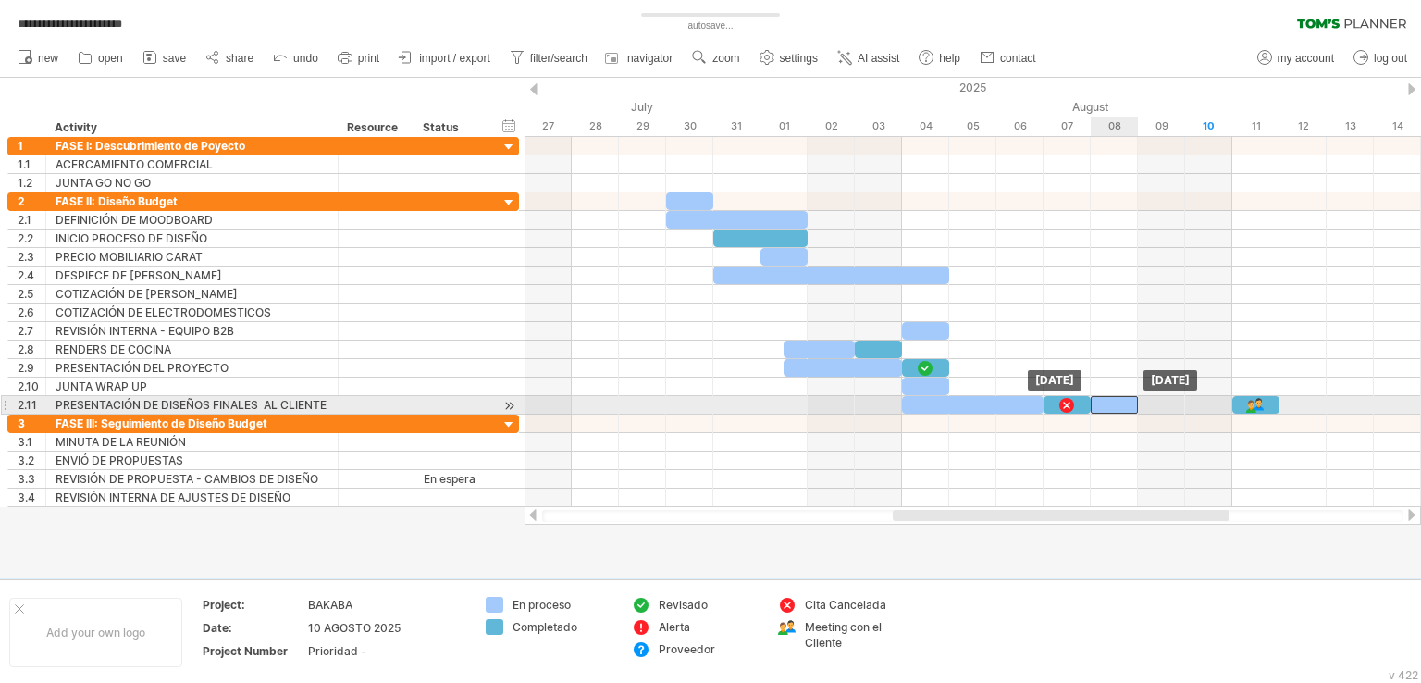
drag, startPoint x: 1122, startPoint y: 404, endPoint x: 1103, endPoint y: 404, distance: 19.4
click at [1103, 404] on div at bounding box center [1114, 405] width 47 height 18
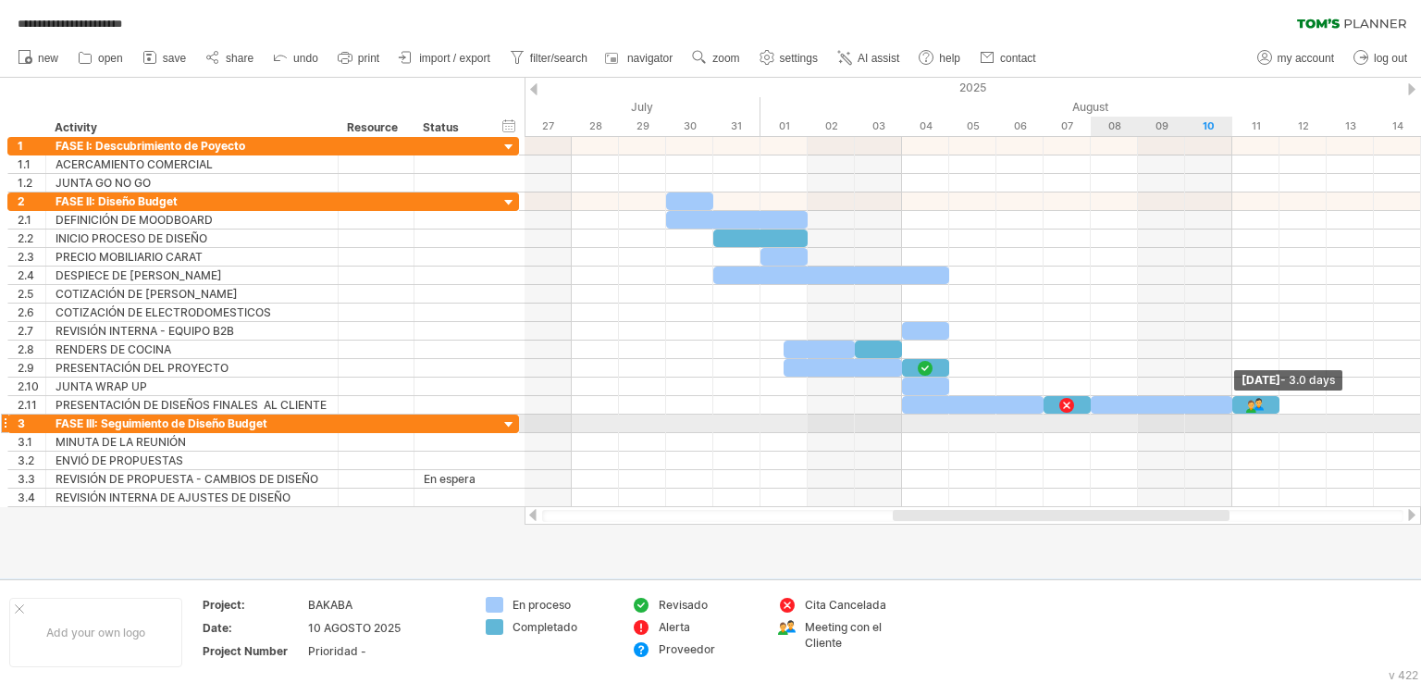
drag, startPoint x: 1138, startPoint y: 403, endPoint x: 1233, endPoint y: 415, distance: 95.3
click at [1233, 415] on div "[DATE] - 3.0 days [DATE]" at bounding box center [973, 322] width 897 height 370
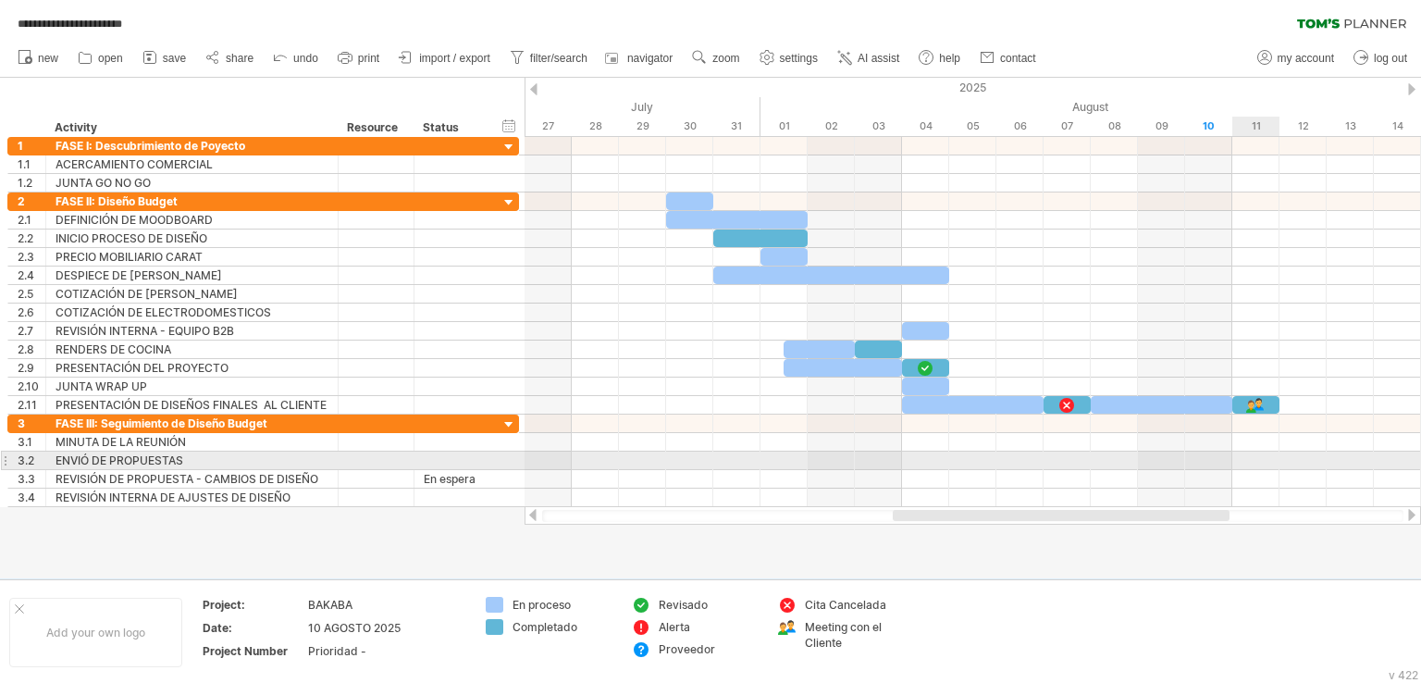
click at [1264, 464] on div at bounding box center [973, 461] width 897 height 19
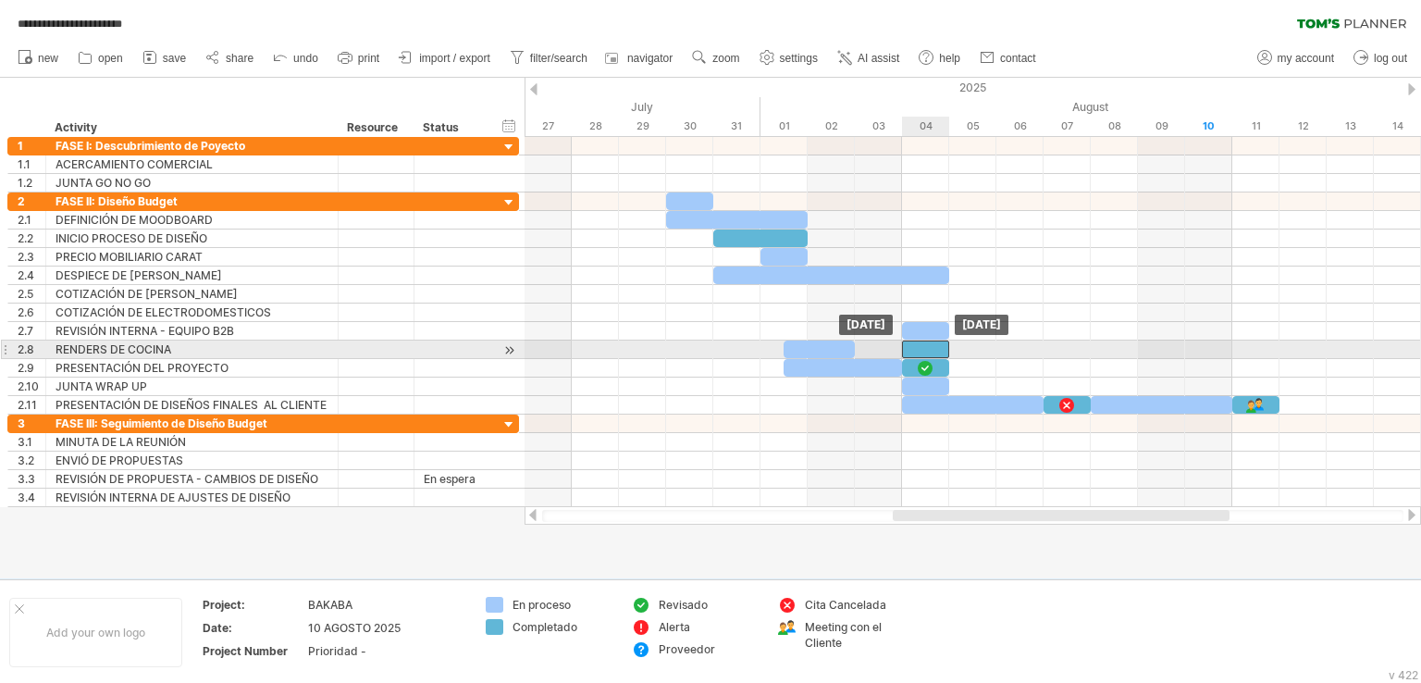
drag, startPoint x: 880, startPoint y: 345, endPoint x: 922, endPoint y: 341, distance: 41.9
click at [922, 341] on div at bounding box center [925, 350] width 47 height 18
click at [837, 341] on div at bounding box center [819, 350] width 71 height 18
drag, startPoint x: 852, startPoint y: 345, endPoint x: 894, endPoint y: 346, distance: 41.7
click at [894, 346] on div at bounding box center [843, 350] width 118 height 18
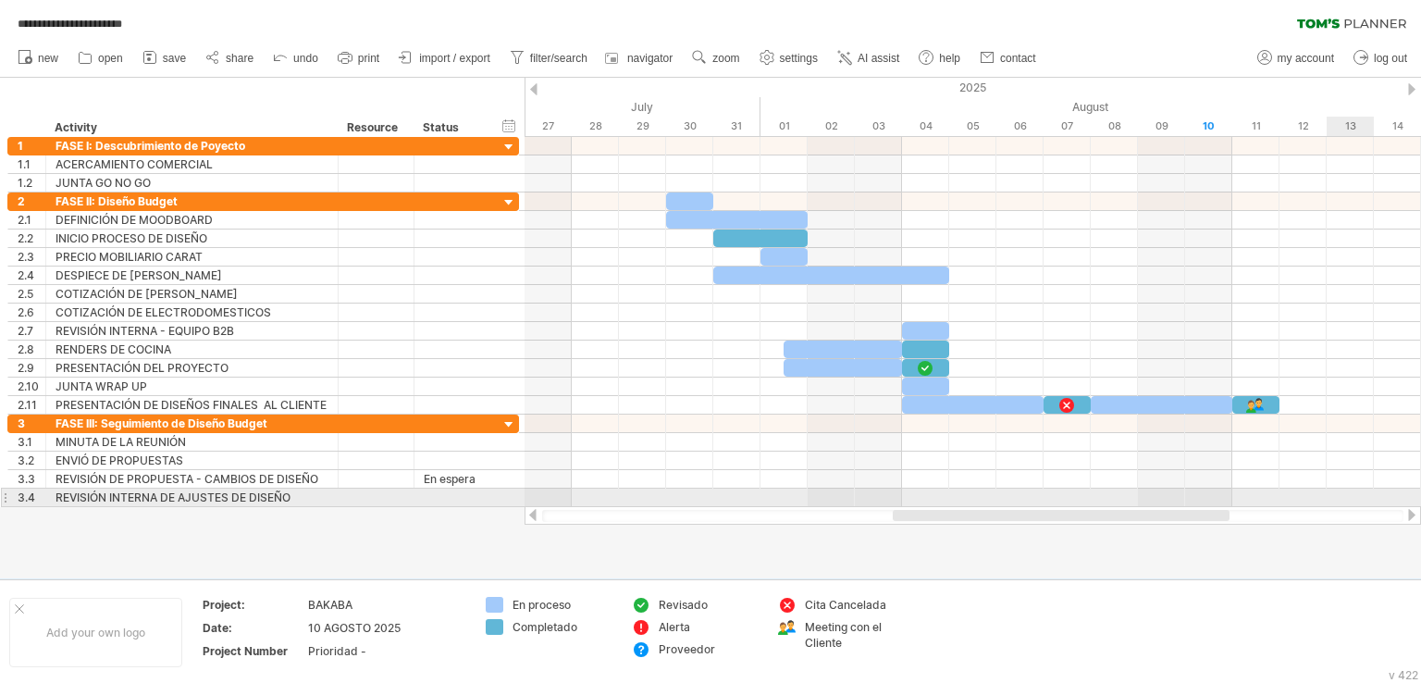
click at [1357, 492] on div at bounding box center [973, 498] width 897 height 19
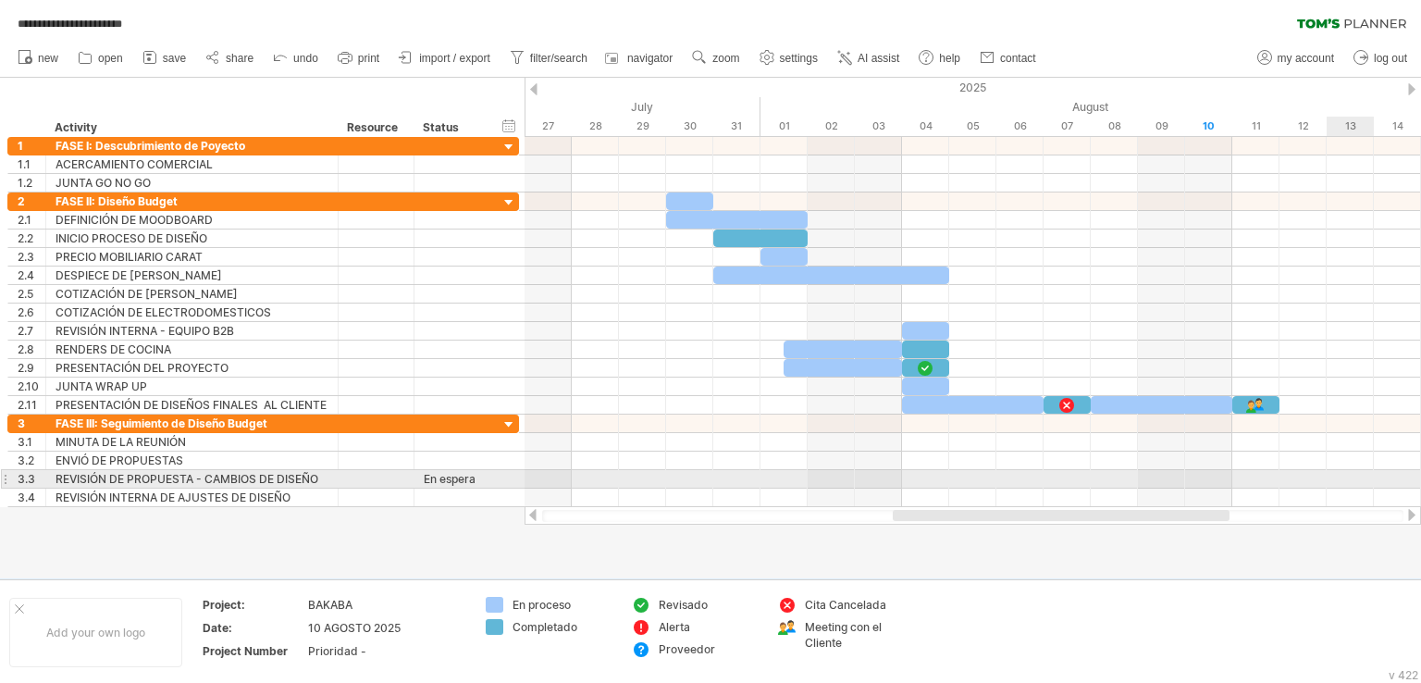
click at [1357, 479] on div at bounding box center [973, 479] width 897 height 19
